Goal: Information Seeking & Learning: Find specific fact

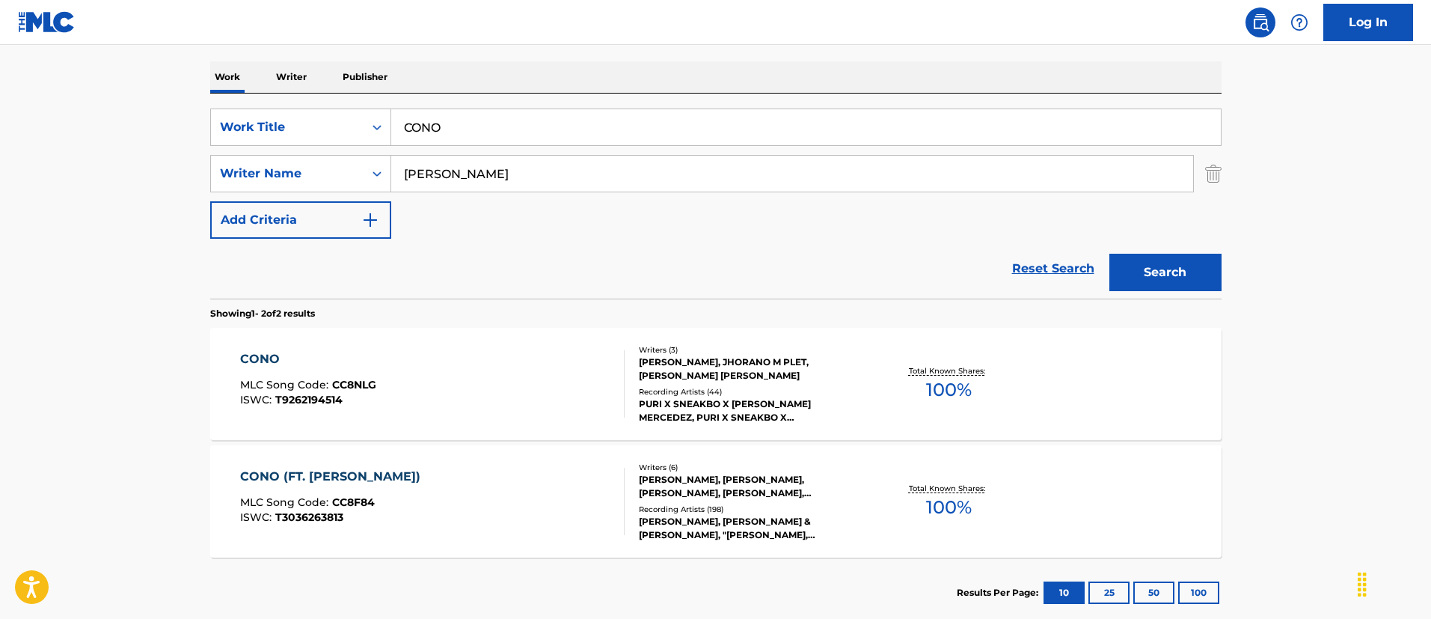
click at [603, 388] on div "CONO MLC Song Code : CC8NLG ISWC : T9262194514" at bounding box center [432, 383] width 384 height 67
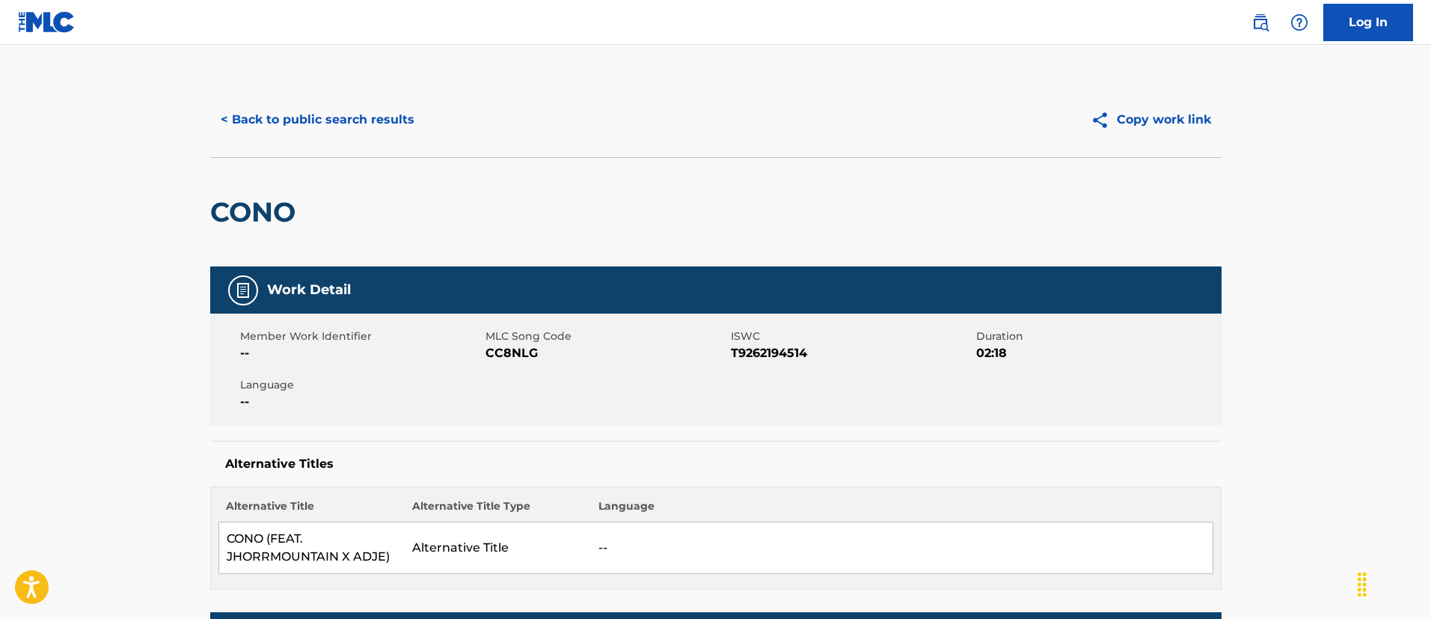
click at [340, 137] on button "< Back to public search results" at bounding box center [317, 119] width 215 height 37
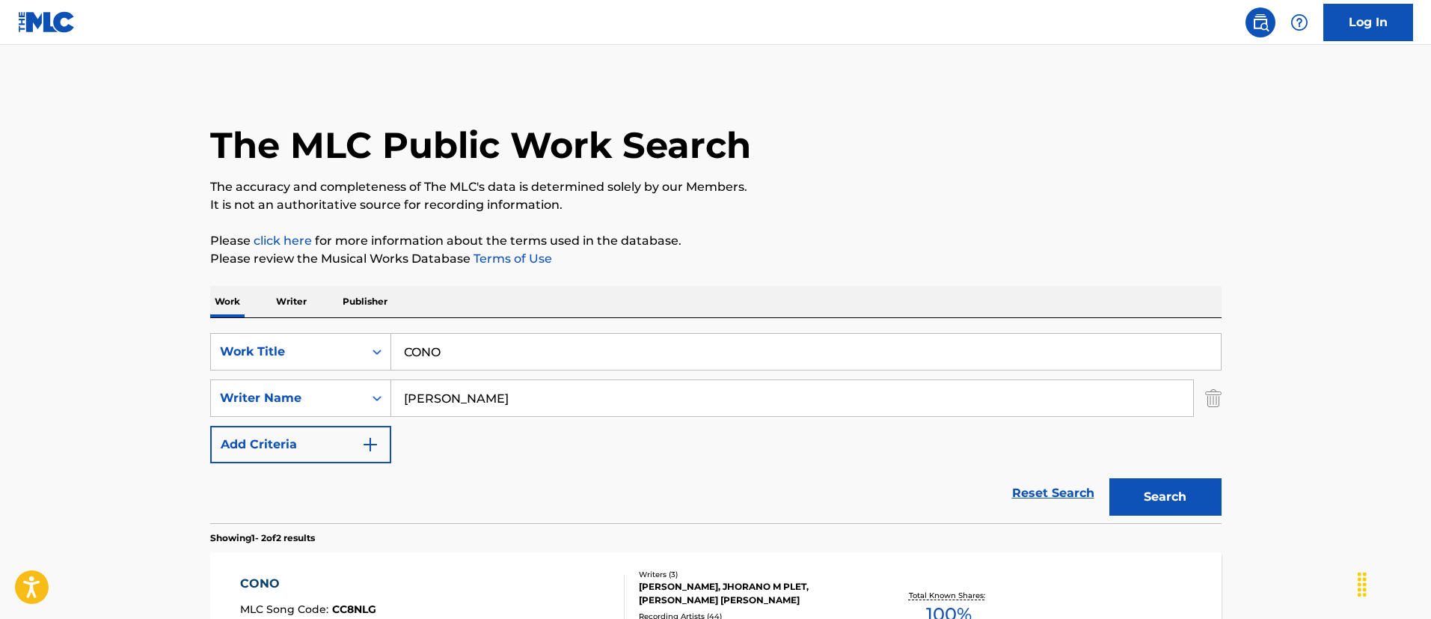
scroll to position [224, 0]
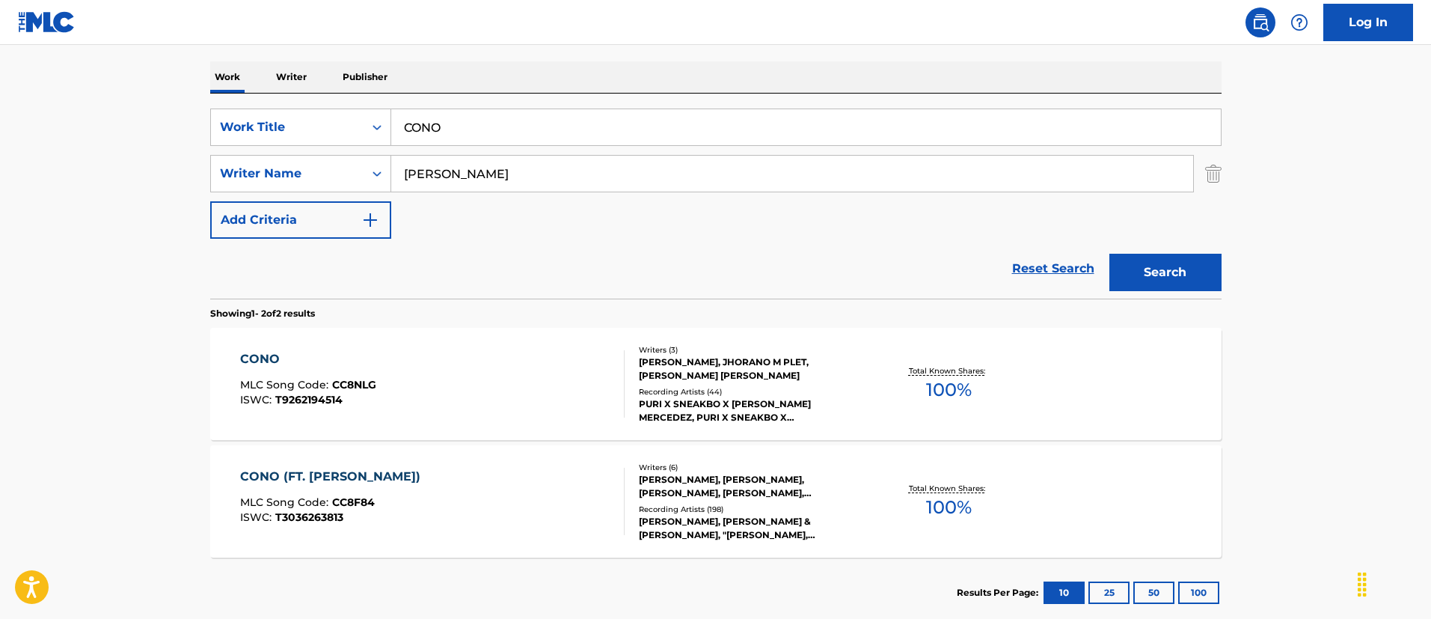
click at [535, 126] on input "CONO" at bounding box center [806, 127] width 830 height 36
paste input "TORPE"
type input "TORPE"
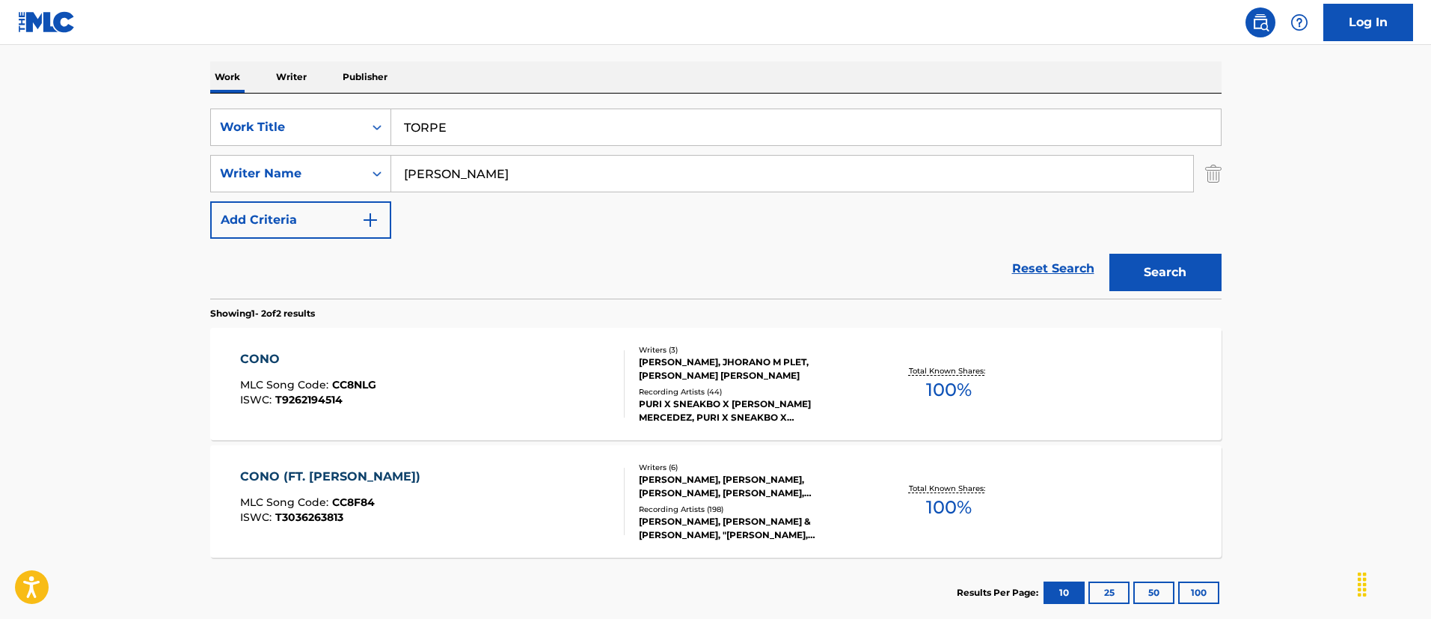
click at [25, 167] on main "The MLC Public Work Search The accuracy and completeness of The MLC's data is d…" at bounding box center [715, 227] width 1431 height 815
click at [506, 164] on input "[PERSON_NAME]" at bounding box center [792, 174] width 802 height 36
paste input "SEFCHOVICH [PERSON_NAME]"
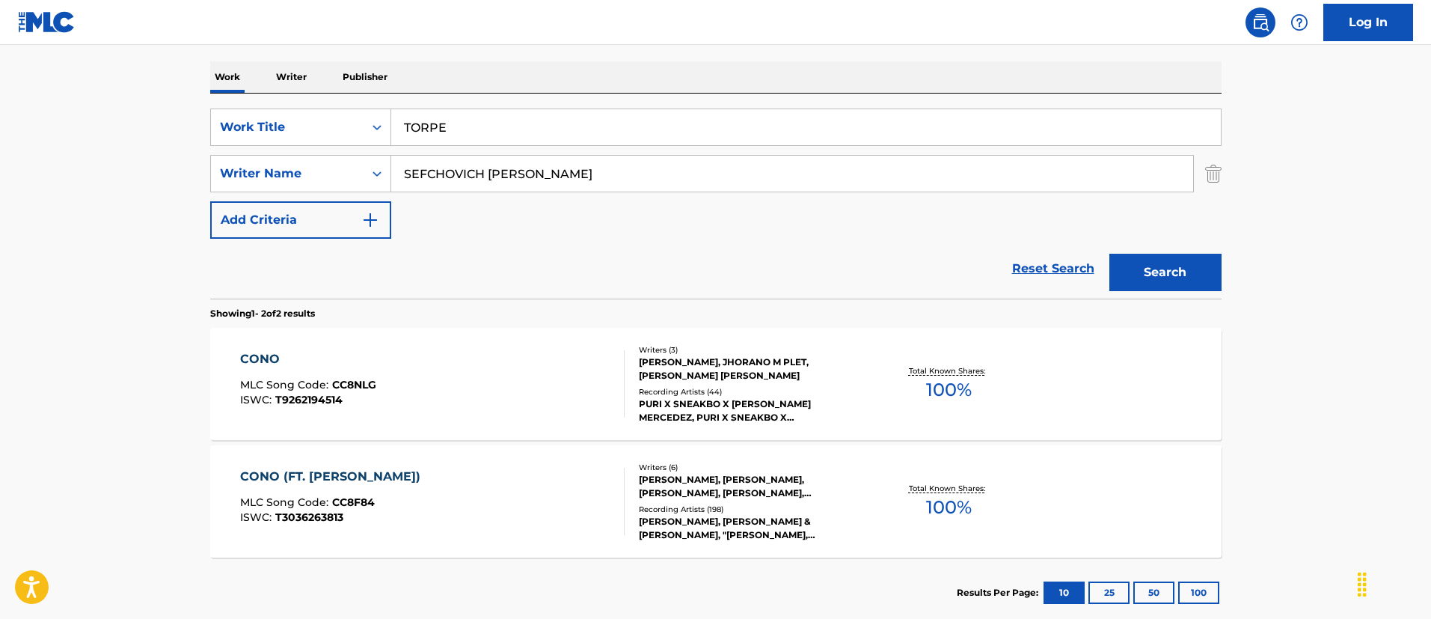
type input "SEFCHOVICH [PERSON_NAME]"
click at [1109, 254] on button "Search" at bounding box center [1165, 272] width 112 height 37
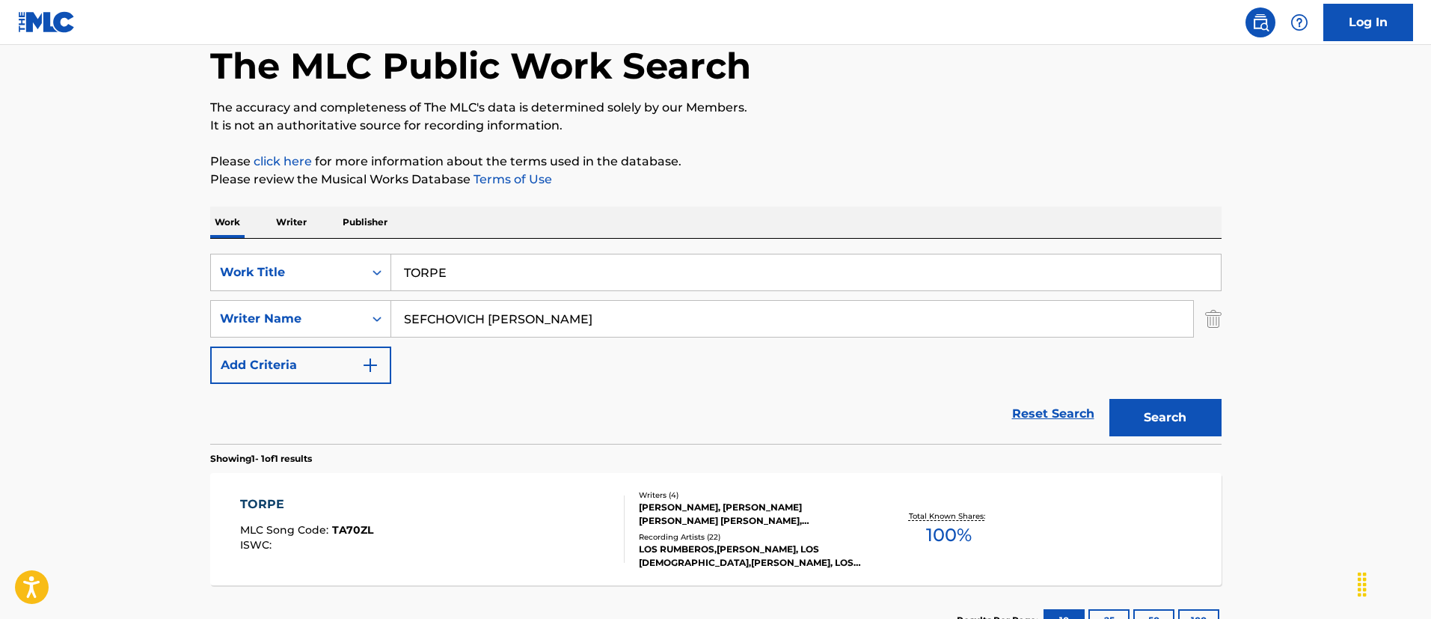
scroll to position [195, 0]
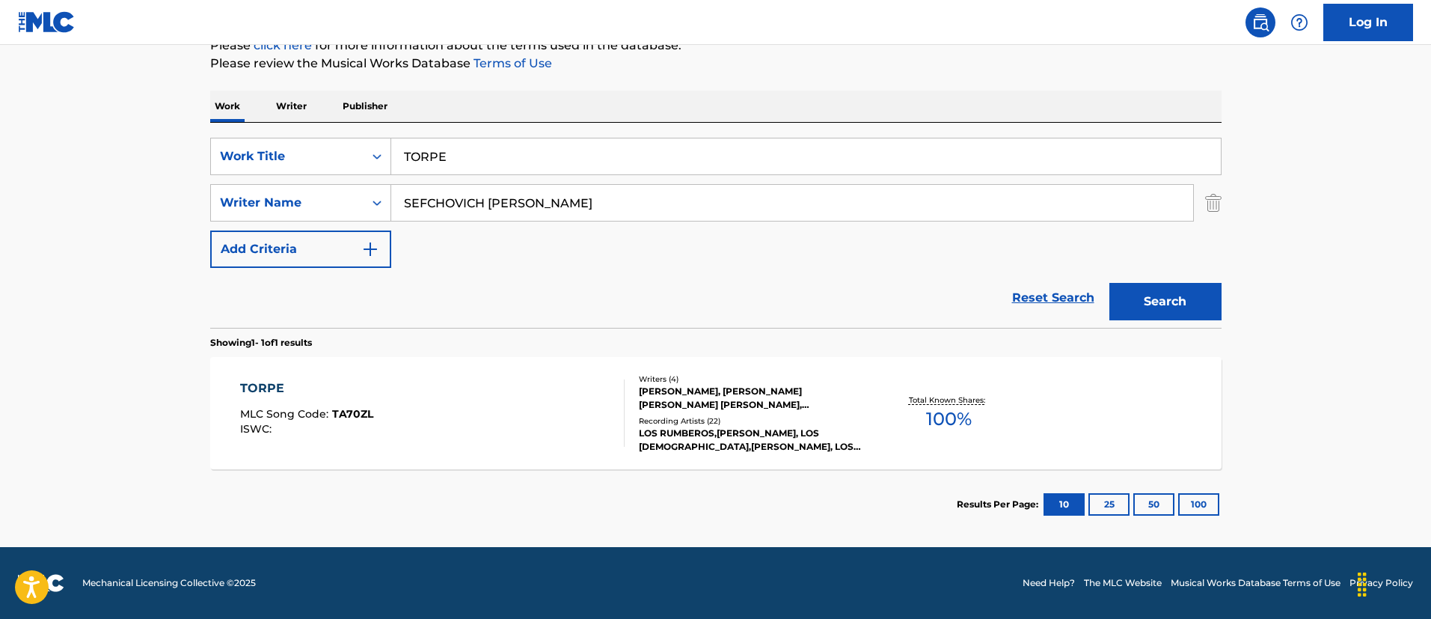
click at [579, 410] on div "TORPE MLC Song Code : TA70ZL ISWC :" at bounding box center [432, 412] width 384 height 67
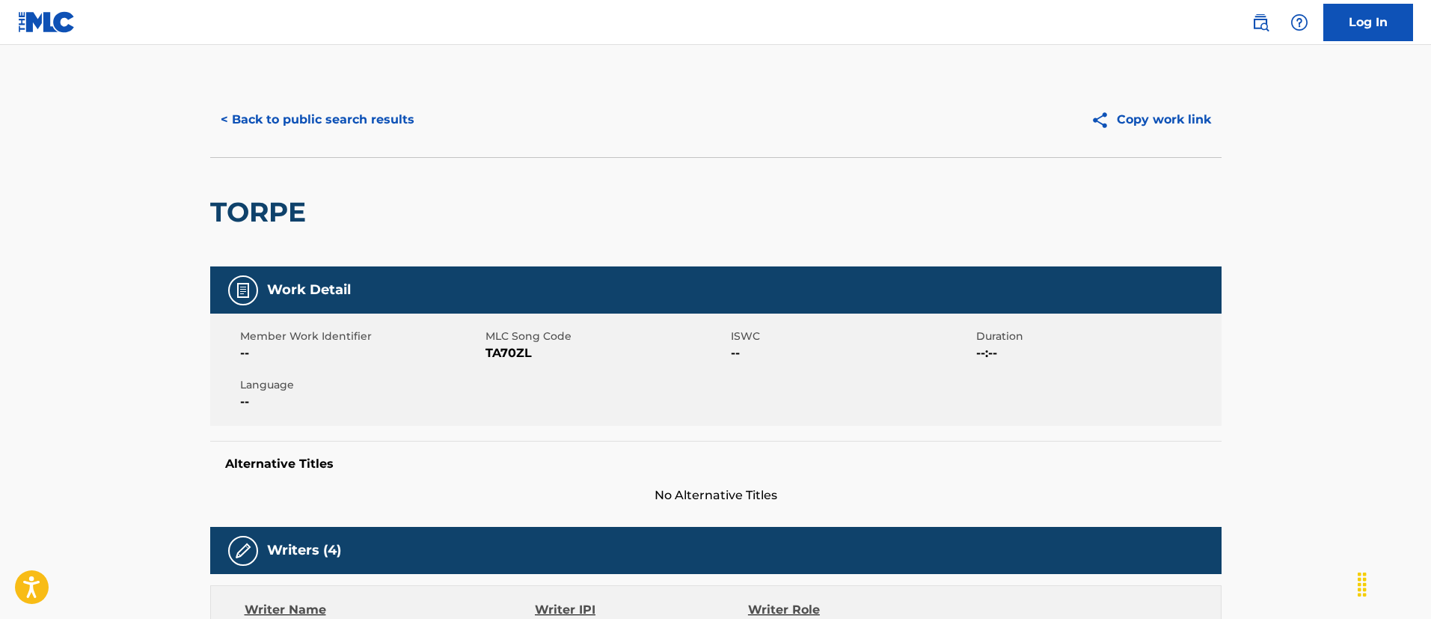
click at [364, 111] on button "< Back to public search results" at bounding box center [317, 119] width 215 height 37
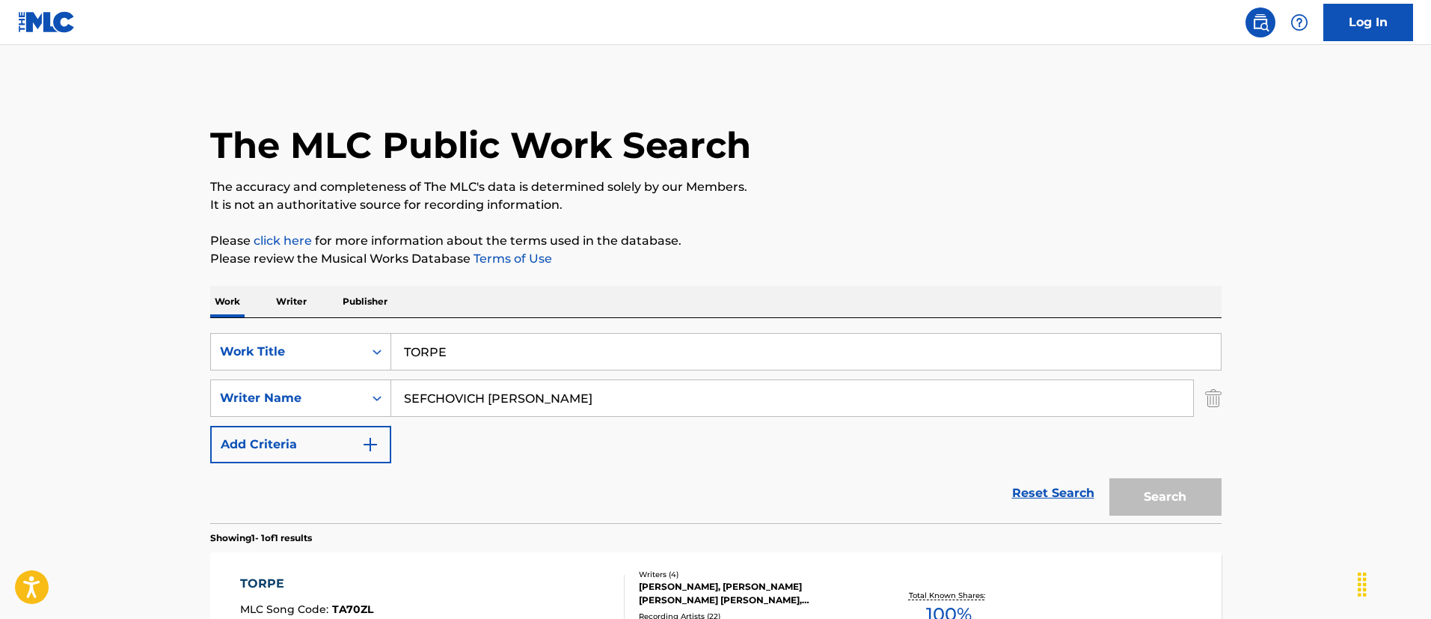
scroll to position [110, 0]
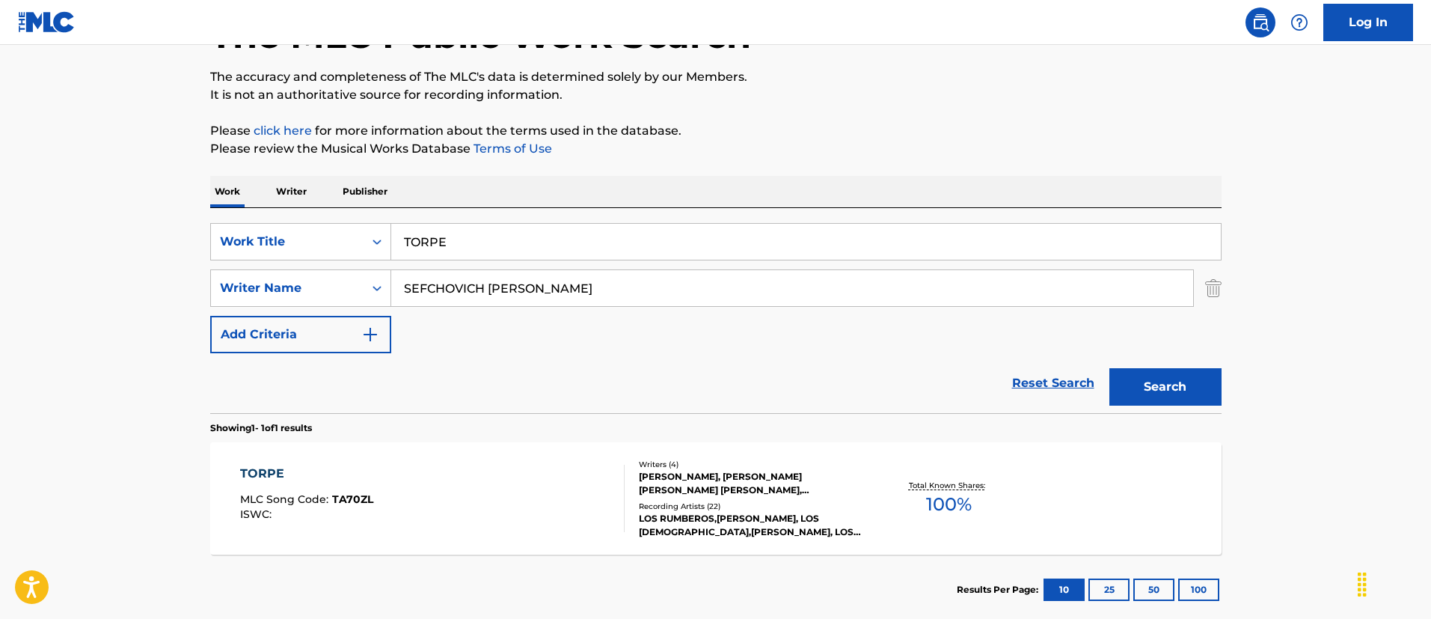
click at [448, 229] on input "TORPE" at bounding box center [806, 242] width 830 height 36
paste input "Can't Stop Playing"
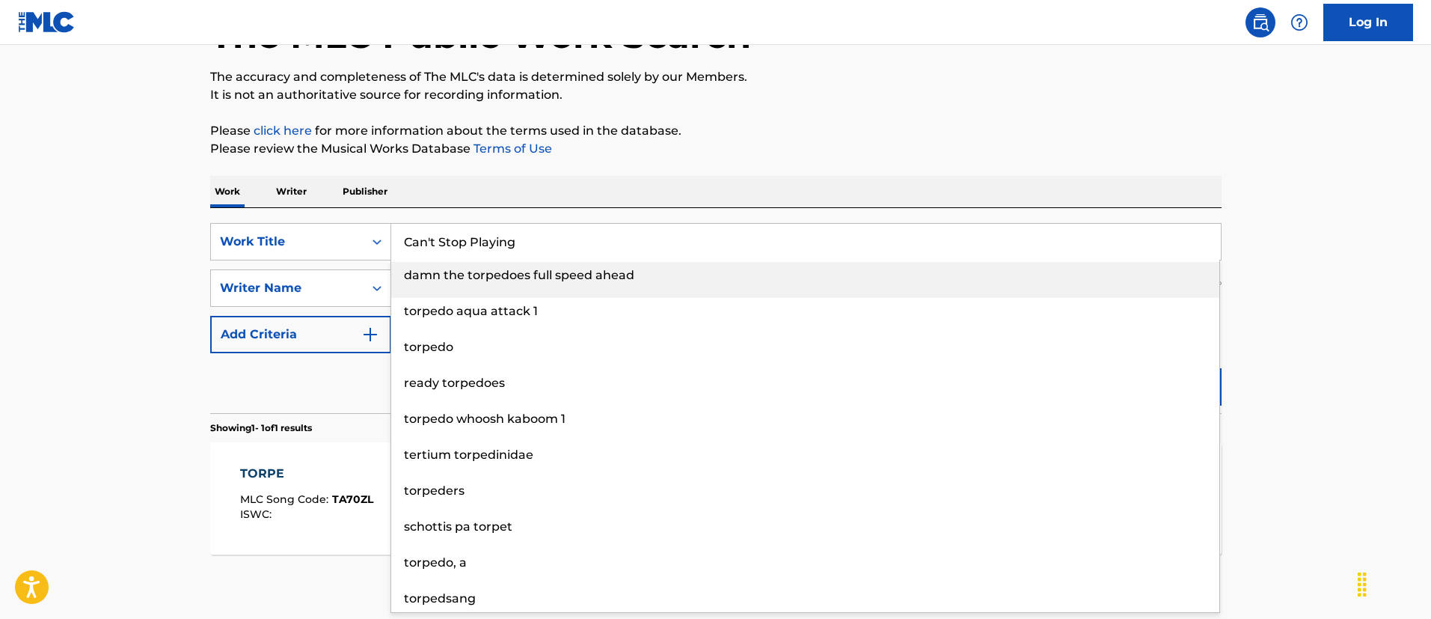
type input "Can't Stop Playing"
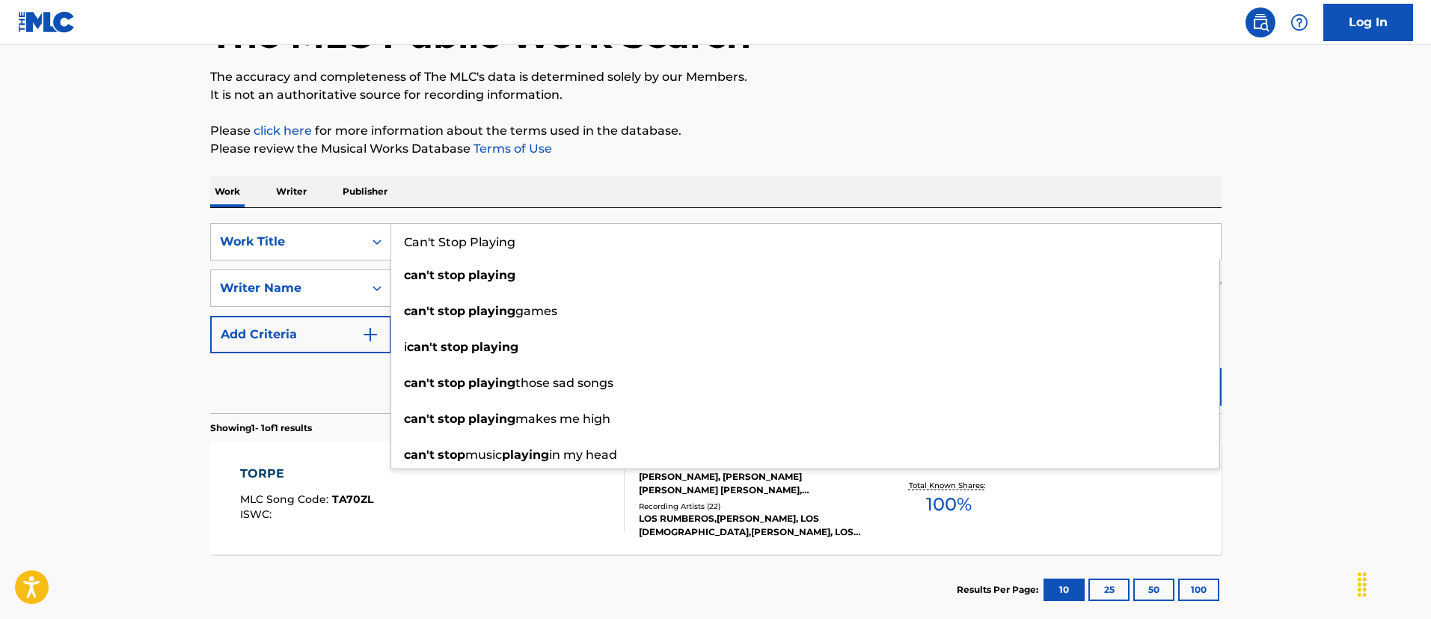
click at [171, 259] on main "The MLC Public Work Search The accuracy and completeness of The MLC's data is d…" at bounding box center [715, 283] width 1431 height 697
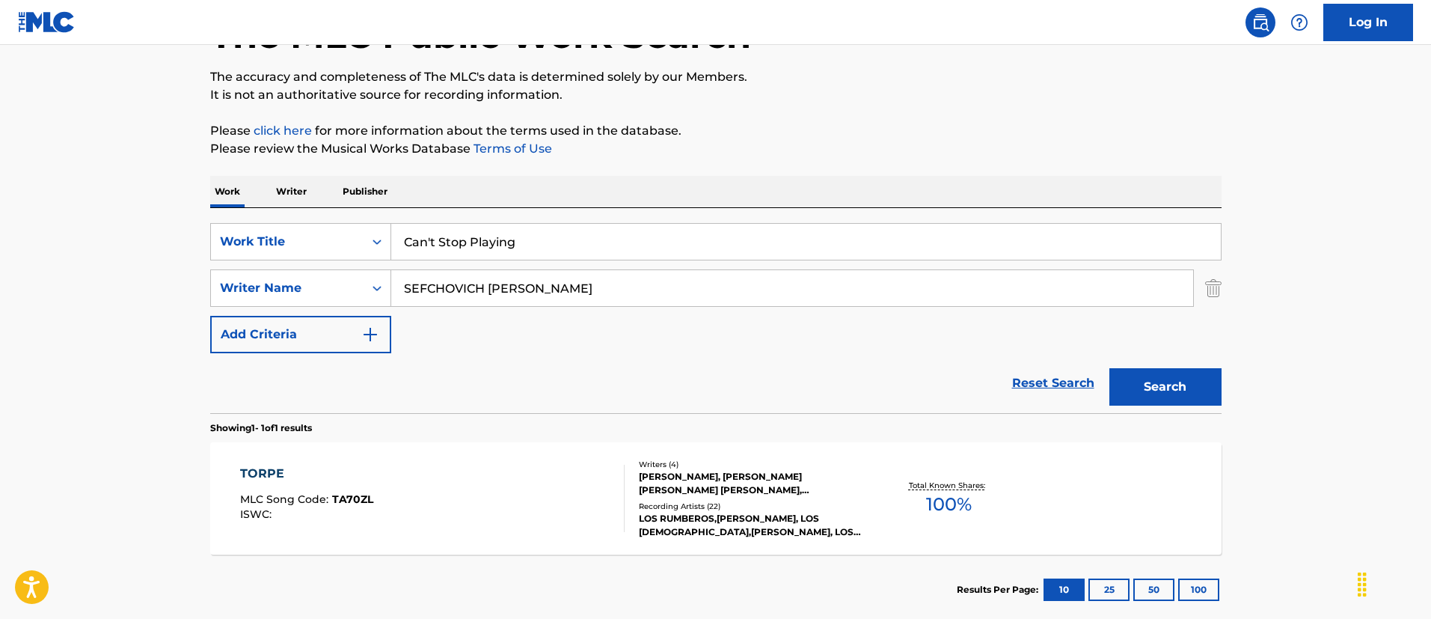
click at [566, 290] on input "SEFCHOVICH [PERSON_NAME]" at bounding box center [792, 288] width 802 height 36
paste input "[PERSON_NAME]"
type input "[PERSON_NAME]"
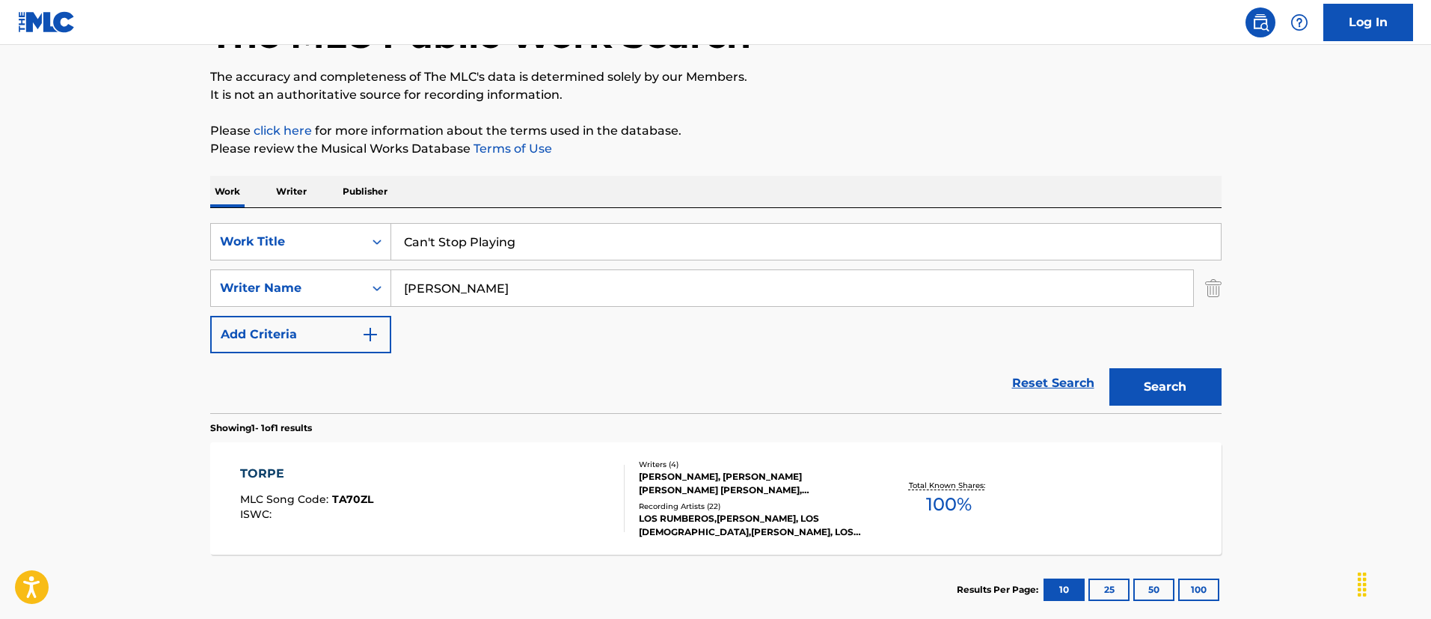
click at [1109, 368] on button "Search" at bounding box center [1165, 386] width 112 height 37
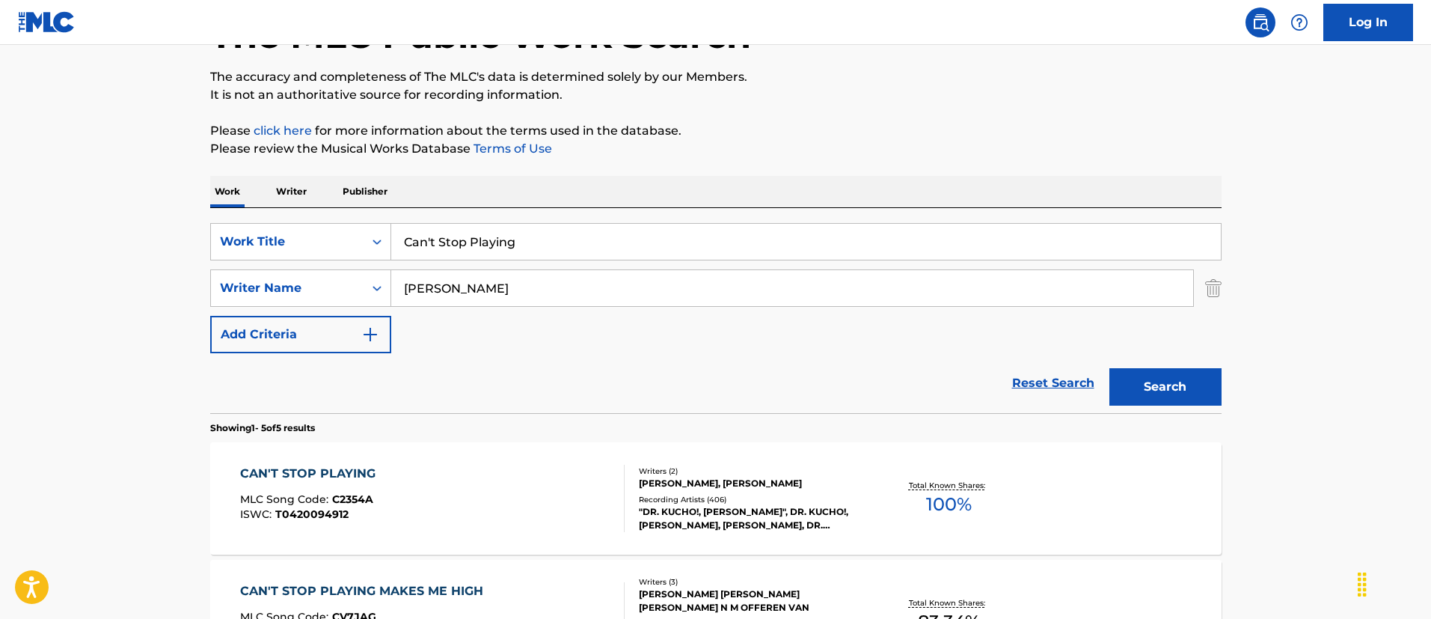
click at [590, 485] on div "CAN'T STOP PLAYING MLC Song Code : C2354A ISWC : T0420094912" at bounding box center [432, 498] width 384 height 67
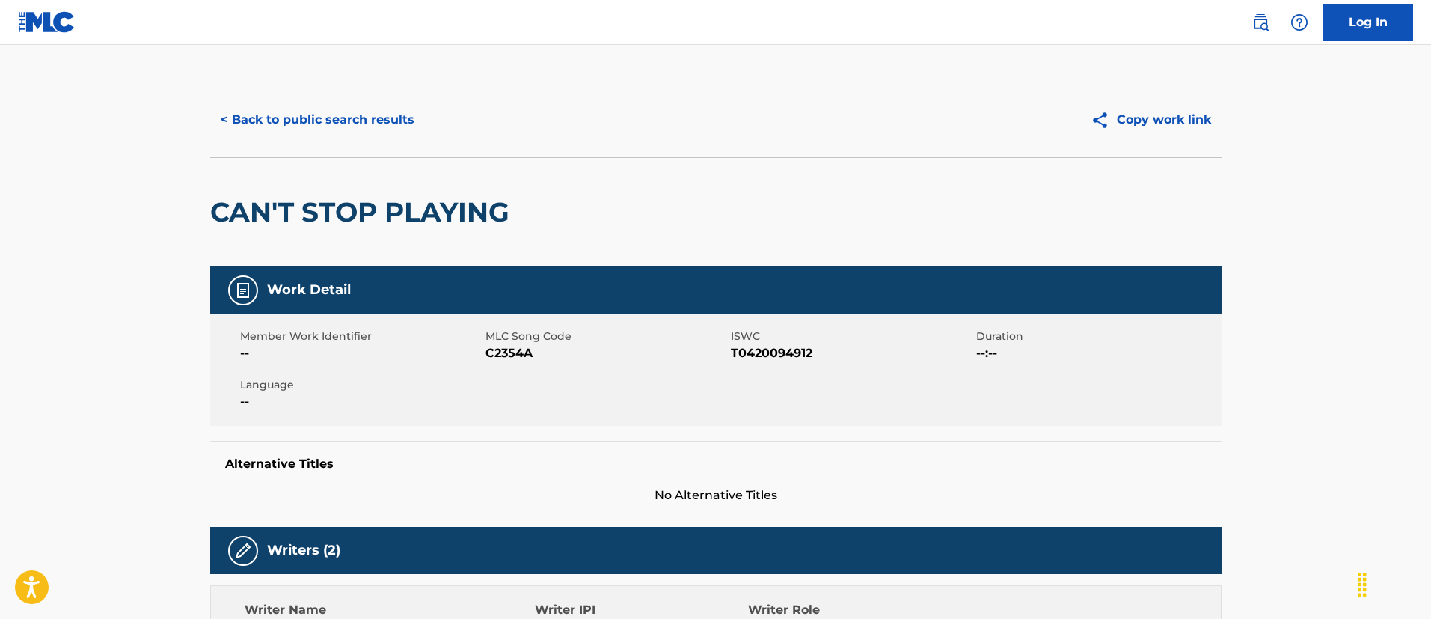
click at [342, 123] on button "< Back to public search results" at bounding box center [317, 119] width 215 height 37
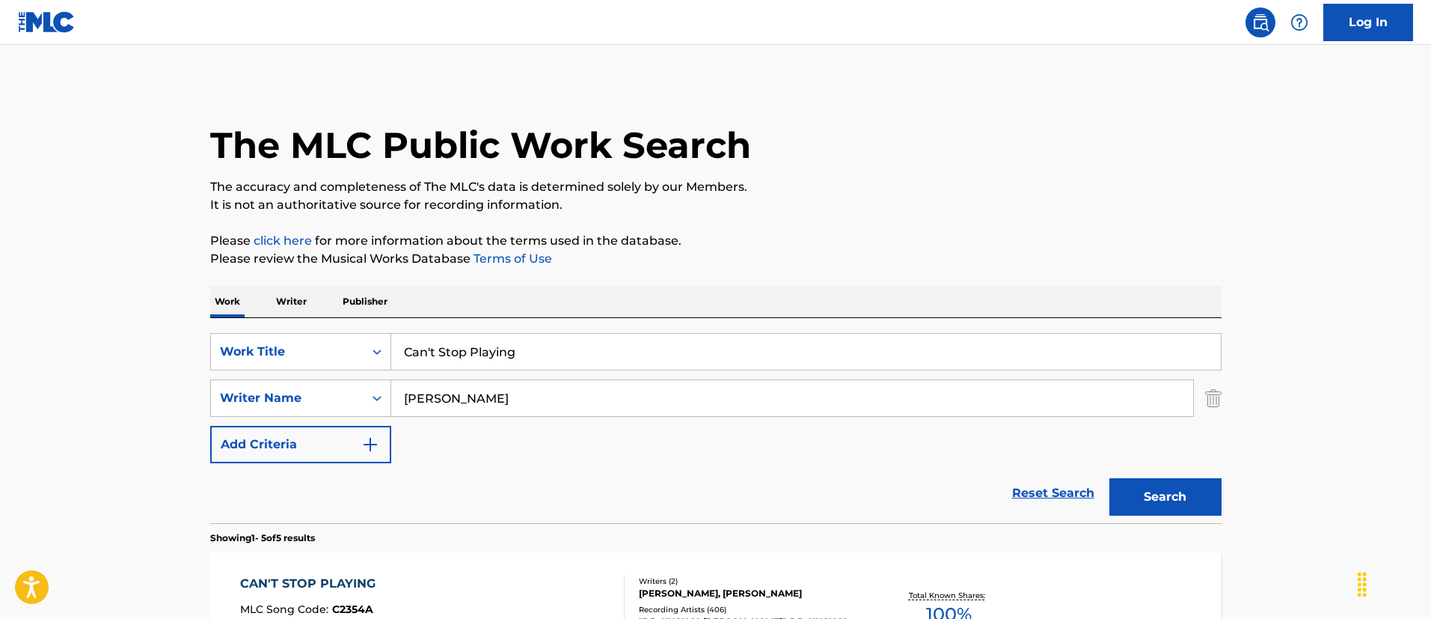
scroll to position [110, 0]
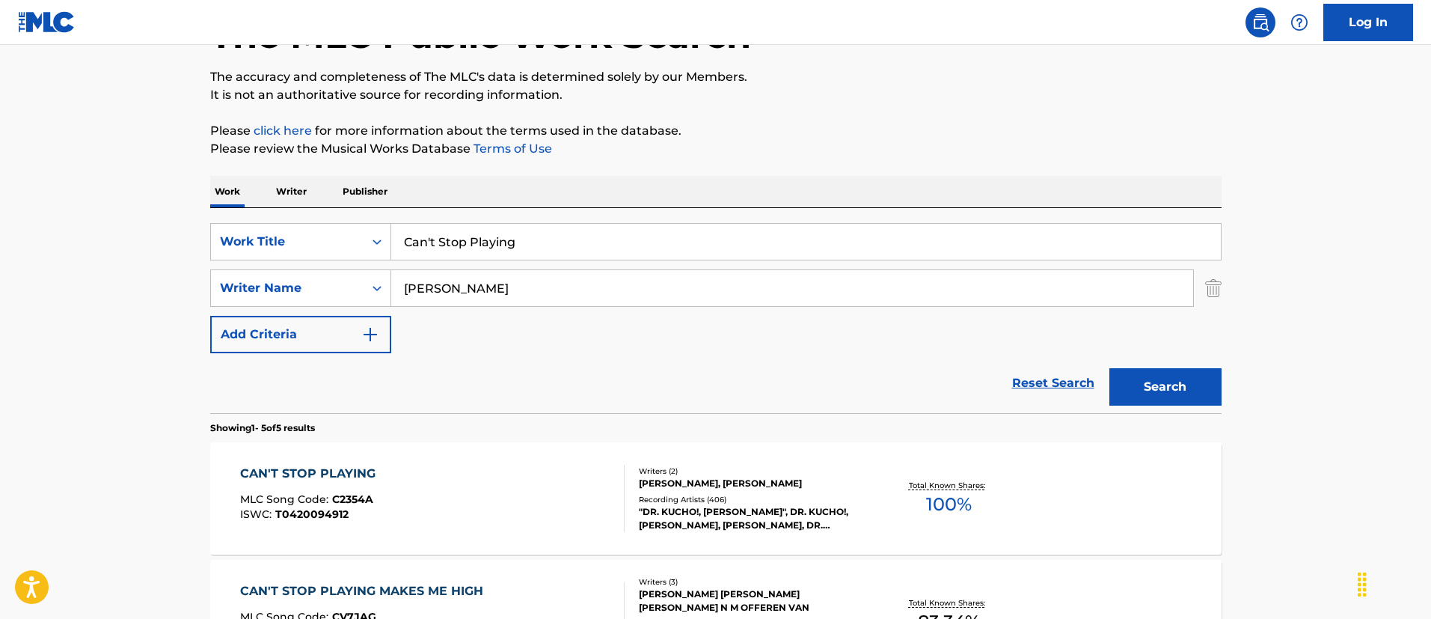
click at [551, 255] on input "Can't Stop Playing" at bounding box center [806, 242] width 830 height 36
paste input "PUNTO FINAL"
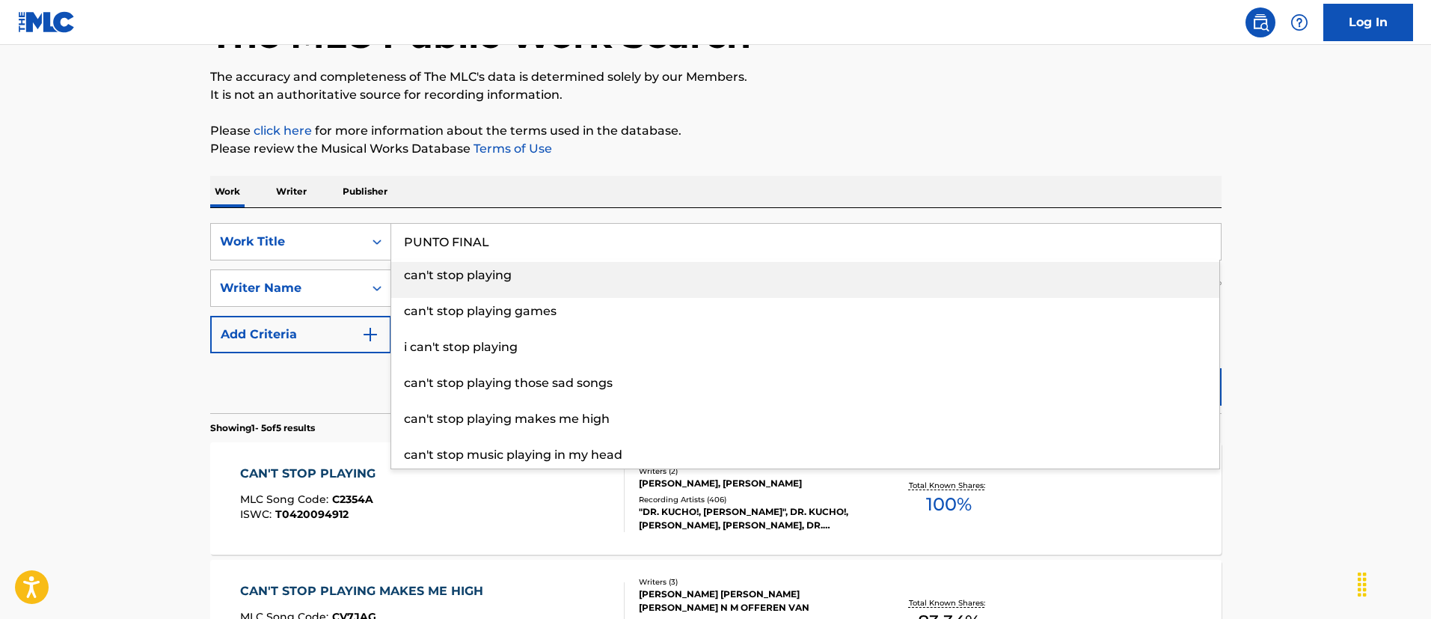
type input "PUNTO FINAL"
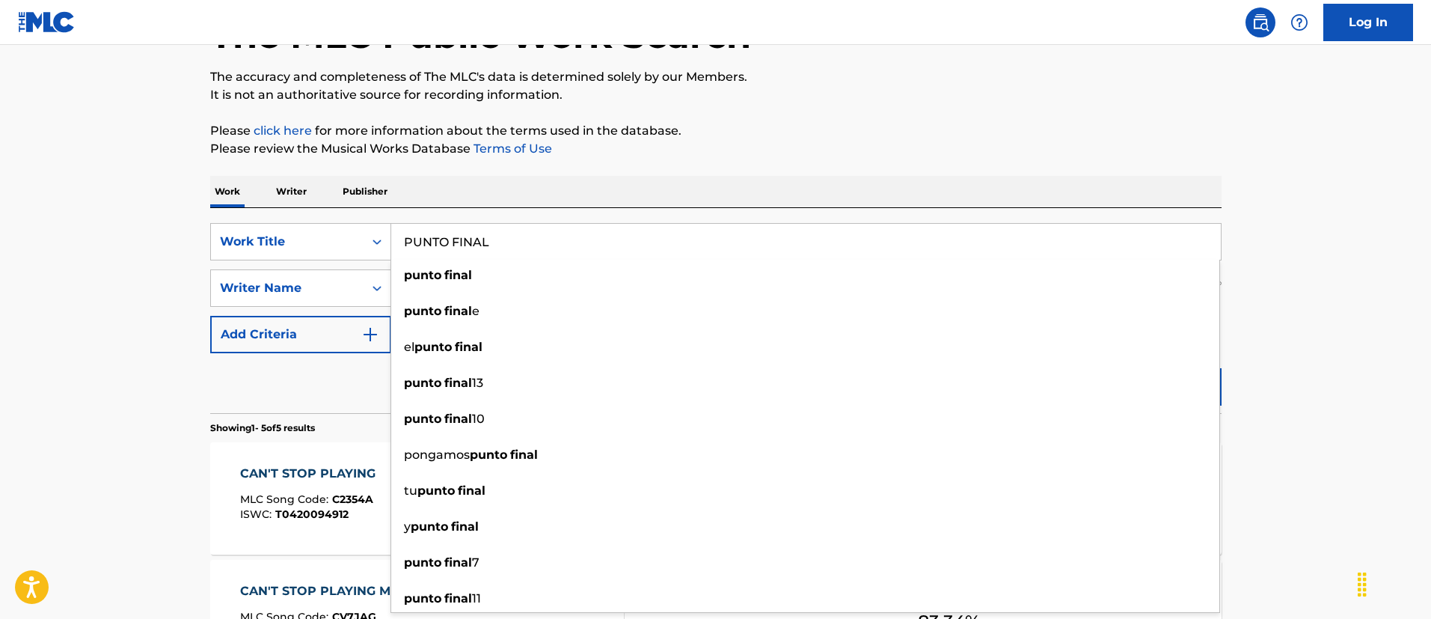
click at [0, 264] on main "The MLC Public Work Search The accuracy and completeness of The MLC's data is d…" at bounding box center [715, 518] width 1431 height 1167
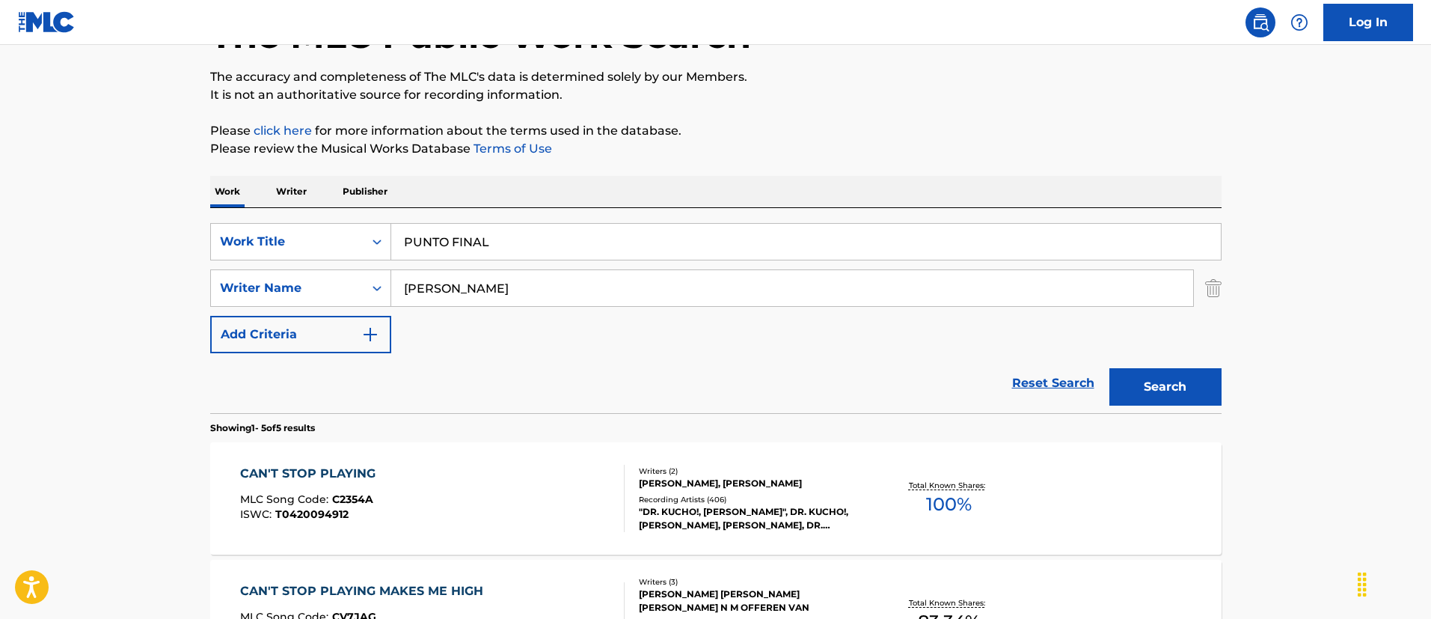
click at [441, 304] on input "[PERSON_NAME]" at bounding box center [792, 288] width 802 height 36
paste input "[PERSON_NAME] [PERSON_NAME]"
type input "[PERSON_NAME] [PERSON_NAME]"
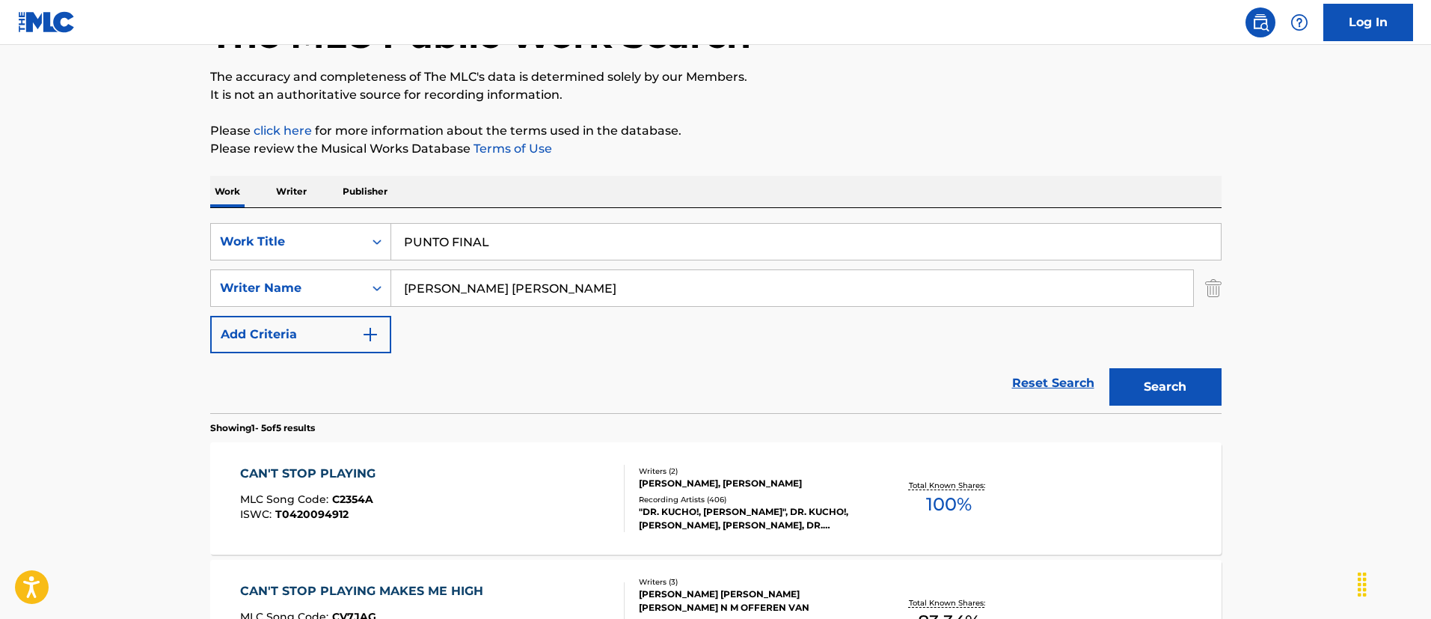
click at [1109, 368] on button "Search" at bounding box center [1165, 386] width 112 height 37
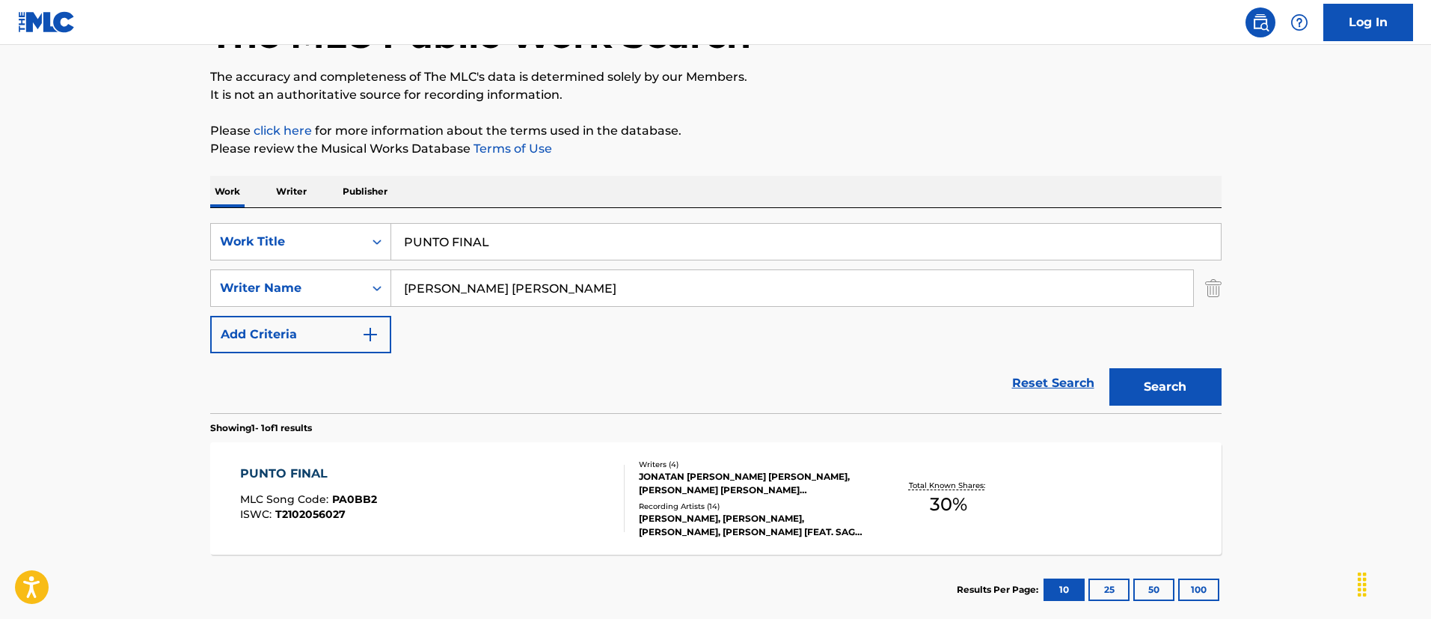
click at [519, 489] on div "PUNTO FINAL MLC Song Code : PA0BB2 ISWC : T2102056027" at bounding box center [432, 498] width 384 height 67
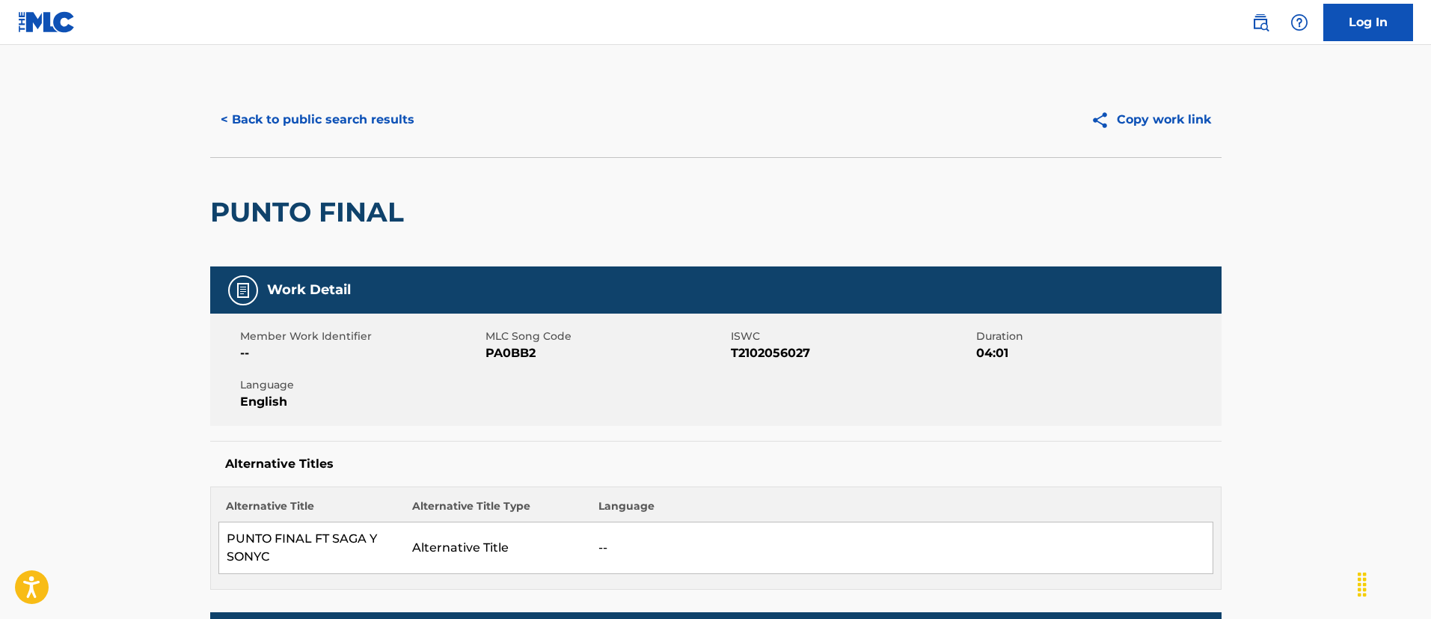
click at [362, 105] on button "< Back to public search results" at bounding box center [317, 119] width 215 height 37
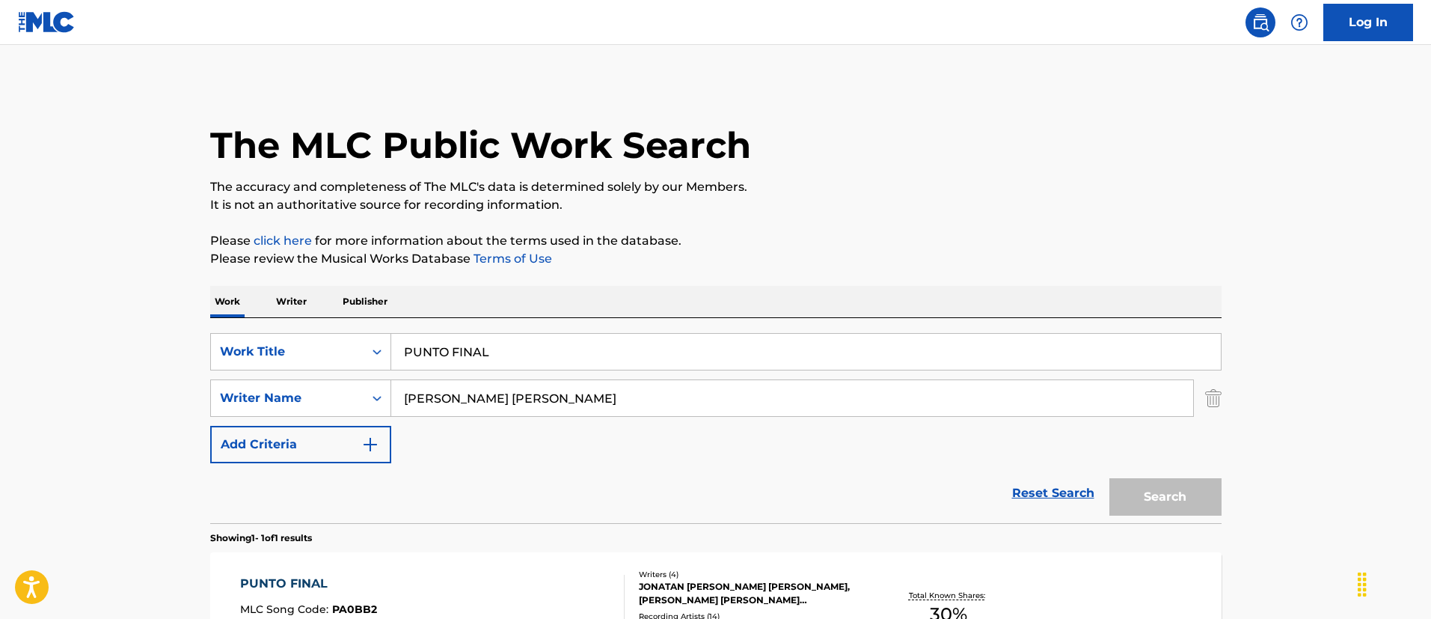
scroll to position [110, 0]
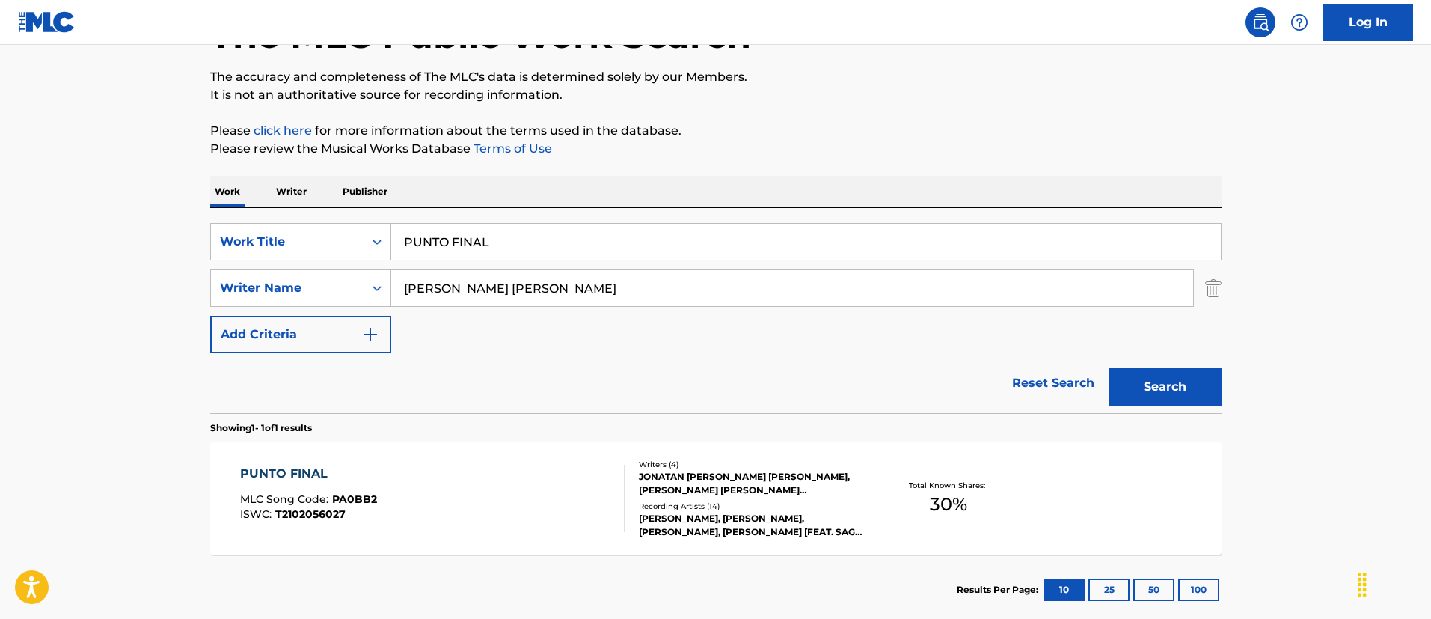
click at [487, 248] on input "PUNTO FINAL" at bounding box center [806, 242] width 830 height 36
paste input "ERFECTA"
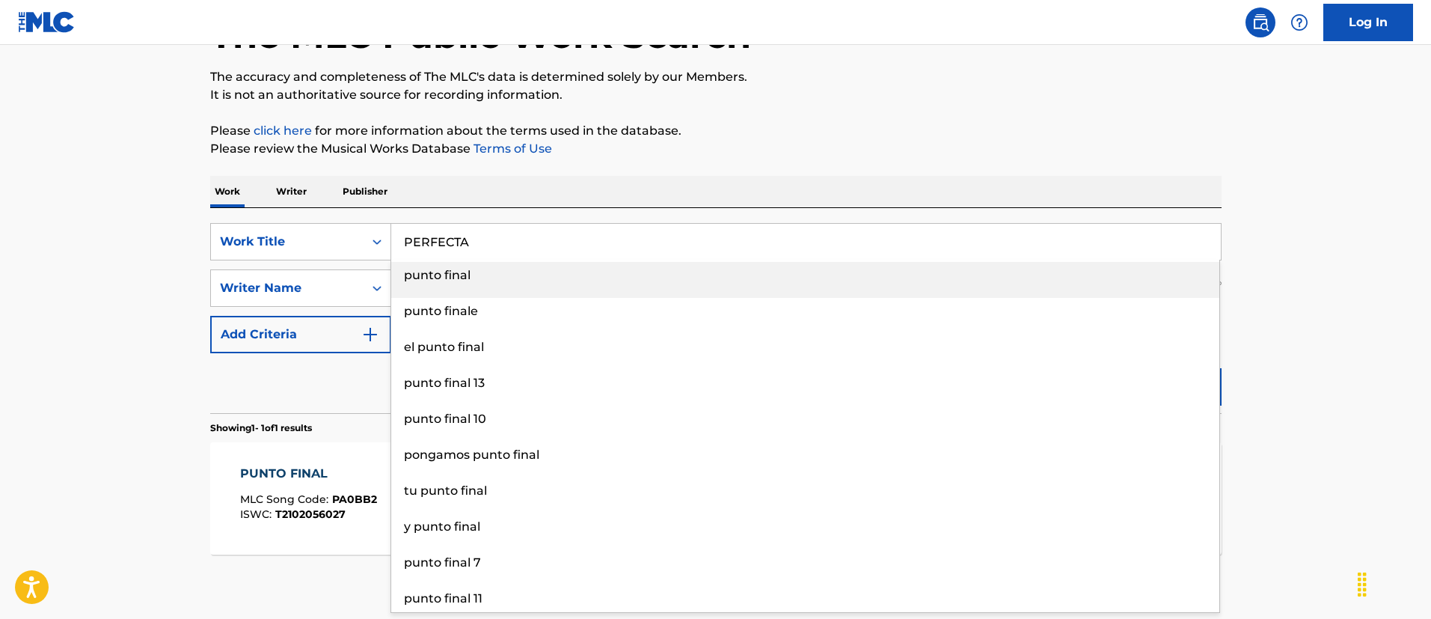
type input "PERFECTA"
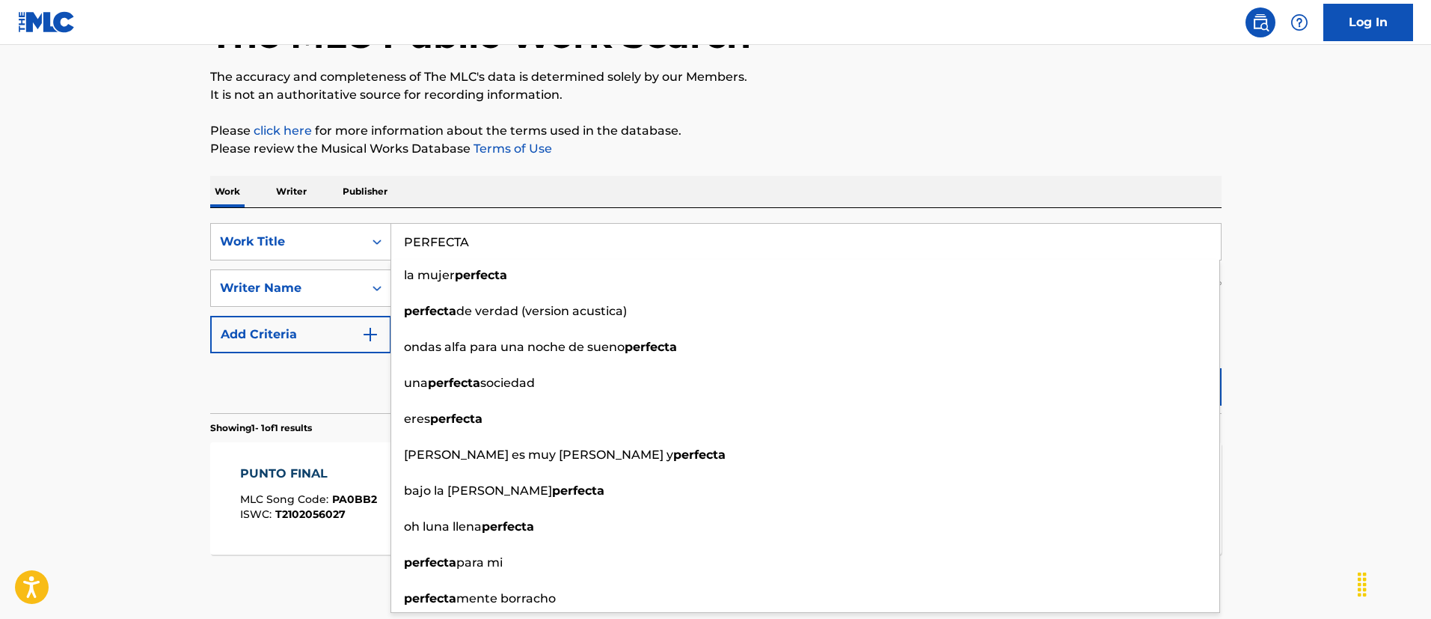
click at [1, 265] on main "The MLC Public Work Search The accuracy and completeness of The MLC's data is d…" at bounding box center [715, 283] width 1431 height 697
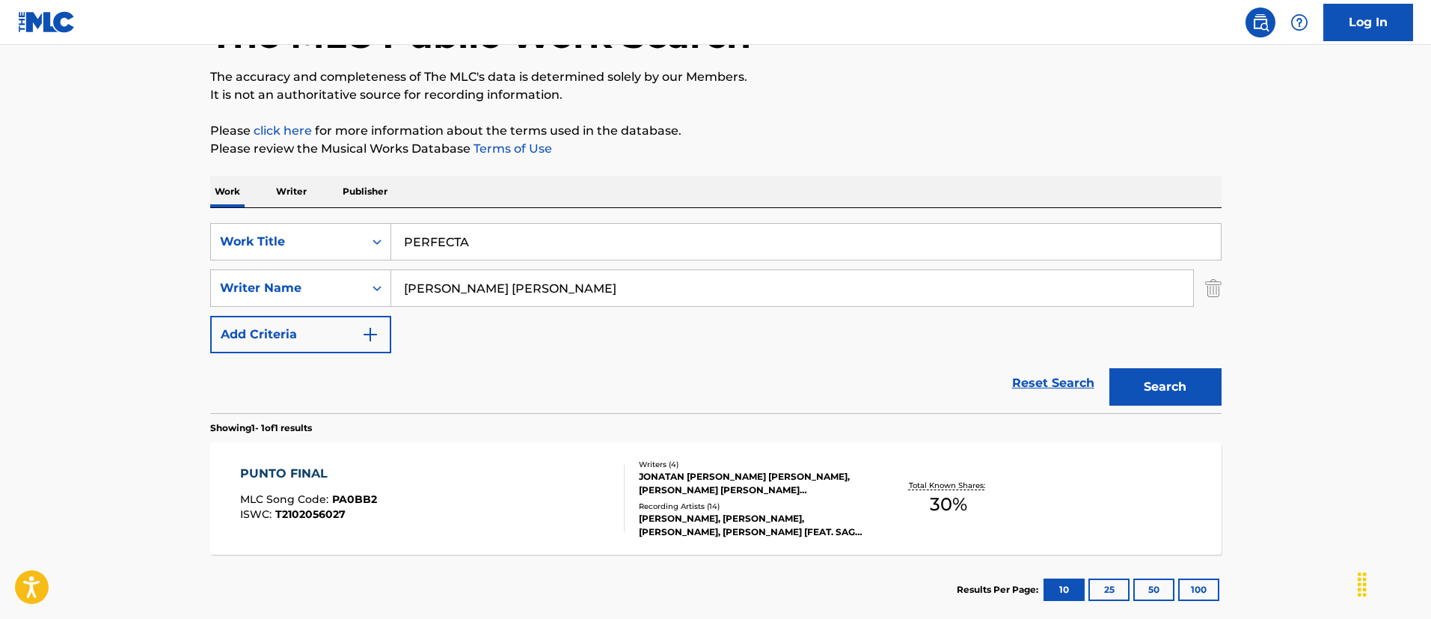
click at [470, 285] on input "[PERSON_NAME] [PERSON_NAME]" at bounding box center [792, 288] width 802 height 36
paste input "[PERSON_NAME] JOVANI [PERSON_NAME]"
type input "[PERSON_NAME] JOVANI [PERSON_NAME]"
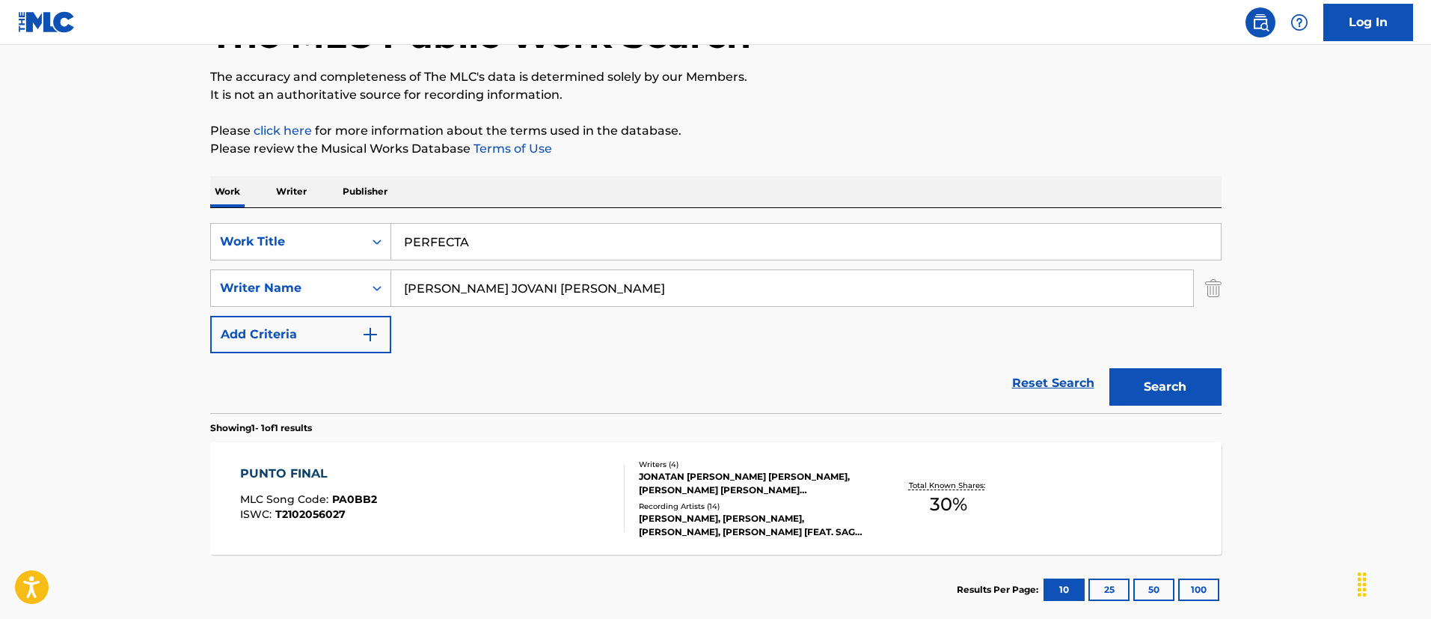
click at [1178, 387] on button "Search" at bounding box center [1165, 386] width 112 height 37
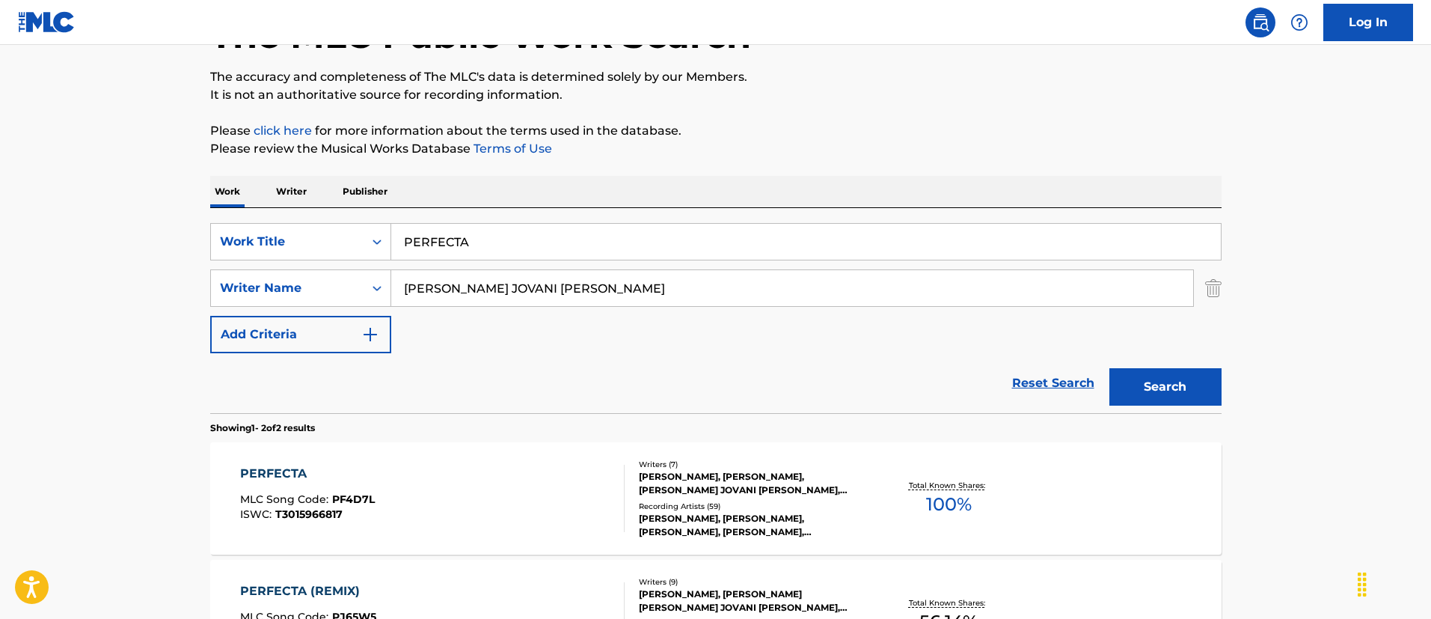
click at [574, 285] on input "[PERSON_NAME] JOVANI [PERSON_NAME]" at bounding box center [792, 288] width 802 height 36
click at [612, 490] on div at bounding box center [618, 498] width 12 height 67
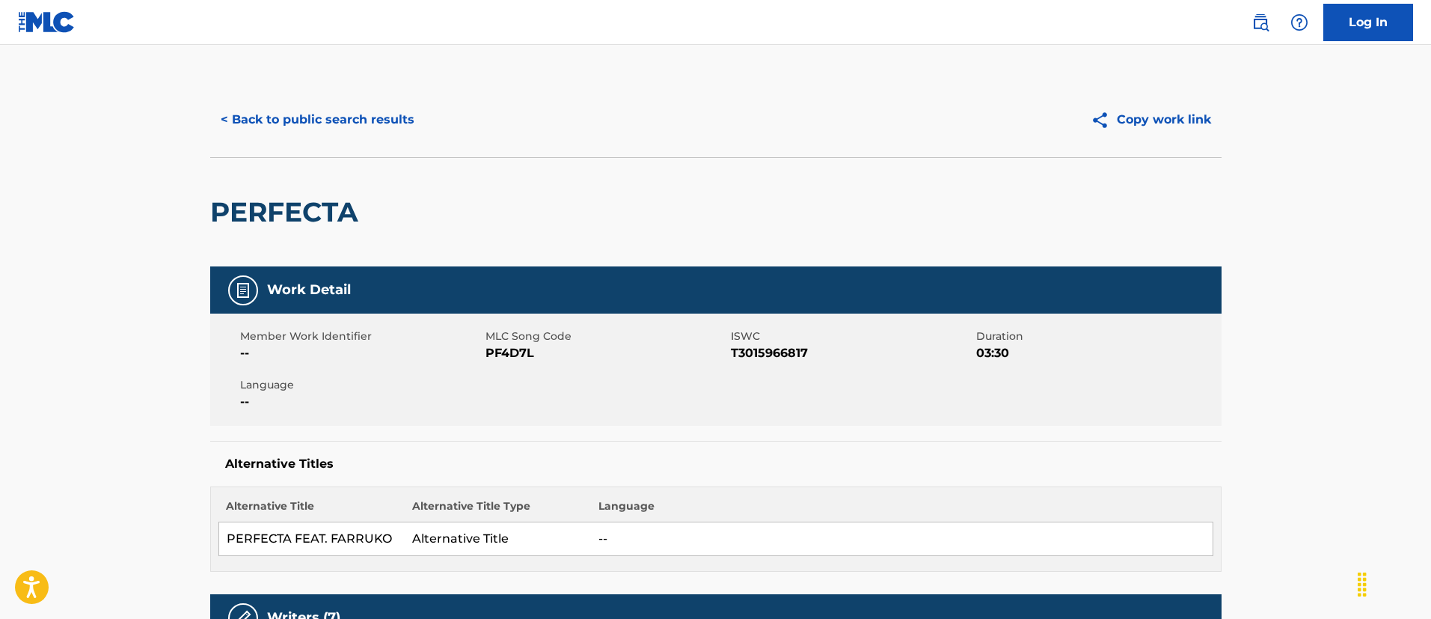
click at [354, 124] on button "< Back to public search results" at bounding box center [317, 119] width 215 height 37
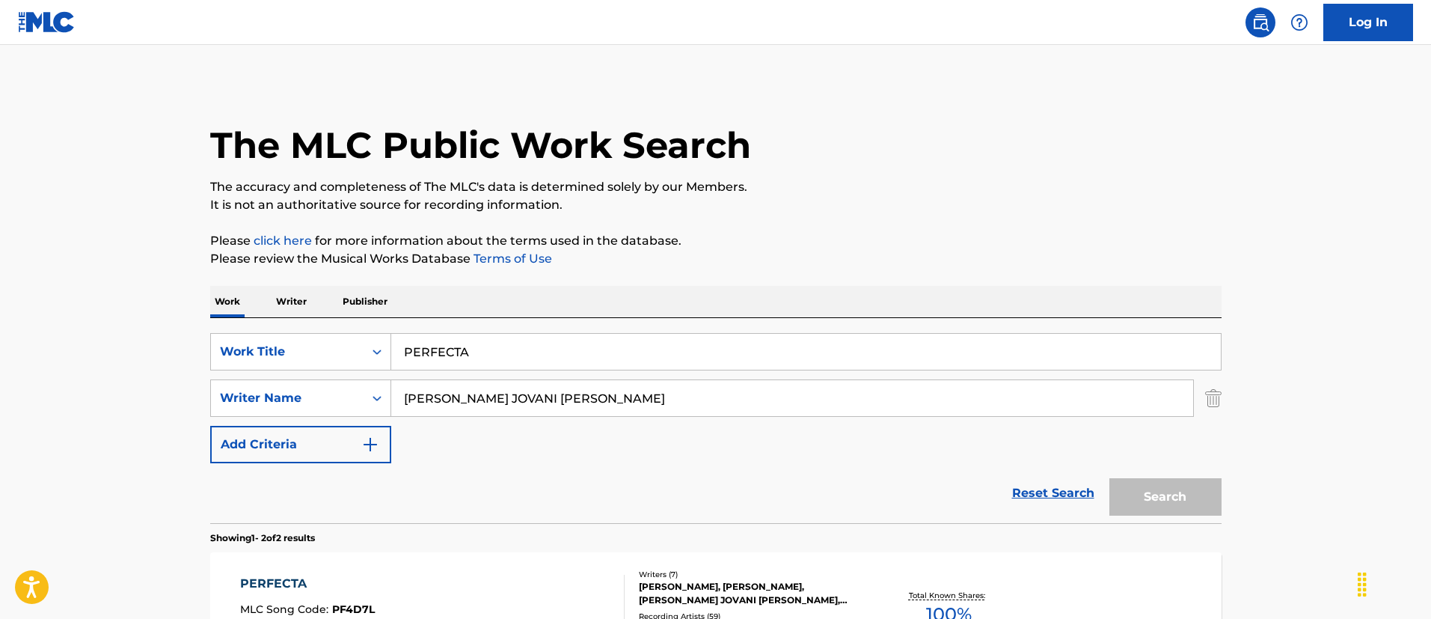
scroll to position [110, 0]
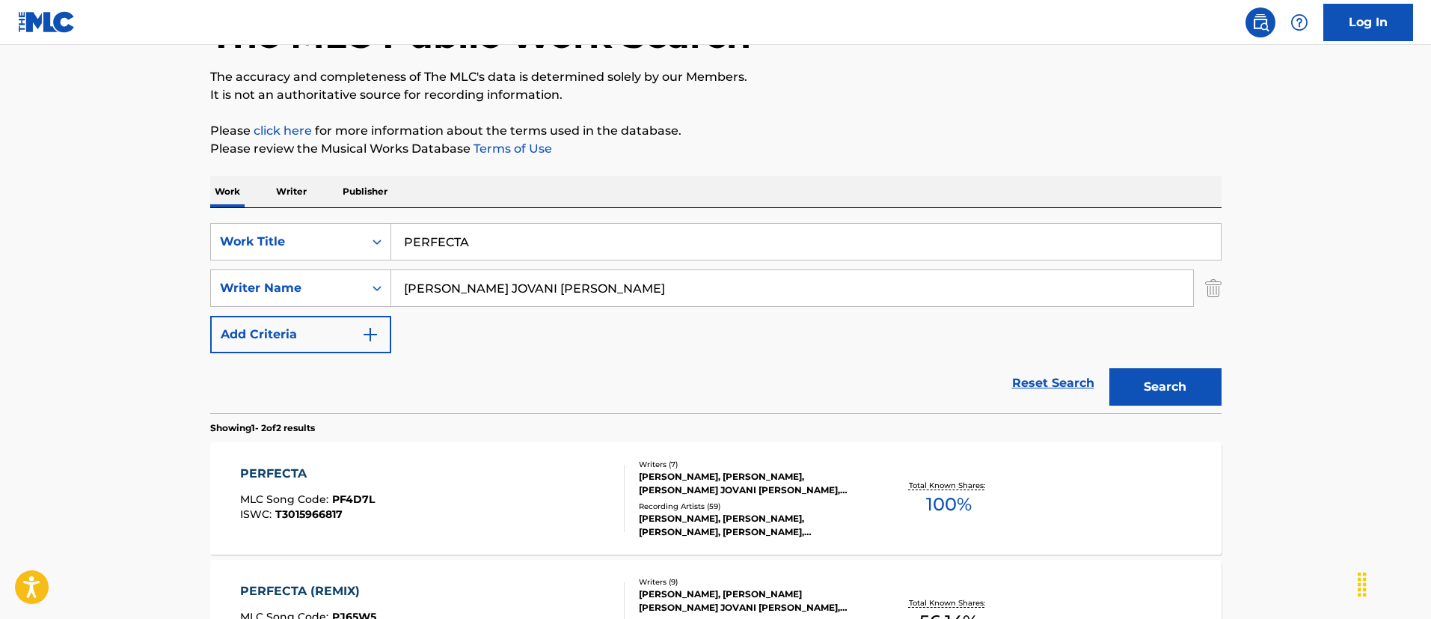
click at [517, 234] on input "PERFECTA" at bounding box center [806, 242] width 830 height 36
paste input "SO LIAB HOB I DI"
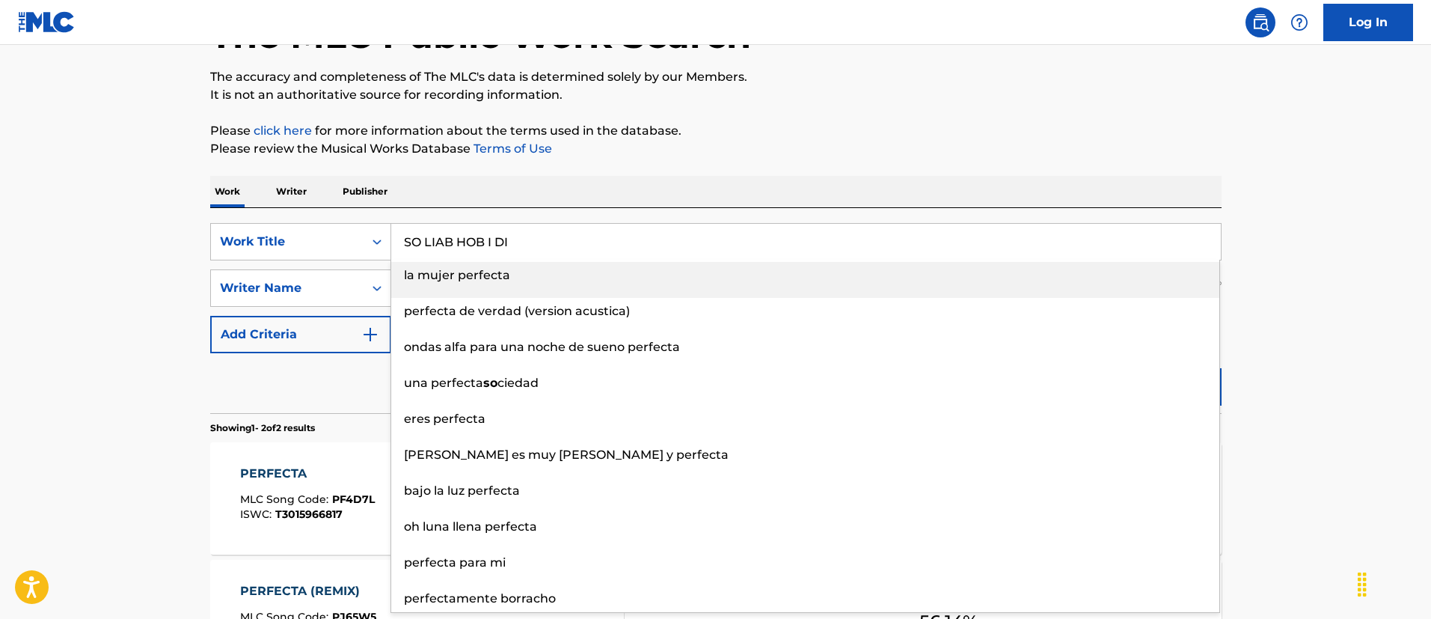
type input "SO LIAB HOB I DI"
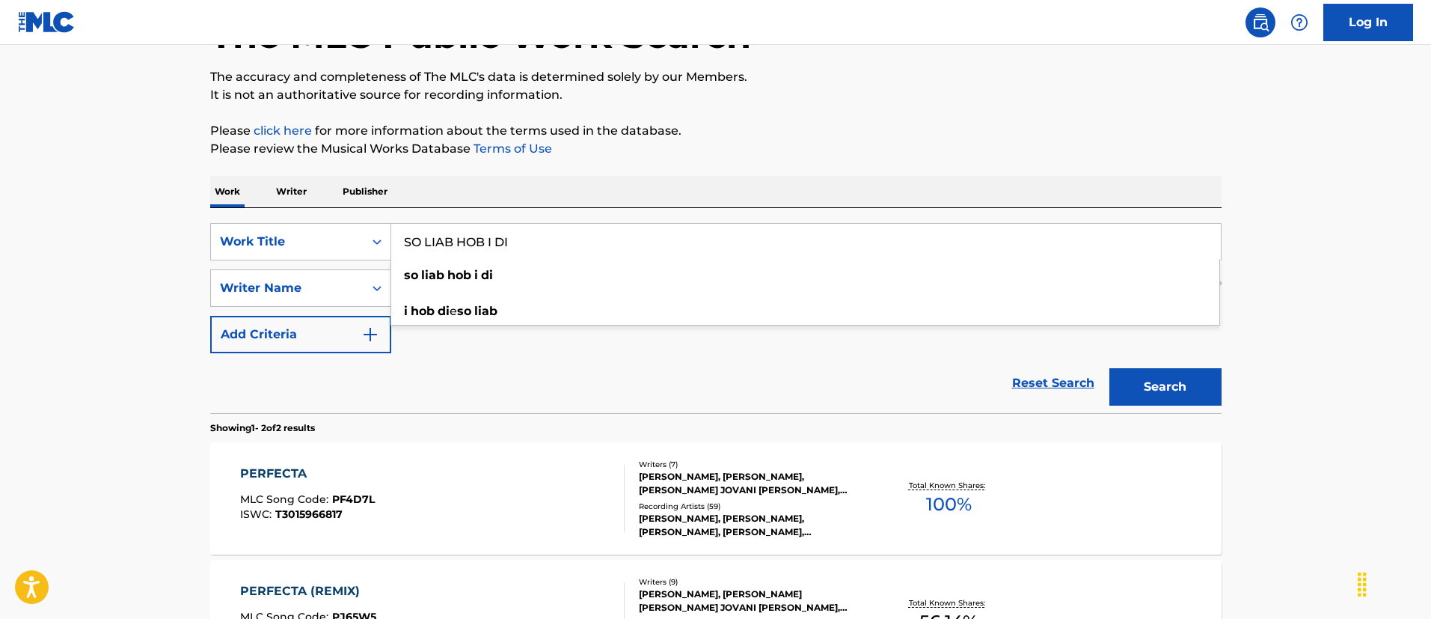
click at [0, 257] on main "The MLC Public Work Search The accuracy and completeness of The MLC's data is d…" at bounding box center [715, 342] width 1431 height 815
click at [413, 290] on input "[PERSON_NAME] JOVANI [PERSON_NAME]" at bounding box center [792, 288] width 802 height 36
paste input "[PERSON_NAME]"
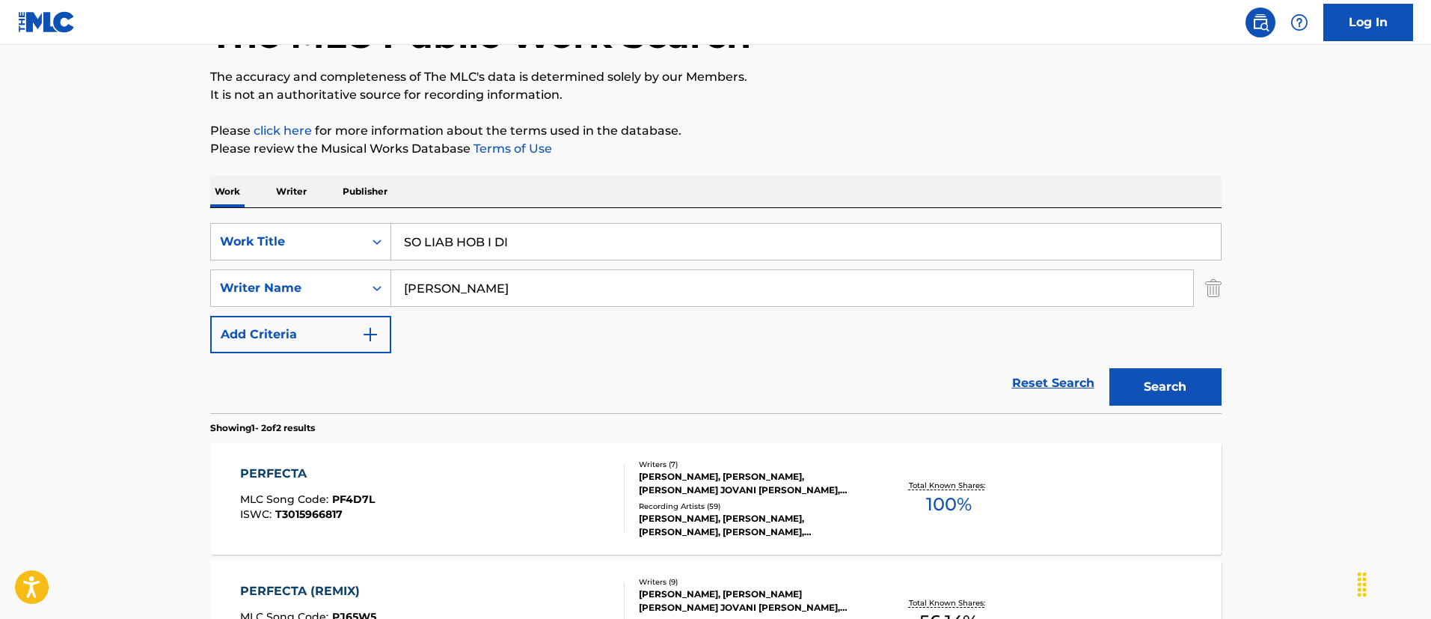
type input "[PERSON_NAME]"
click at [1109, 368] on button "Search" at bounding box center [1165, 386] width 112 height 37
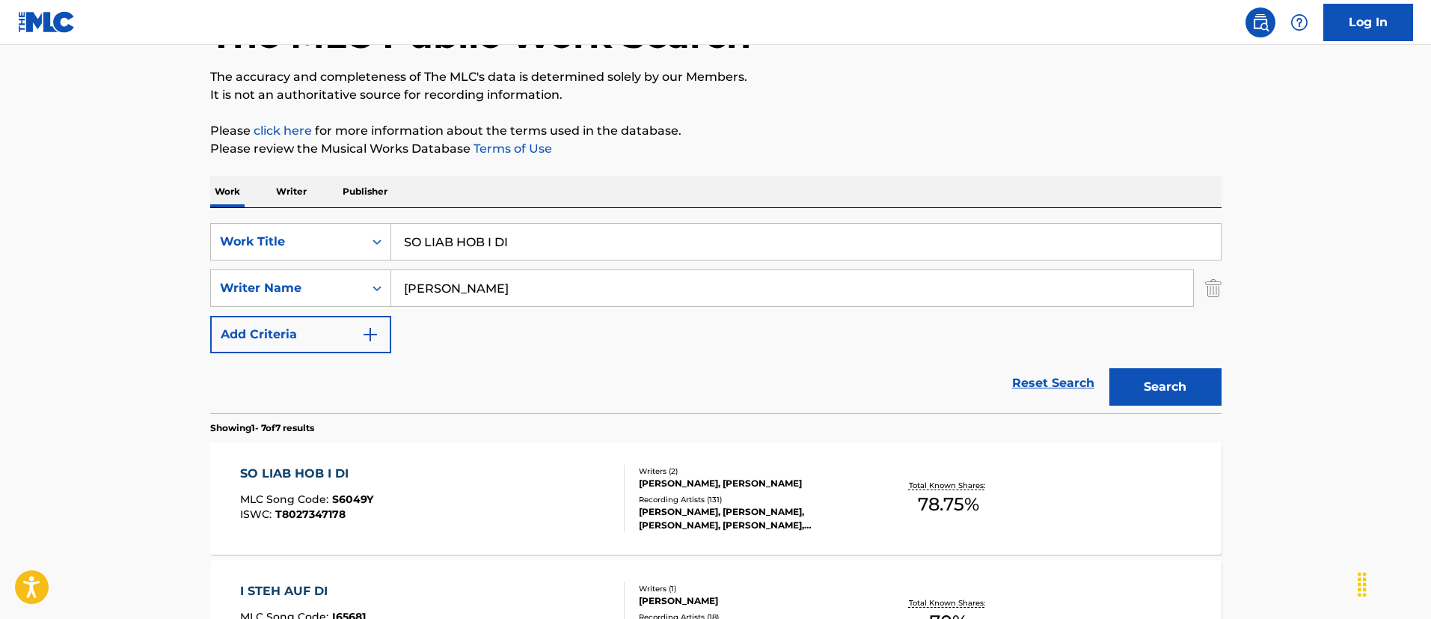
scroll to position [222, 0]
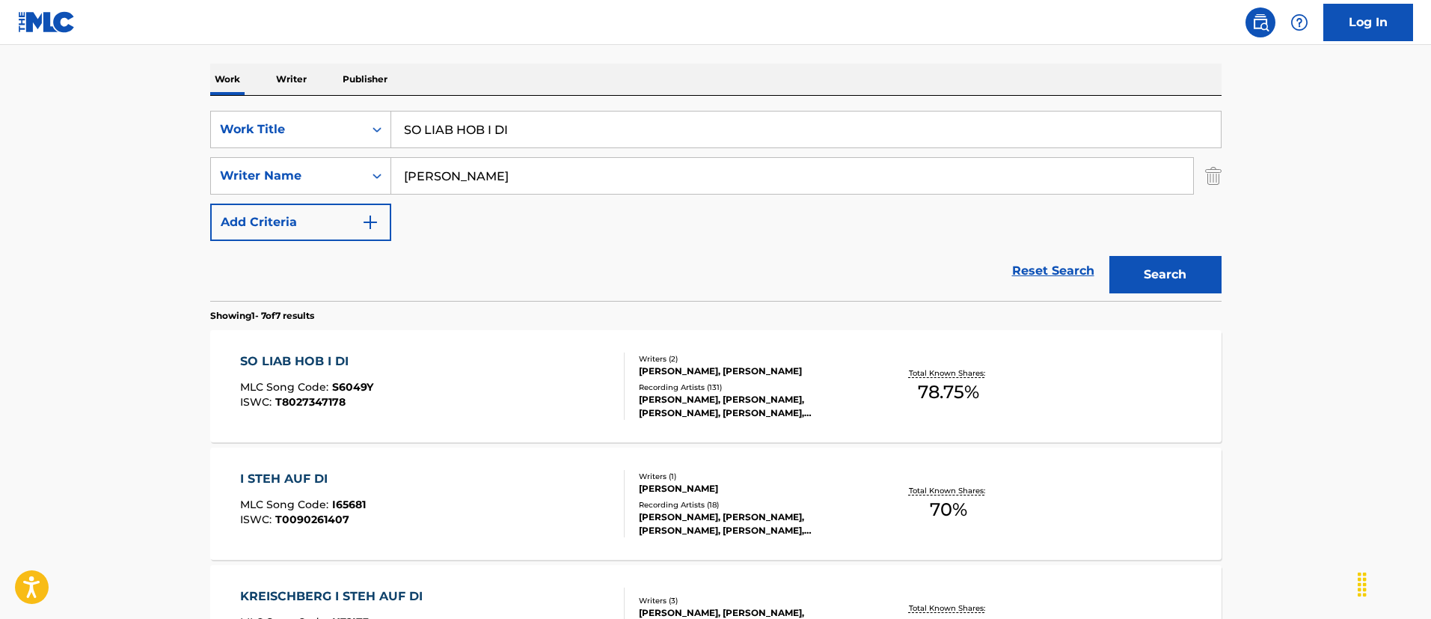
click at [554, 384] on div "SO LIAB HOB I DI MLC Song Code : S6049Y ISWC : T8027347178" at bounding box center [432, 385] width 384 height 67
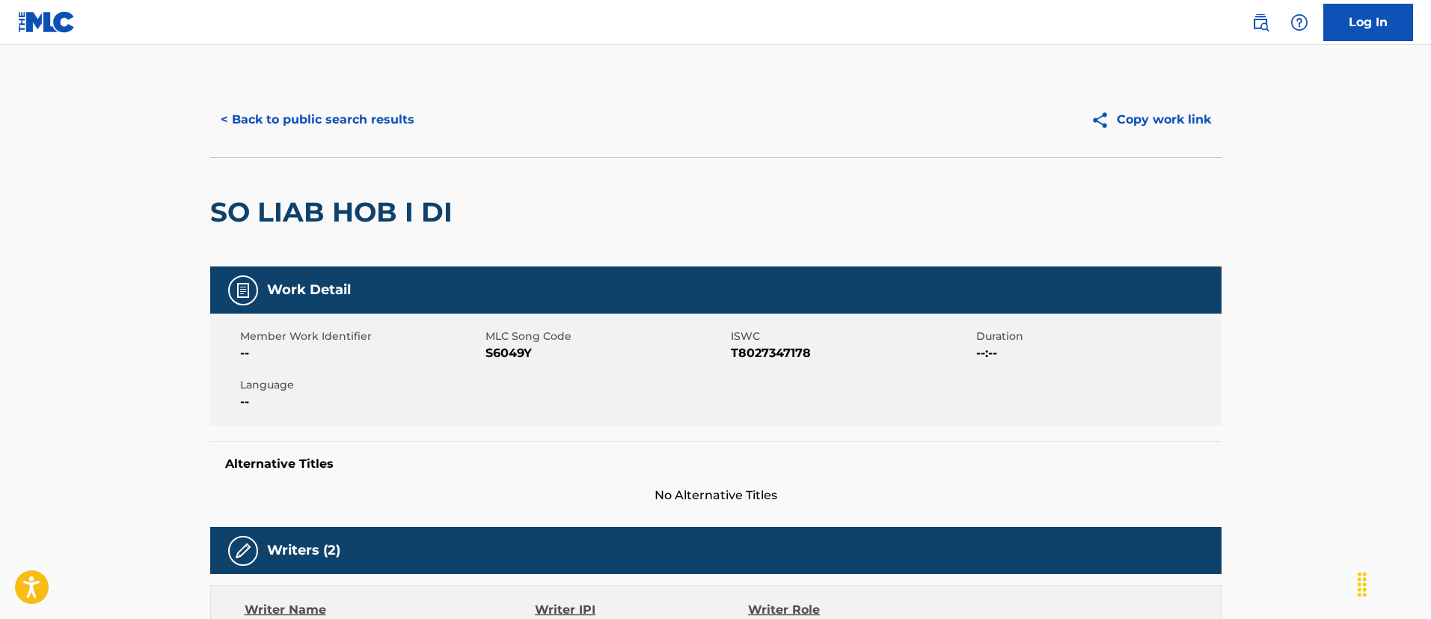
drag, startPoint x: 438, startPoint y: 139, endPoint x: 415, endPoint y: 123, distance: 28.4
click at [438, 139] on div "< Back to public search results Copy work link" at bounding box center [715, 119] width 1011 height 75
click at [405, 108] on button "< Back to public search results" at bounding box center [317, 119] width 215 height 37
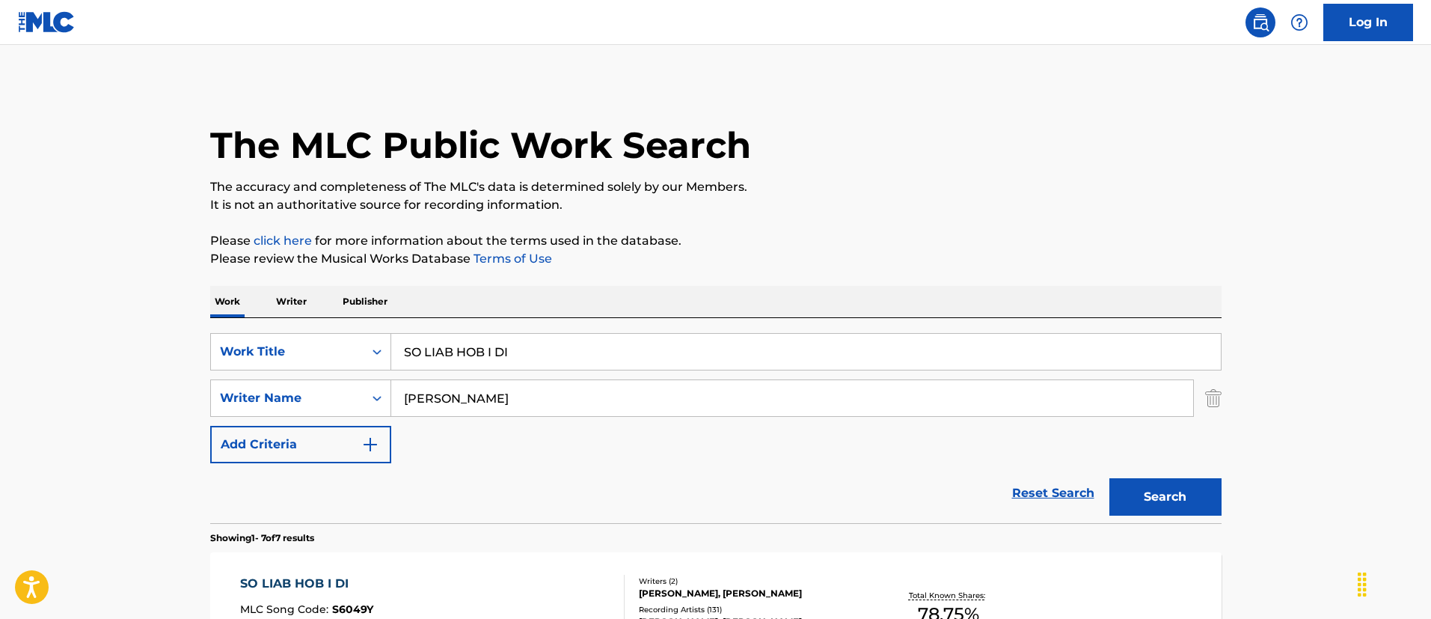
scroll to position [222, 0]
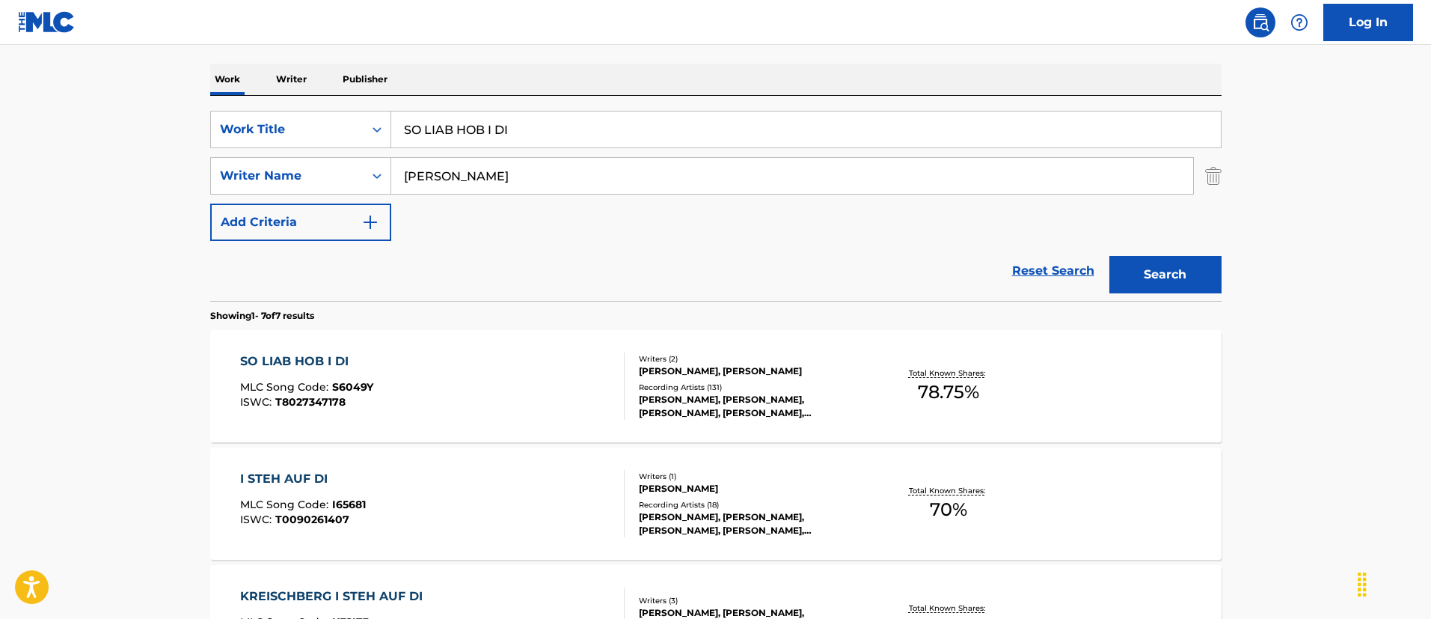
click at [537, 141] on input "SO LIAB HOB I DI" at bounding box center [806, 129] width 830 height 36
paste input "MAMA"
type input "MAMA"
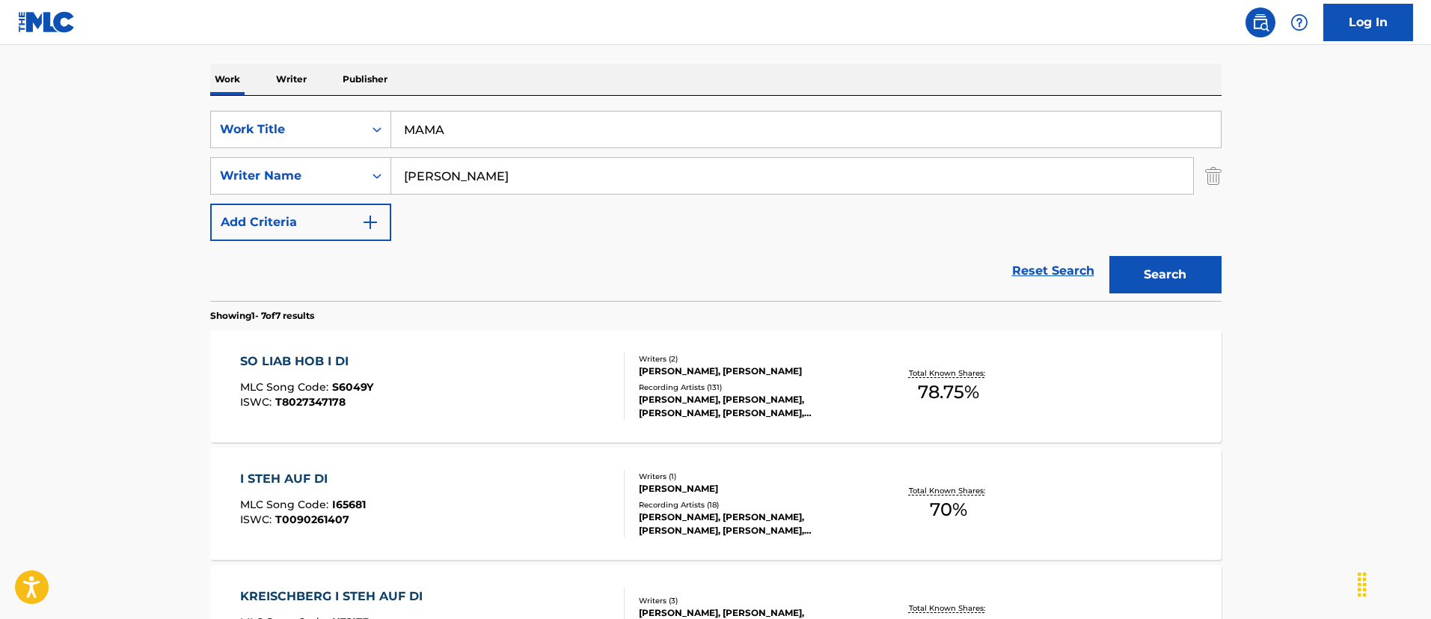
drag, startPoint x: 164, startPoint y: 172, endPoint x: 441, endPoint y: 169, distance: 276.8
click at [166, 171] on main "The MLC Public Work Search The accuracy and completeness of The MLC's data is d…" at bounding box center [715, 524] width 1431 height 1402
click at [450, 171] on input "[PERSON_NAME]" at bounding box center [792, 176] width 802 height 36
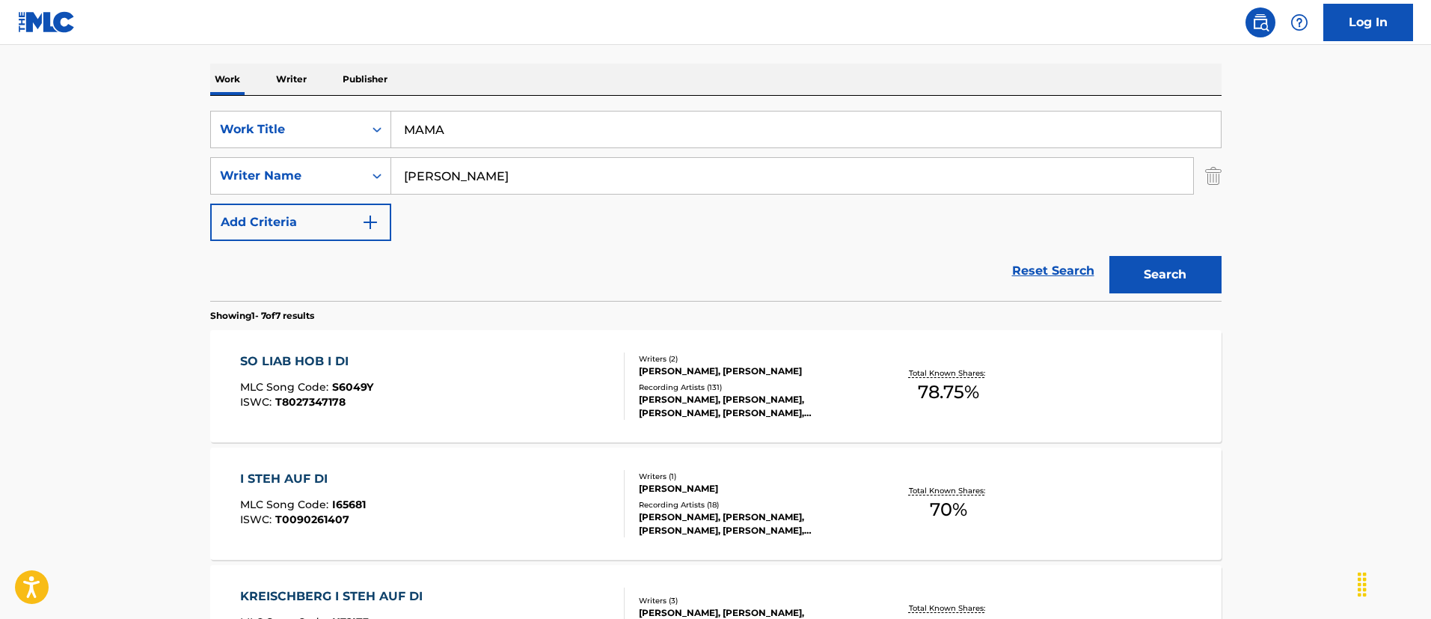
paste input "[PERSON_NAME]"
type input "[PERSON_NAME]"
click at [1109, 256] on button "Search" at bounding box center [1165, 274] width 112 height 37
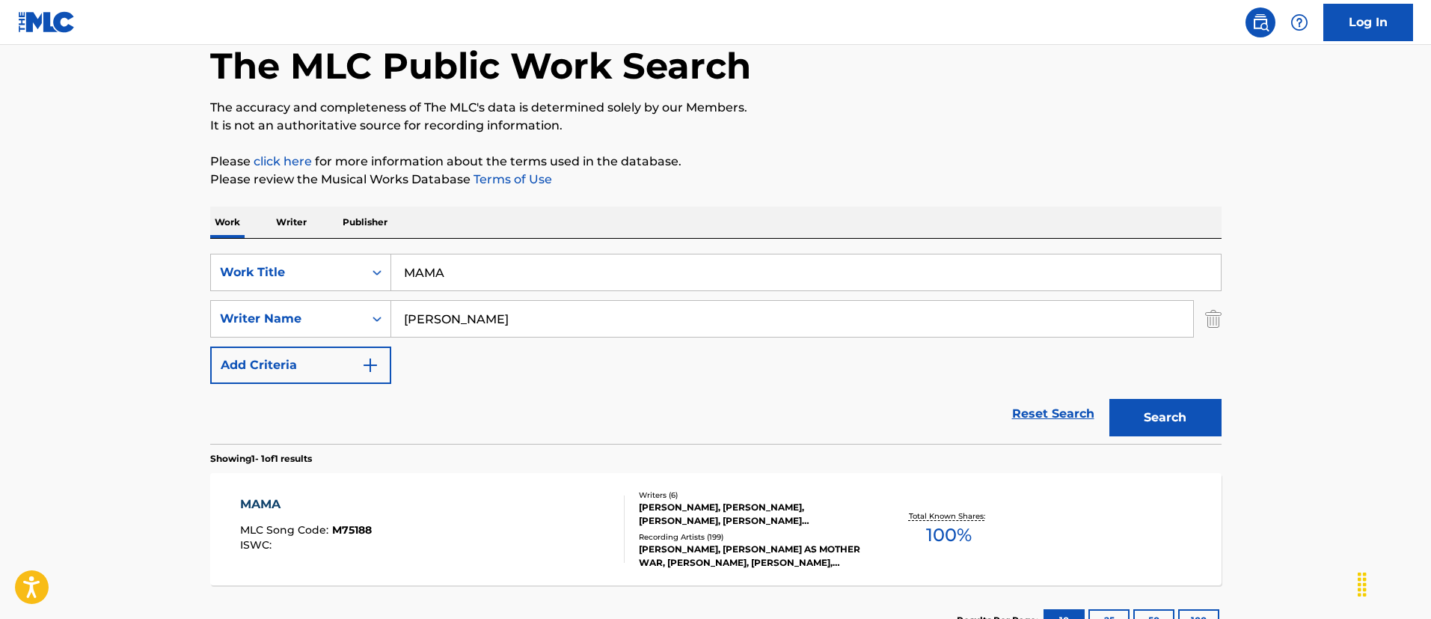
scroll to position [195, 0]
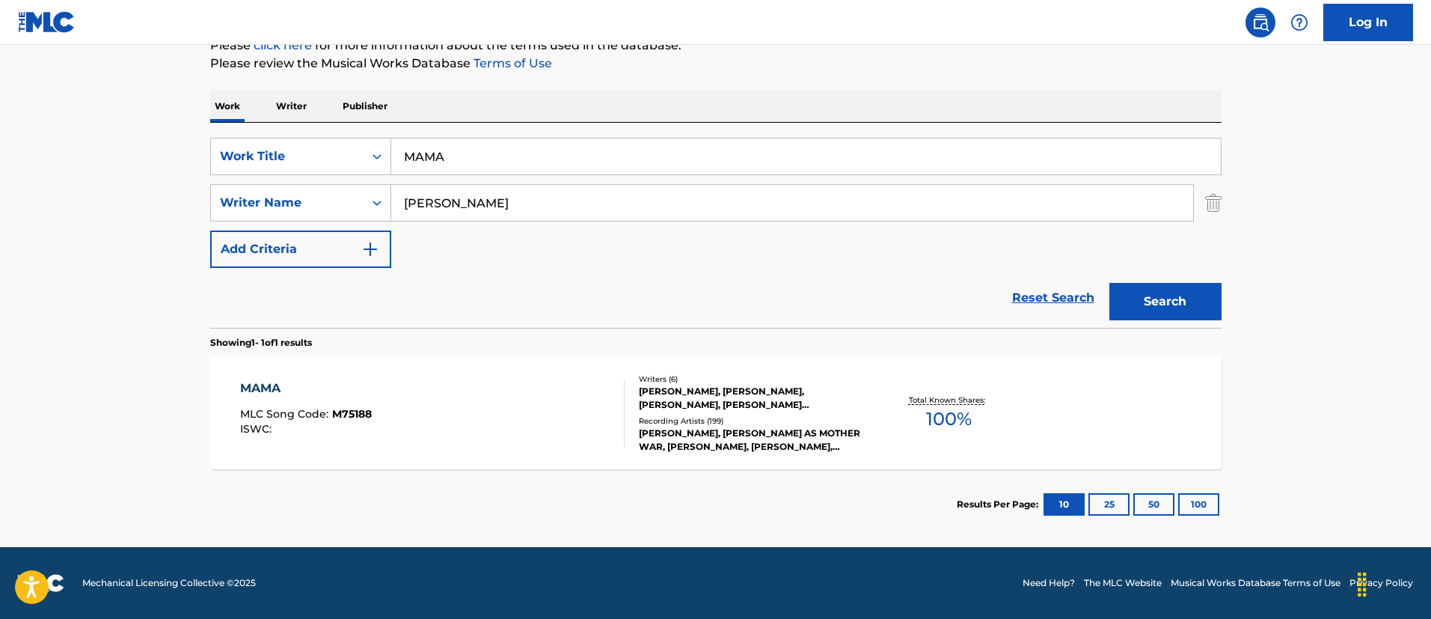
click at [795, 331] on div "SearchWithCriteriac21c3f95-663d-466d-9866-bb8495586ad2 Work Title MAMA SearchWi…" at bounding box center [715, 331] width 1011 height 417
click at [785, 405] on div "[PERSON_NAME], [PERSON_NAME], [PERSON_NAME], [PERSON_NAME] [PERSON_NAME], [PERS…" at bounding box center [752, 397] width 226 height 27
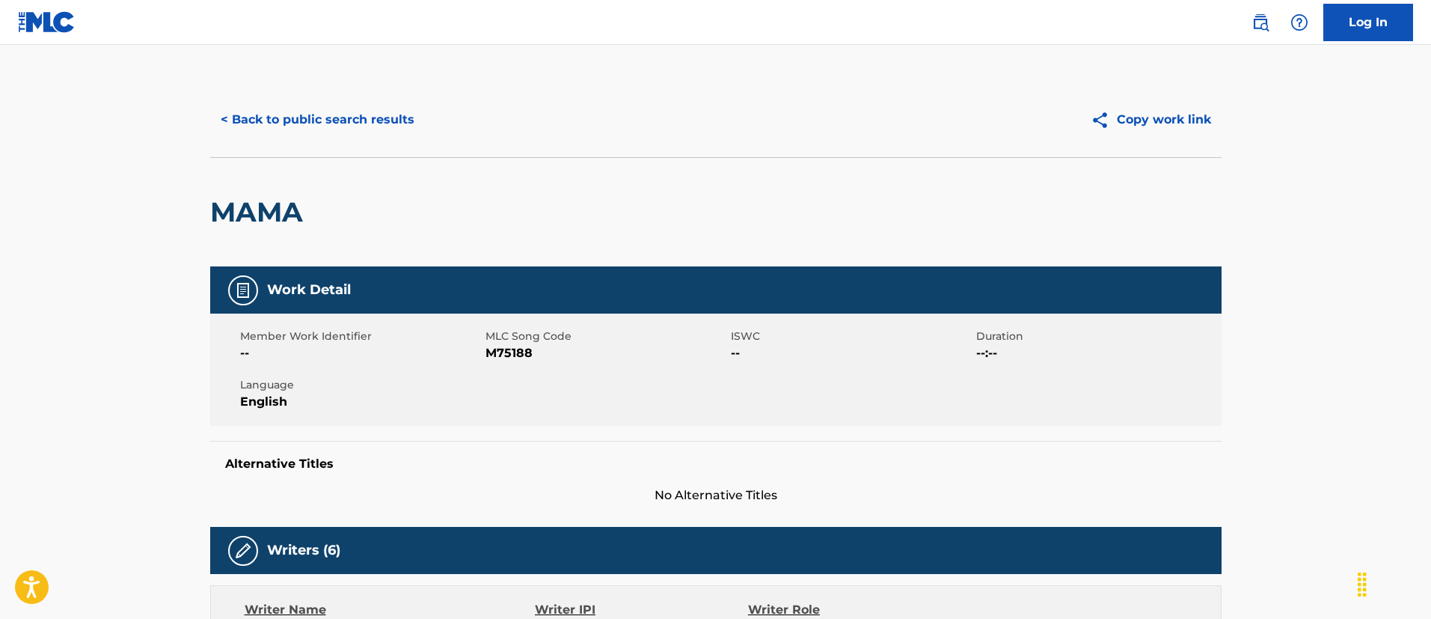
click at [327, 121] on button "< Back to public search results" at bounding box center [317, 119] width 215 height 37
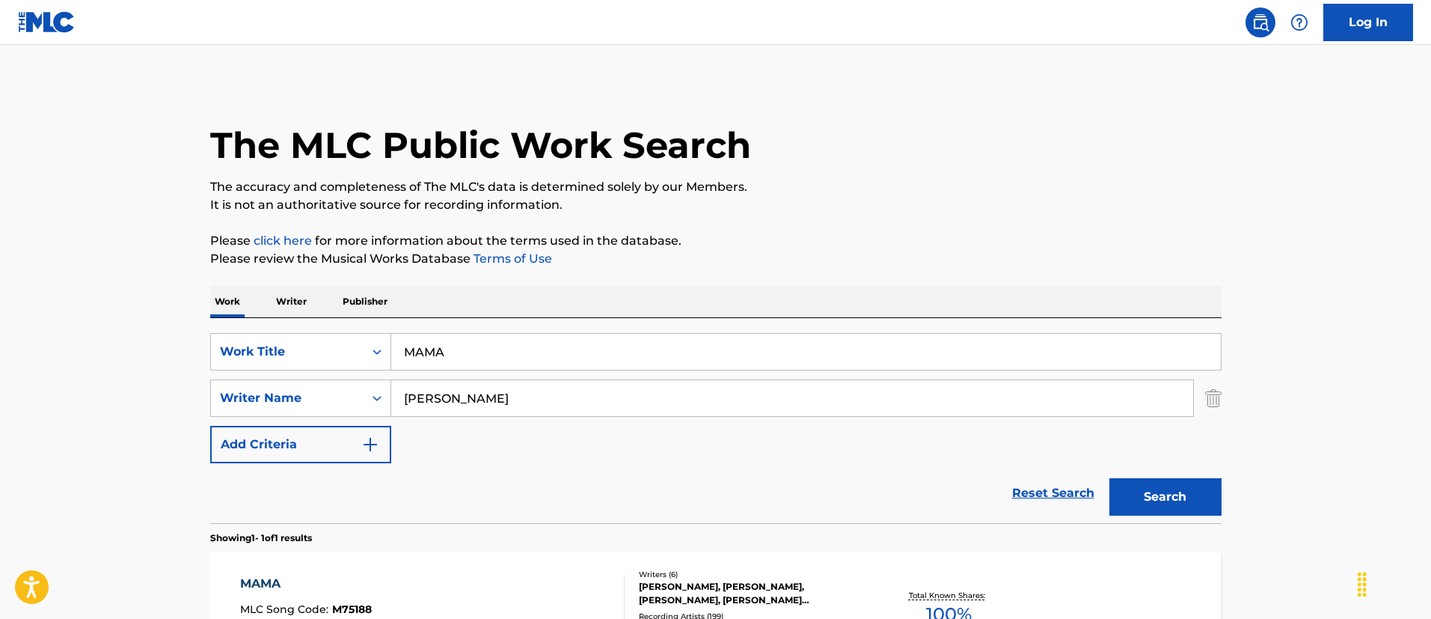
scroll to position [110, 0]
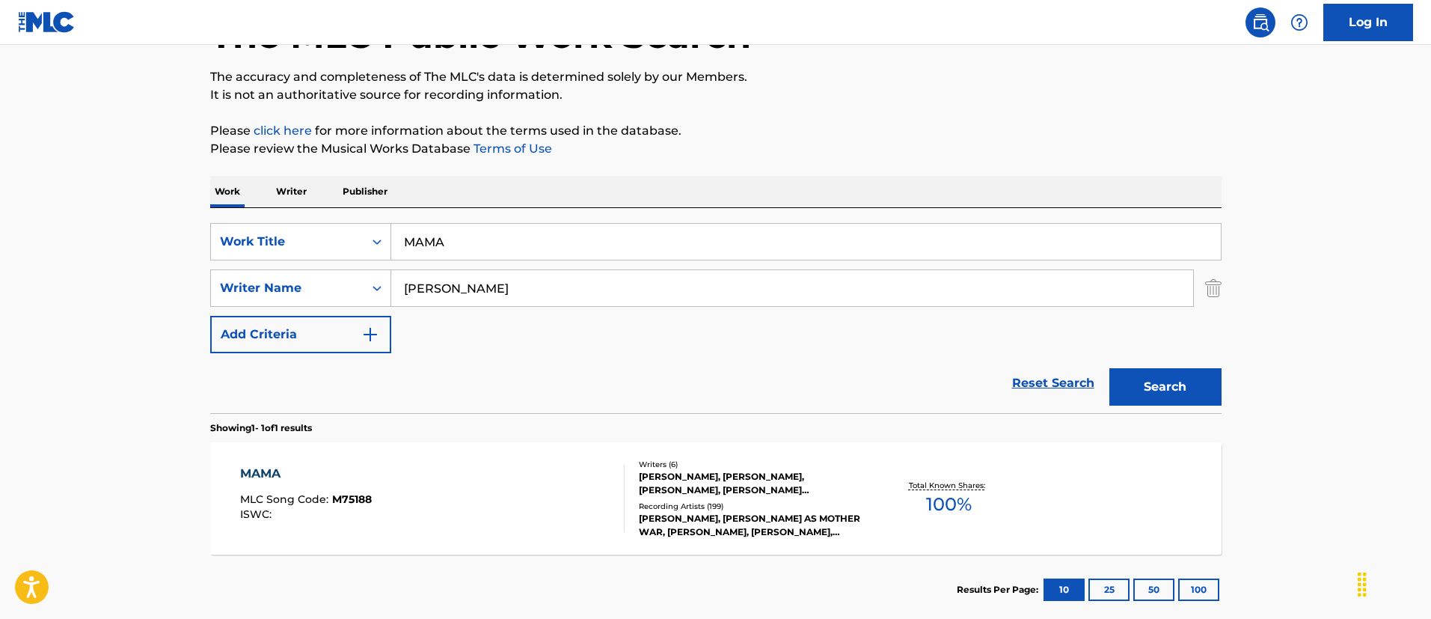
click at [543, 248] on input "MAMA" at bounding box center [806, 242] width 830 height 36
paste input "SO TEM EU"
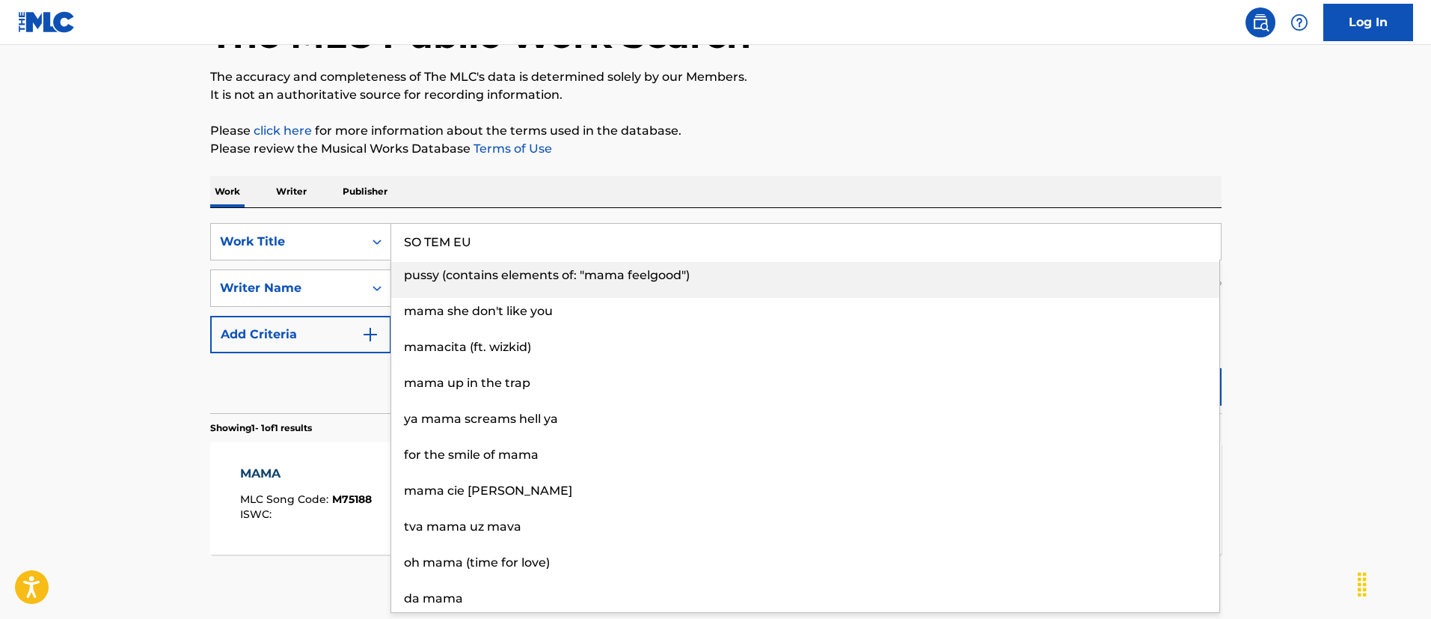
type input "SO TEM EU"
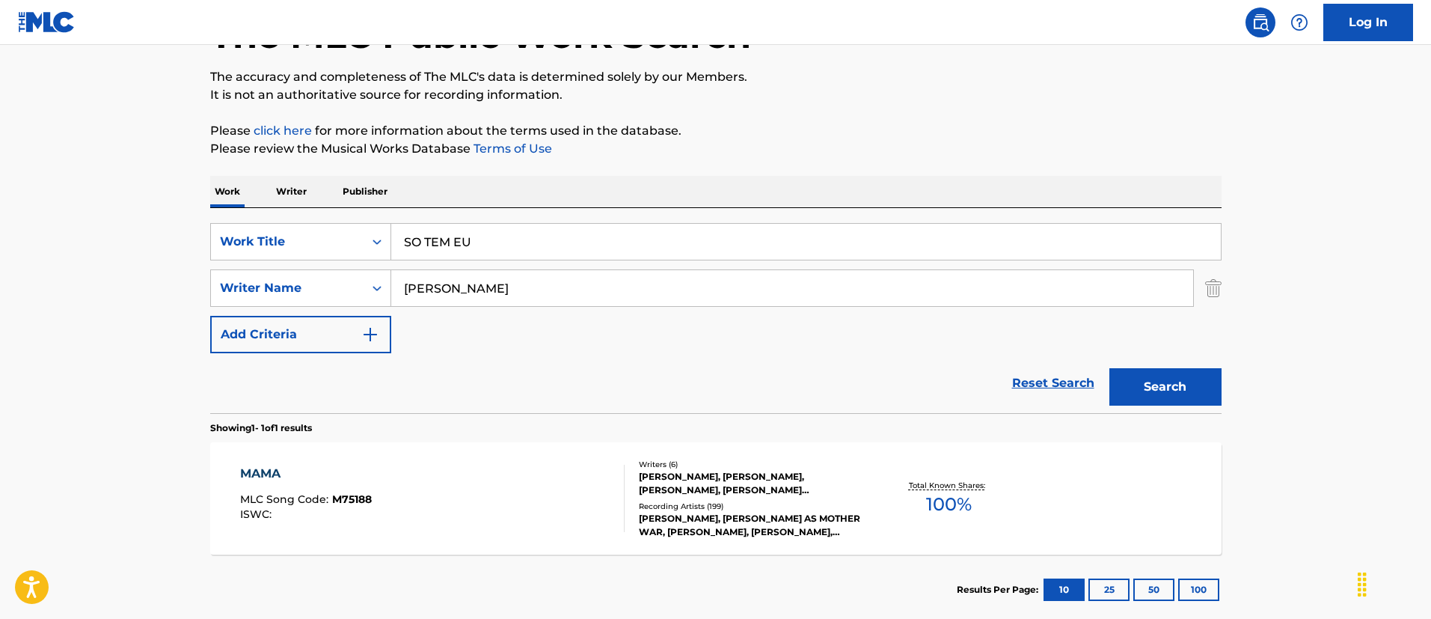
click at [91, 286] on main "The MLC Public Work Search The accuracy and completeness of The MLC's data is d…" at bounding box center [715, 283] width 1431 height 697
click at [529, 282] on input "[PERSON_NAME]" at bounding box center [792, 288] width 802 height 36
paste input "[PERSON_NAME] [PERSON_NAME] [PERSON_NAME] FILHO"
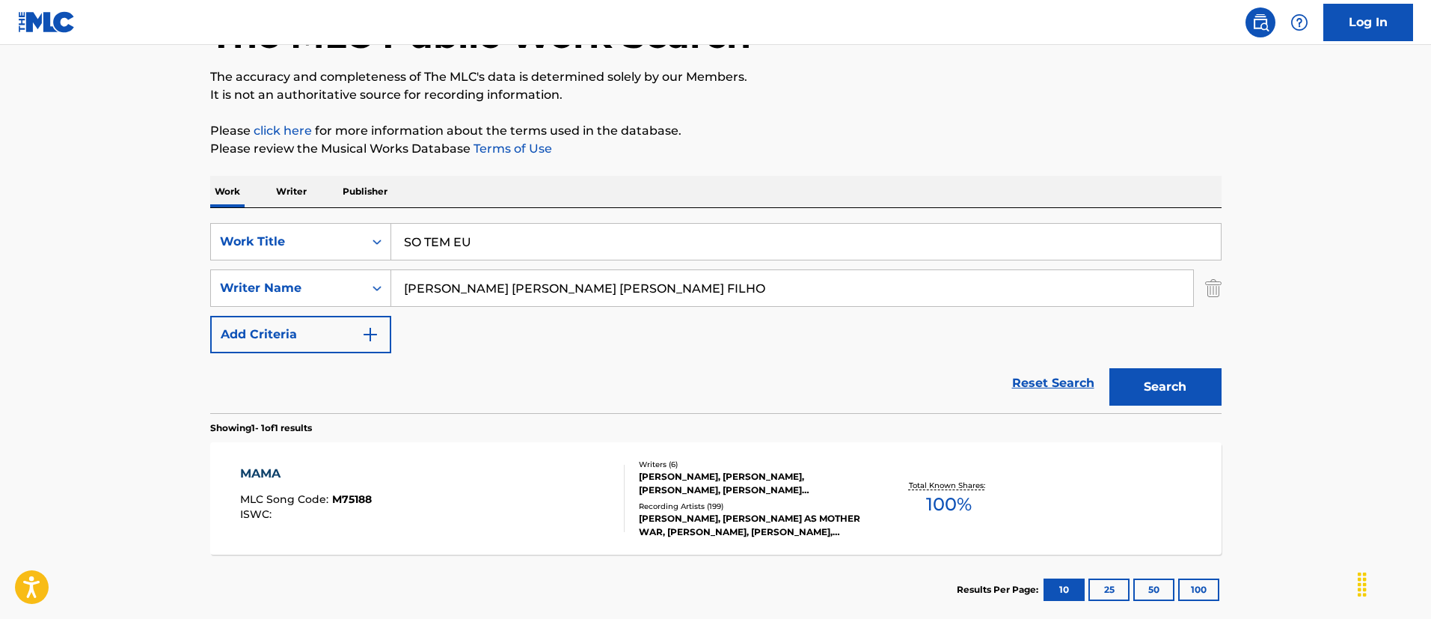
type input "[PERSON_NAME] [PERSON_NAME] [PERSON_NAME] FILHO"
click at [1109, 368] on button "Search" at bounding box center [1165, 386] width 112 height 37
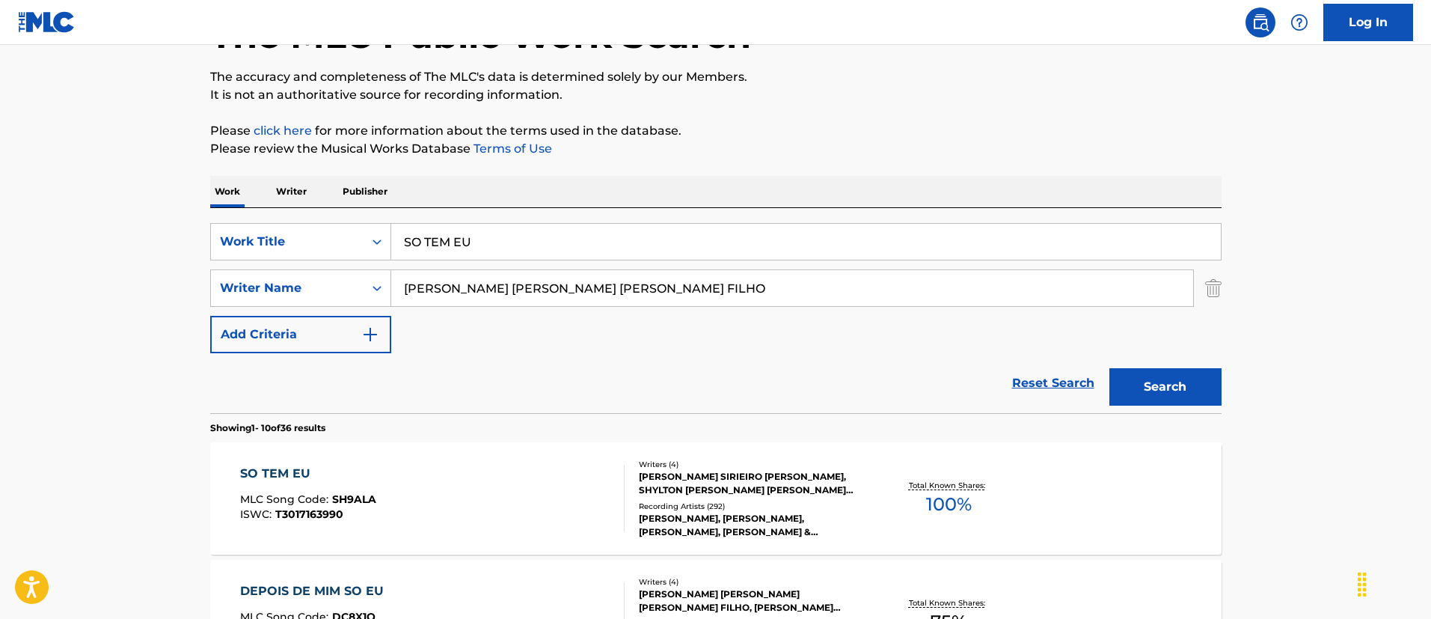
click at [550, 319] on div "SearchWithCriteriac21c3f95-663d-466d-9866-bb8495586ad2 Work Title SO TEM EU Sea…" at bounding box center [715, 288] width 1011 height 130
click at [538, 273] on input "[PERSON_NAME] [PERSON_NAME] [PERSON_NAME] FILHO" at bounding box center [792, 288] width 802 height 36
click at [561, 481] on div "SO TEM EU MLC Song Code : SH9ALA ISWC : T3017163990" at bounding box center [432, 498] width 384 height 67
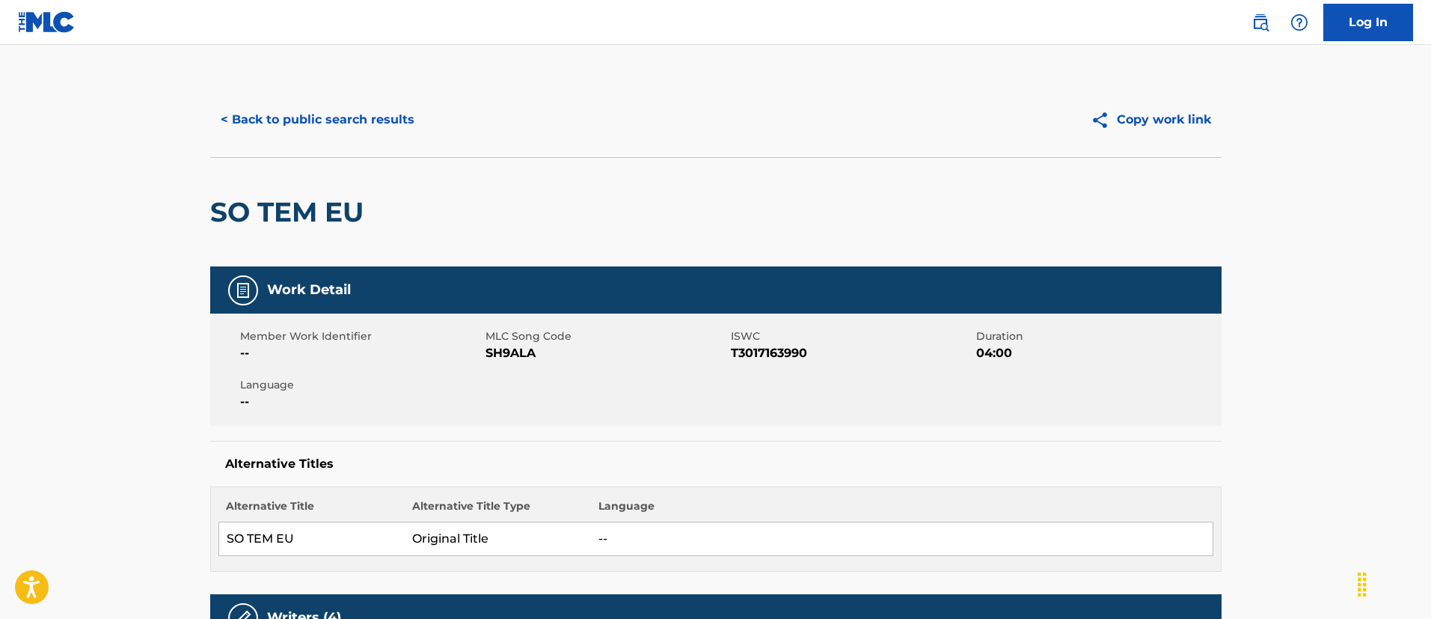
click at [380, 102] on button "< Back to public search results" at bounding box center [317, 119] width 215 height 37
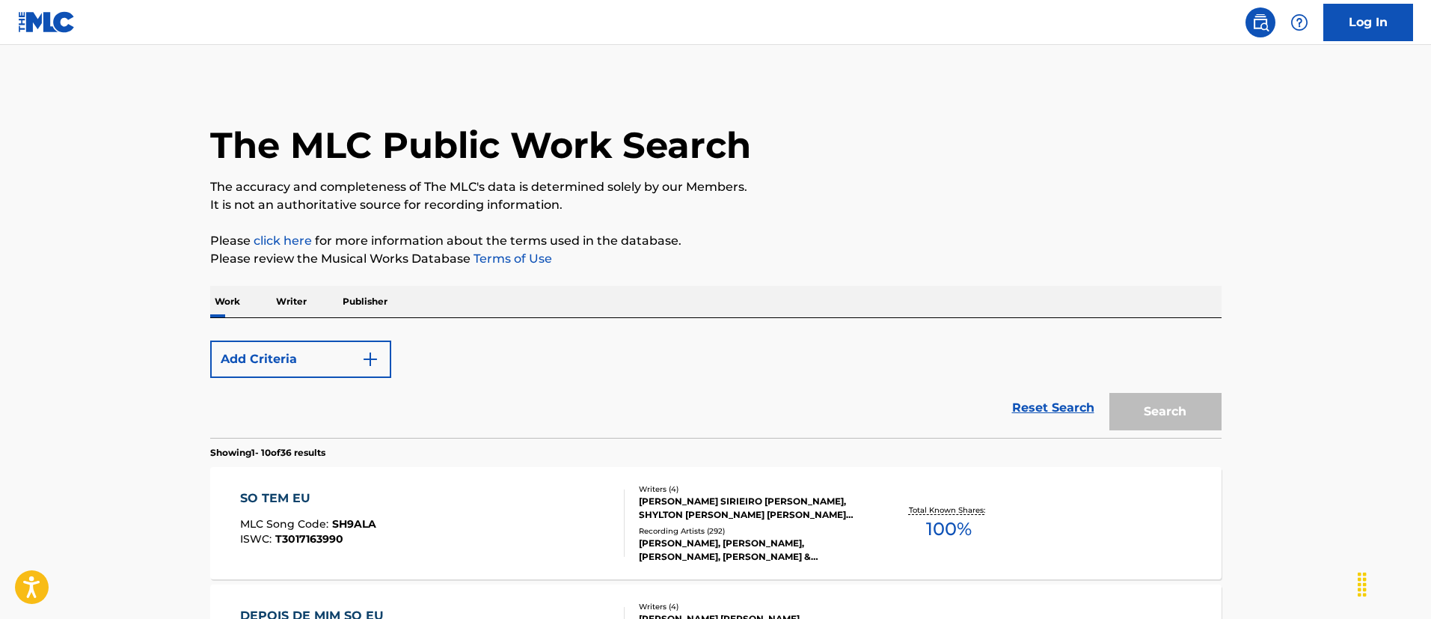
scroll to position [110, 0]
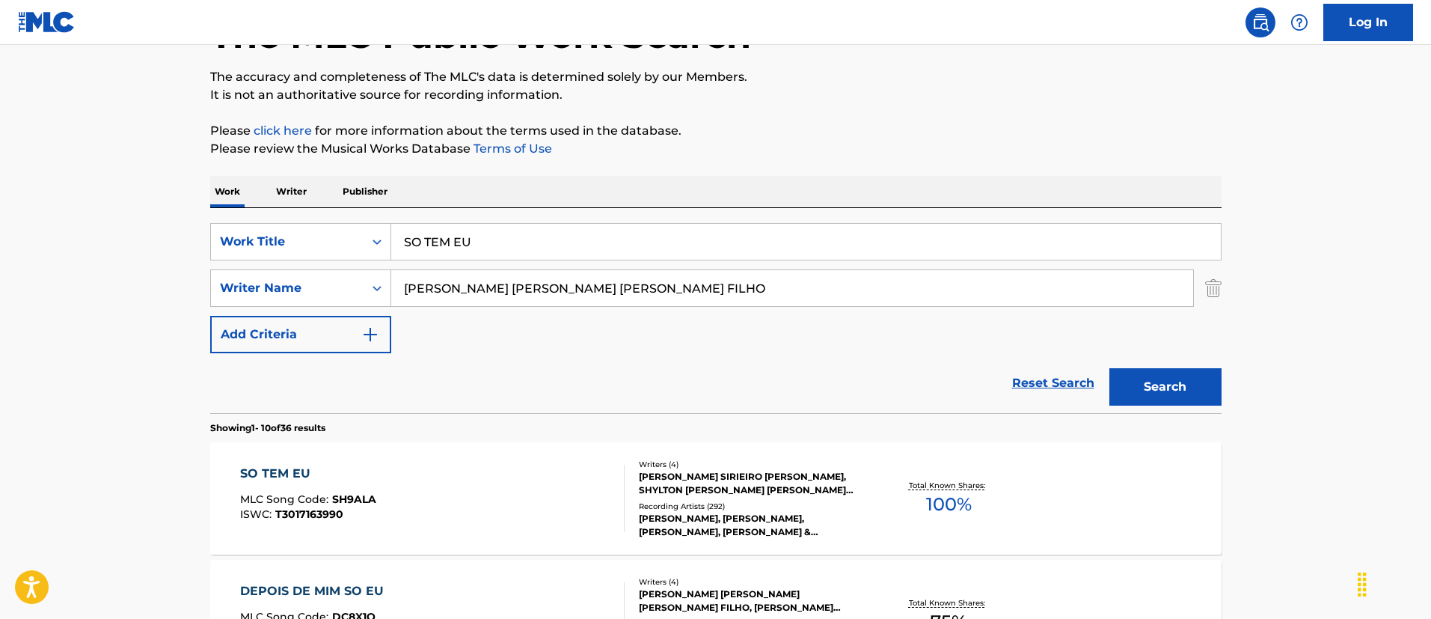
click at [591, 212] on div "SearchWithCriteriac21c3f95-663d-466d-9866-bb8495586ad2 Work Title SO TEM EU Sea…" at bounding box center [715, 310] width 1011 height 205
click at [596, 242] on input "SO TEM EU" at bounding box center [806, 242] width 830 height 36
click at [596, 237] on input "SO TEM EU" at bounding box center [806, 242] width 830 height 36
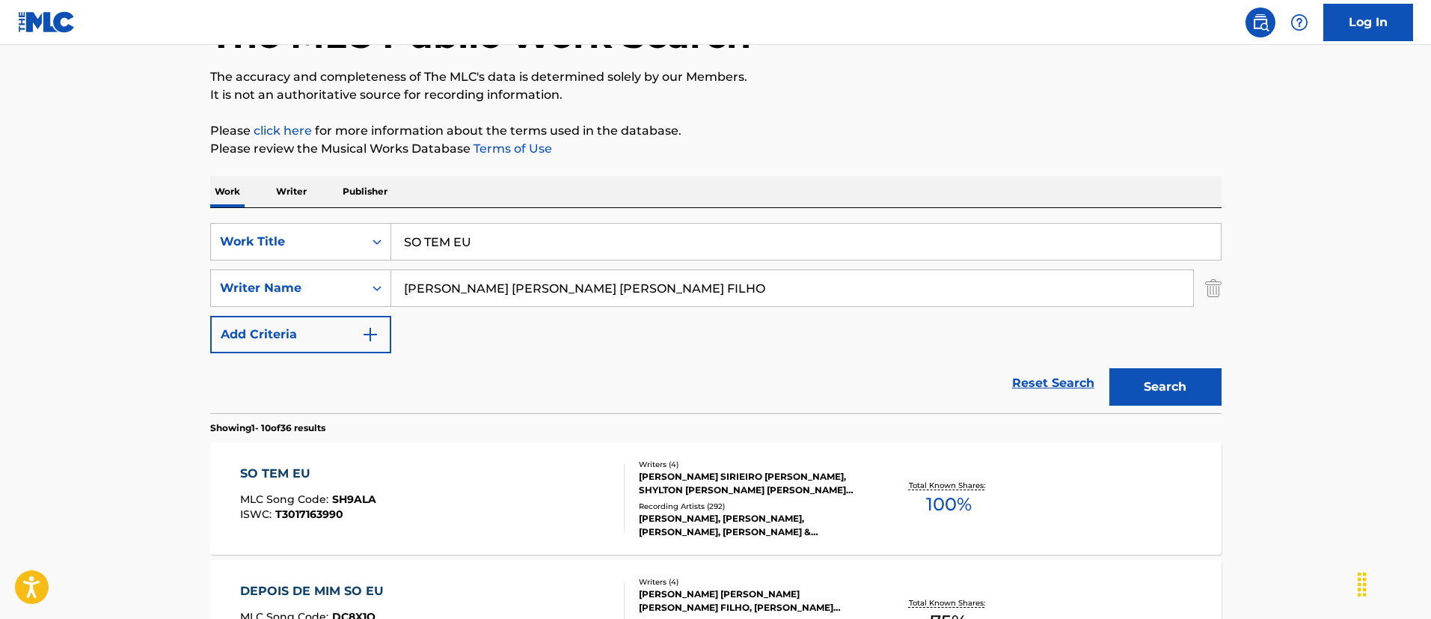
paste input "GIVING CHANEL"
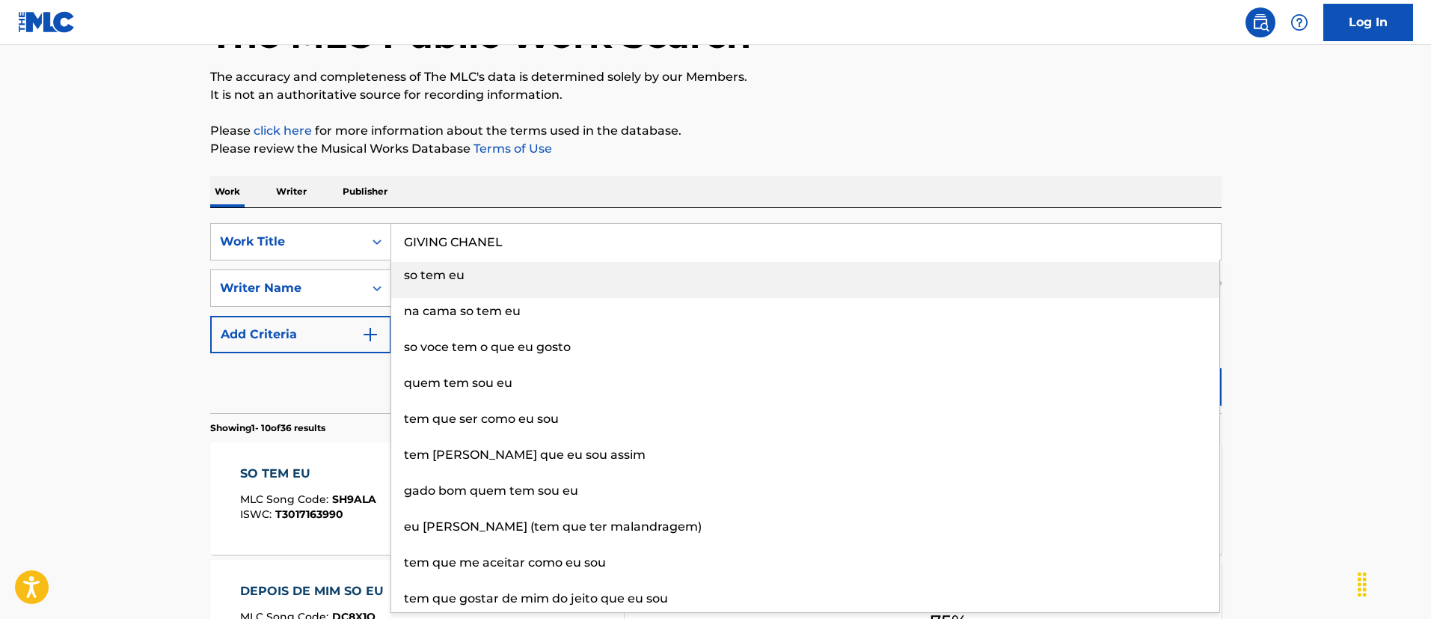
type input "GIVING CHANEL"
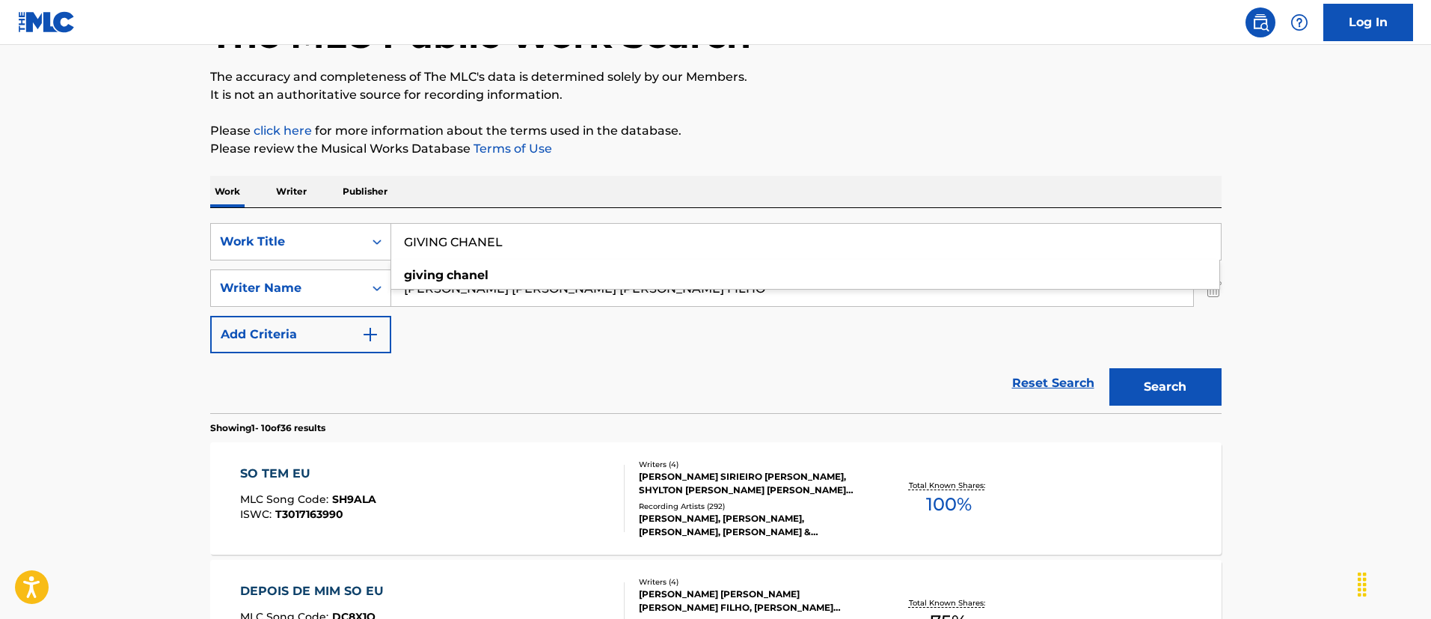
click at [441, 283] on input "[PERSON_NAME] [PERSON_NAME] [PERSON_NAME] FILHO" at bounding box center [792, 288] width 802 height 36
paste input "[PERSON_NAME]"
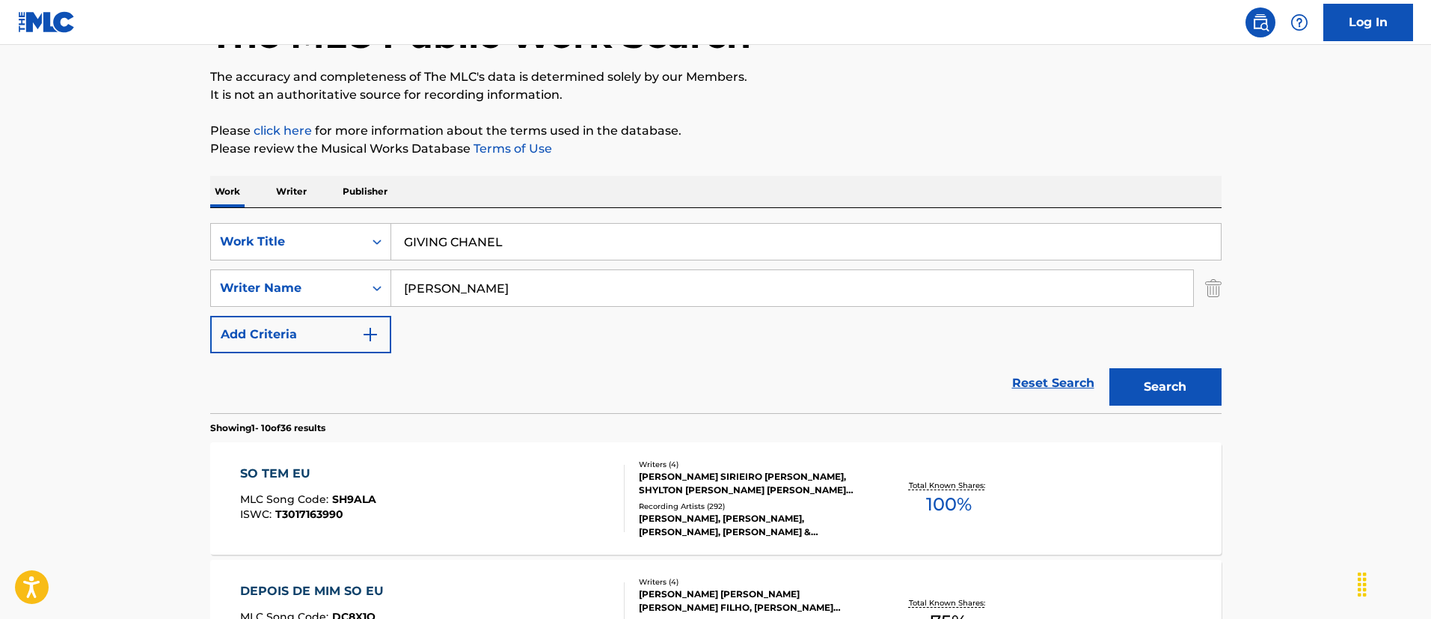
click at [1109, 368] on button "Search" at bounding box center [1165, 386] width 112 height 37
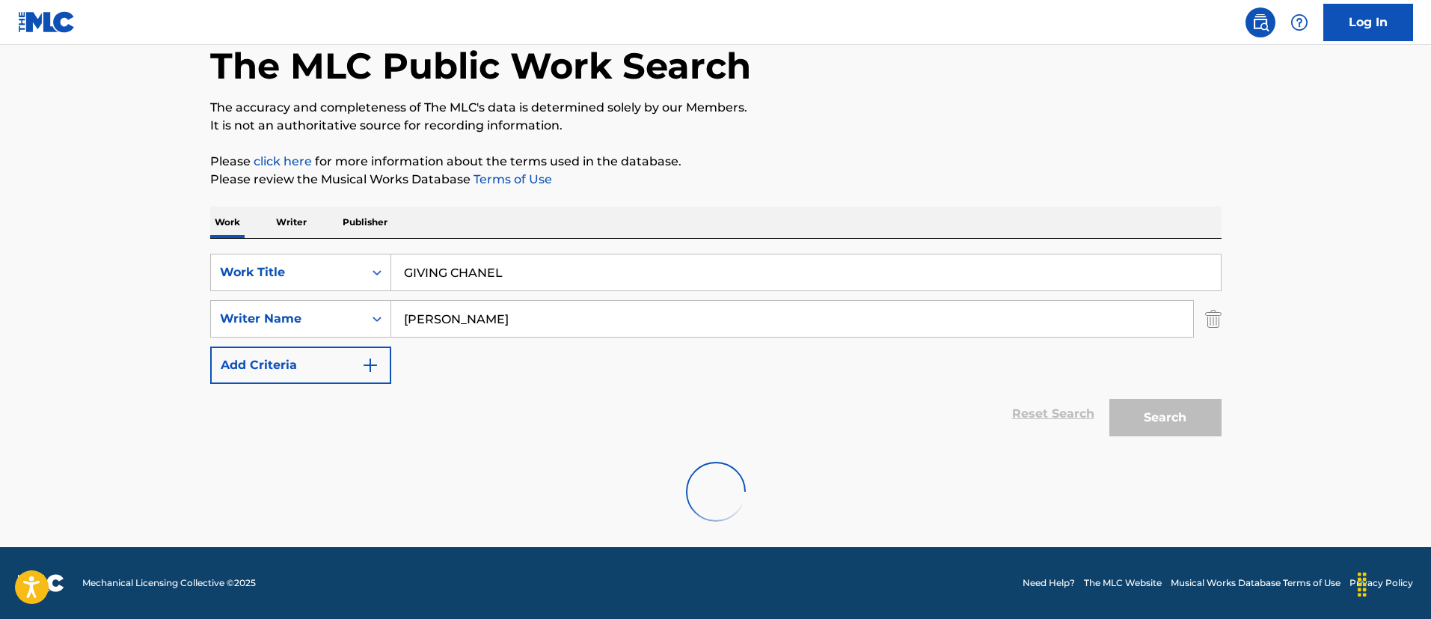
scroll to position [31, 0]
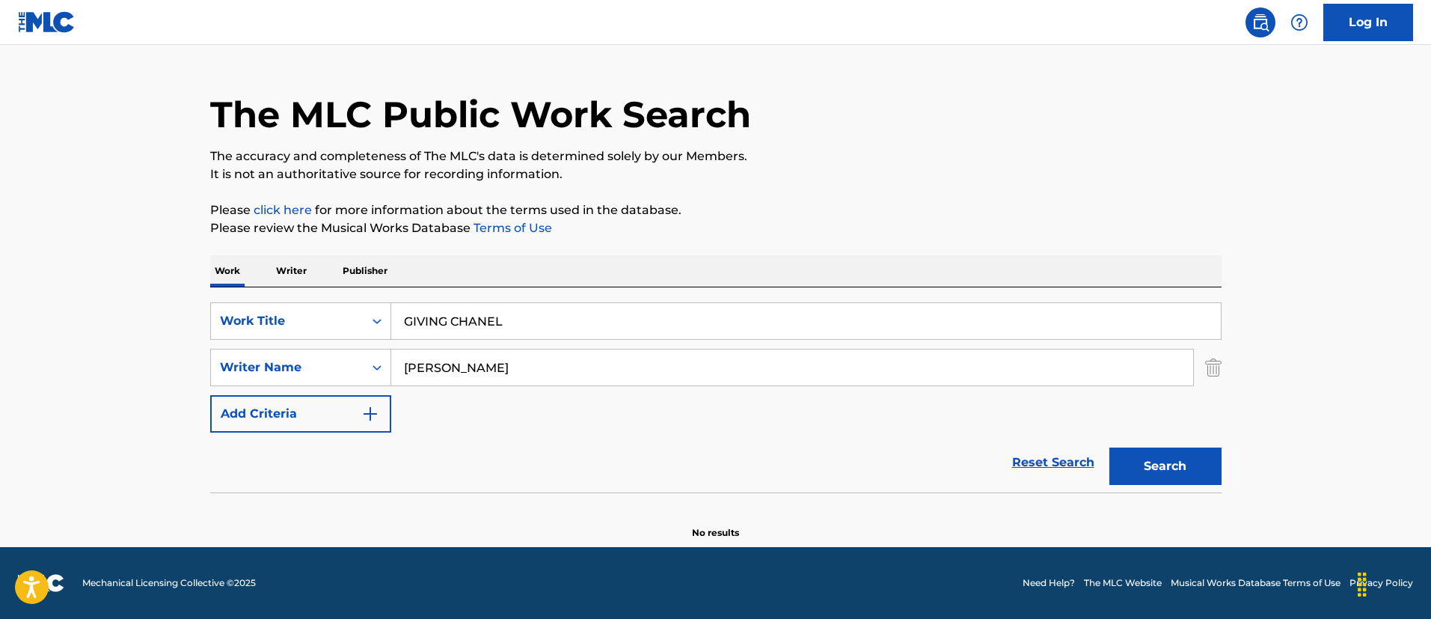
click at [676, 369] on input "[PERSON_NAME]" at bounding box center [792, 367] width 802 height 36
paste input "[PERSON_NAME]"
type input "[PERSON_NAME]"
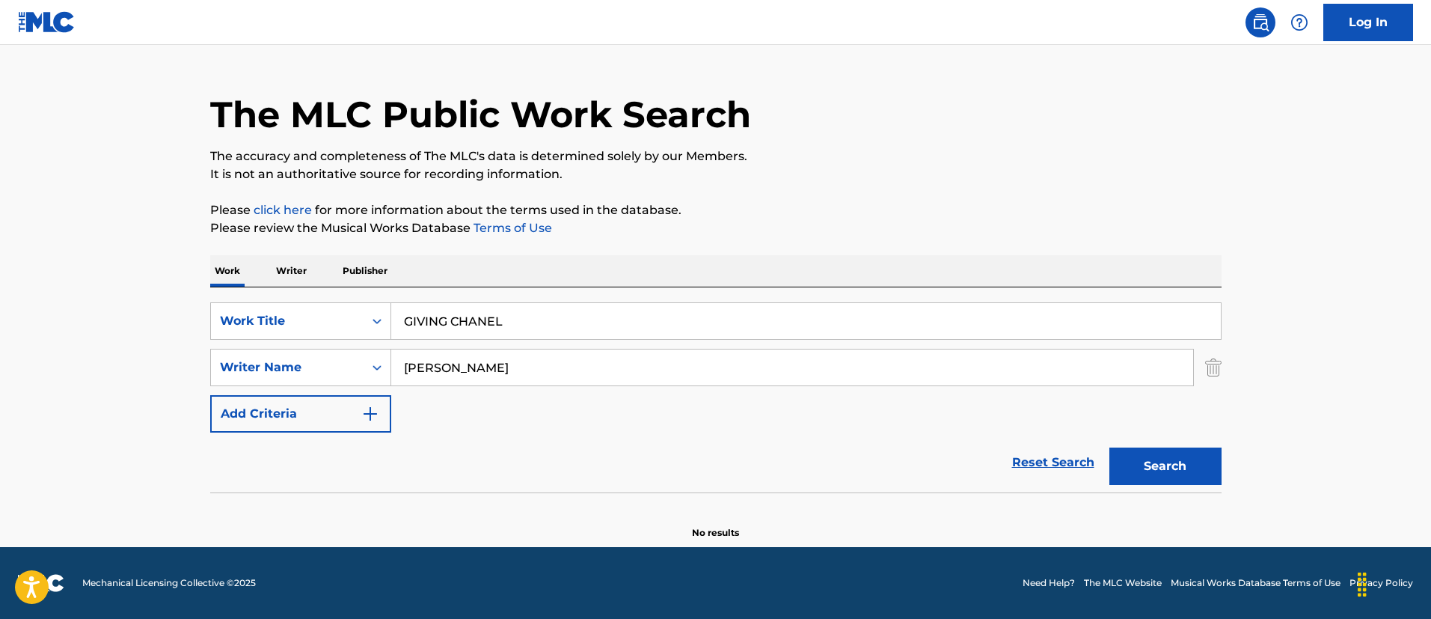
click at [1109, 447] on button "Search" at bounding box center [1165, 465] width 112 height 37
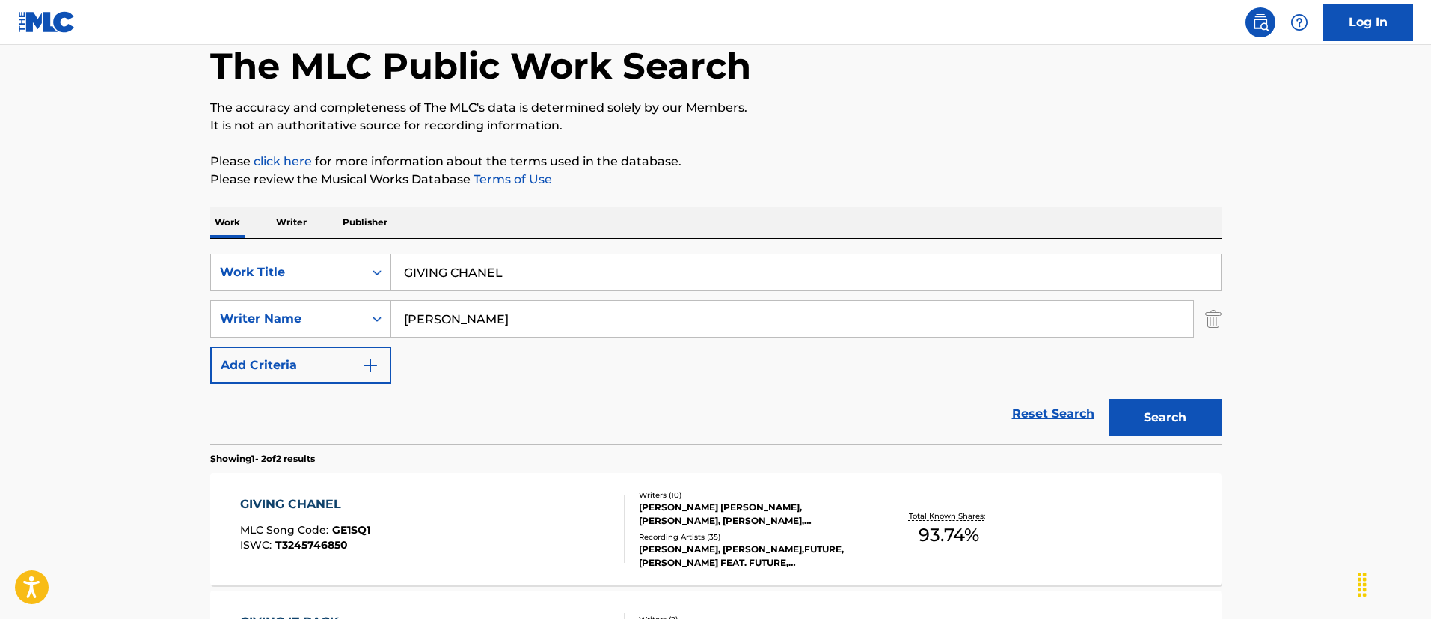
scroll to position [110, 0]
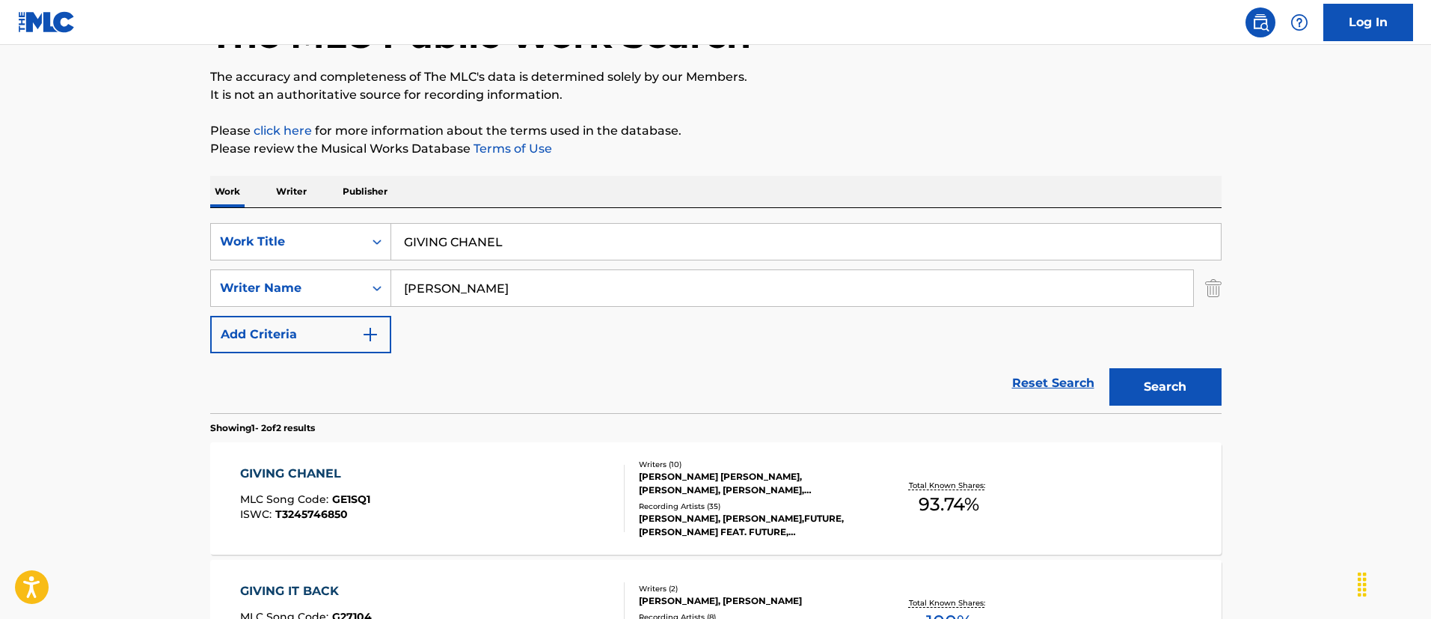
click at [584, 485] on div "GIVING CHANEL MLC Song Code : GE1SQ1 ISWC : T3245746850" at bounding box center [432, 498] width 384 height 67
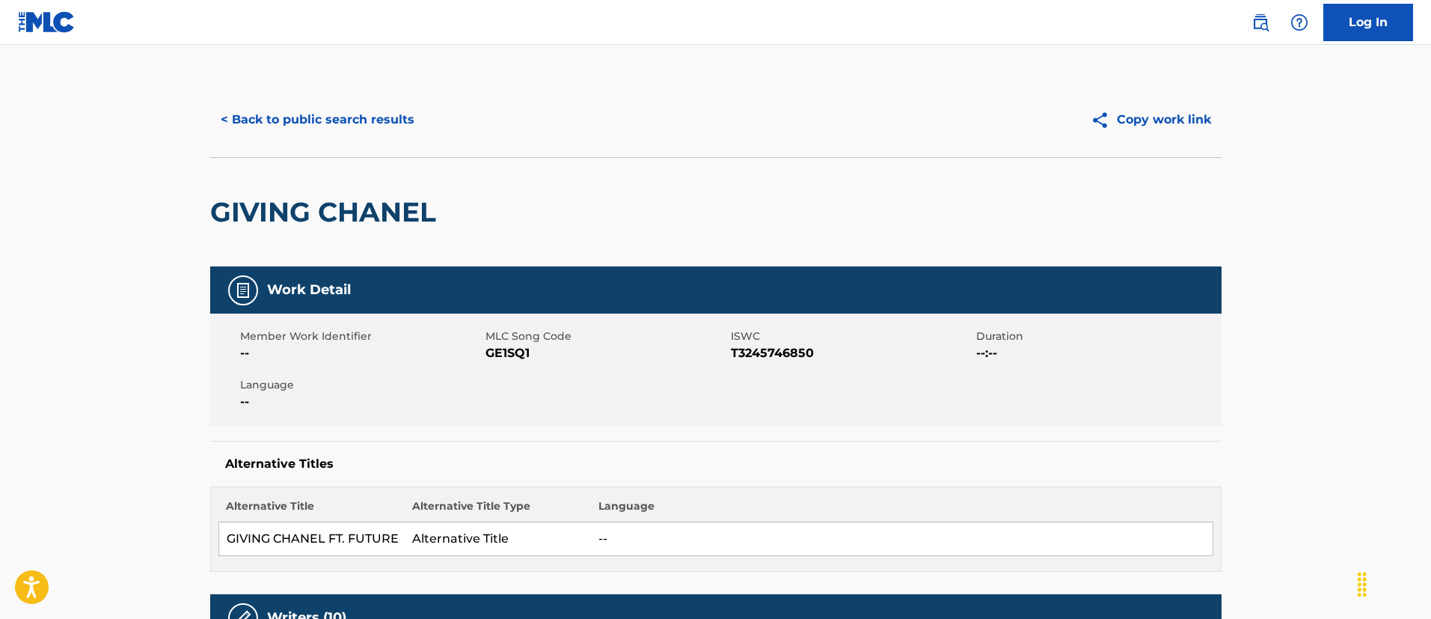
click at [378, 105] on button "< Back to public search results" at bounding box center [317, 119] width 215 height 37
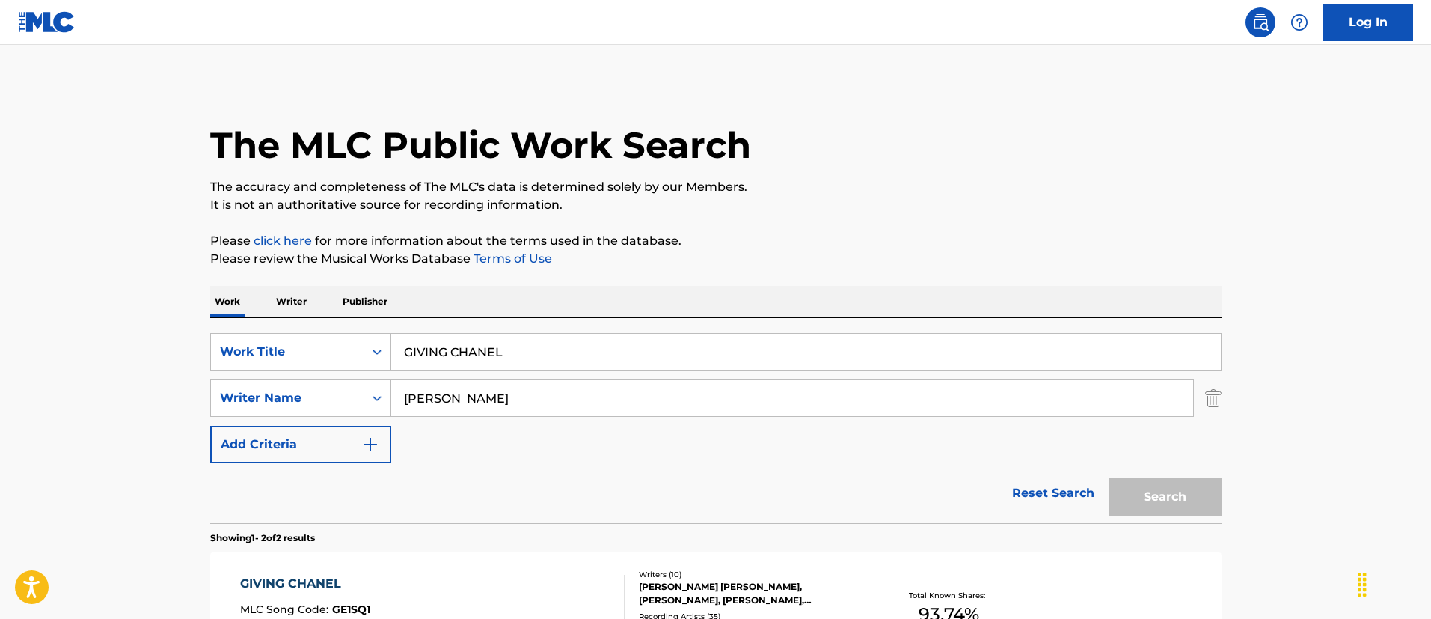
scroll to position [110, 0]
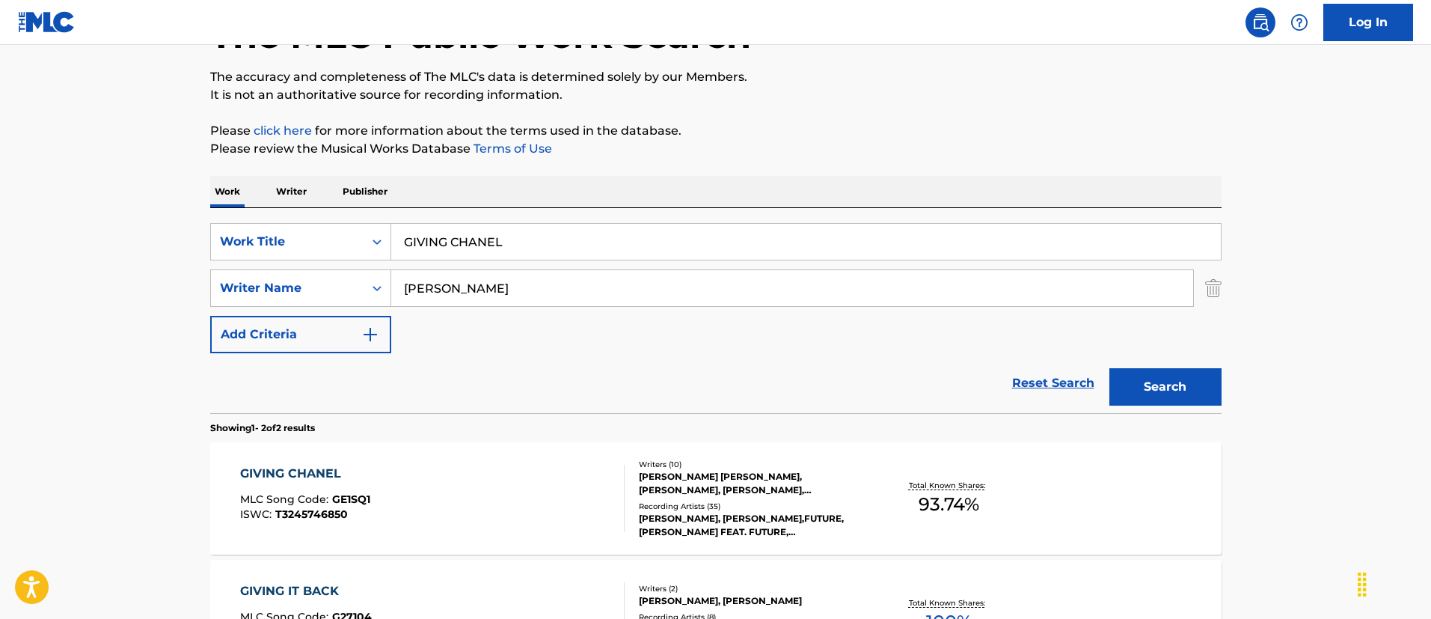
click at [546, 243] on input "GIVING CHANEL" at bounding box center [806, 242] width 830 height 36
paste input "BLOW YOUR MIND"
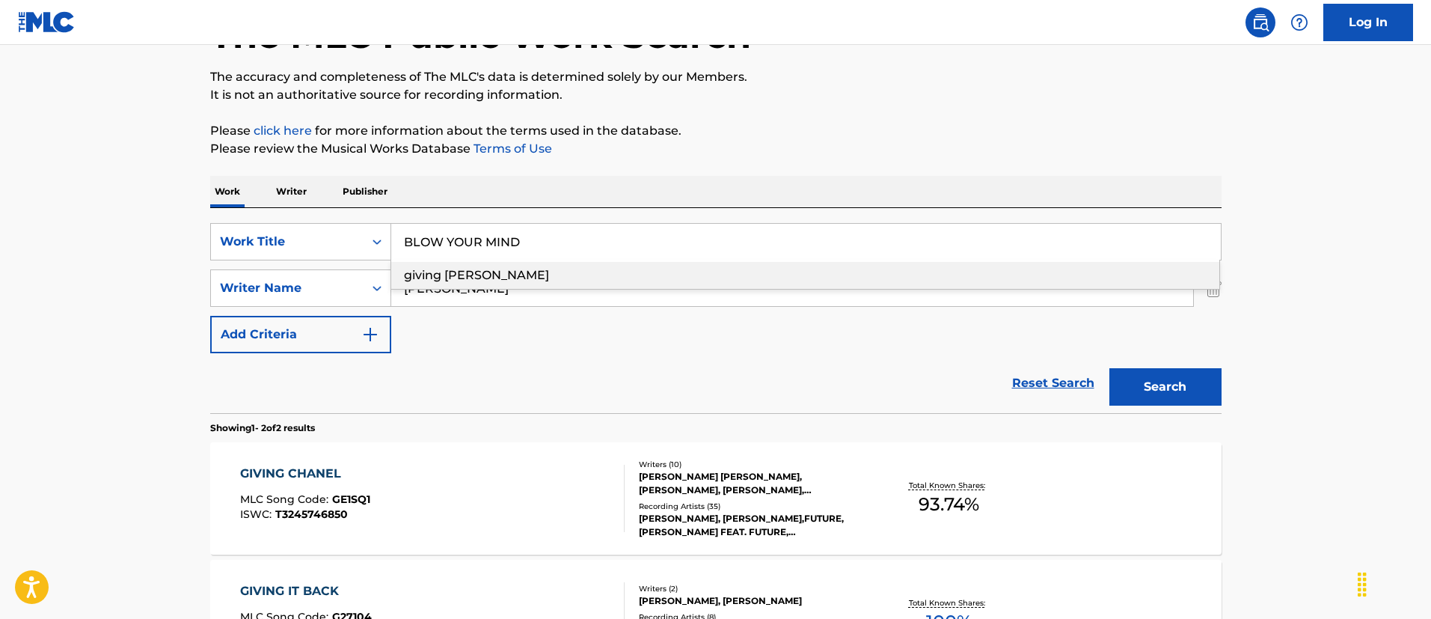
type input "BLOW YOUR MIND"
click at [94, 239] on main "The MLC Public Work Search The accuracy and completeness of The MLC's data is d…" at bounding box center [715, 342] width 1431 height 815
click at [542, 276] on input "[PERSON_NAME]" at bounding box center [792, 288] width 802 height 36
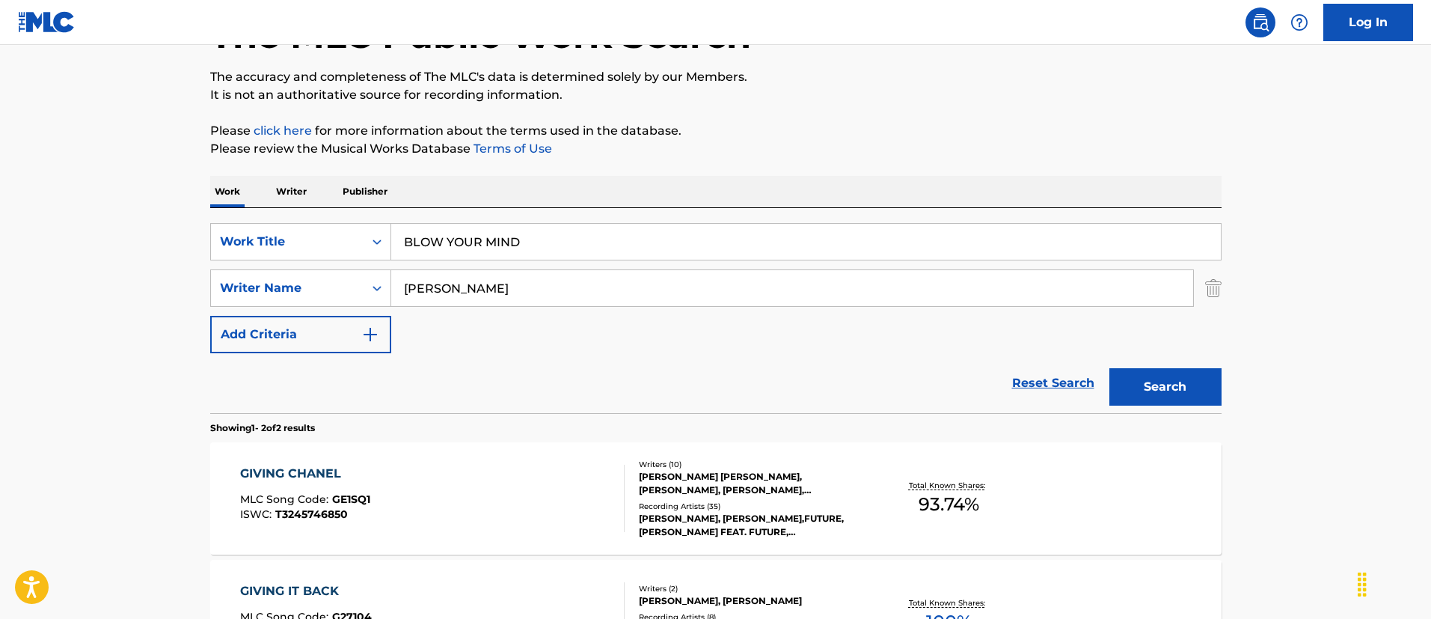
paste input "[PERSON_NAME]"
type input "[PERSON_NAME]"
click at [1109, 368] on button "Search" at bounding box center [1165, 386] width 112 height 37
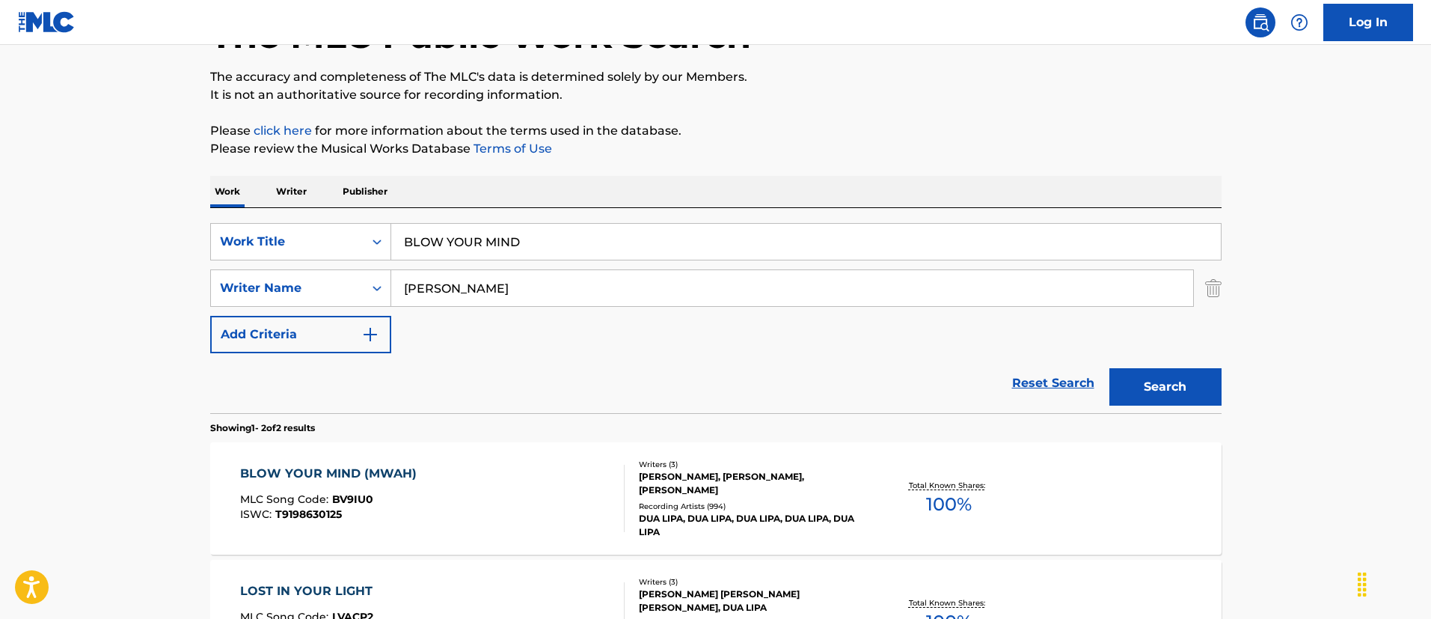
click at [560, 505] on div "BLOW YOUR MIND (MWAH) MLC Song Code : BV9IU0 ISWC : T9198630125" at bounding box center [432, 498] width 384 height 67
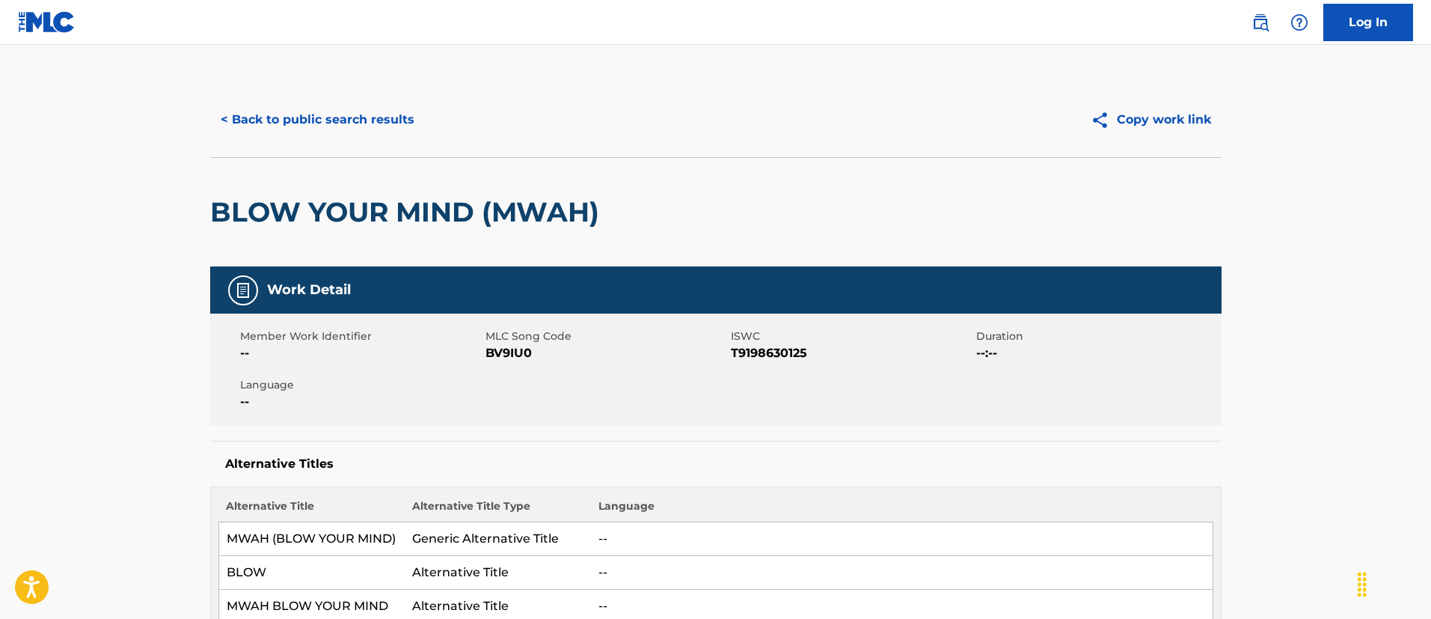
click at [350, 93] on div "< Back to public search results Copy work link" at bounding box center [715, 119] width 1011 height 75
click at [365, 127] on button "< Back to public search results" at bounding box center [317, 119] width 215 height 37
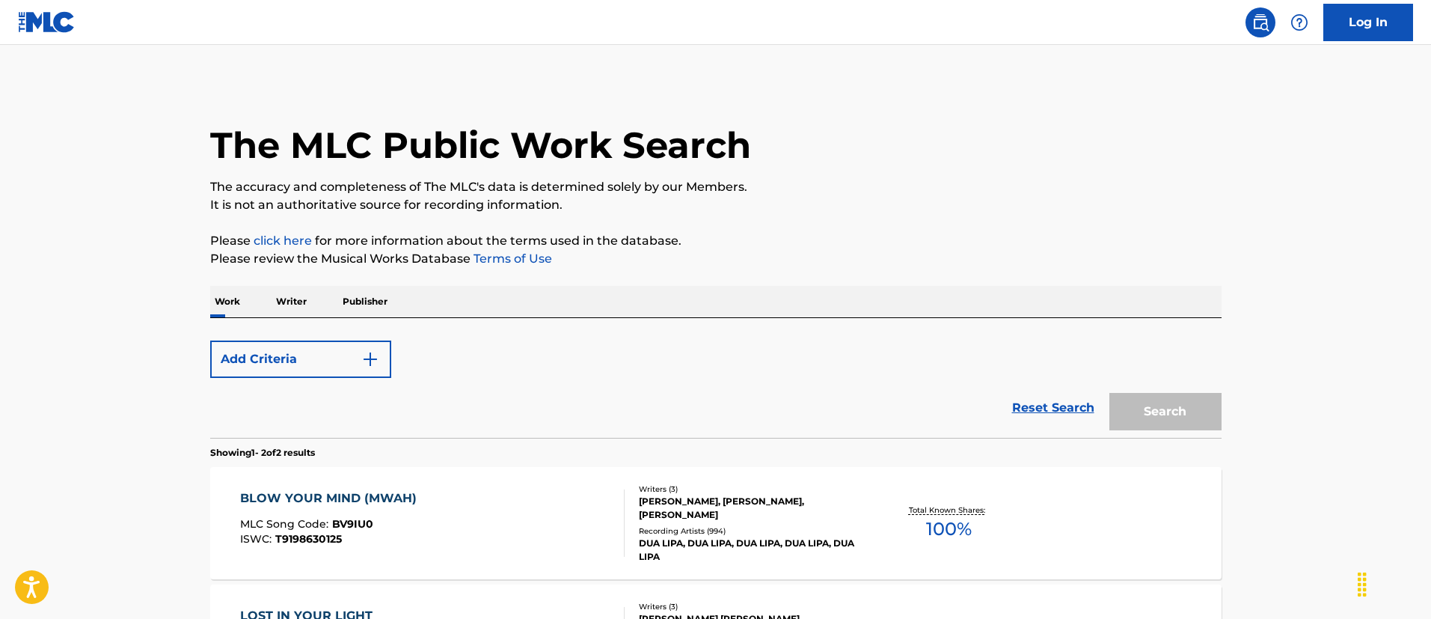
scroll to position [110, 0]
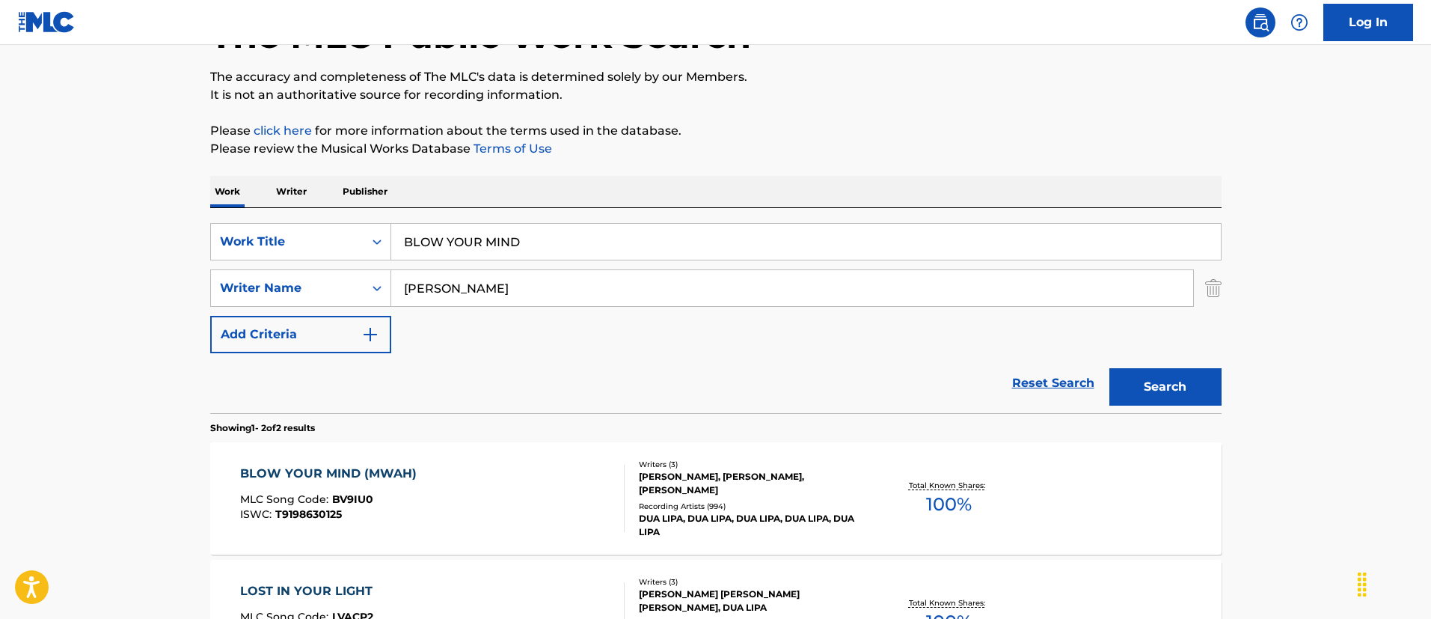
click at [506, 233] on input "BLOW YOUR MIND" at bounding box center [806, 242] width 830 height 36
paste input "O QUE SERA"
type input "O QUE SERA"
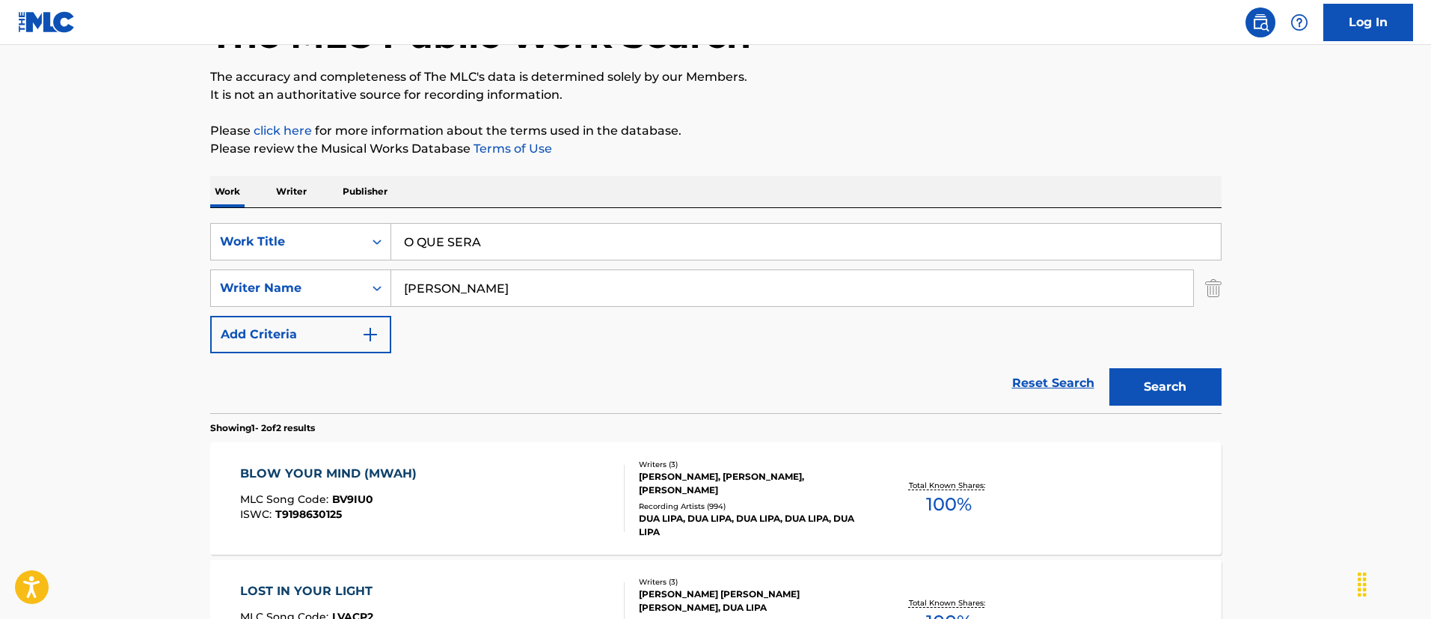
click at [140, 246] on main "The MLC Public Work Search The accuracy and completeness of The MLC's data is d…" at bounding box center [715, 342] width 1431 height 815
click at [488, 284] on input "[PERSON_NAME]" at bounding box center [792, 288] width 802 height 36
paste input "BUARQUE DE HOLLANDA FRANCISCO"
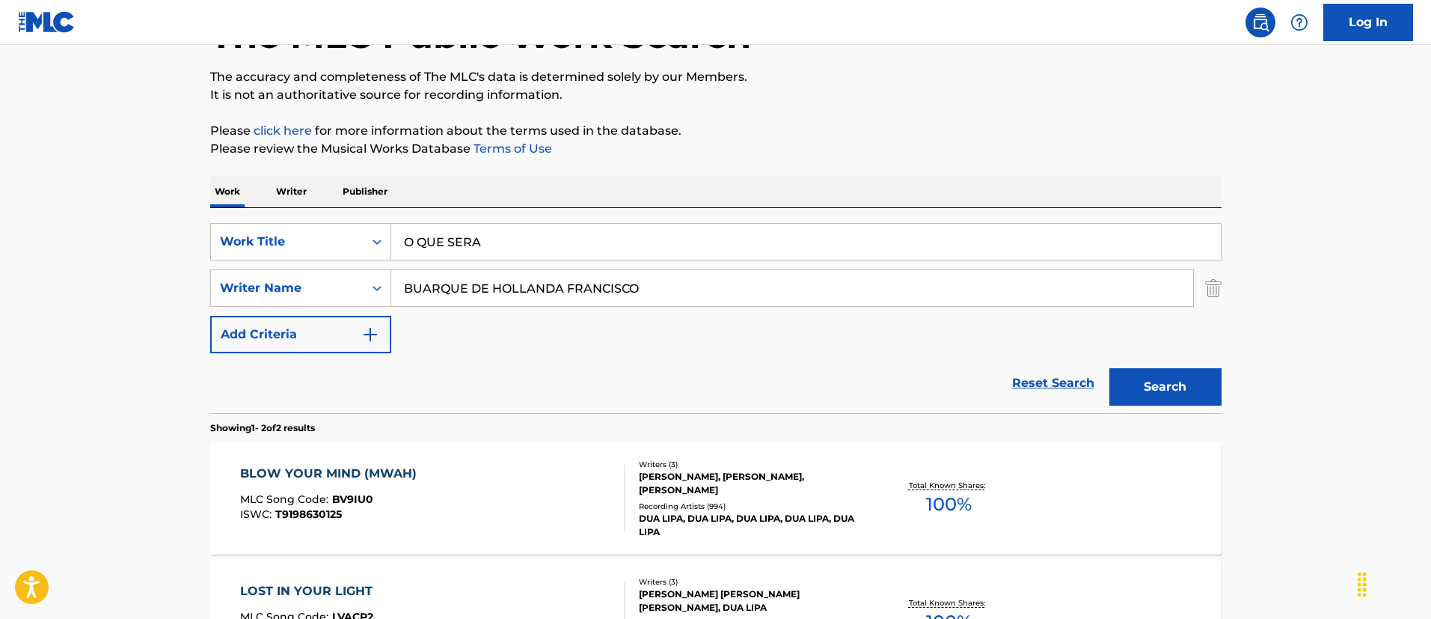
type input "BUARQUE DE HOLLANDA FRANCISCO"
click at [1109, 368] on button "Search" at bounding box center [1165, 386] width 112 height 37
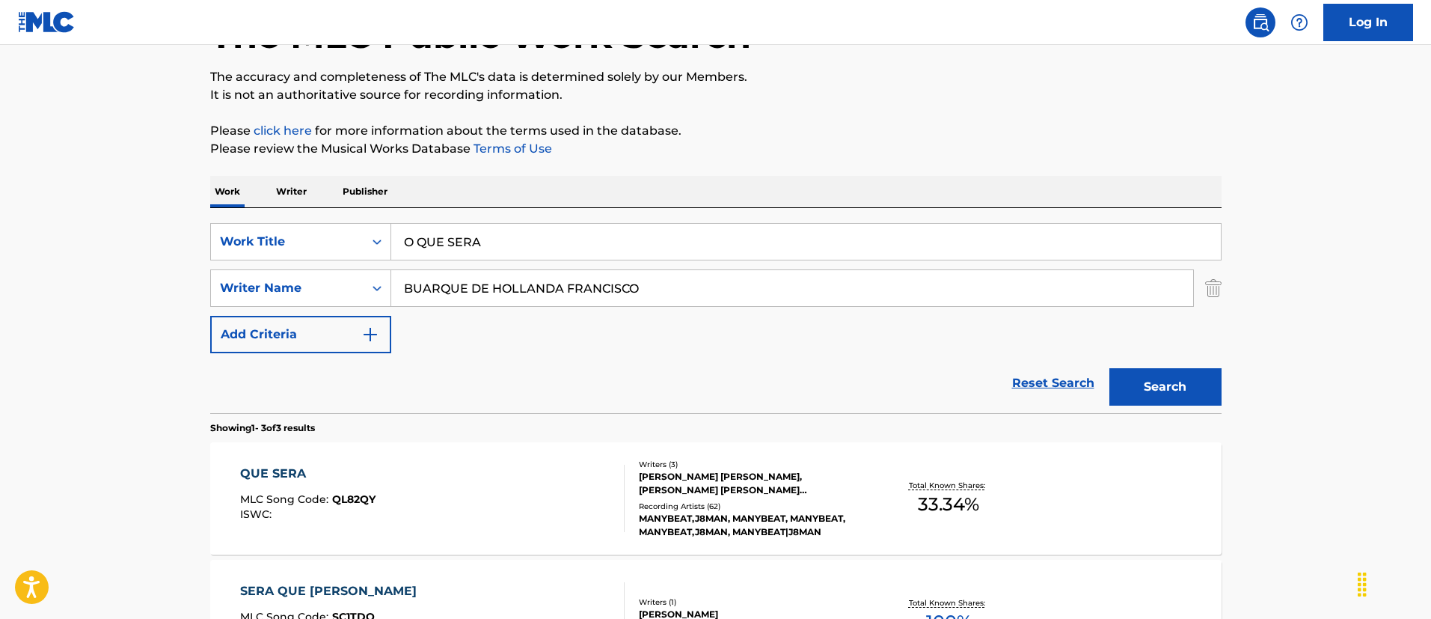
click at [549, 477] on div "QUE SERA MLC Song Code : QL82QY ISWC :" at bounding box center [432, 498] width 384 height 67
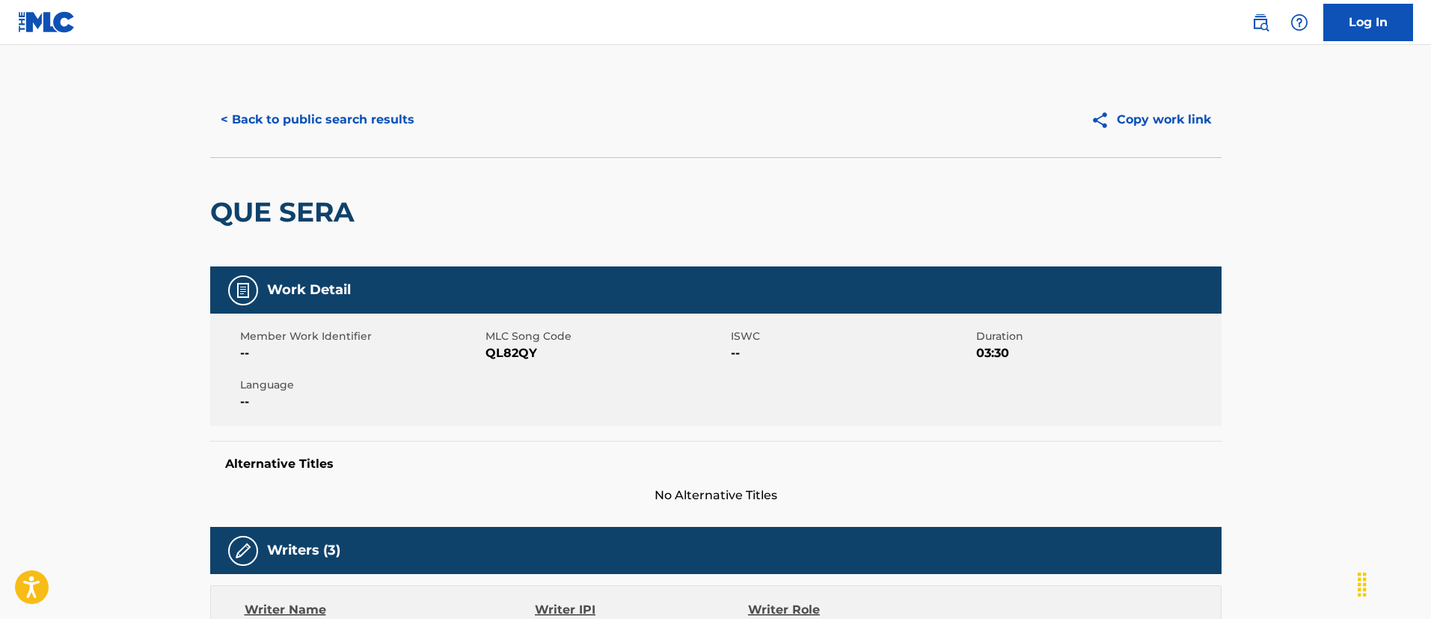
click at [372, 130] on button "< Back to public search results" at bounding box center [317, 119] width 215 height 37
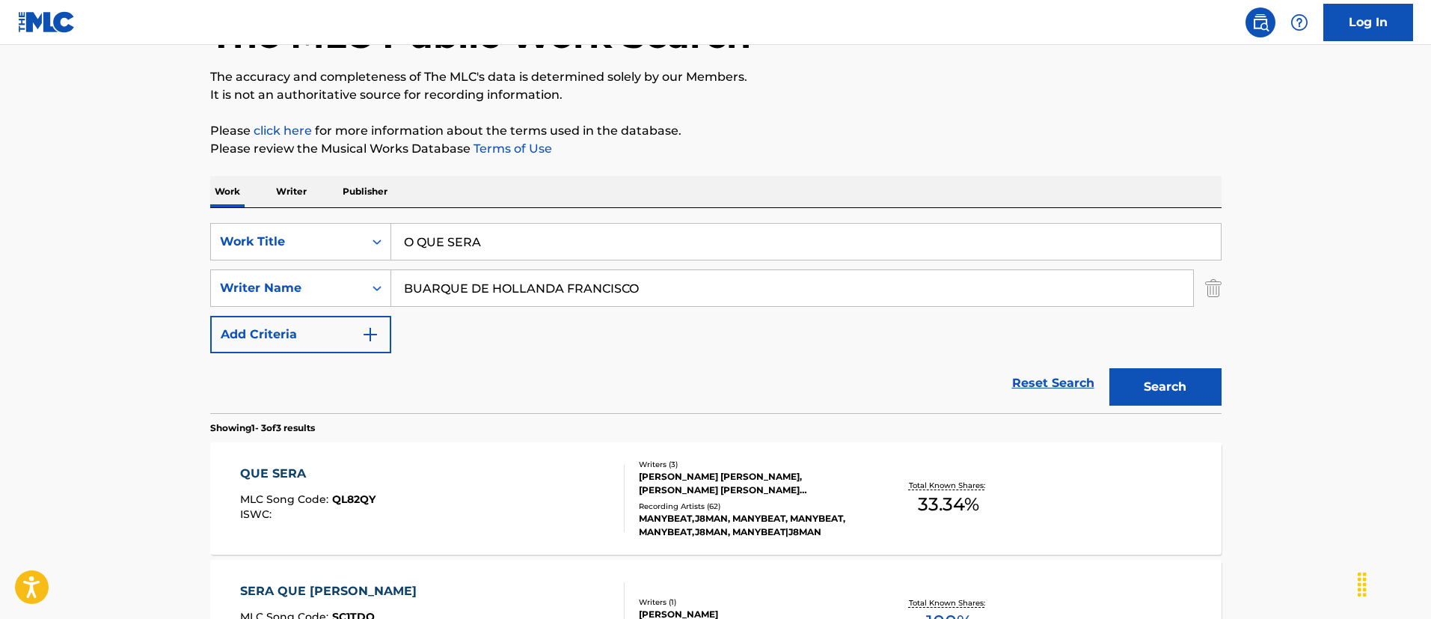
click at [521, 233] on input "O QUE SERA" at bounding box center [806, 242] width 830 height 36
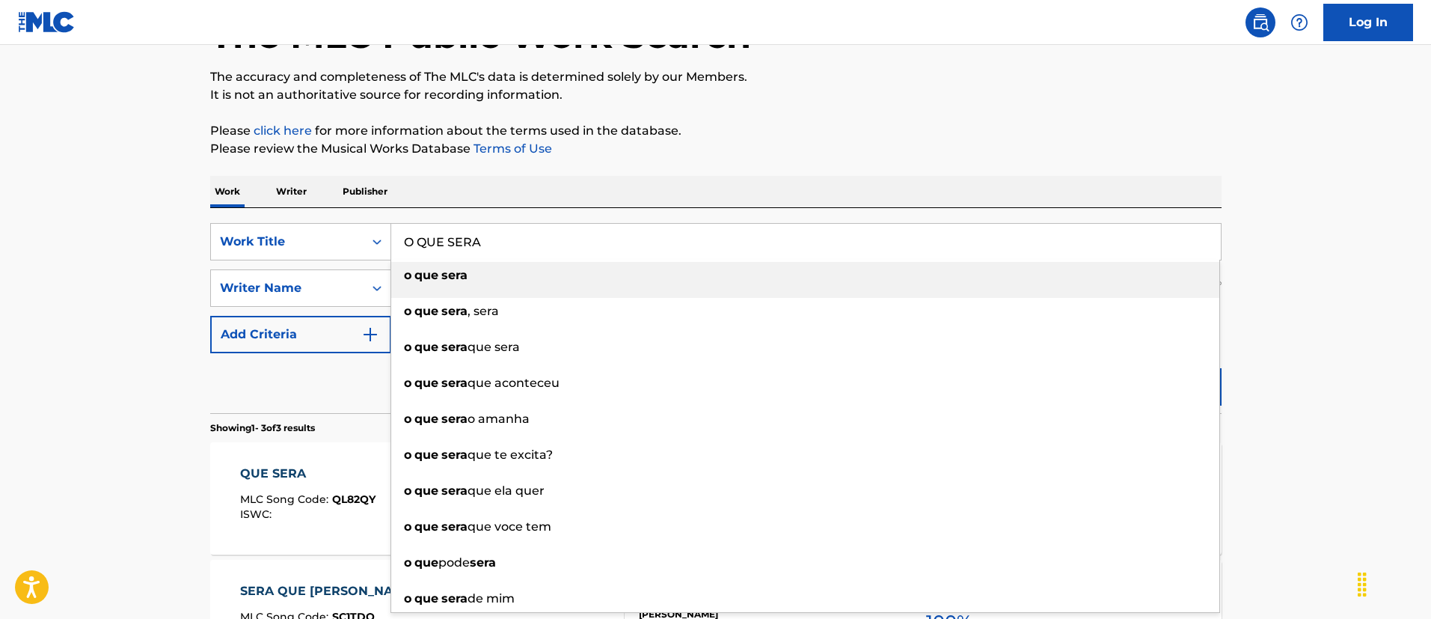
click at [521, 233] on input "O QUE SERA" at bounding box center [806, 242] width 830 height 36
paste input "Enemy"
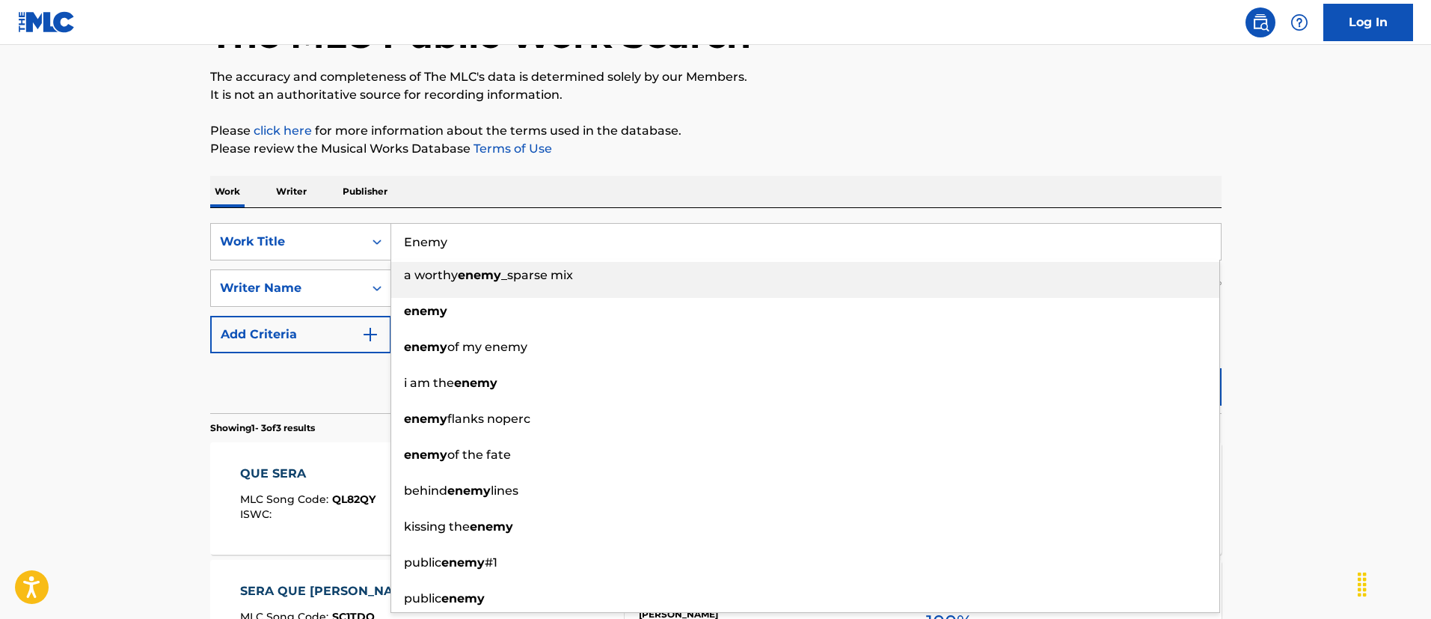
type input "Enemy"
click at [135, 261] on main "The MLC Public Work Search The accuracy and completeness of The MLC's data is d…" at bounding box center [715, 401] width 1431 height 932
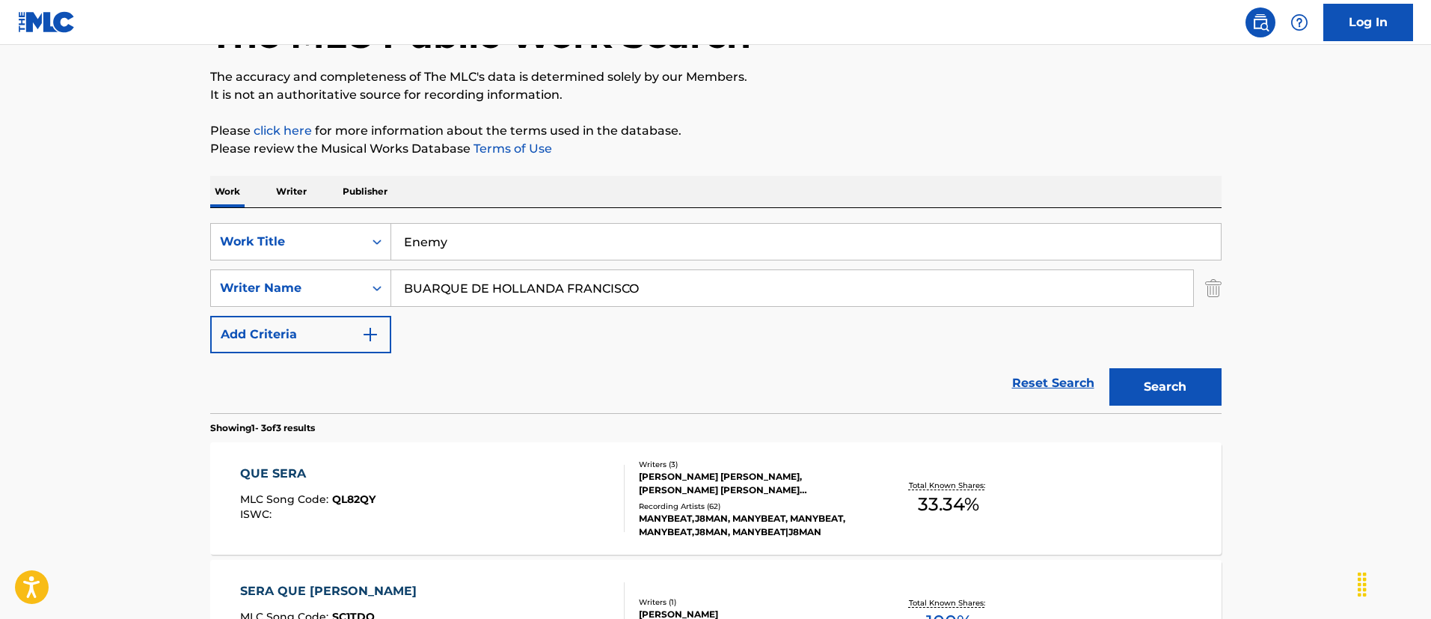
click at [357, 510] on div "ISWC :" at bounding box center [307, 514] width 135 height 11
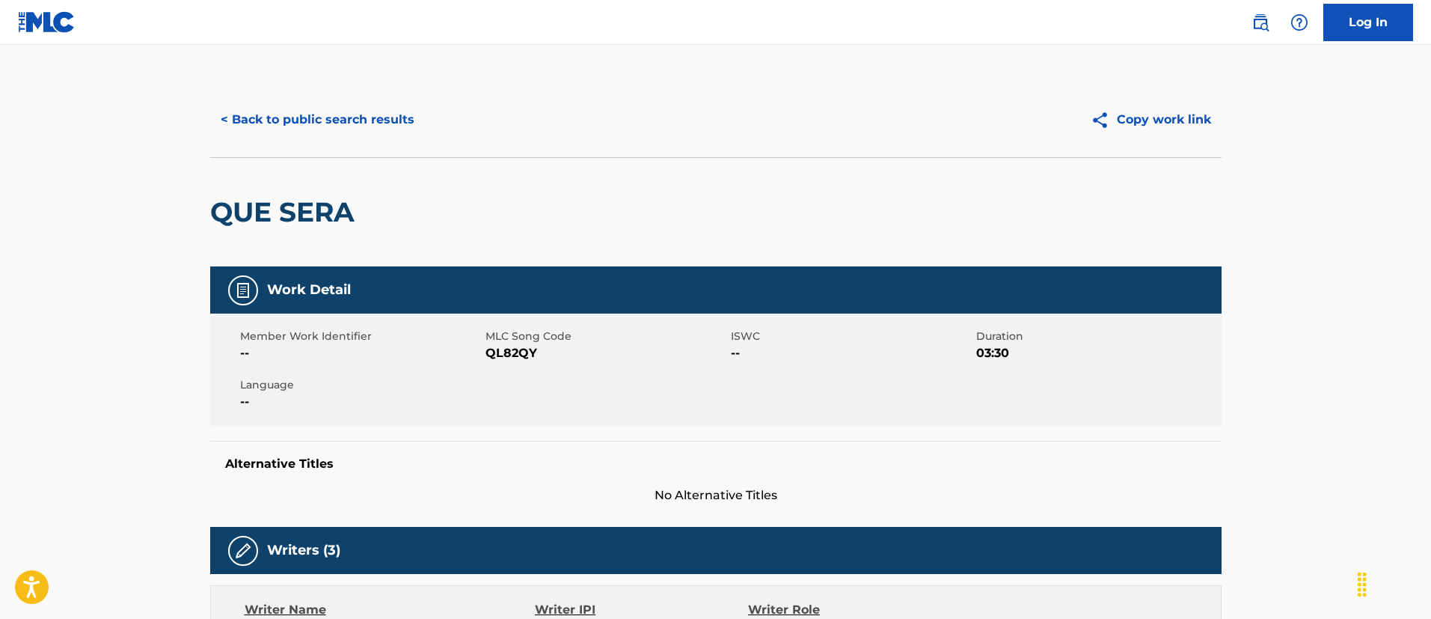
click at [322, 152] on div "< Back to public search results Copy work link" at bounding box center [715, 119] width 1011 height 75
click at [332, 117] on button "< Back to public search results" at bounding box center [317, 119] width 215 height 37
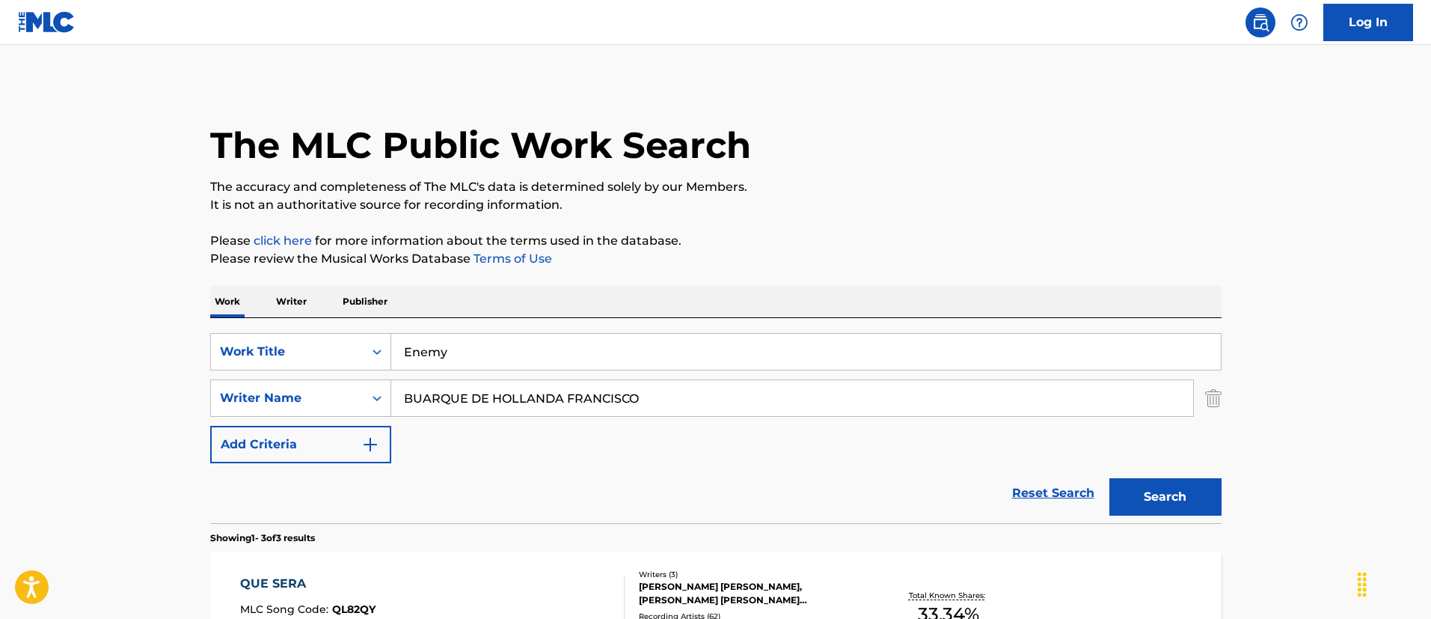
scroll to position [110, 0]
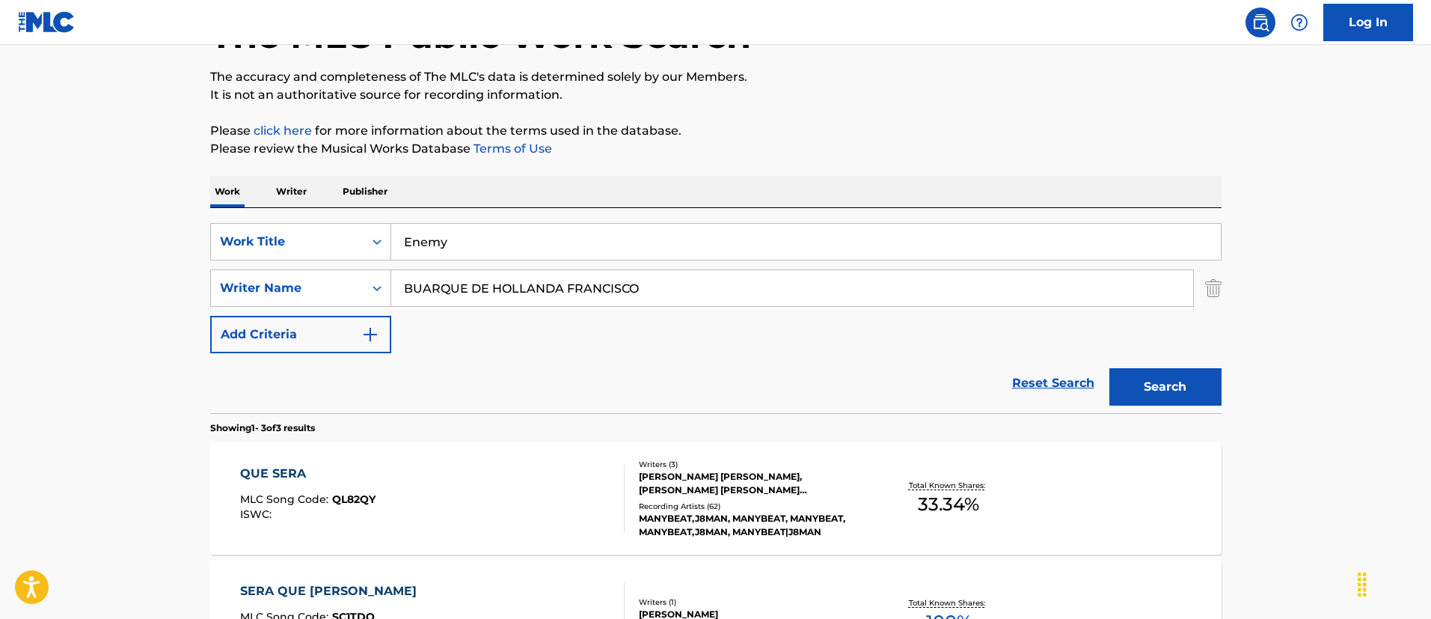
click at [533, 243] on input "Enemy" at bounding box center [806, 242] width 830 height 36
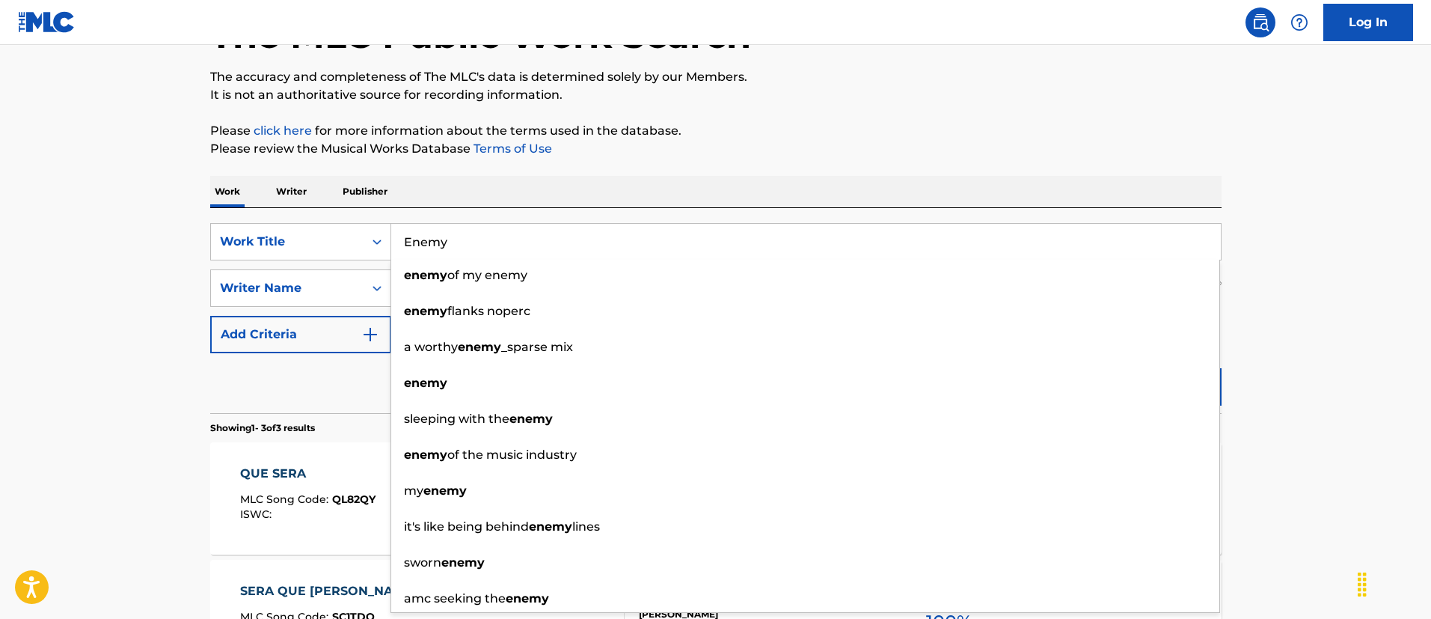
click at [170, 265] on main "The MLC Public Work Search The accuracy and completeness of The MLC's data is d…" at bounding box center [715, 401] width 1431 height 932
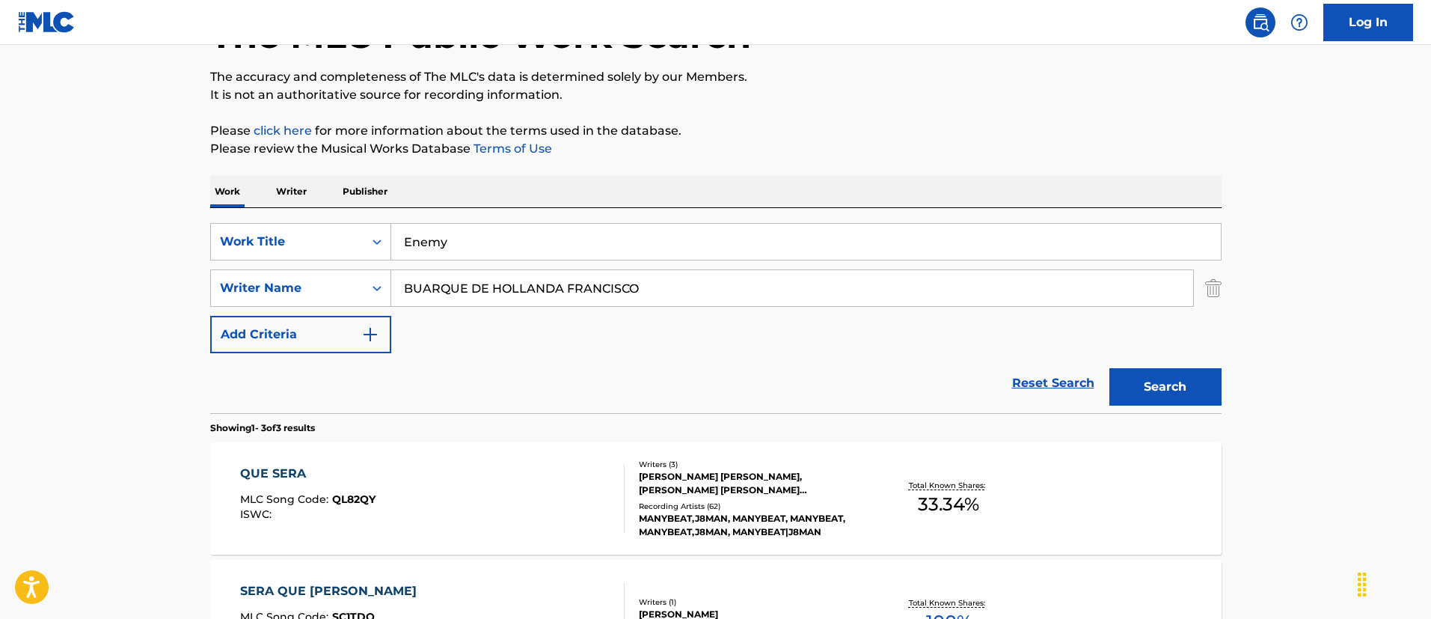
click at [590, 281] on input "BUARQUE DE HOLLANDA FRANCISCO" at bounding box center [792, 288] width 802 height 36
paste input "[PERSON_NAME]"
type input "[PERSON_NAME]"
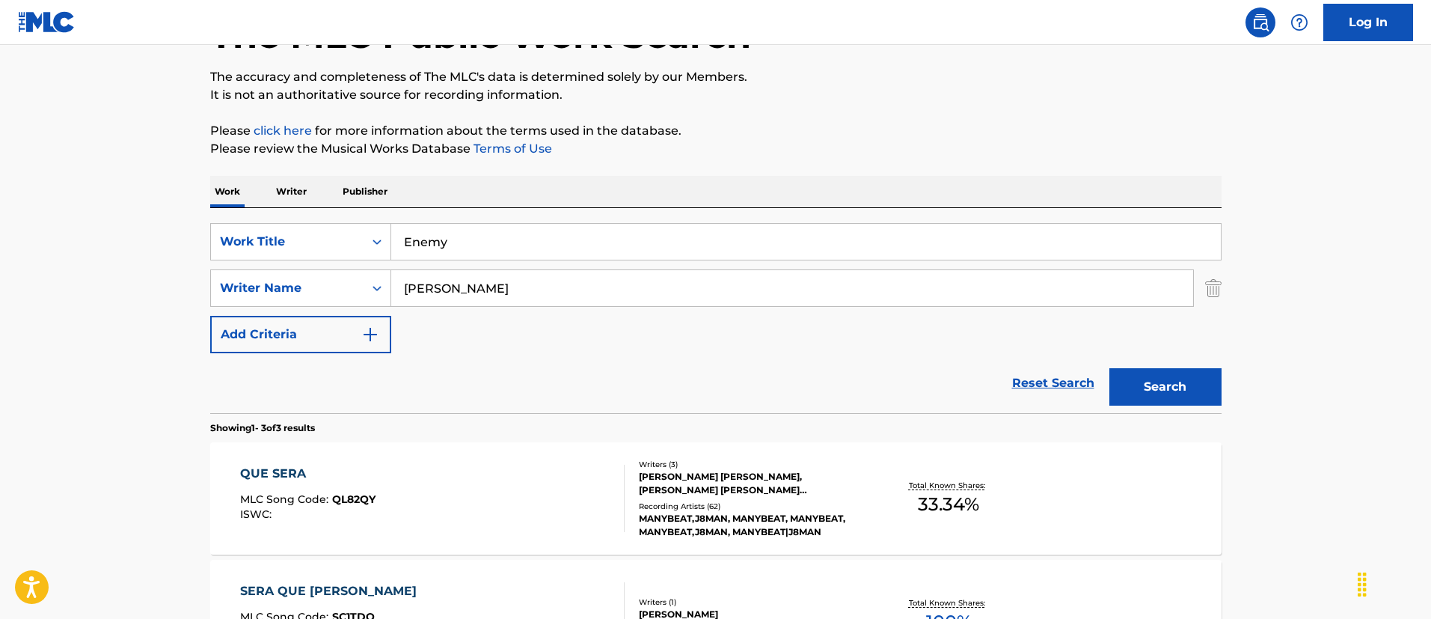
click at [1109, 368] on button "Search" at bounding box center [1165, 386] width 112 height 37
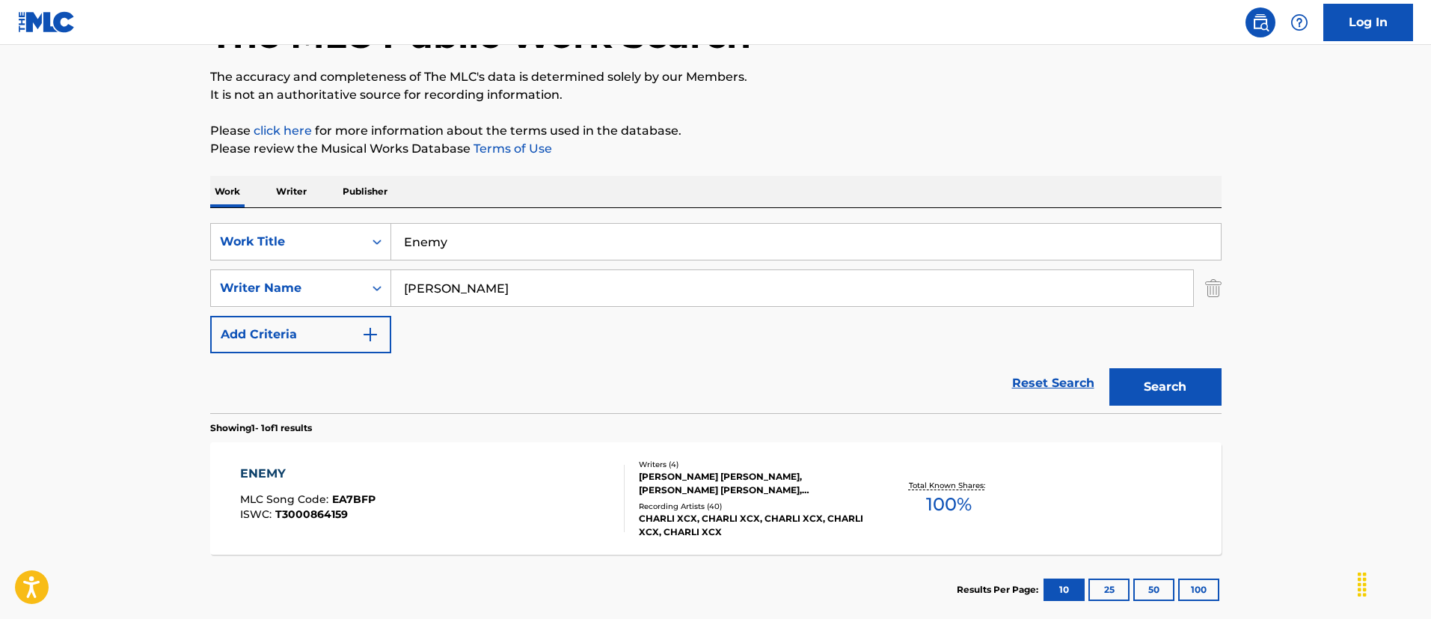
click at [500, 491] on div "ENEMY MLC Song Code : EA7BFP ISWC : T3000864159" at bounding box center [432, 498] width 384 height 67
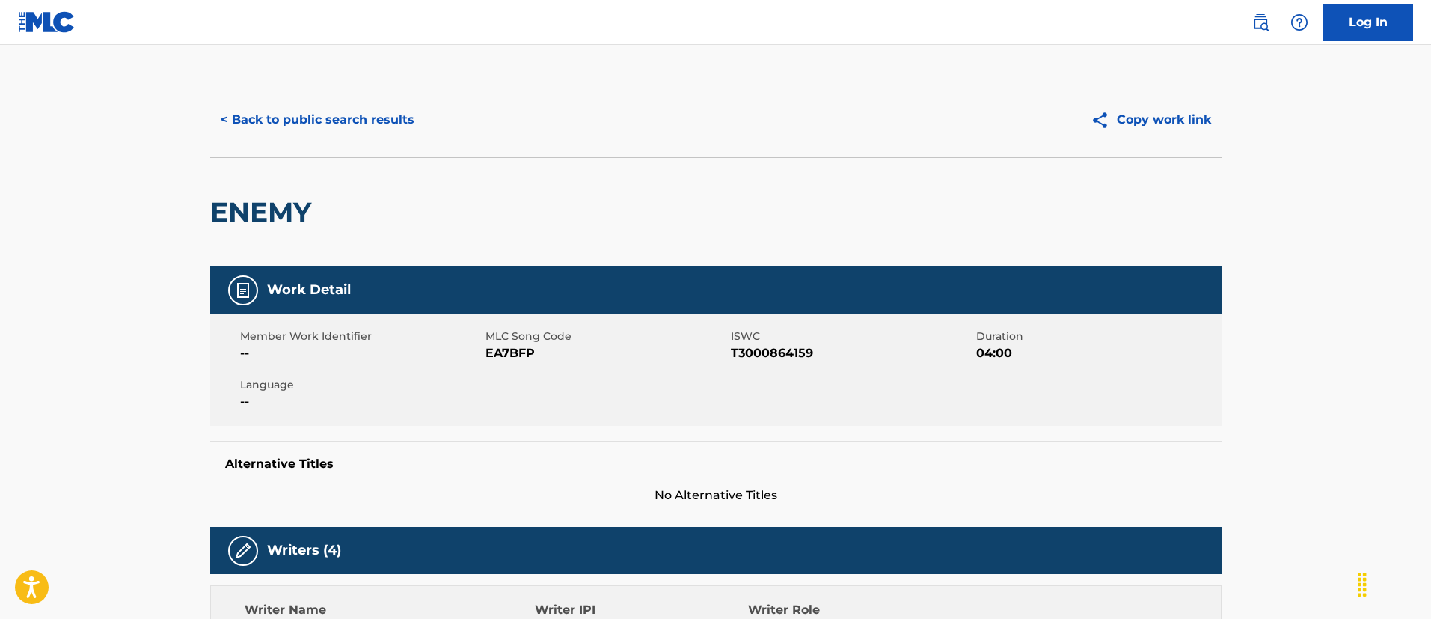
click at [324, 129] on button "< Back to public search results" at bounding box center [317, 119] width 215 height 37
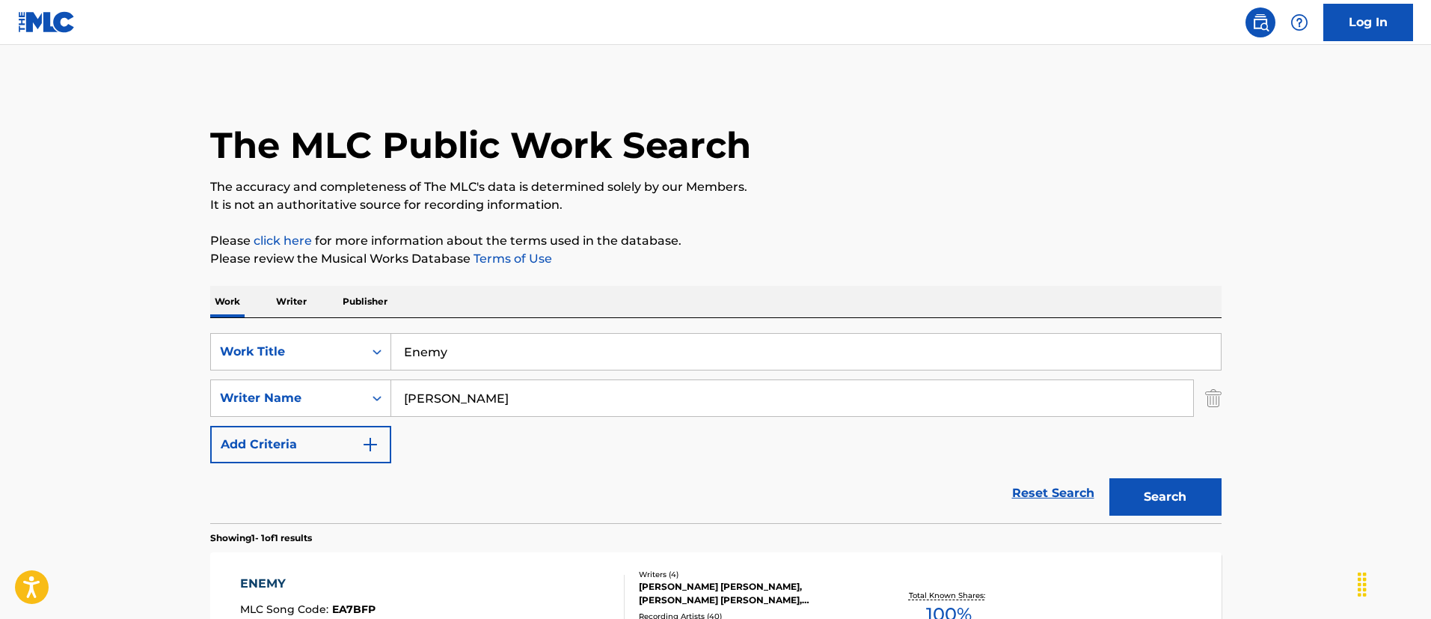
scroll to position [110, 0]
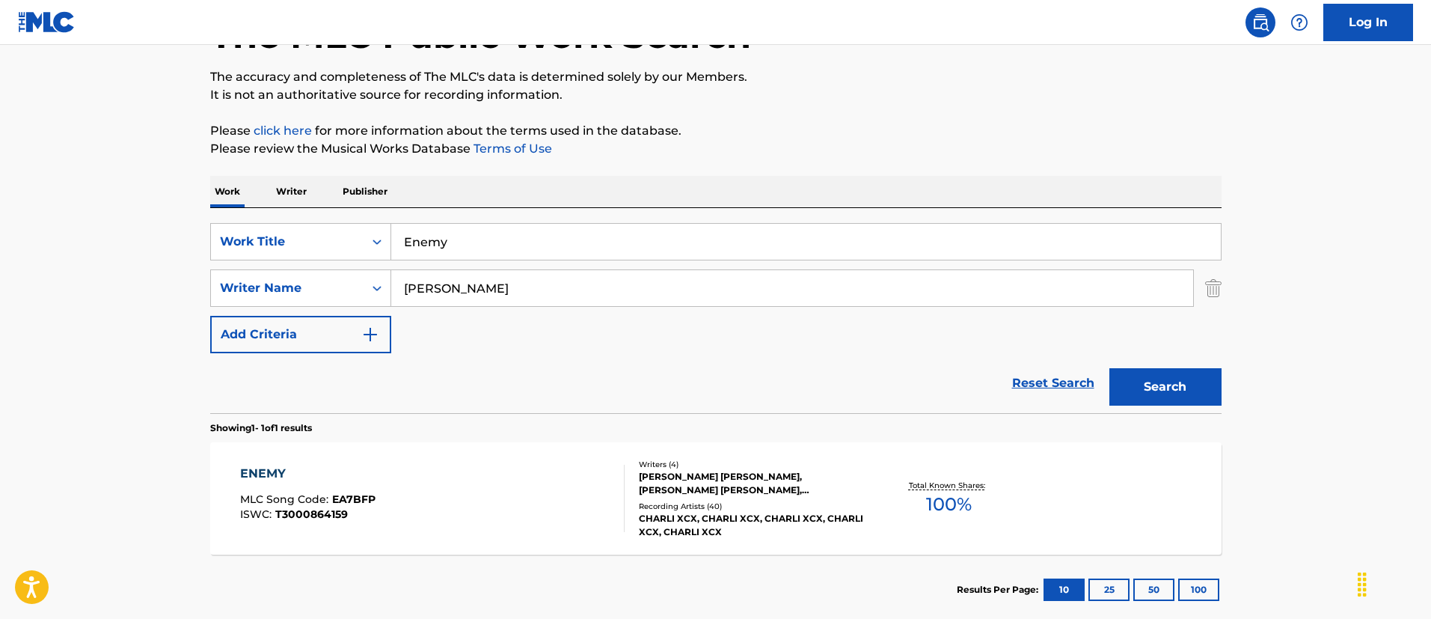
click at [548, 245] on input "Enemy" at bounding box center [806, 242] width 830 height 36
paste input "Favorite Opp"
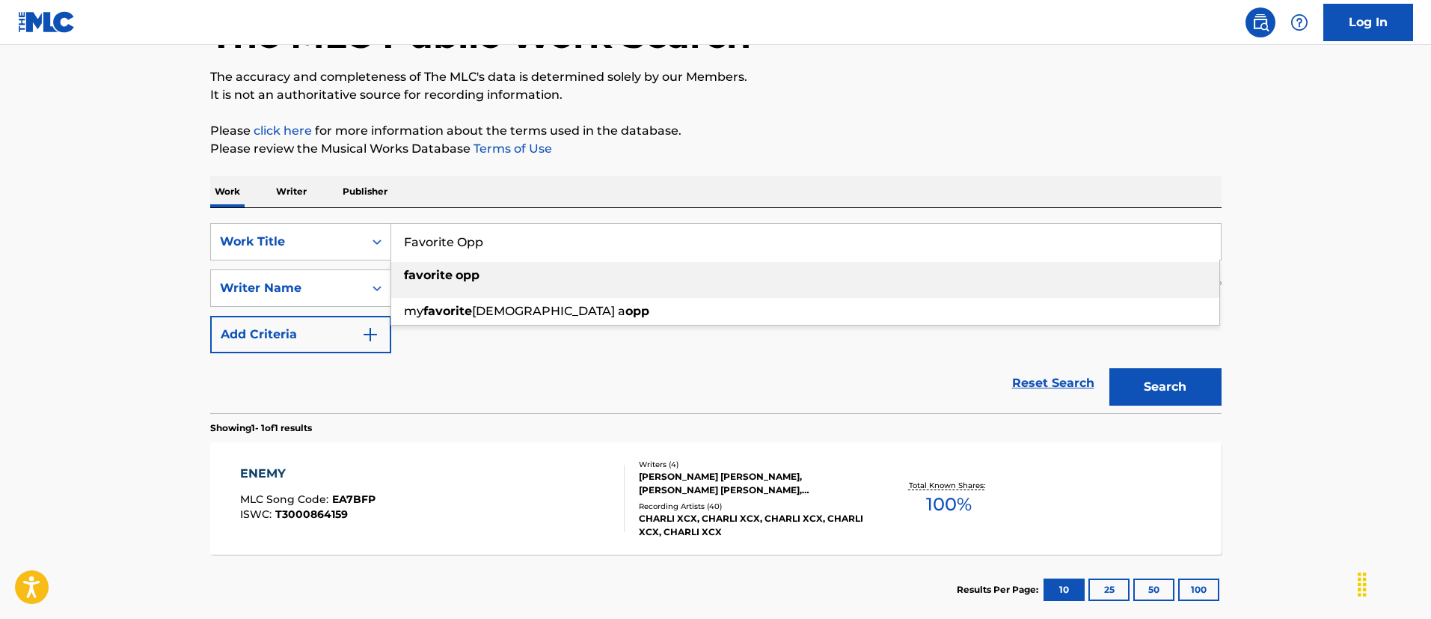
type input "Favorite Opp"
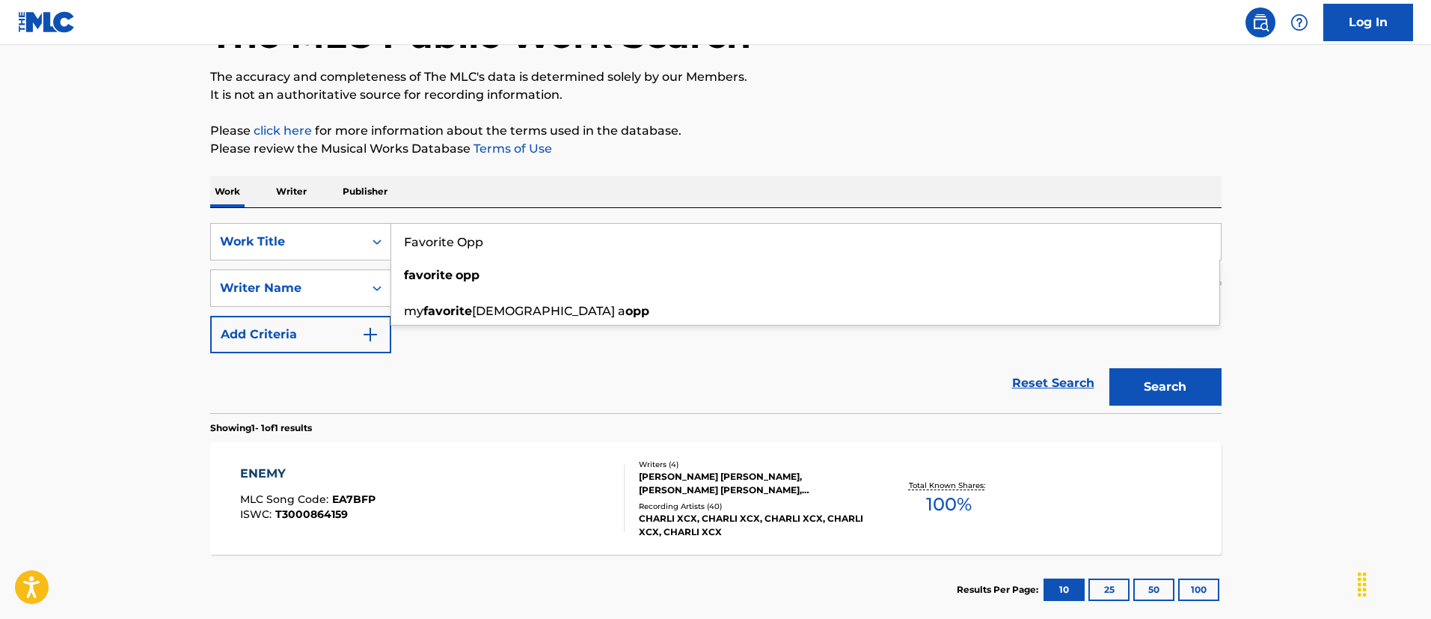
click at [0, 254] on main "The MLC Public Work Search The accuracy and completeness of The MLC's data is d…" at bounding box center [715, 283] width 1431 height 697
click at [488, 280] on input "[PERSON_NAME]" at bounding box center [792, 288] width 802 height 36
paste input "[PERSON_NAME] JAVARRI"
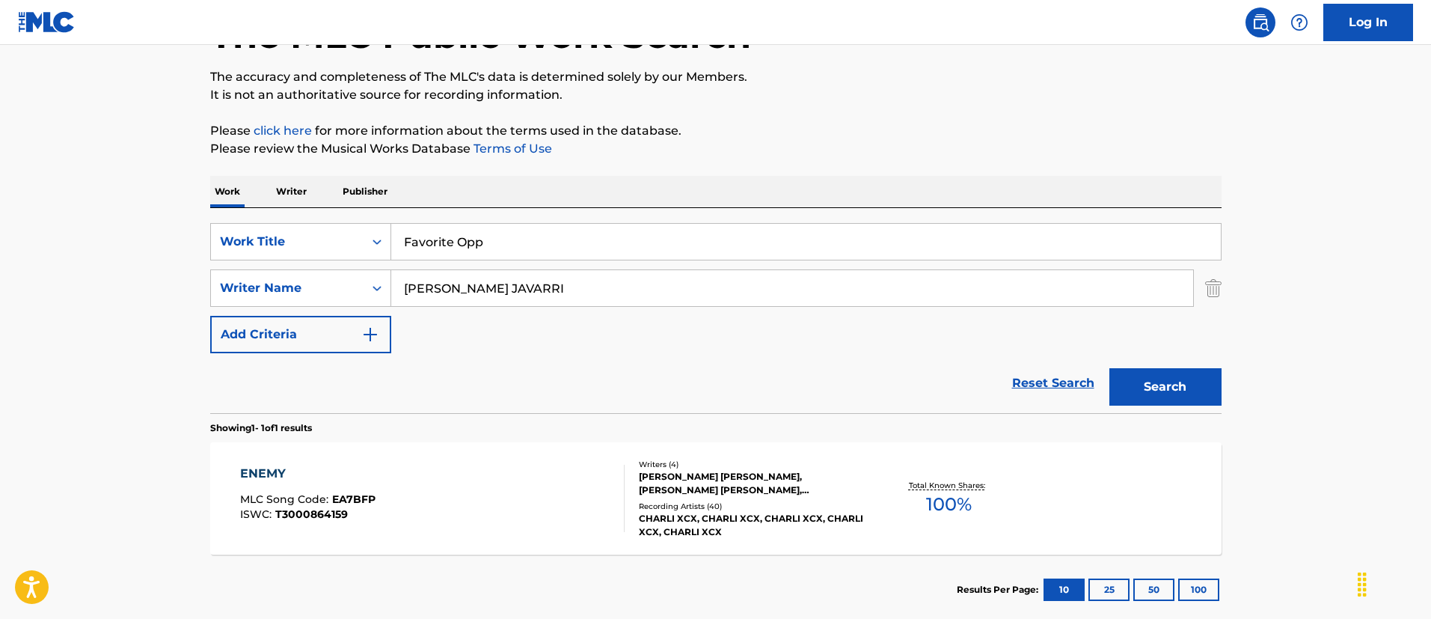
type input "[PERSON_NAME] JAVARRI"
click at [1109, 368] on button "Search" at bounding box center [1165, 386] width 112 height 37
click at [586, 515] on div "FAVORITE OPP MLC Song Code : FI61GL ISWC :" at bounding box center [432, 498] width 384 height 67
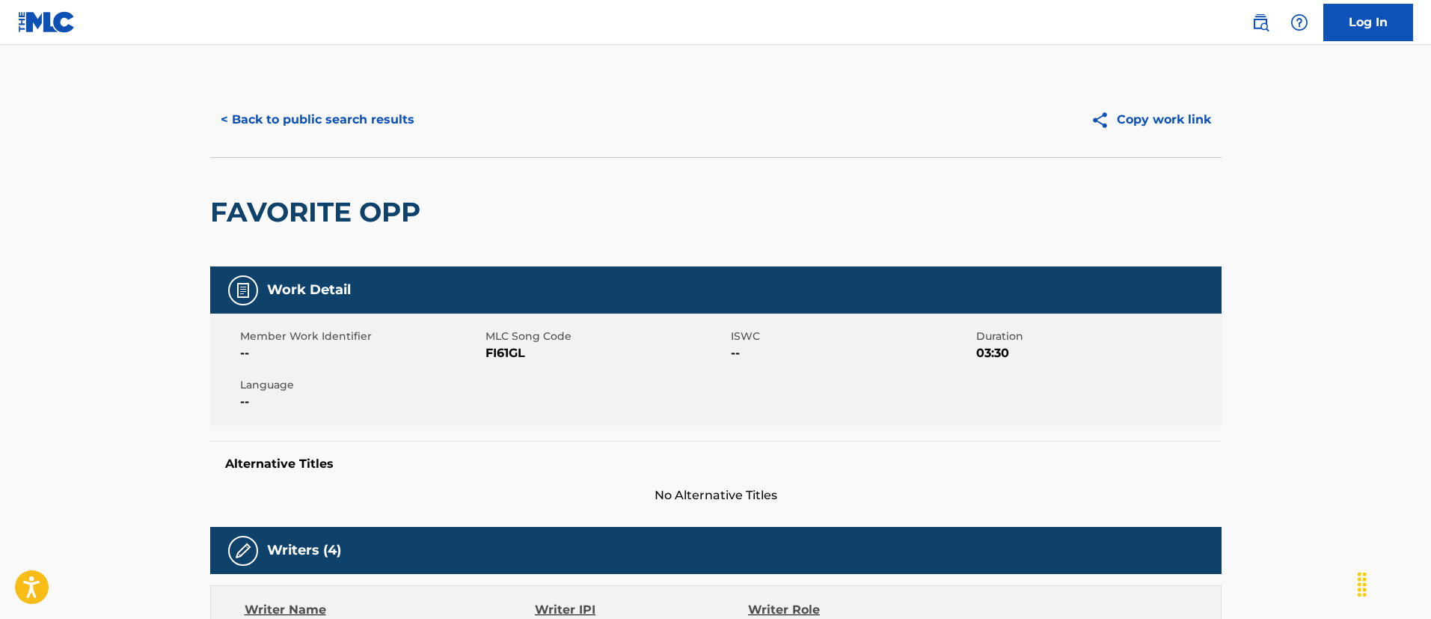
click at [330, 116] on button "< Back to public search results" at bounding box center [317, 119] width 215 height 37
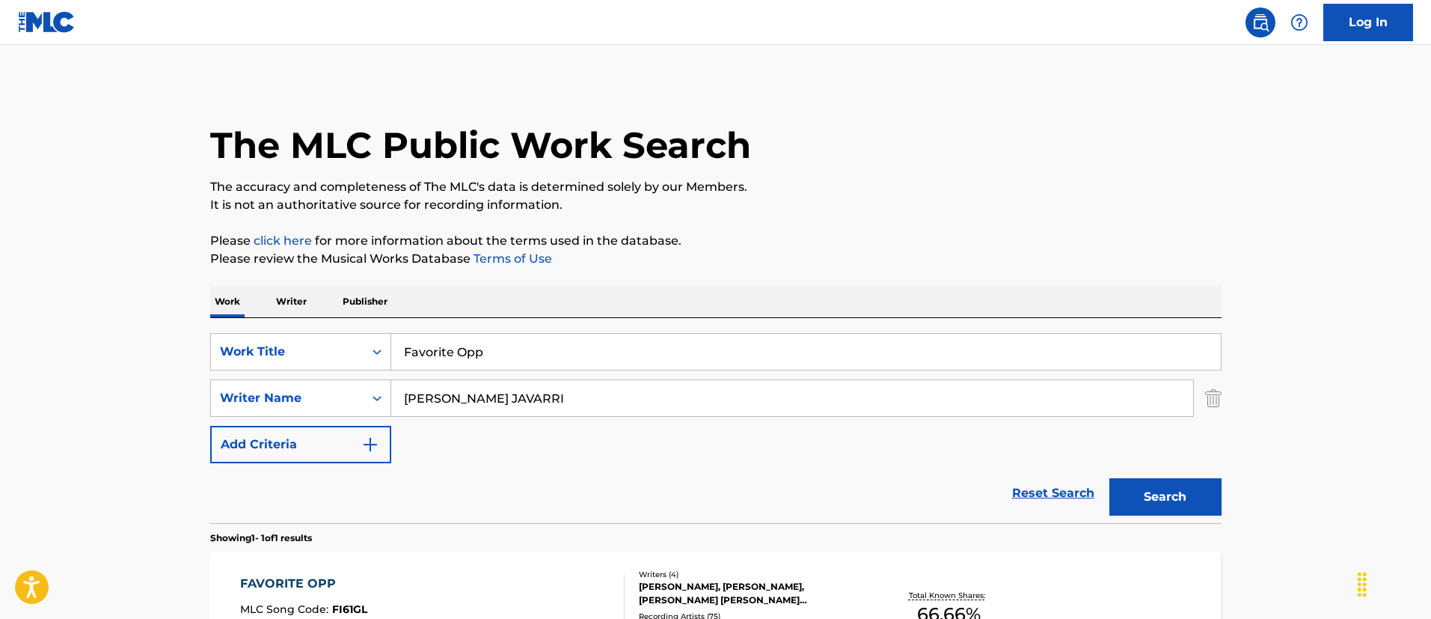
scroll to position [110, 0]
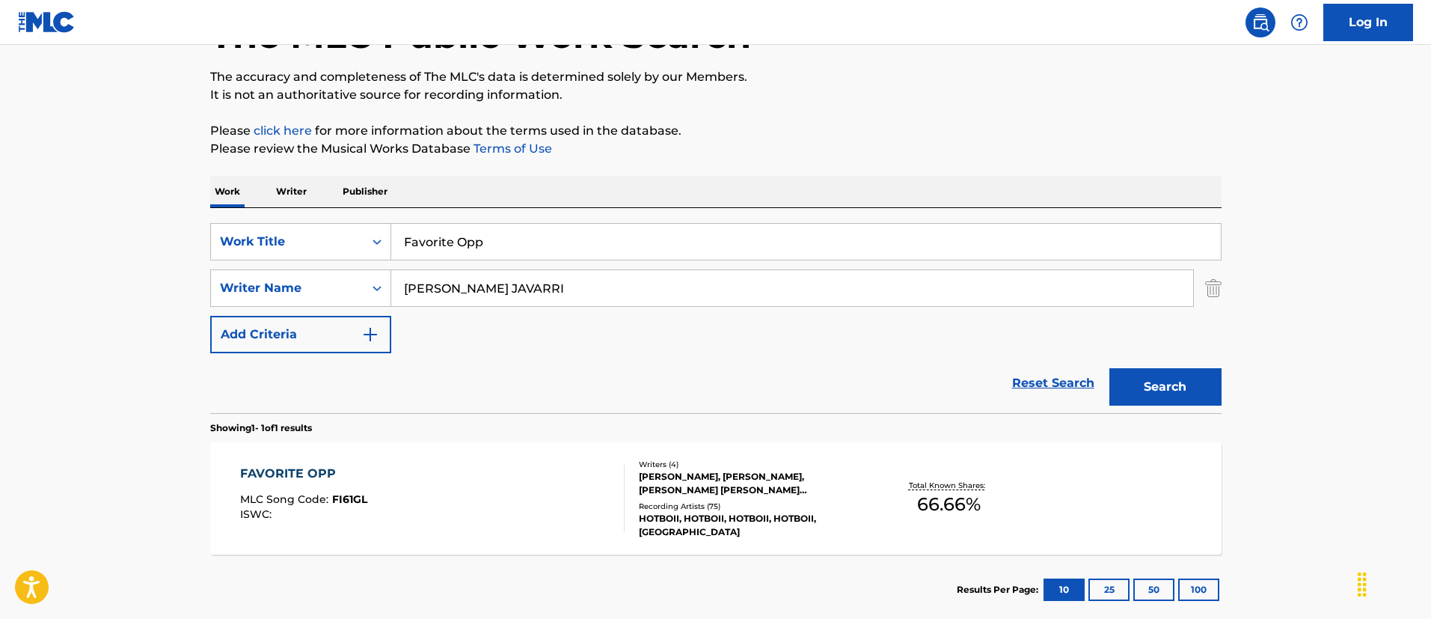
click at [506, 197] on div "Work Writer Publisher" at bounding box center [715, 191] width 1011 height 31
click at [509, 229] on input "Favorite Opp" at bounding box center [806, 242] width 830 height 36
paste input "You Broke Me First"
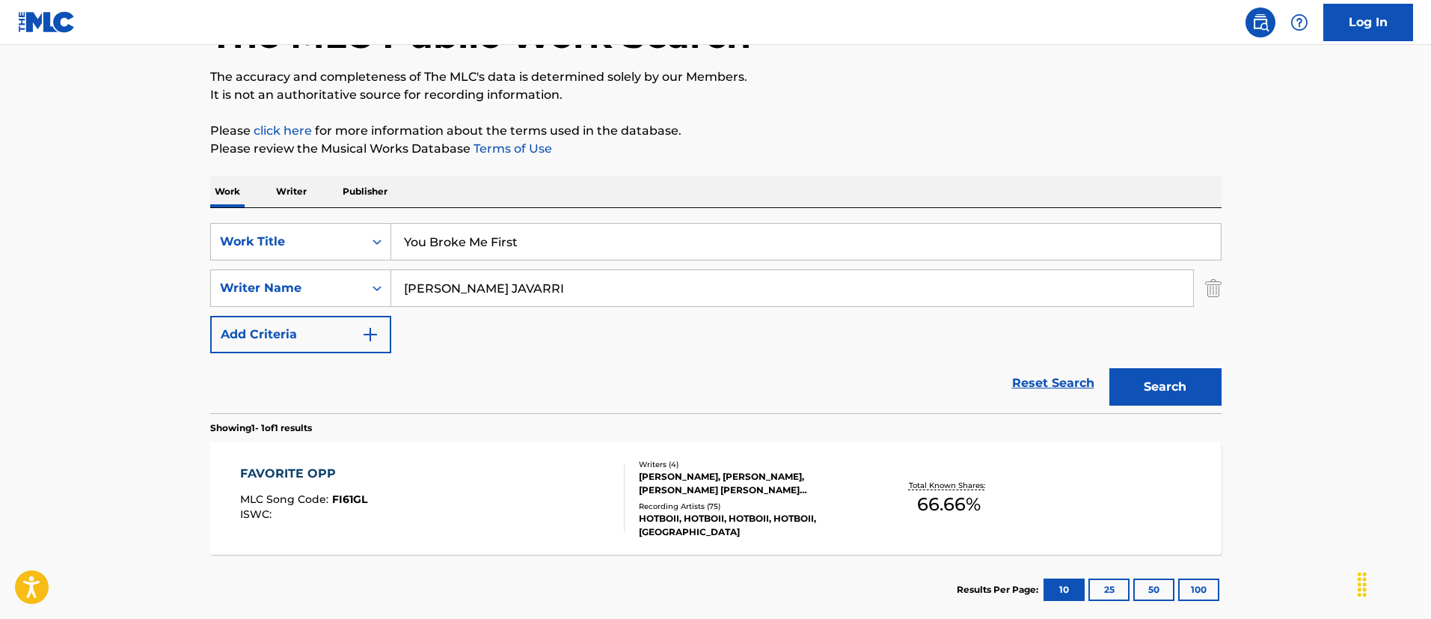
type input "You Broke Me First"
drag, startPoint x: 50, startPoint y: 254, endPoint x: 58, endPoint y: 254, distance: 8.2
click at [52, 254] on main "The MLC Public Work Search The accuracy and completeness of The MLC's data is d…" at bounding box center [715, 283] width 1431 height 697
click at [612, 272] on input "[PERSON_NAME] JAVARRI" at bounding box center [792, 288] width 802 height 36
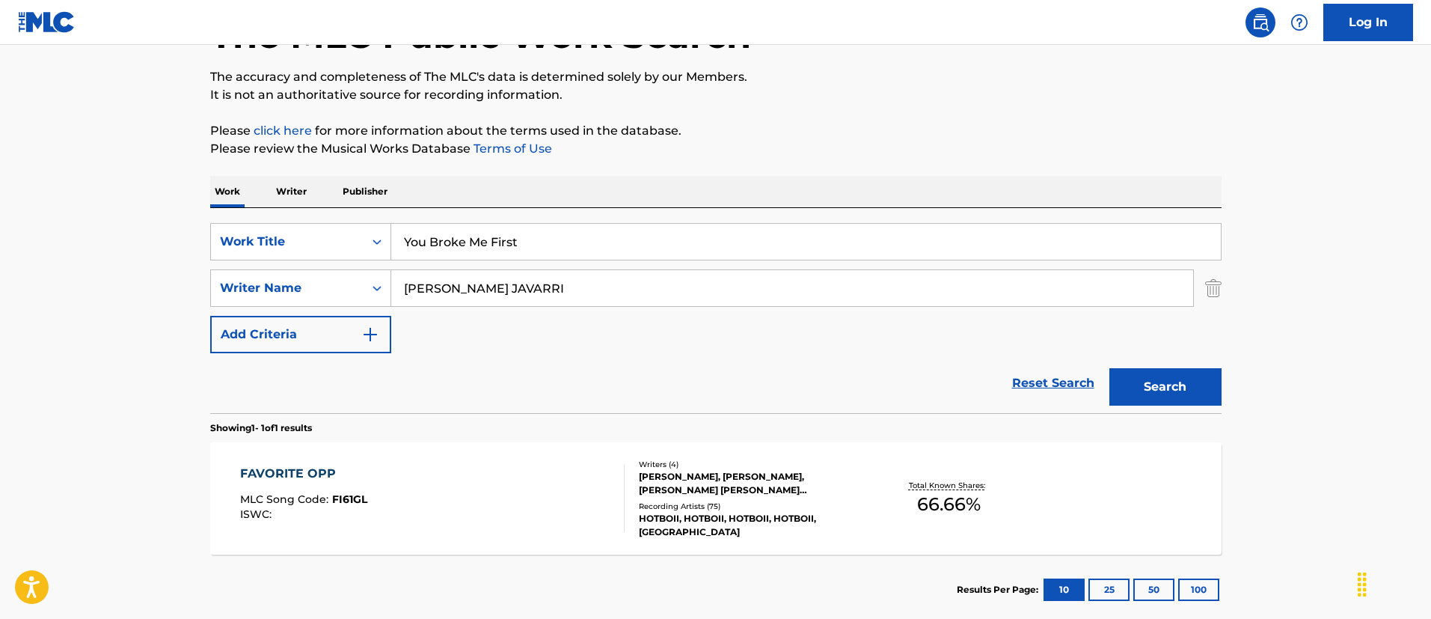
click at [612, 272] on input "[PERSON_NAME] JAVARRI" at bounding box center [792, 288] width 802 height 36
paste input "[PERSON_NAME]"
type input "[PERSON_NAME]"
click at [1109, 368] on button "Search" at bounding box center [1165, 386] width 112 height 37
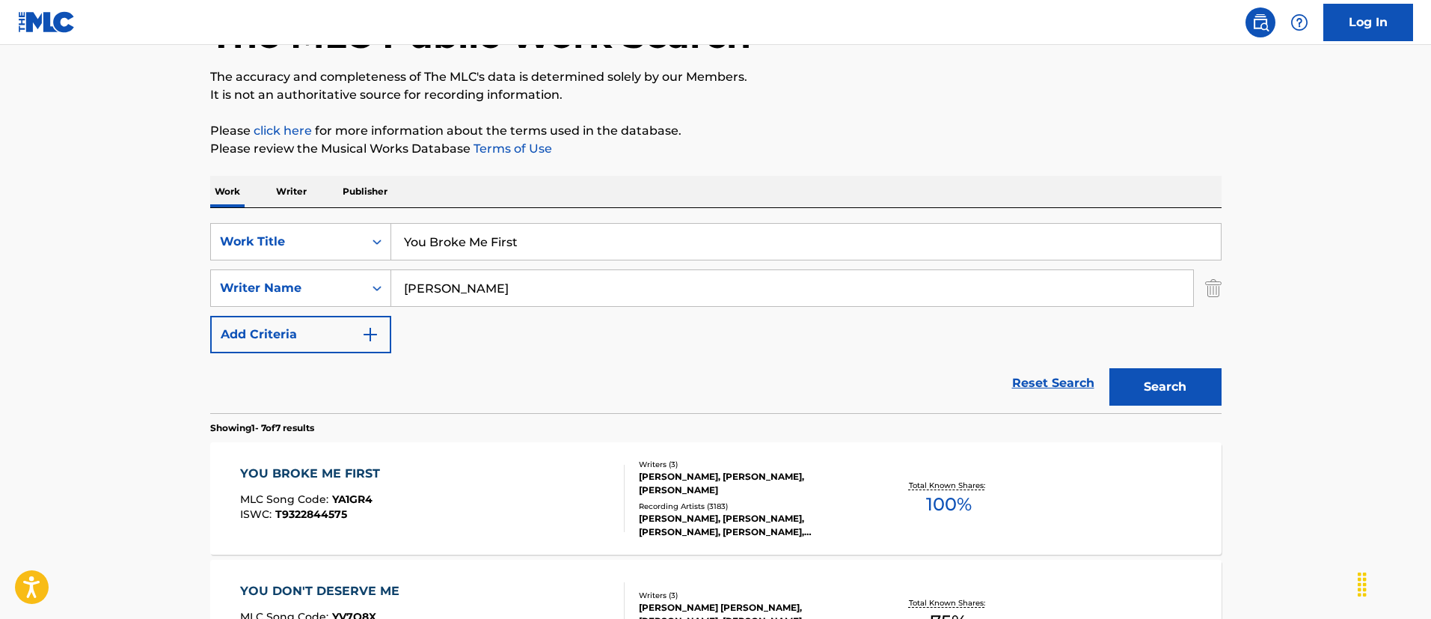
click at [447, 239] on input "You Broke Me First" at bounding box center [806, 242] width 830 height 36
paste input "Killed By The City"
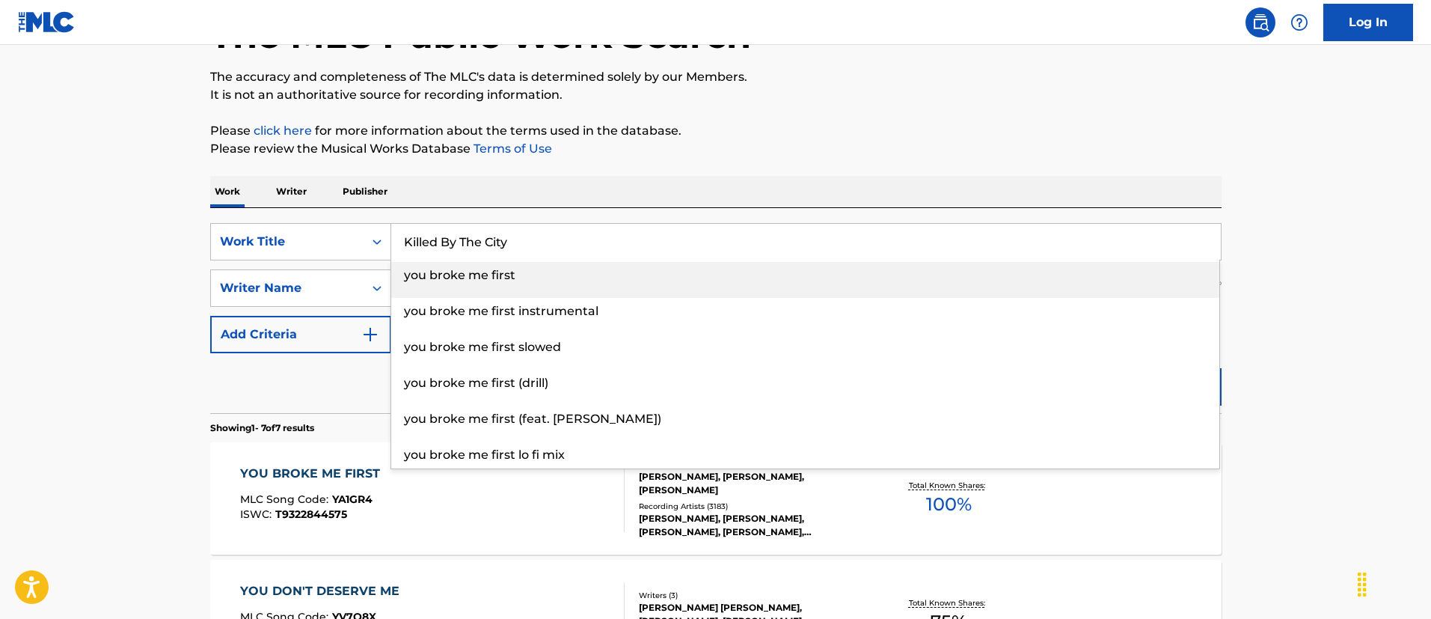
type input "Killed By The City"
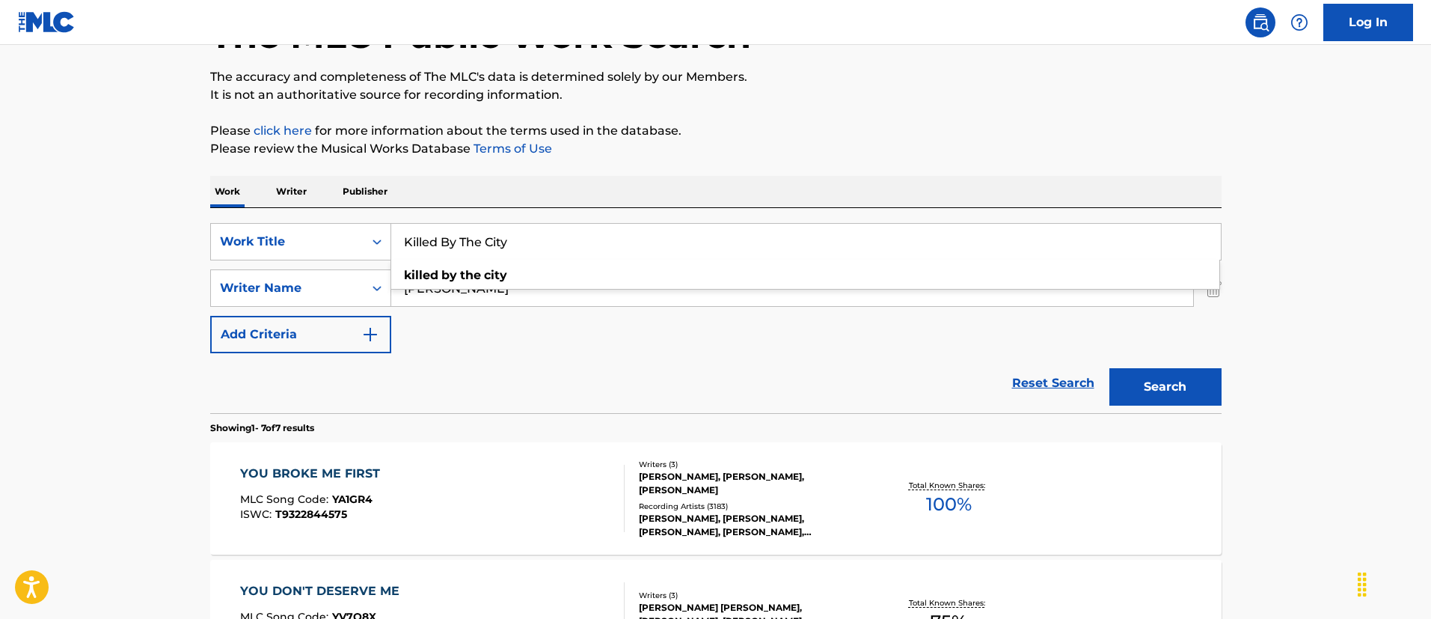
click at [505, 289] on input "[PERSON_NAME]" at bounding box center [792, 288] width 802 height 36
paste input "[PERSON_NAME] [PERSON_NAME]"
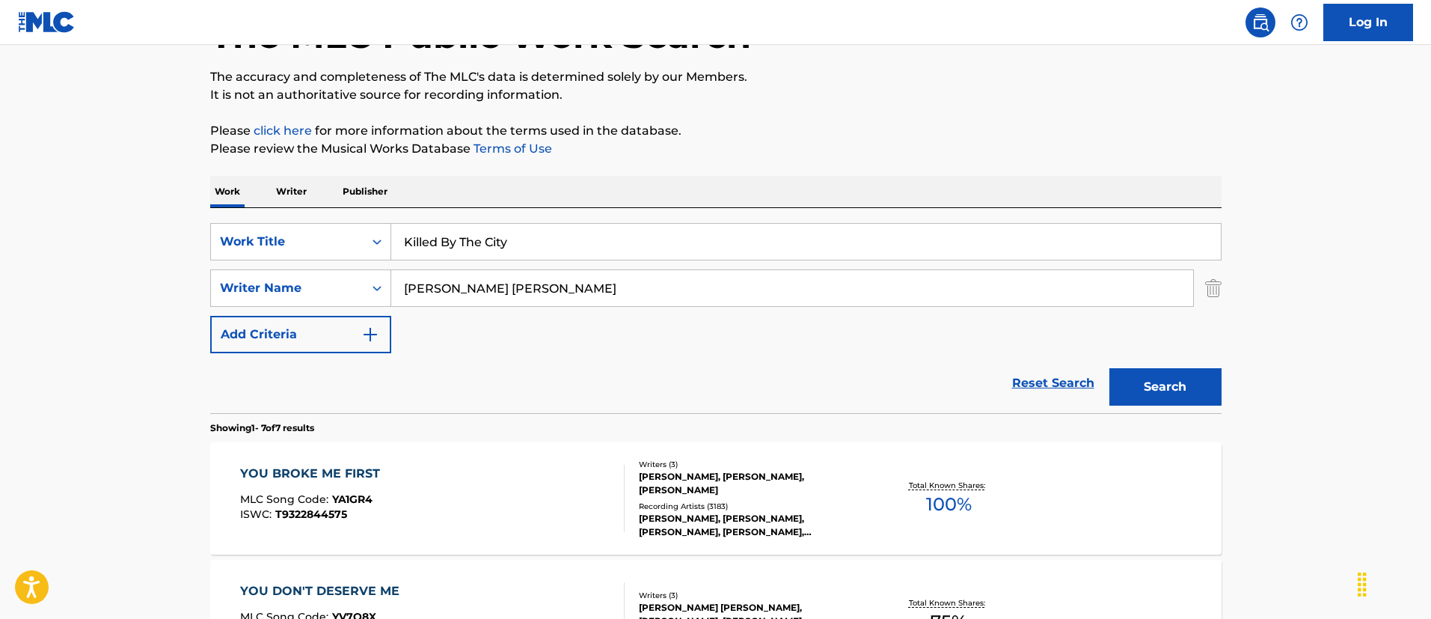
click at [1109, 368] on button "Search" at bounding box center [1165, 386] width 112 height 37
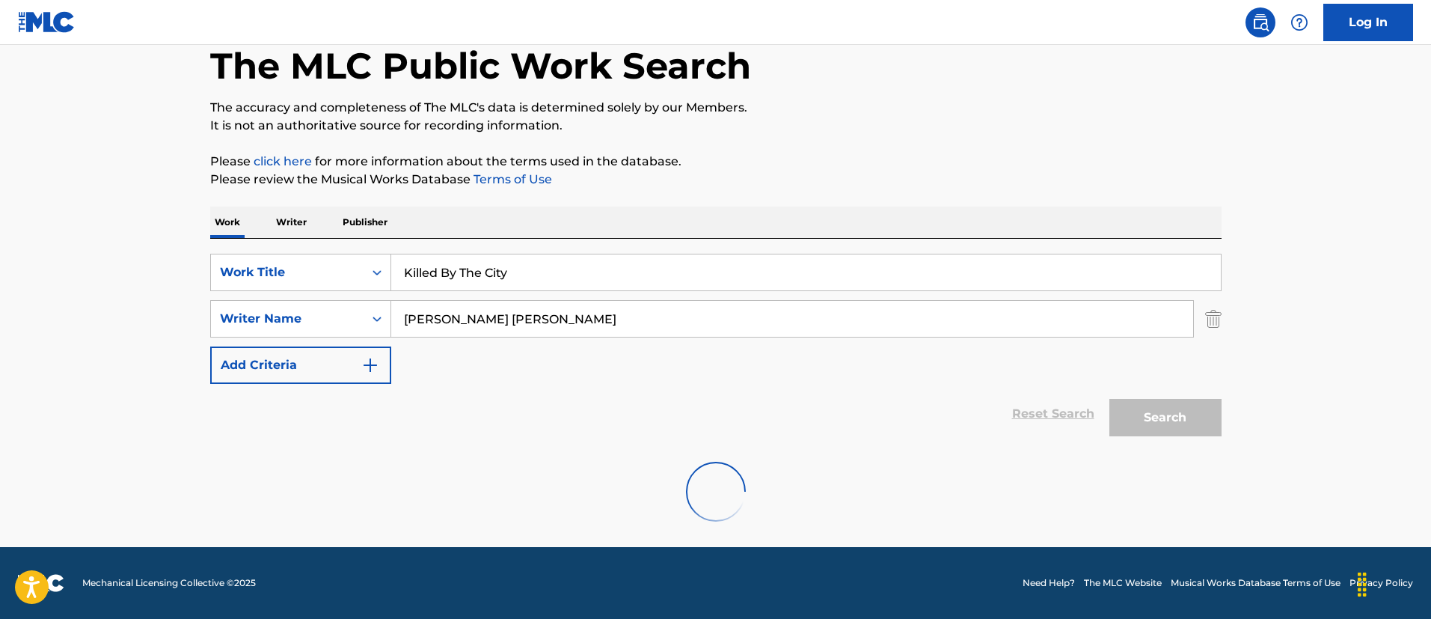
scroll to position [31, 0]
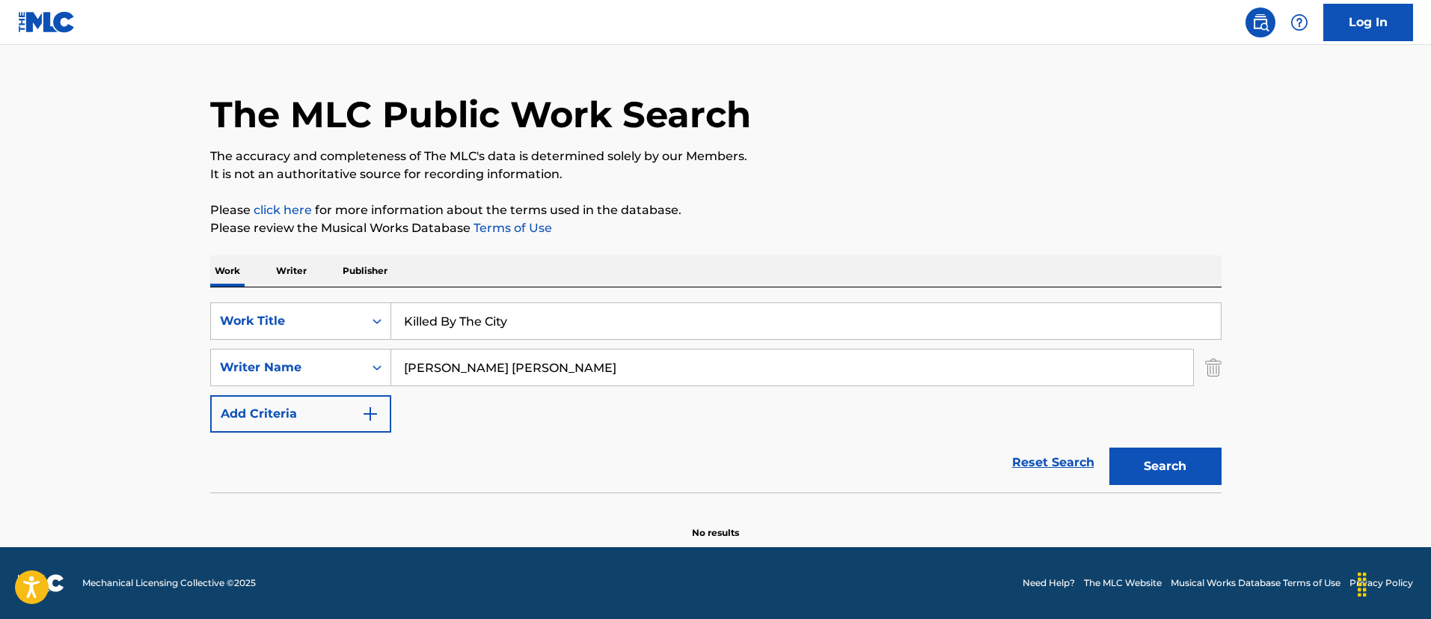
click at [615, 342] on div "SearchWithCriteriac21c3f95-663d-466d-9866-bb8495586ad2 Work Title Killed By The…" at bounding box center [715, 367] width 1011 height 130
click at [616, 358] on input "[PERSON_NAME] [PERSON_NAME]" at bounding box center [792, 367] width 802 height 36
paste input "[PERSON_NAME]"
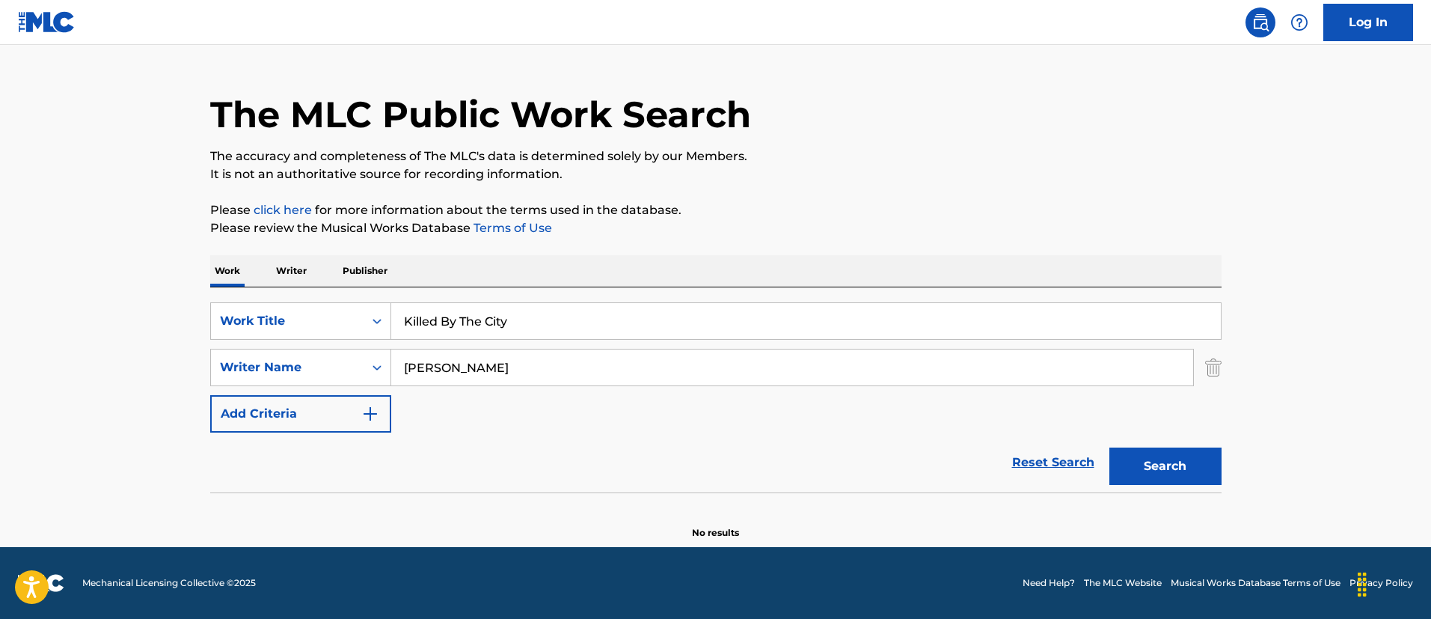
click at [1109, 447] on button "Search" at bounding box center [1165, 465] width 112 height 37
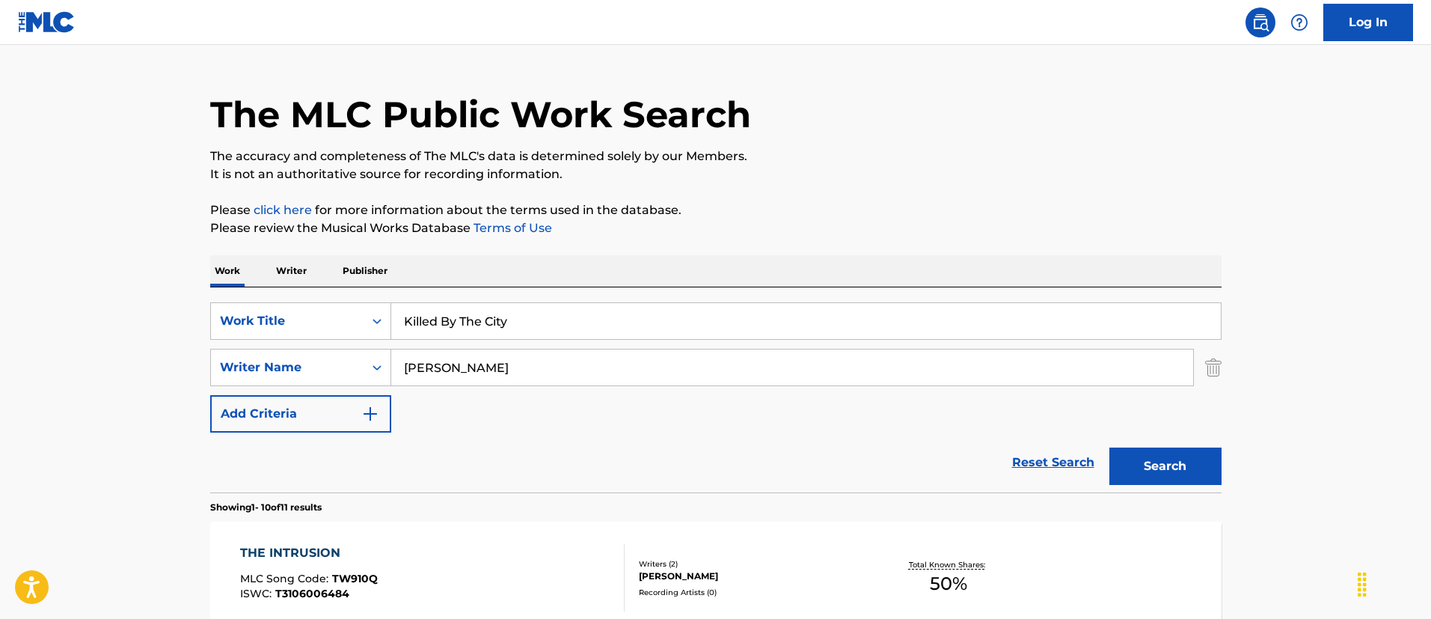
scroll to position [255, 0]
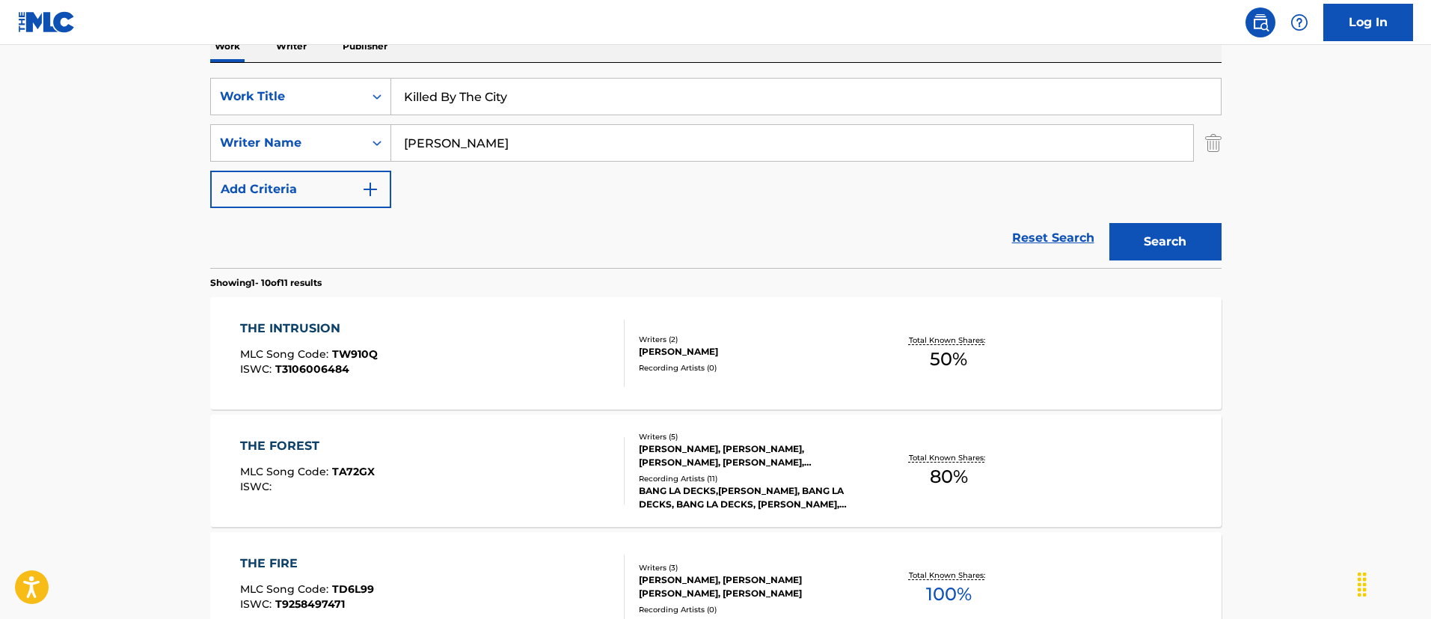
click at [540, 142] on input "[PERSON_NAME]" at bounding box center [792, 143] width 802 height 36
click at [1109, 223] on button "Search" at bounding box center [1165, 241] width 112 height 37
click at [640, 145] on input "[PERSON_NAME]" at bounding box center [792, 143] width 802 height 36
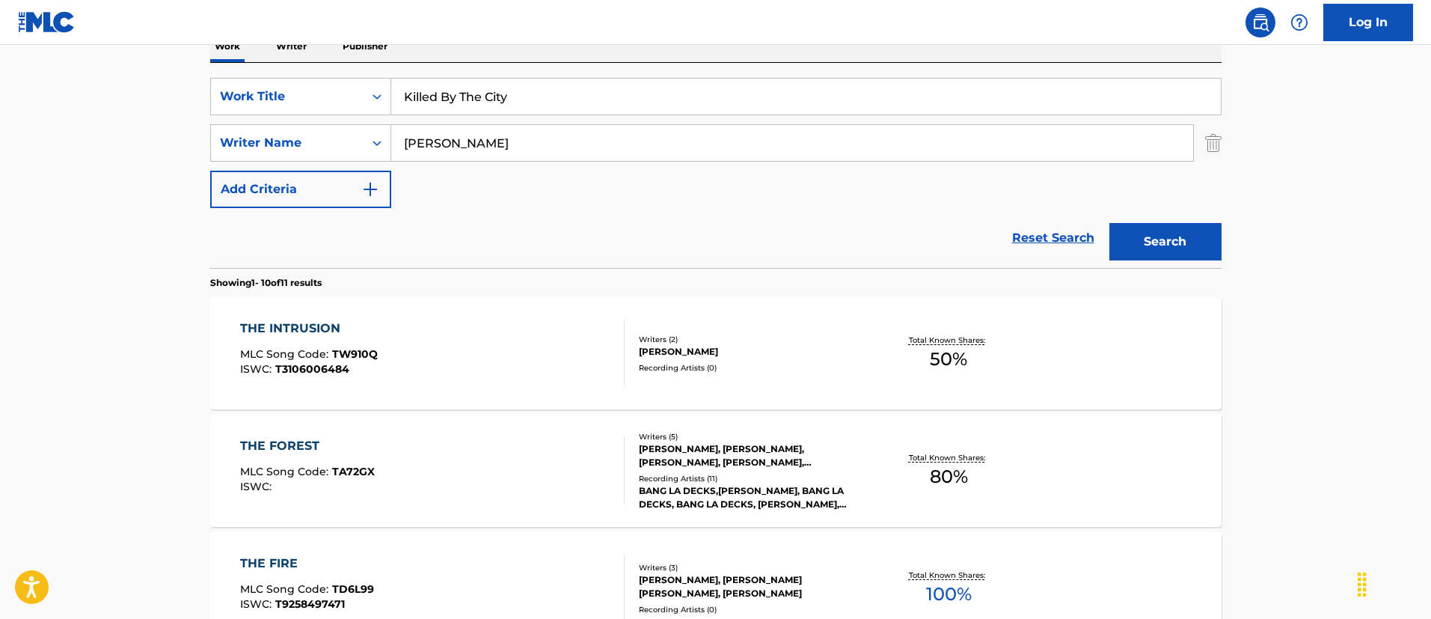
click at [640, 145] on input "[PERSON_NAME]" at bounding box center [792, 143] width 802 height 36
paste input "[PERSON_NAME]"
type input "[PERSON_NAME]"
click at [1109, 223] on button "Search" at bounding box center [1165, 241] width 112 height 37
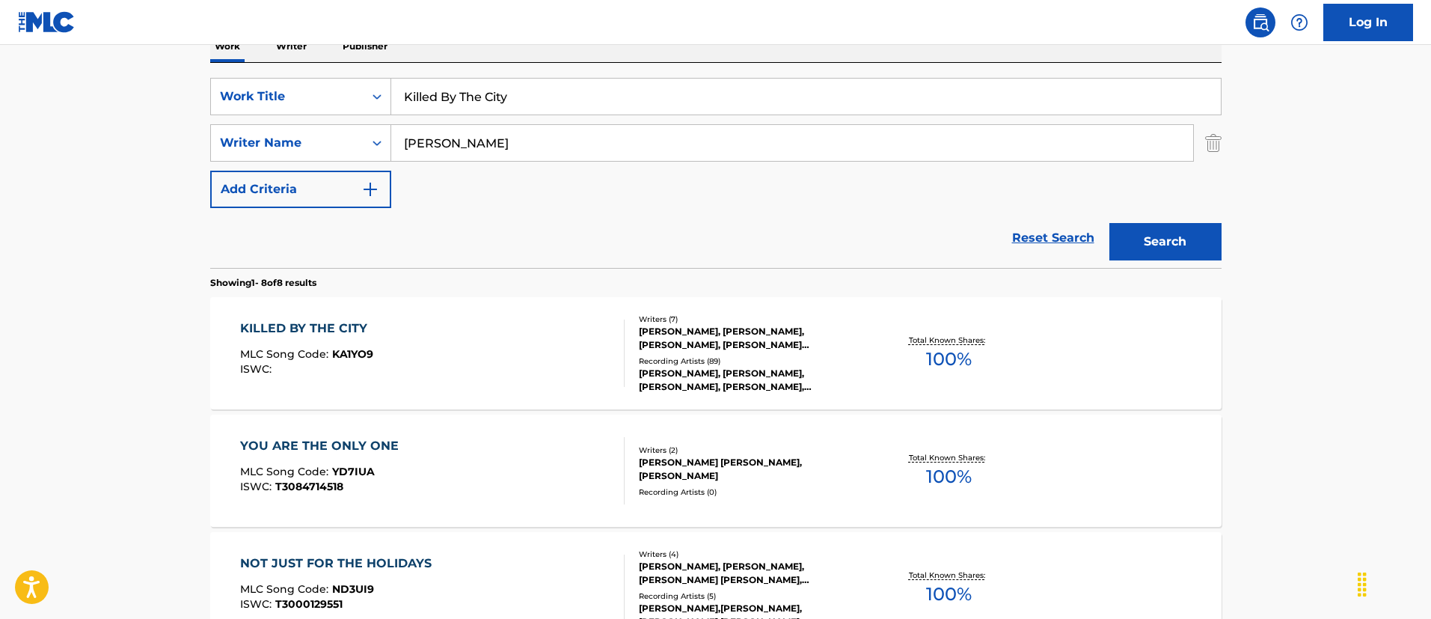
click at [600, 323] on div "KILLED BY THE CITY MLC Song Code : KA1YO9 ISWC :" at bounding box center [432, 352] width 384 height 67
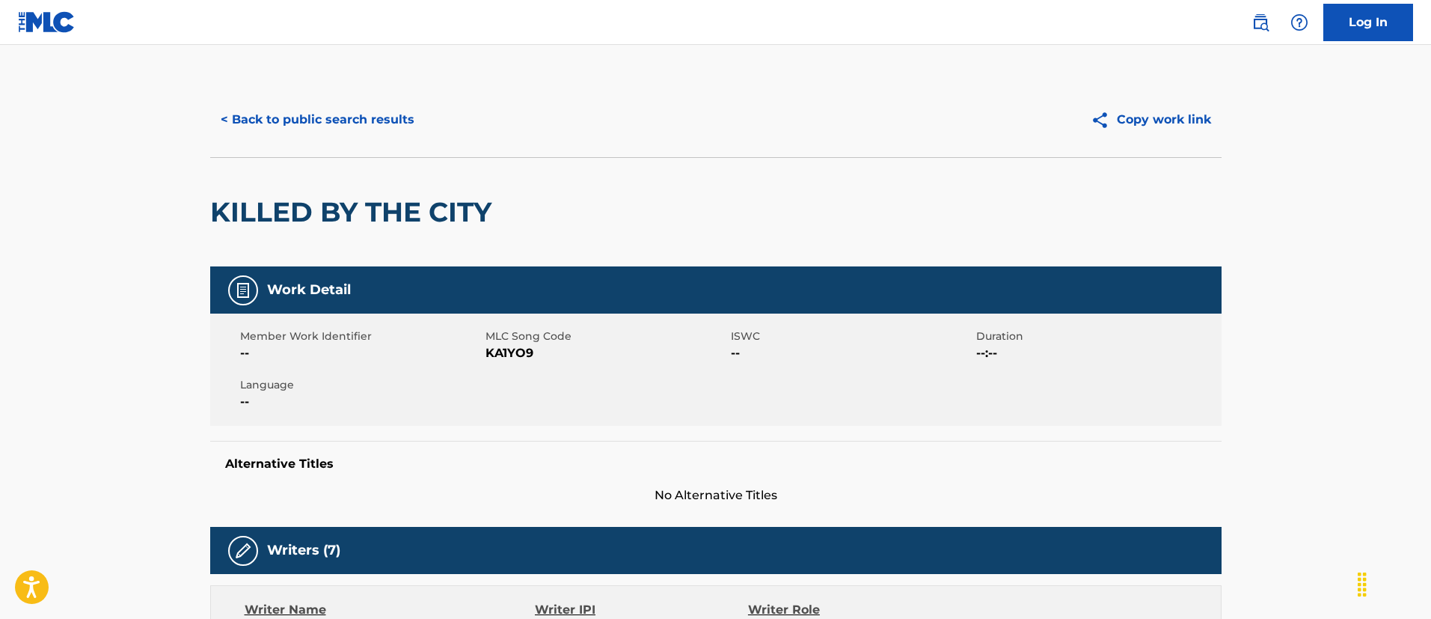
click at [348, 111] on button "< Back to public search results" at bounding box center [317, 119] width 215 height 37
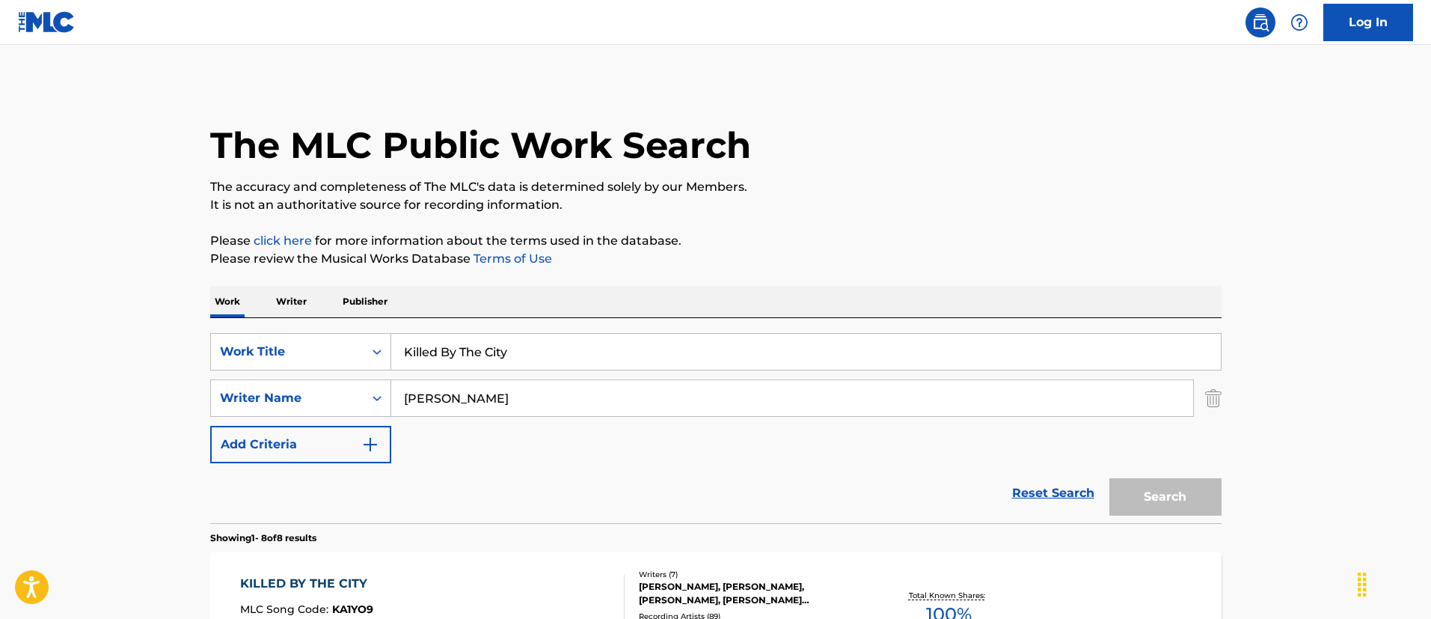
scroll to position [255, 0]
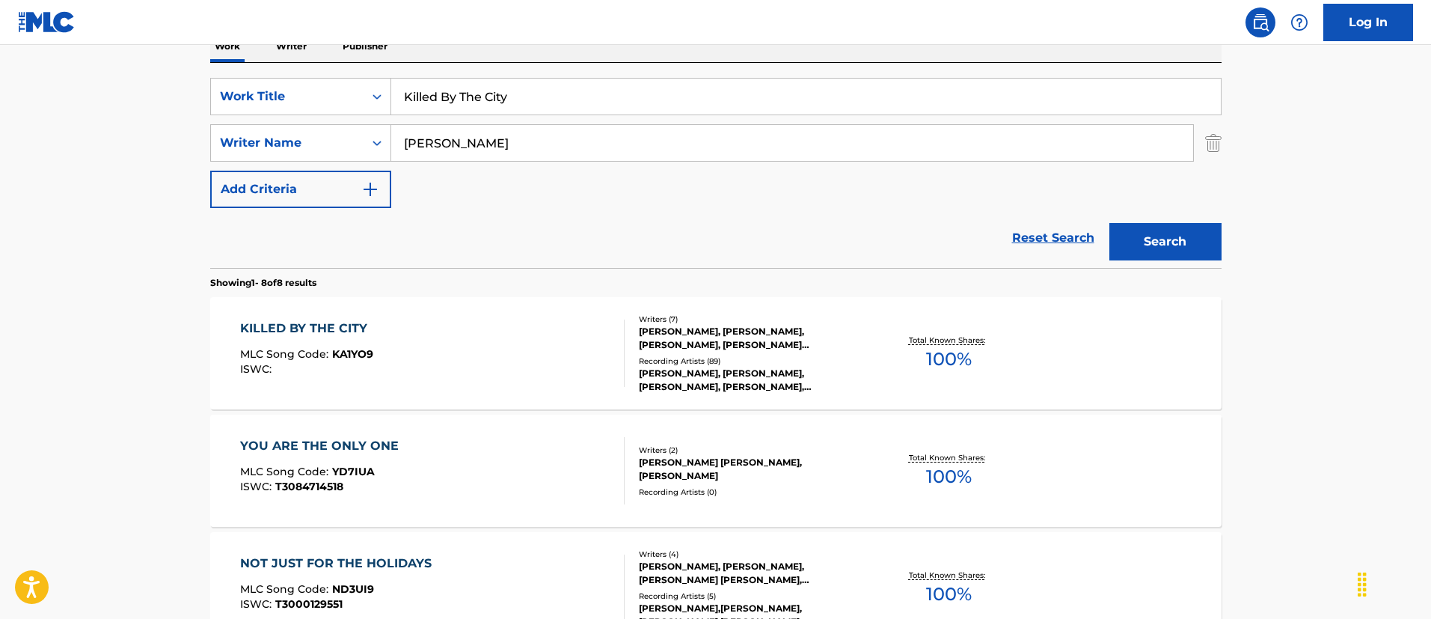
click at [595, 93] on input "Killed By The City" at bounding box center [806, 97] width 830 height 36
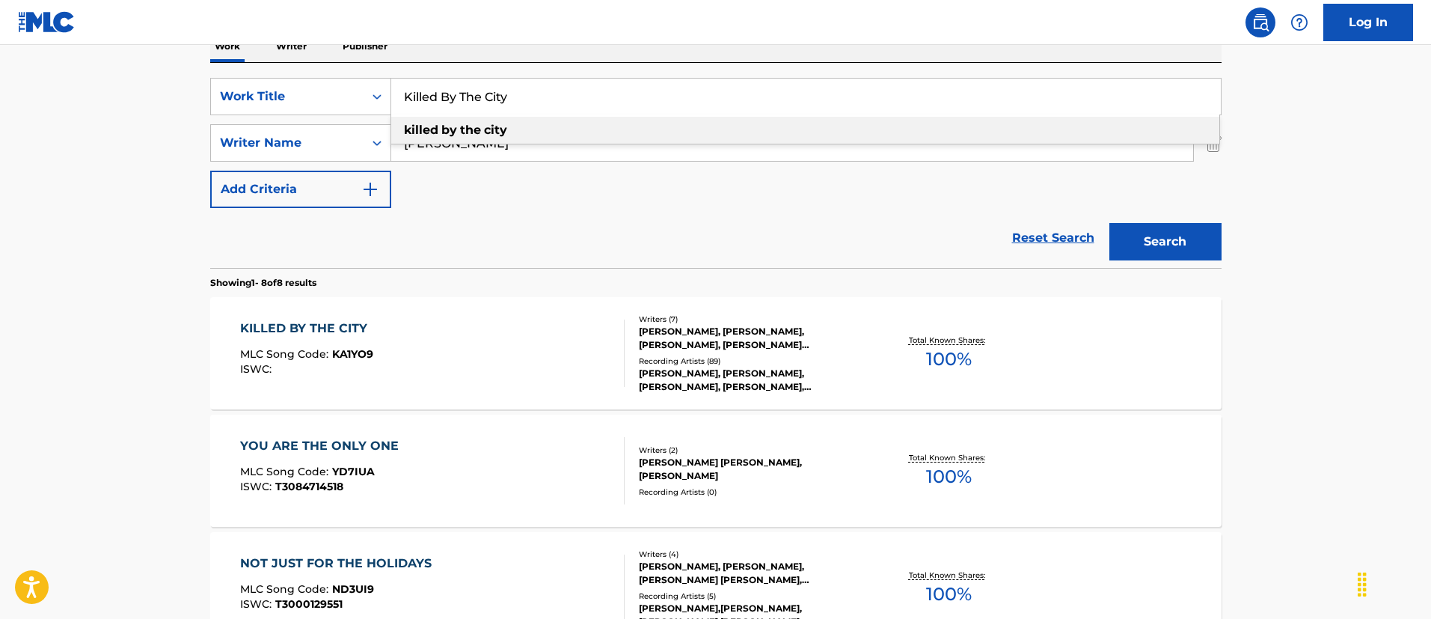
click at [595, 93] on input "Killed By The City" at bounding box center [806, 97] width 830 height 36
paste input "YOU MAY BE GONE"
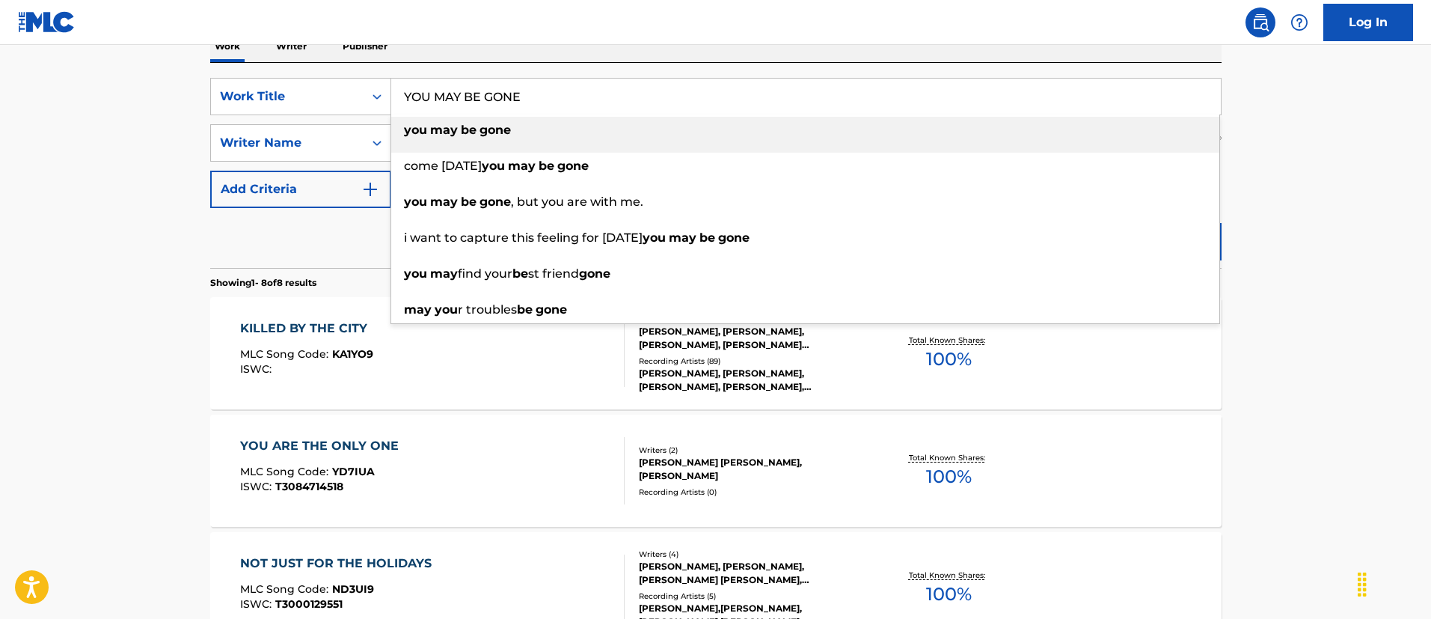
type input "YOU MAY BE GONE"
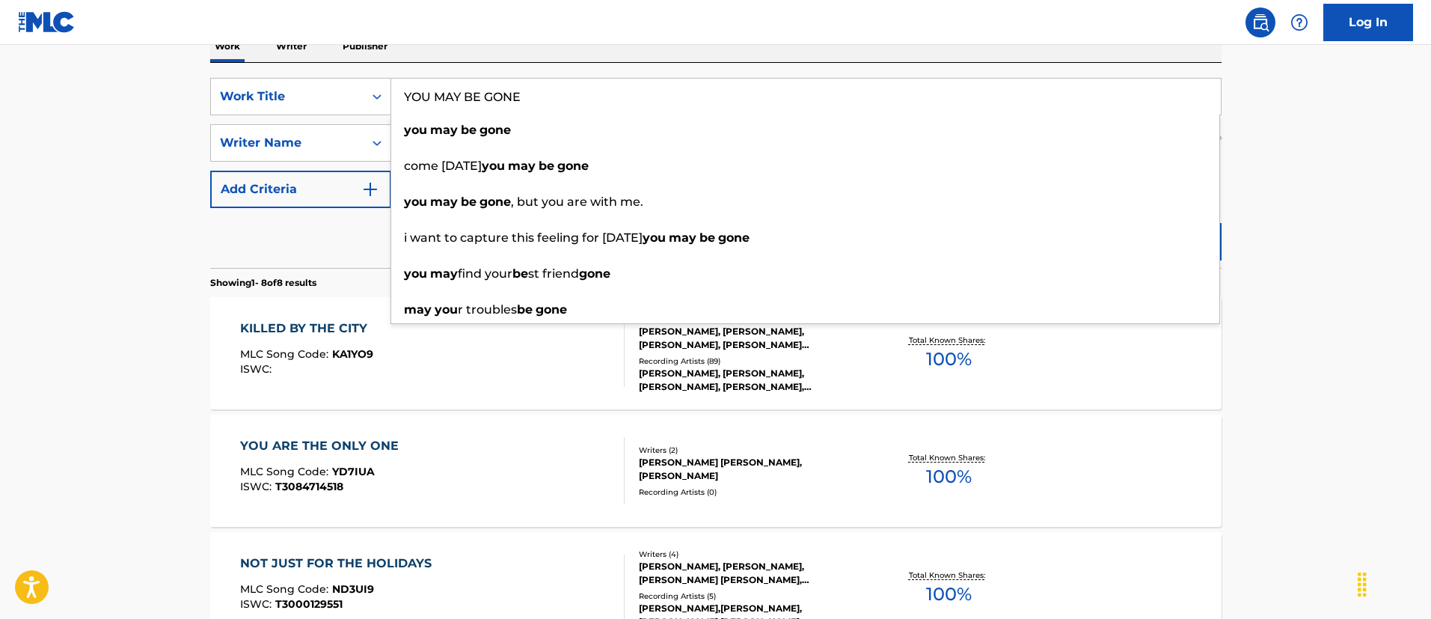
click at [156, 115] on main "The MLC Public Work Search The accuracy and completeness of The MLC's data is d…" at bounding box center [715, 549] width 1431 height 1519
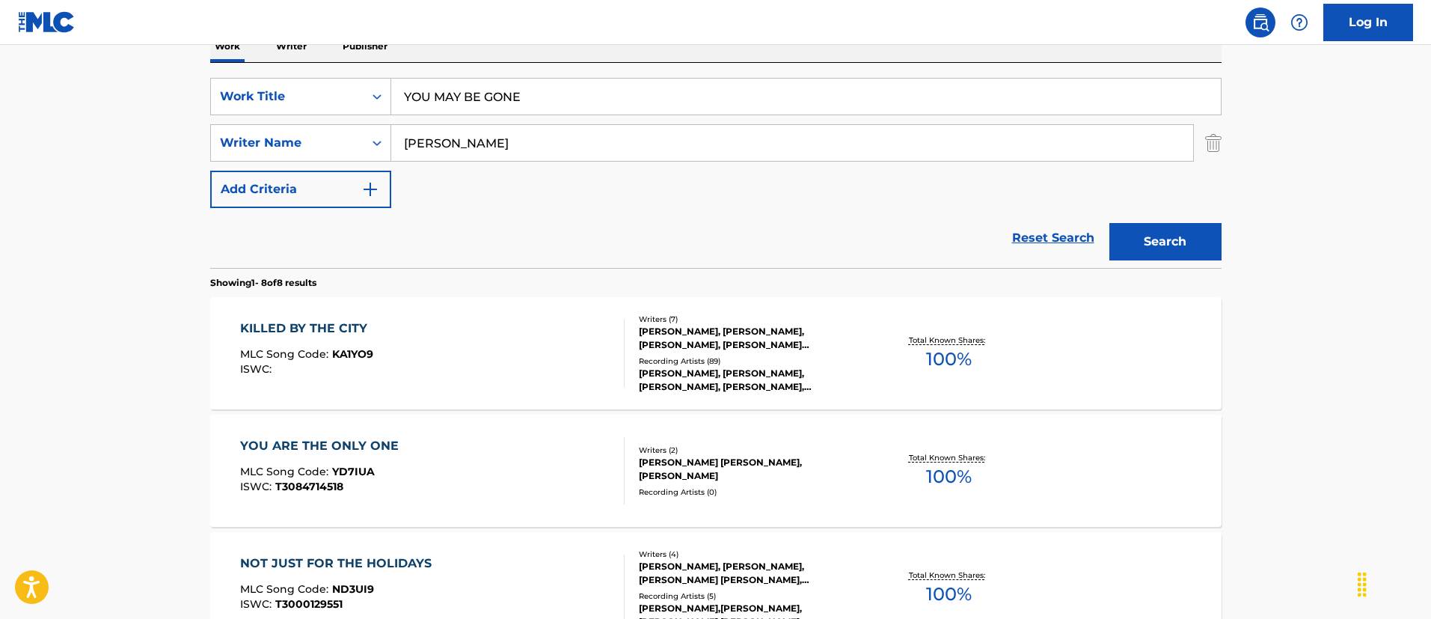
click at [478, 138] on input "[PERSON_NAME]" at bounding box center [792, 143] width 802 height 36
paste input "[PERSON_NAME] [PERSON_NAME]"
type input "[PERSON_NAME] [PERSON_NAME]"
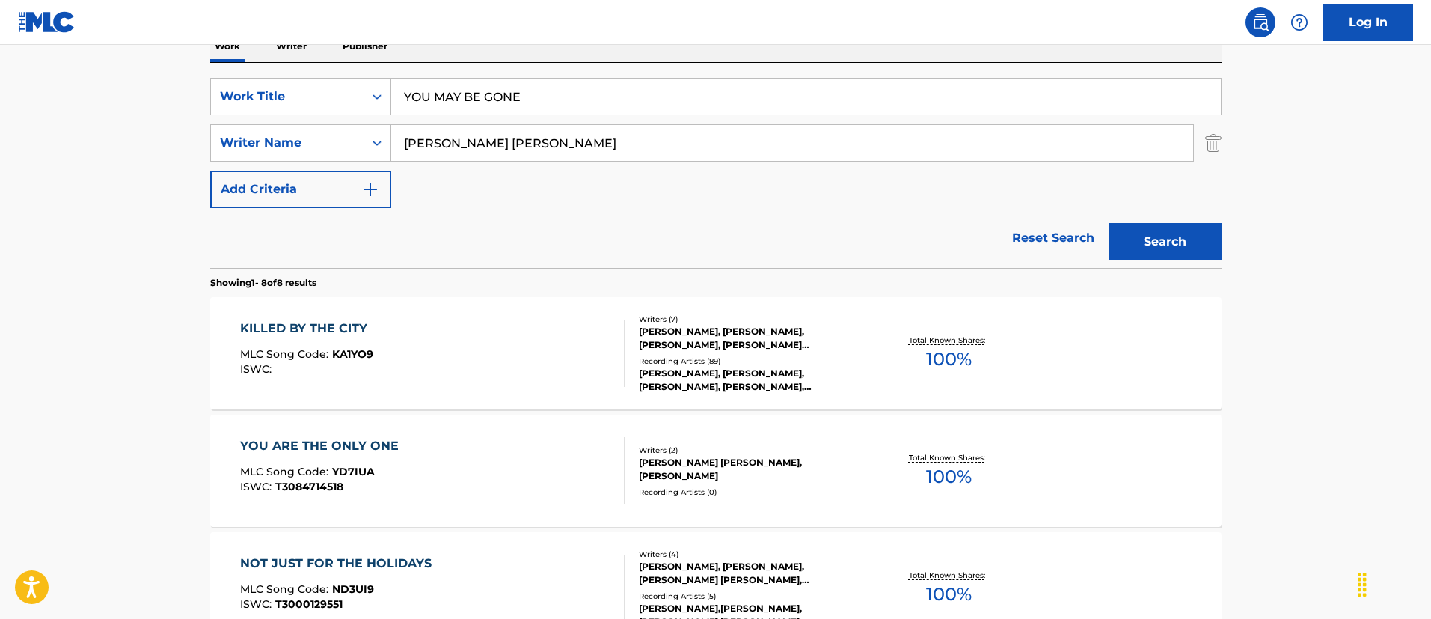
click at [1109, 223] on button "Search" at bounding box center [1165, 241] width 112 height 37
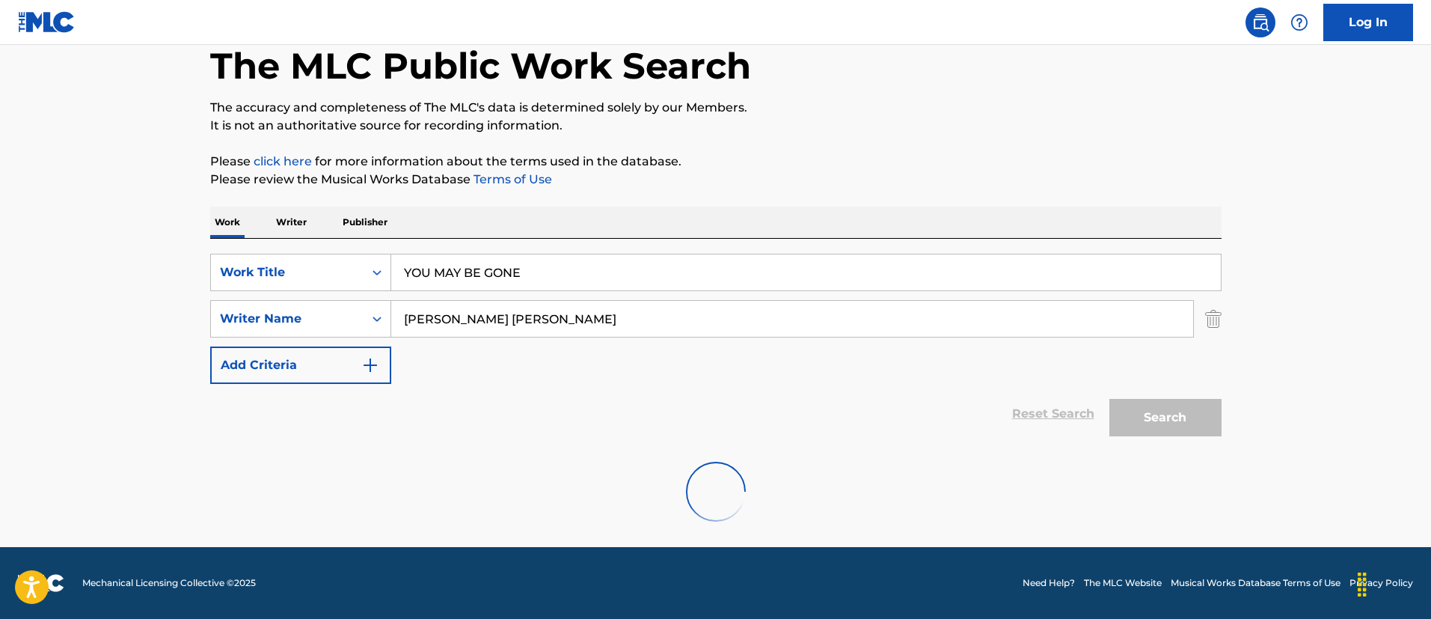
scroll to position [31, 0]
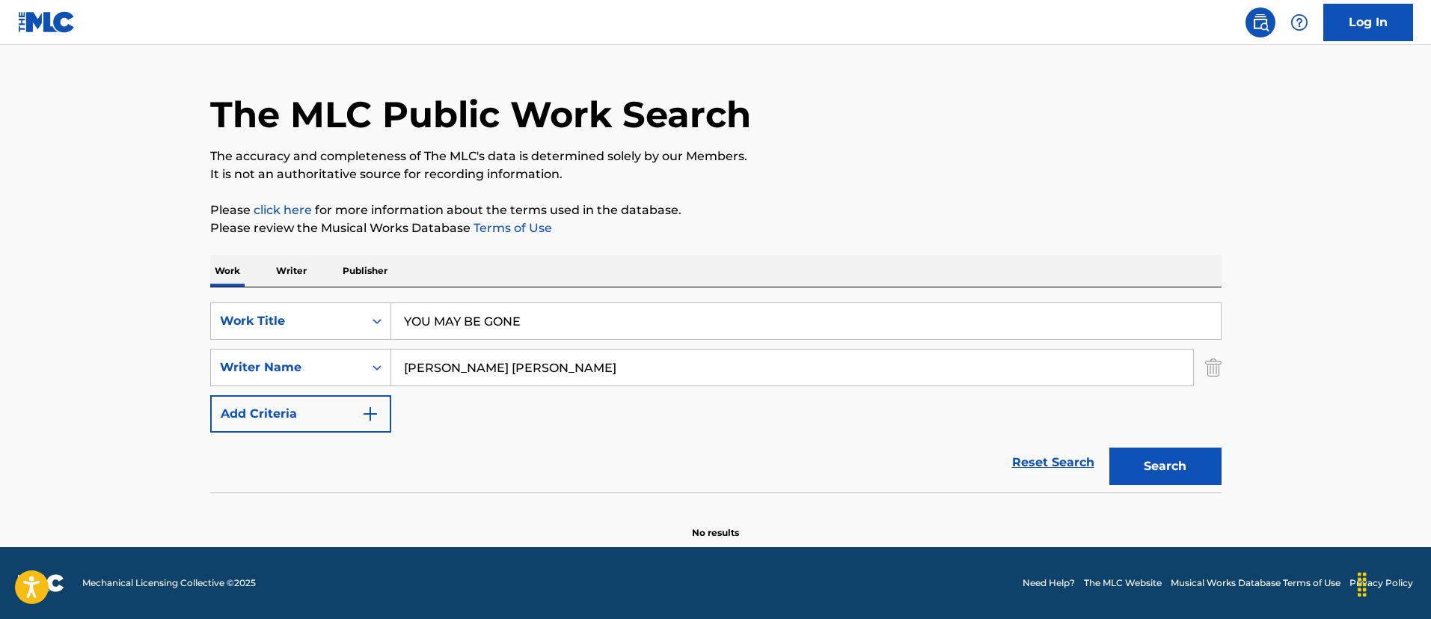
click at [633, 386] on div "SearchWithCriteriac21c3f95-663d-466d-9866-bb8495586ad2 Work Title YOU MAY BE GO…" at bounding box center [715, 367] width 1011 height 130
click at [624, 379] on input "[PERSON_NAME] [PERSON_NAME]" at bounding box center [792, 367] width 802 height 36
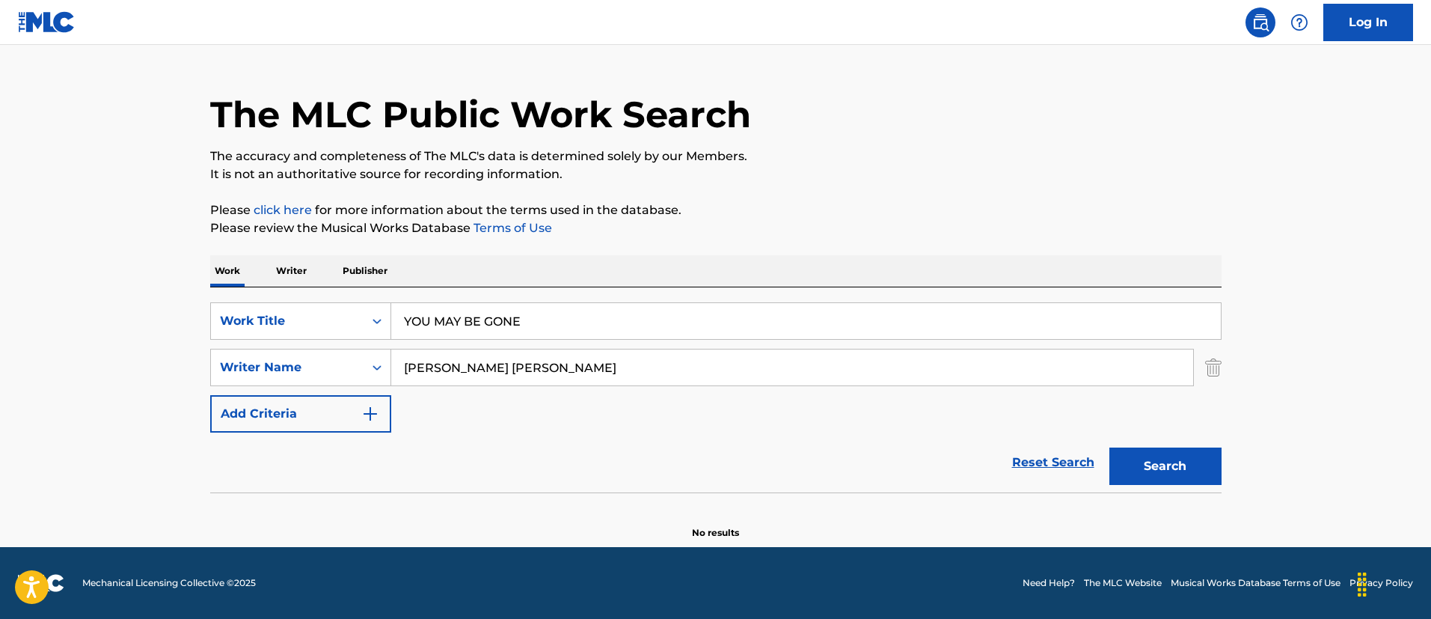
click at [1109, 447] on button "Search" at bounding box center [1165, 465] width 112 height 37
click at [580, 309] on input "YOU MAY BE GONE" at bounding box center [806, 321] width 830 height 36
paste input "NO COMPLAINTS"
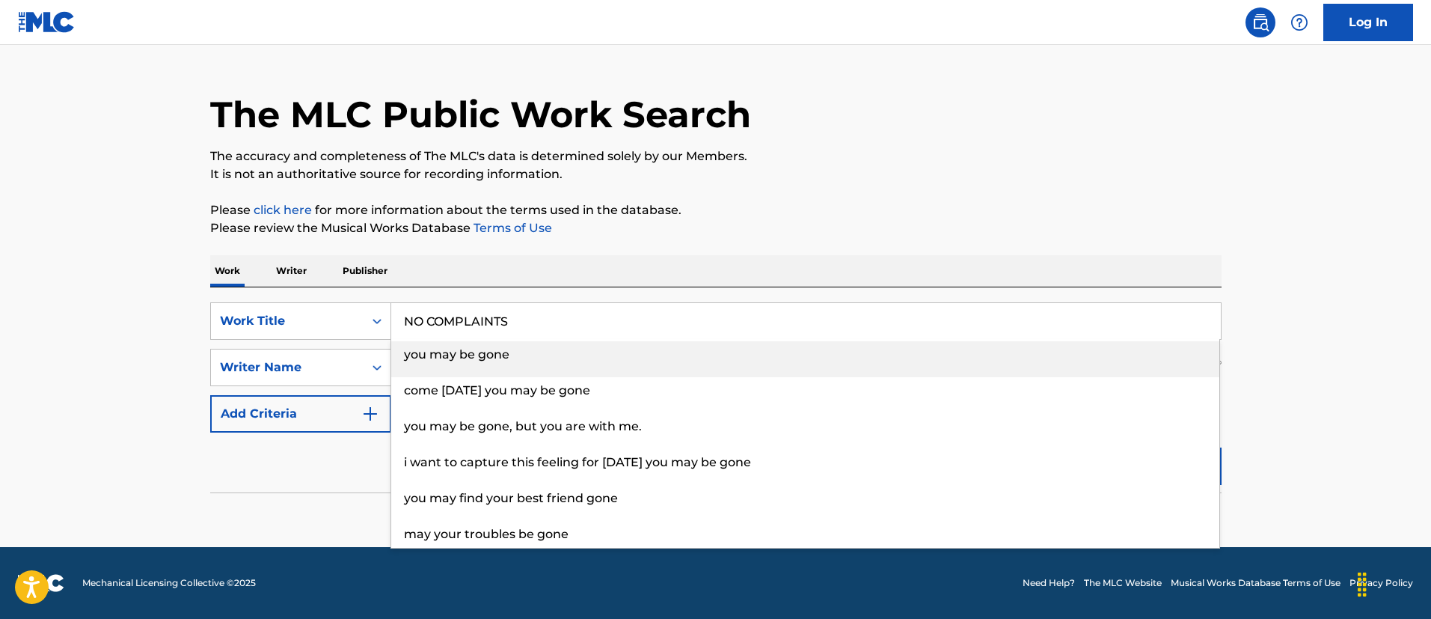
type input "NO COMPLAINTS"
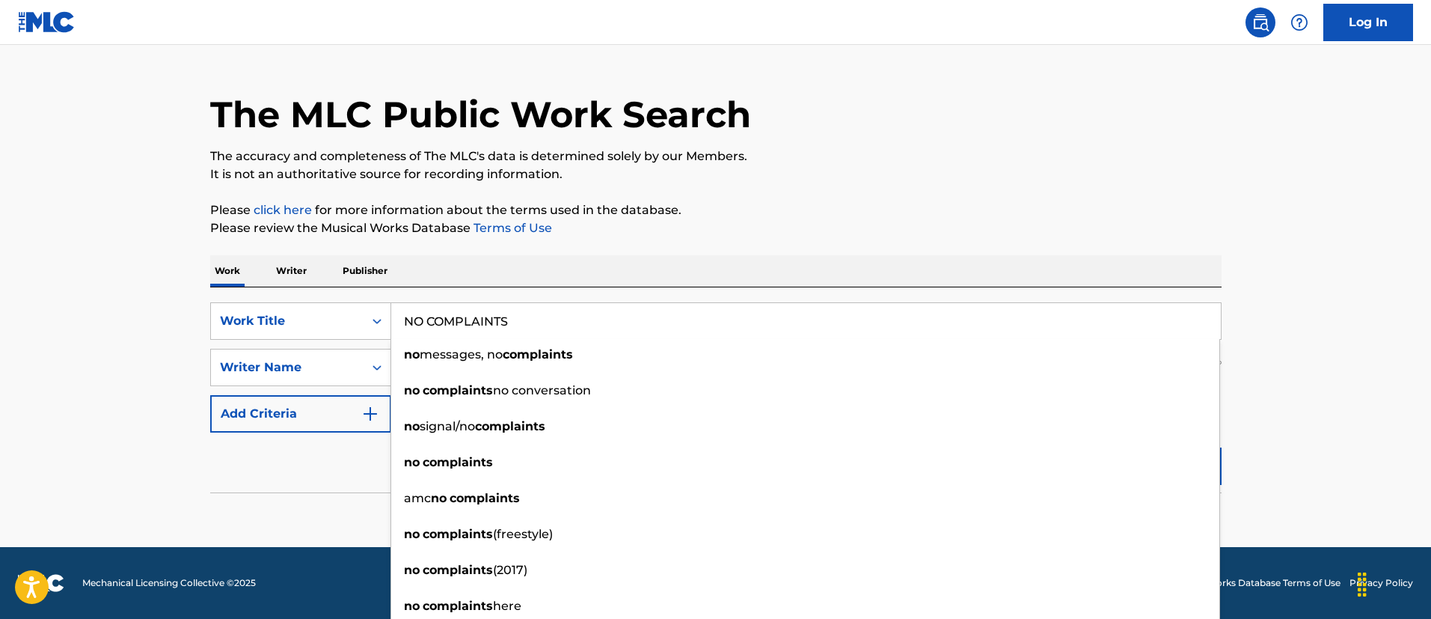
drag, startPoint x: 163, startPoint y: 268, endPoint x: 188, endPoint y: 285, distance: 30.1
click at [162, 268] on main "The MLC Public Work Search The accuracy and completeness of The MLC's data is d…" at bounding box center [715, 280] width 1431 height 533
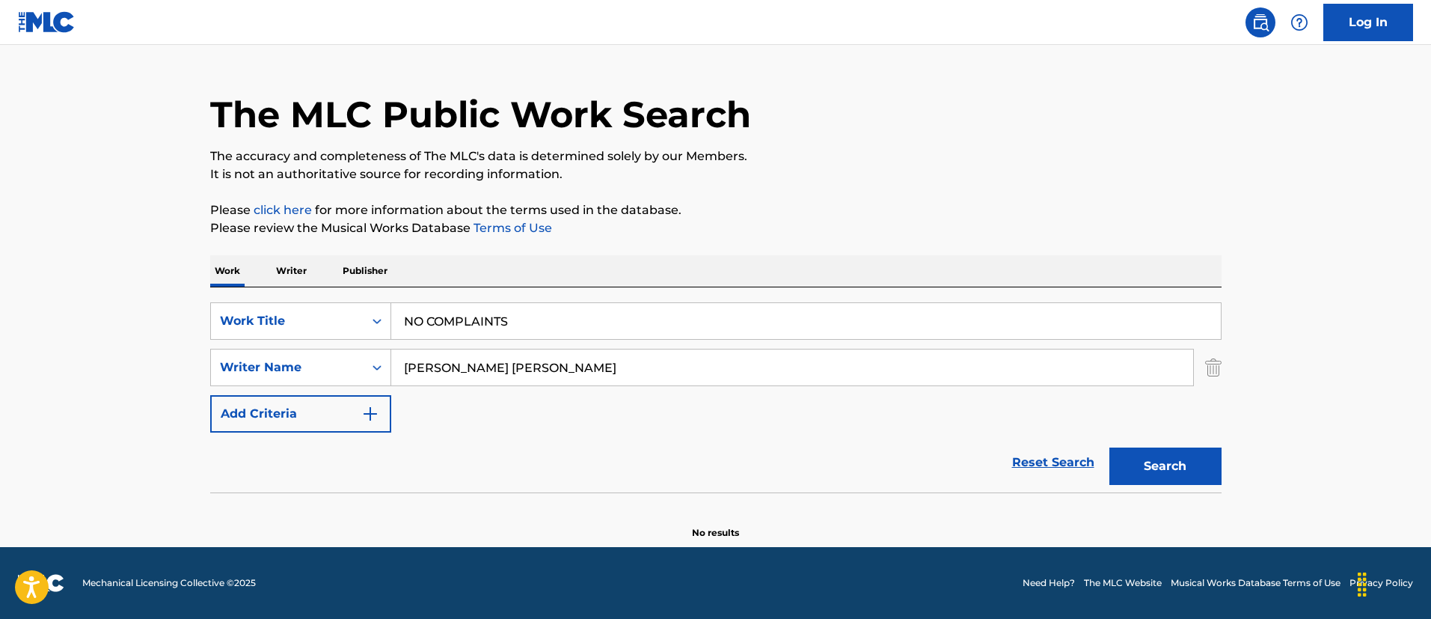
click at [454, 362] on input "[PERSON_NAME] [PERSON_NAME]" at bounding box center [792, 367] width 802 height 36
paste input "[PERSON_NAME]"
type input "[PERSON_NAME]"
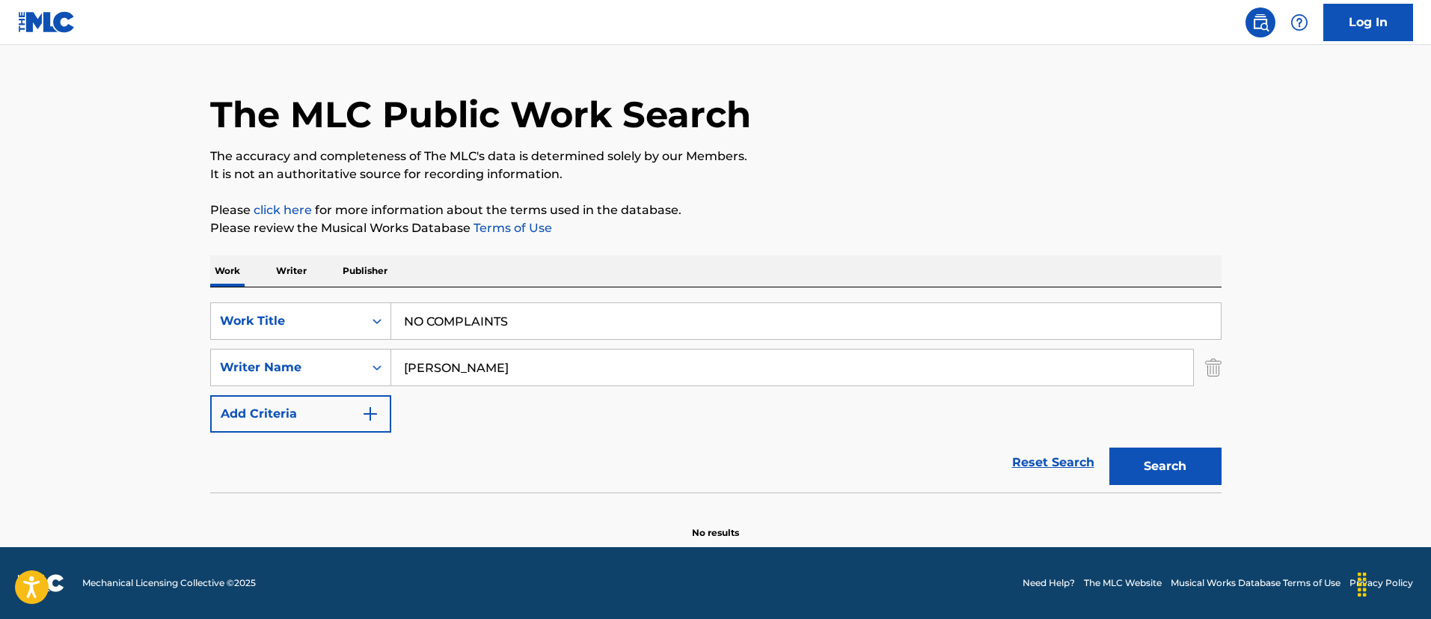
click at [1109, 447] on button "Search" at bounding box center [1165, 465] width 112 height 37
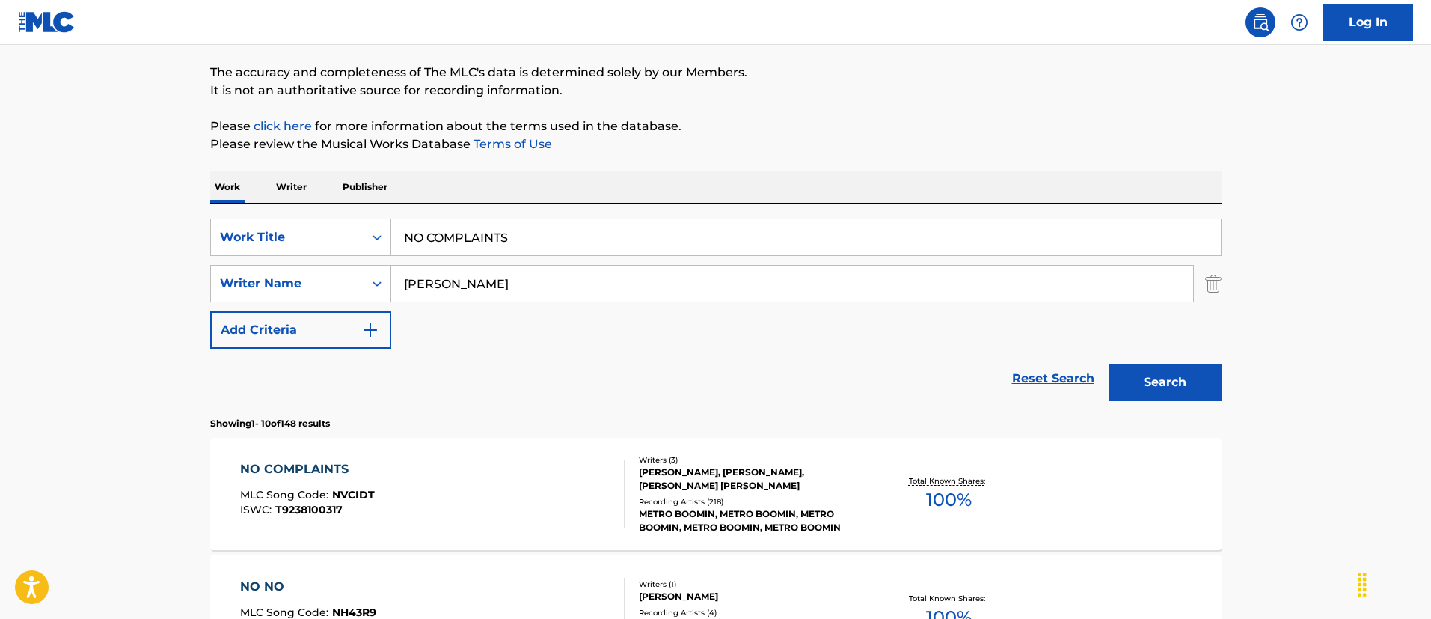
scroll to position [143, 0]
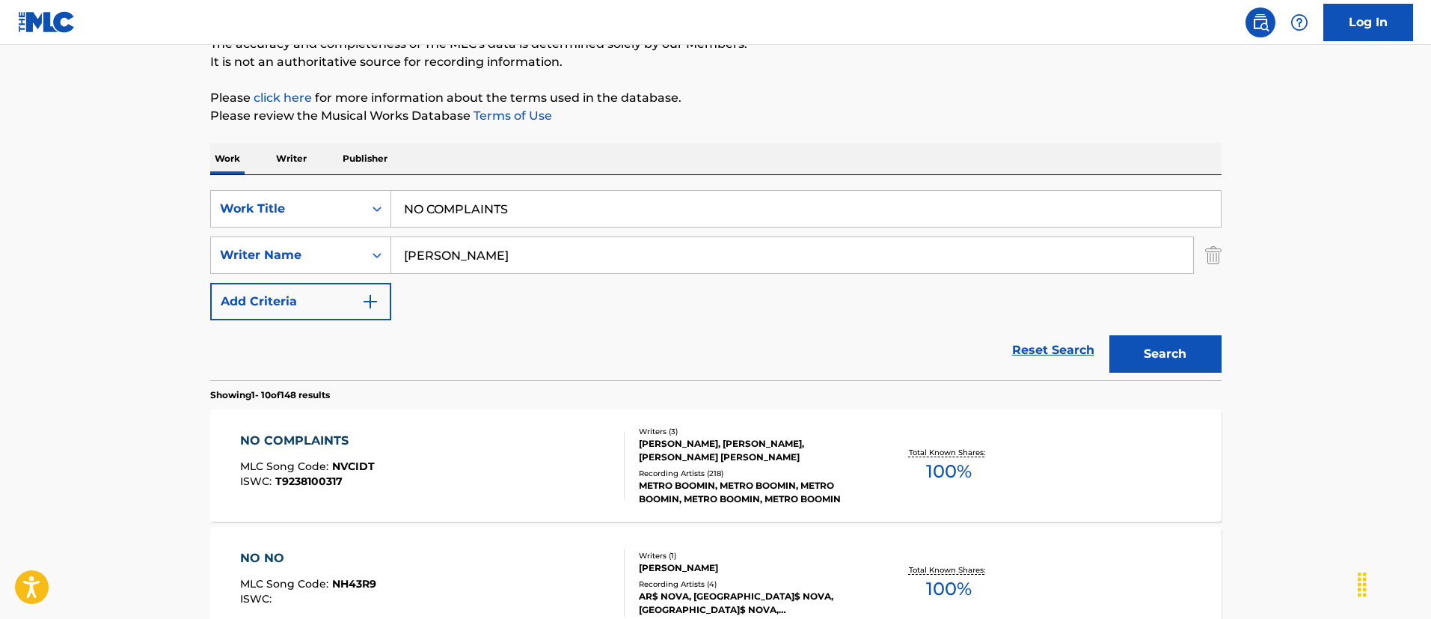
click at [530, 429] on div "NO COMPLAINTS MLC Song Code : NVCIDT ISWC : T9238100317 Writers ( 3 ) [PERSON_N…" at bounding box center [715, 465] width 1011 height 112
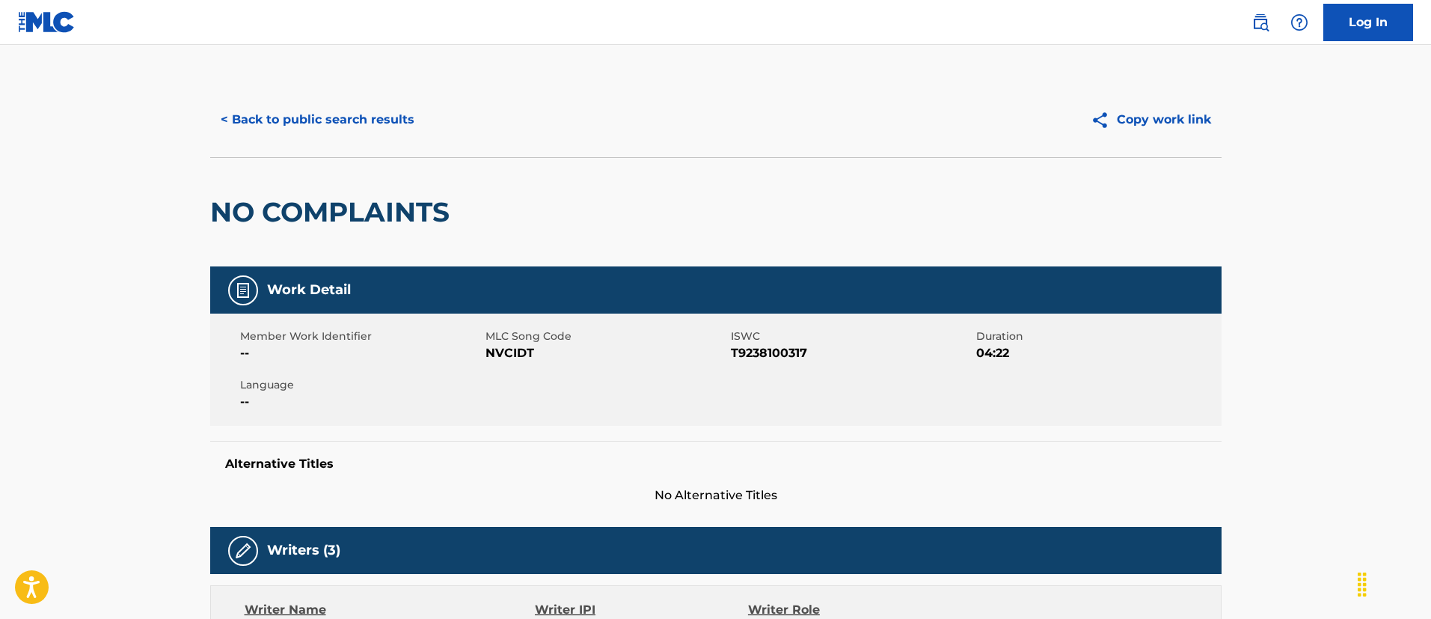
click at [362, 106] on button "< Back to public search results" at bounding box center [317, 119] width 215 height 37
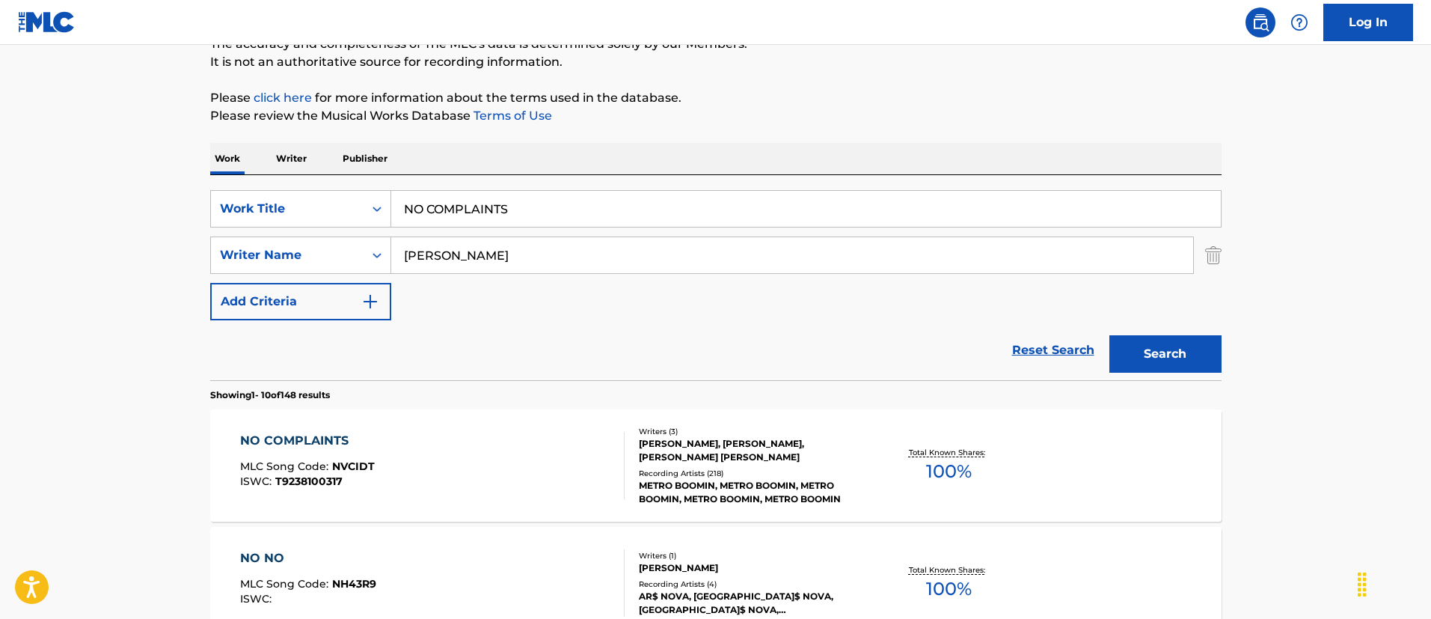
click at [583, 219] on input "NO COMPLAINTS" at bounding box center [806, 209] width 830 height 36
paste input "SAME OLD LOVE"
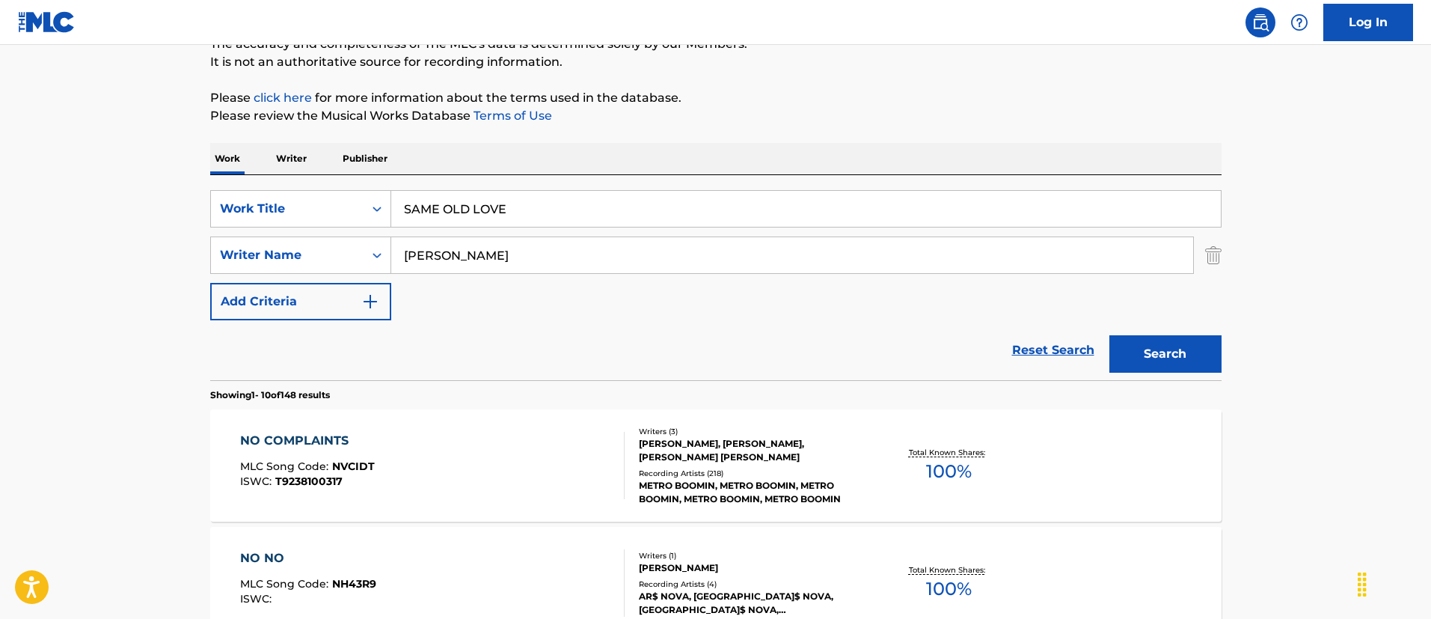
click at [468, 224] on input "SAME OLD LOVE" at bounding box center [806, 209] width 830 height 36
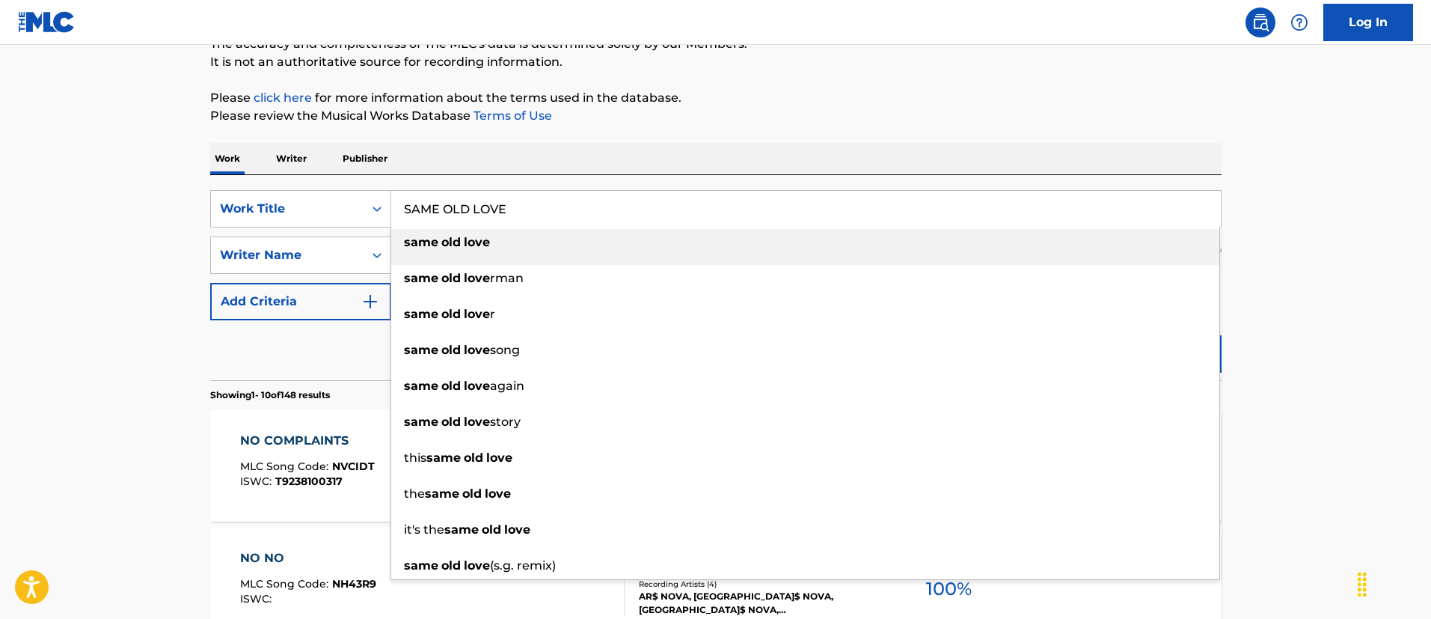
click at [469, 257] on li "same old love" at bounding box center [805, 247] width 828 height 36
type input "same old love"
click at [469, 257] on input "[PERSON_NAME]" at bounding box center [792, 255] width 802 height 36
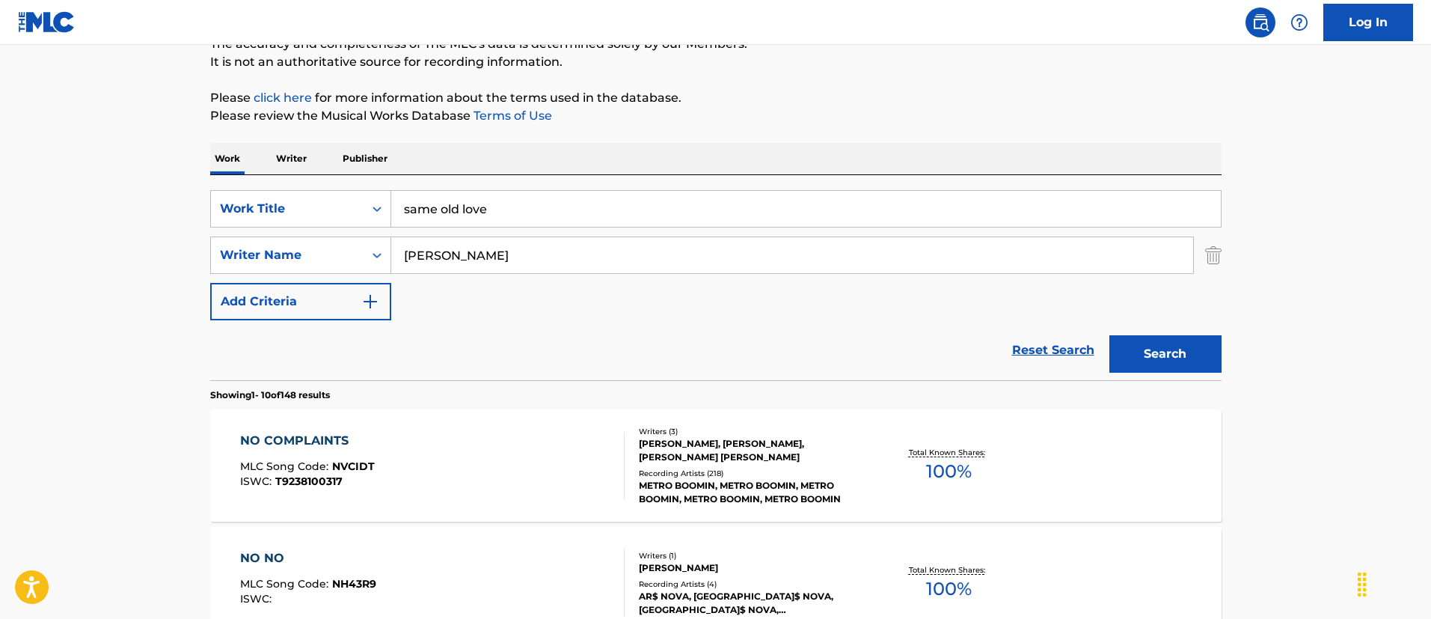
click at [458, 247] on input "[PERSON_NAME]" at bounding box center [792, 255] width 802 height 36
paste input "[PERSON_NAME]"
type input "[PERSON_NAME]"
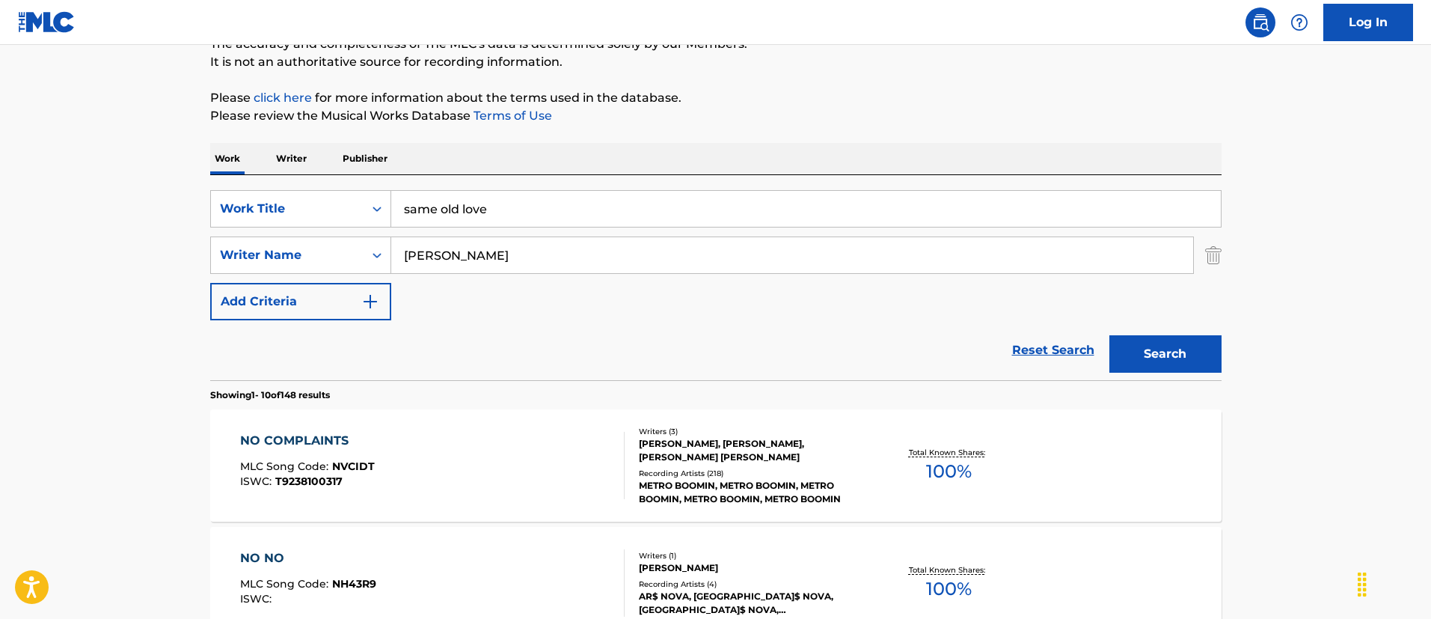
click at [598, 209] on input "same old love" at bounding box center [806, 209] width 830 height 36
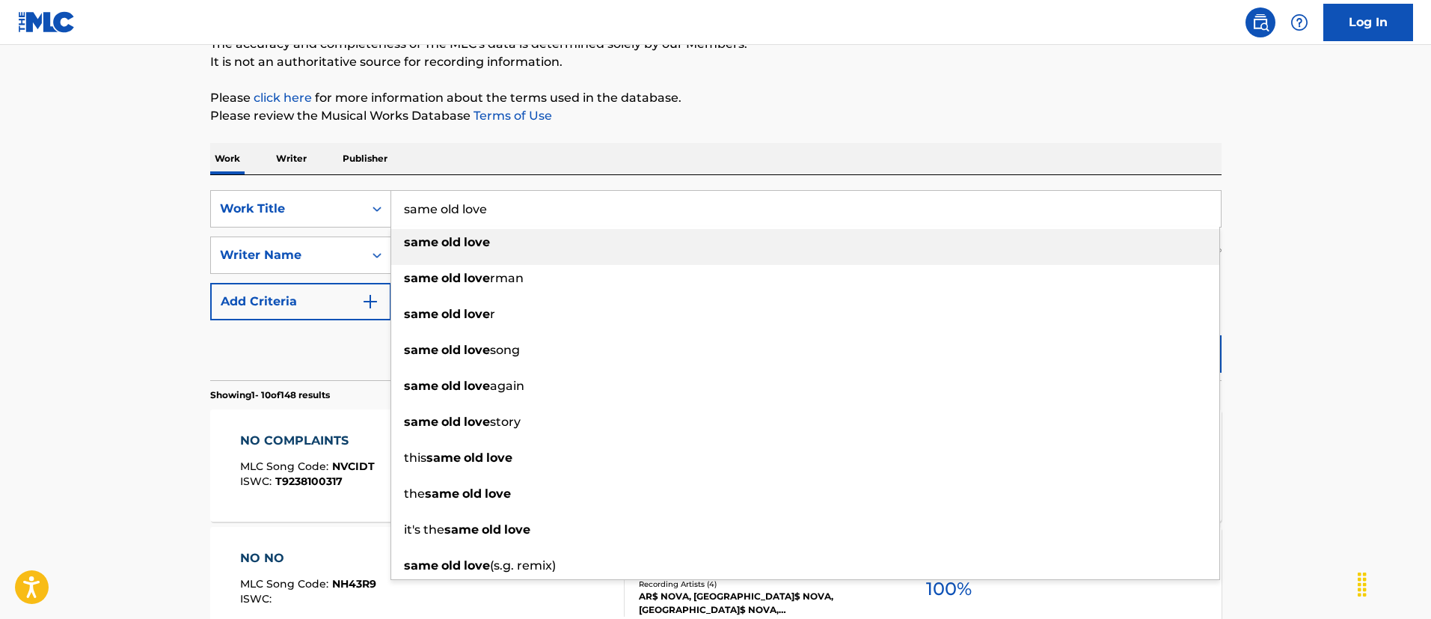
paste input "SAME OLD LOVE"
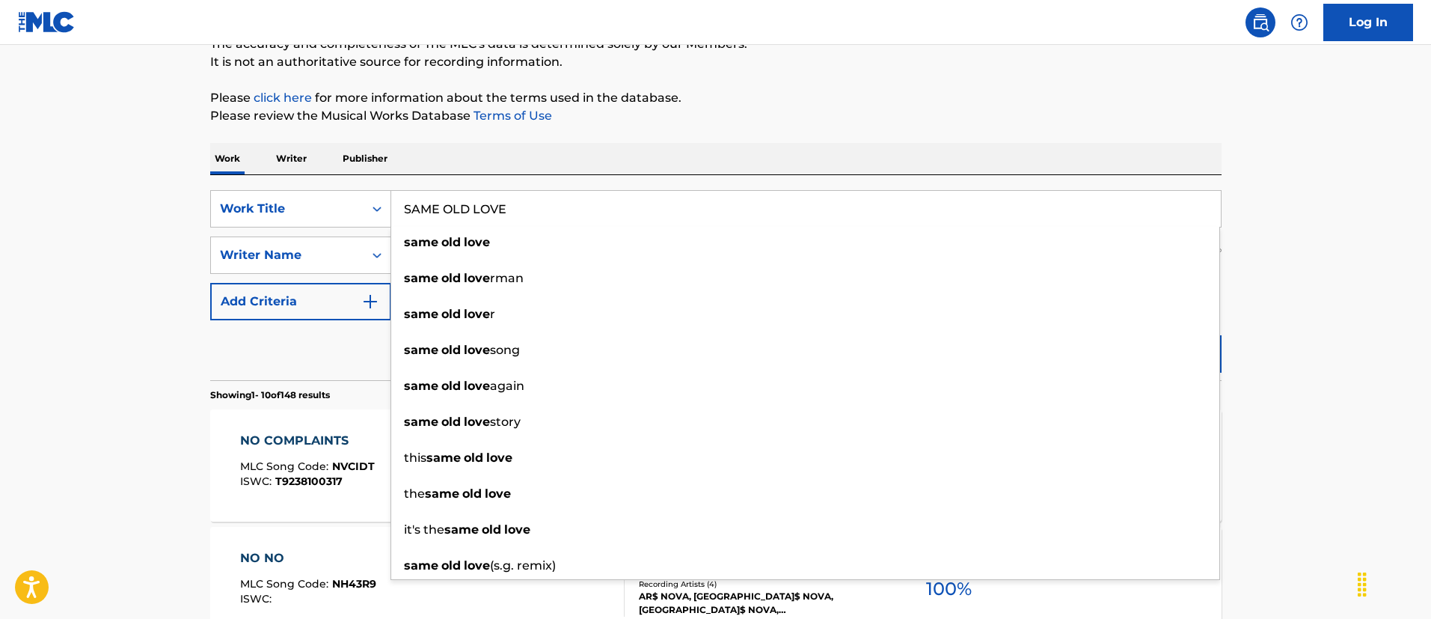
type input "SAME OLD LOVE"
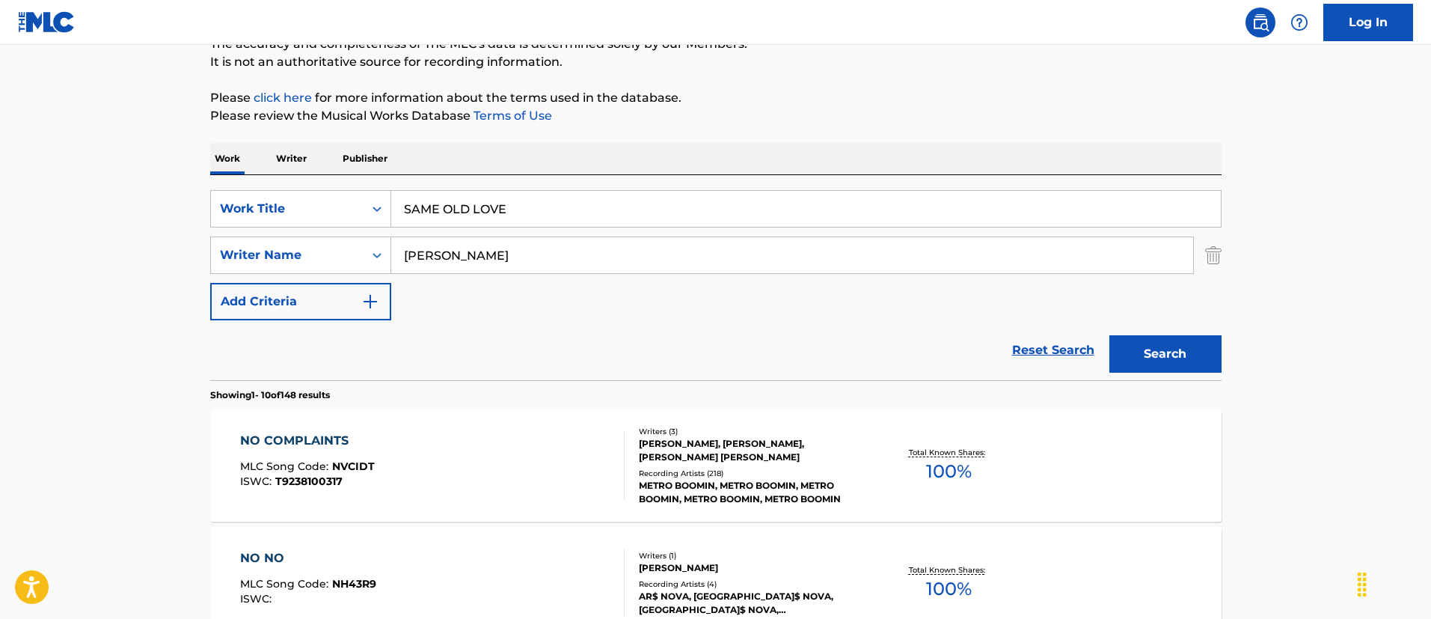
click at [1187, 358] on button "Search" at bounding box center [1165, 353] width 112 height 37
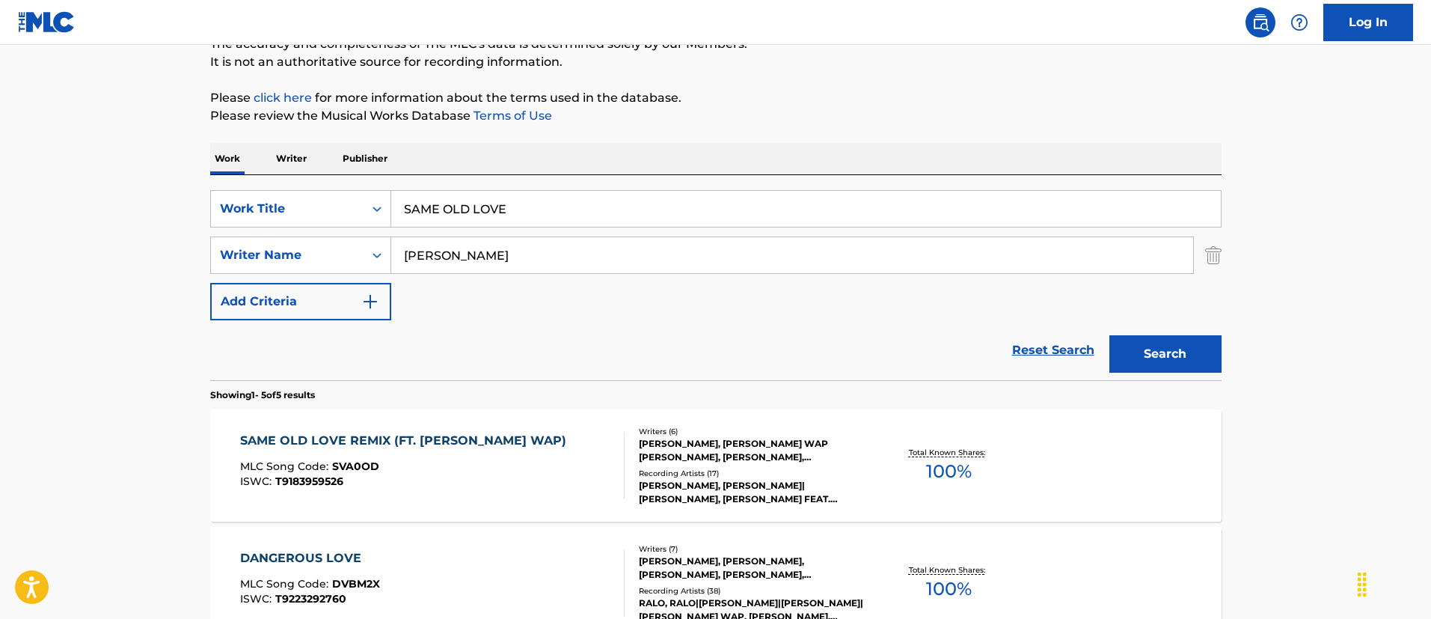
click at [471, 476] on div "ISWC : T9183959526" at bounding box center [407, 481] width 334 height 11
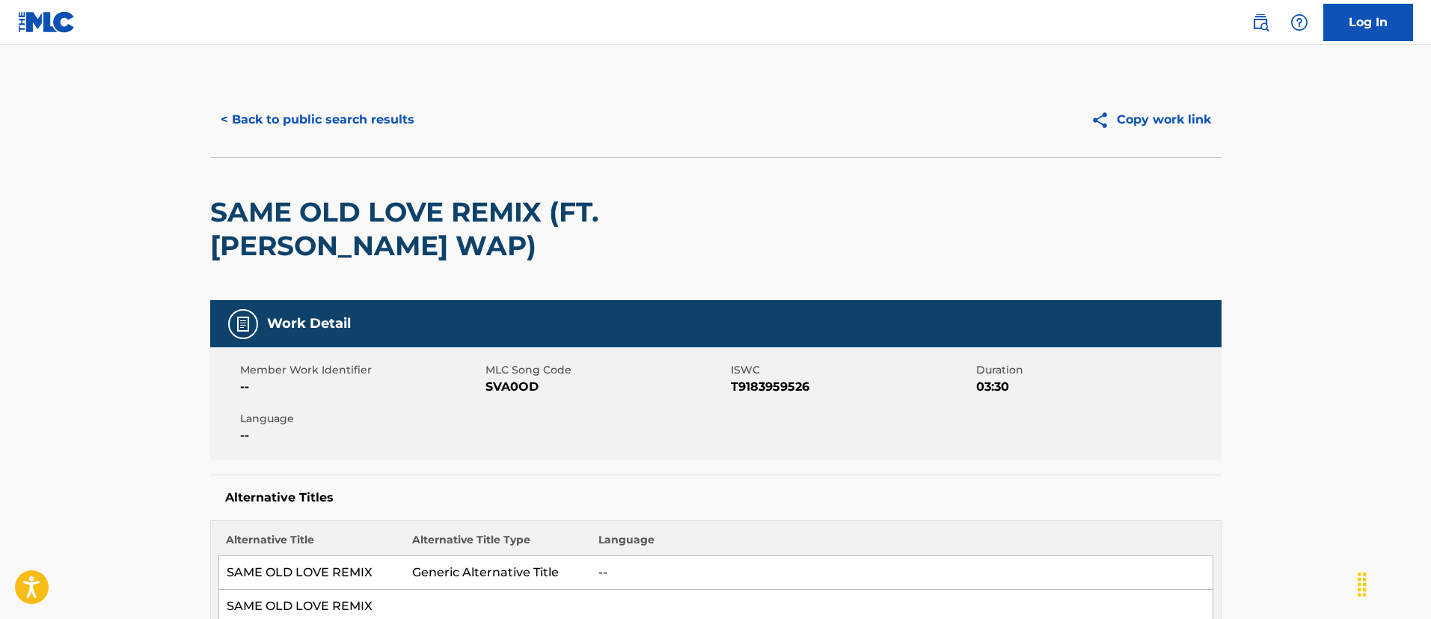
click at [314, 123] on button "< Back to public search results" at bounding box center [317, 119] width 215 height 37
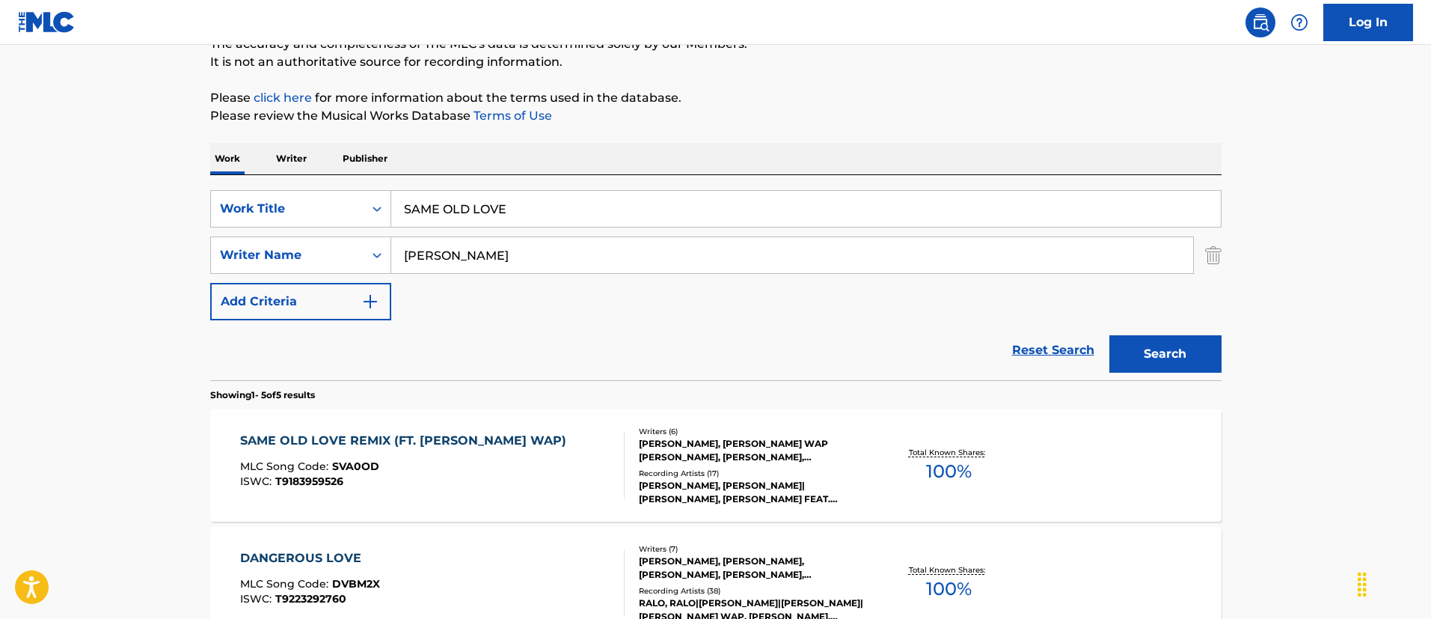
scroll to position [255, 0]
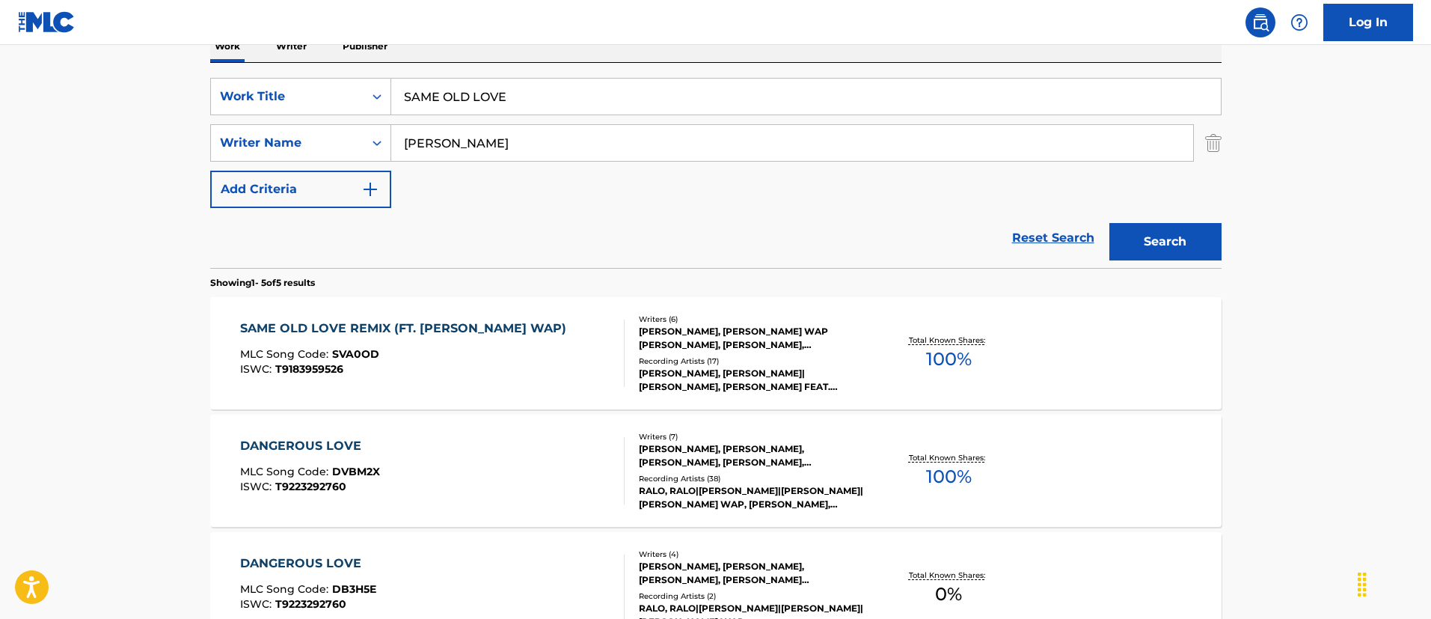
click at [554, 84] on input "SAME OLD LOVE" at bounding box center [806, 97] width 830 height 36
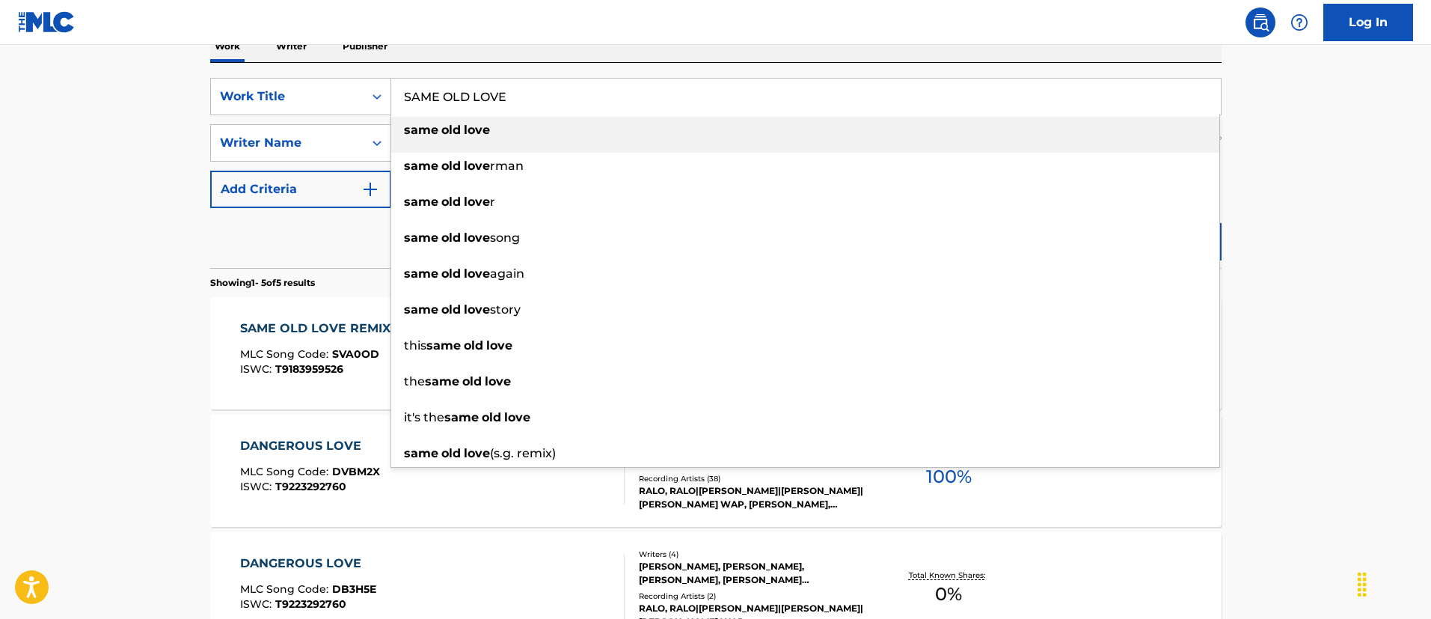
paste input "RICH OFF GRASS"
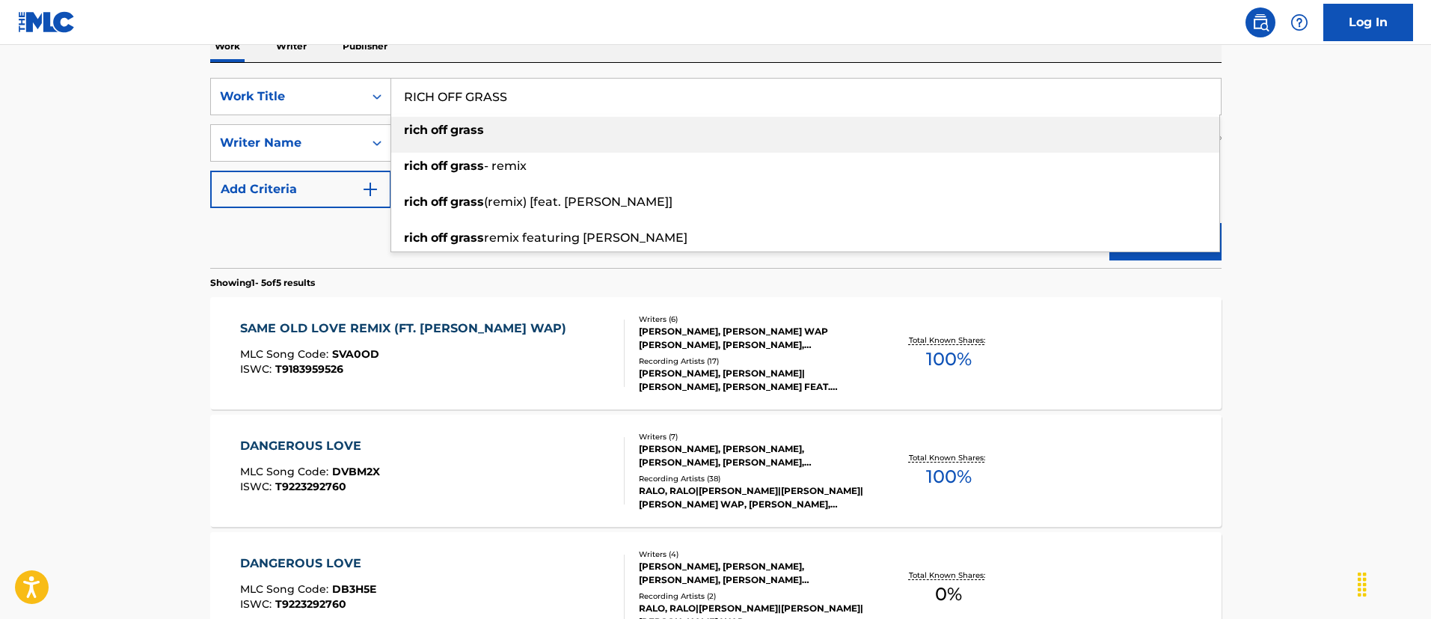
type input "RICH OFF GRASS"
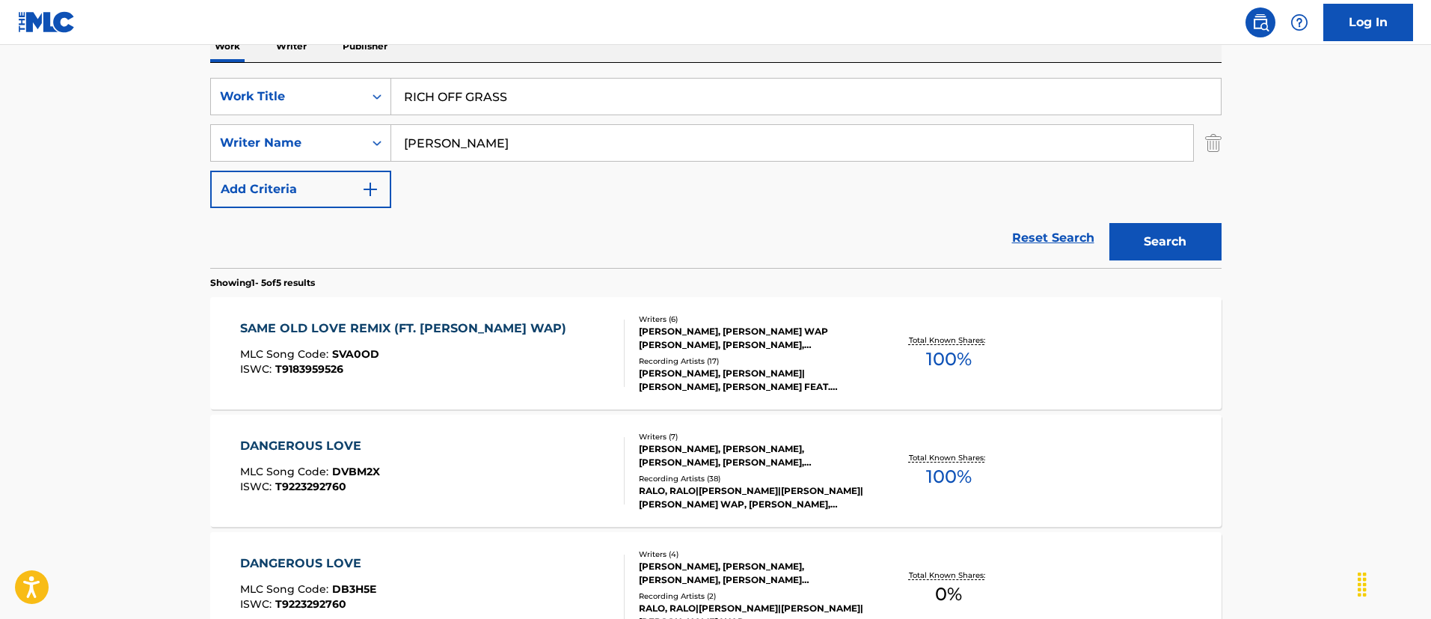
click at [128, 129] on main "The MLC Public Work Search The accuracy and completeness of The MLC's data is d…" at bounding box center [715, 373] width 1431 height 1167
click at [647, 129] on input "[PERSON_NAME]" at bounding box center [792, 143] width 802 height 36
paste input "[PERSON_NAME] RESHIRD"
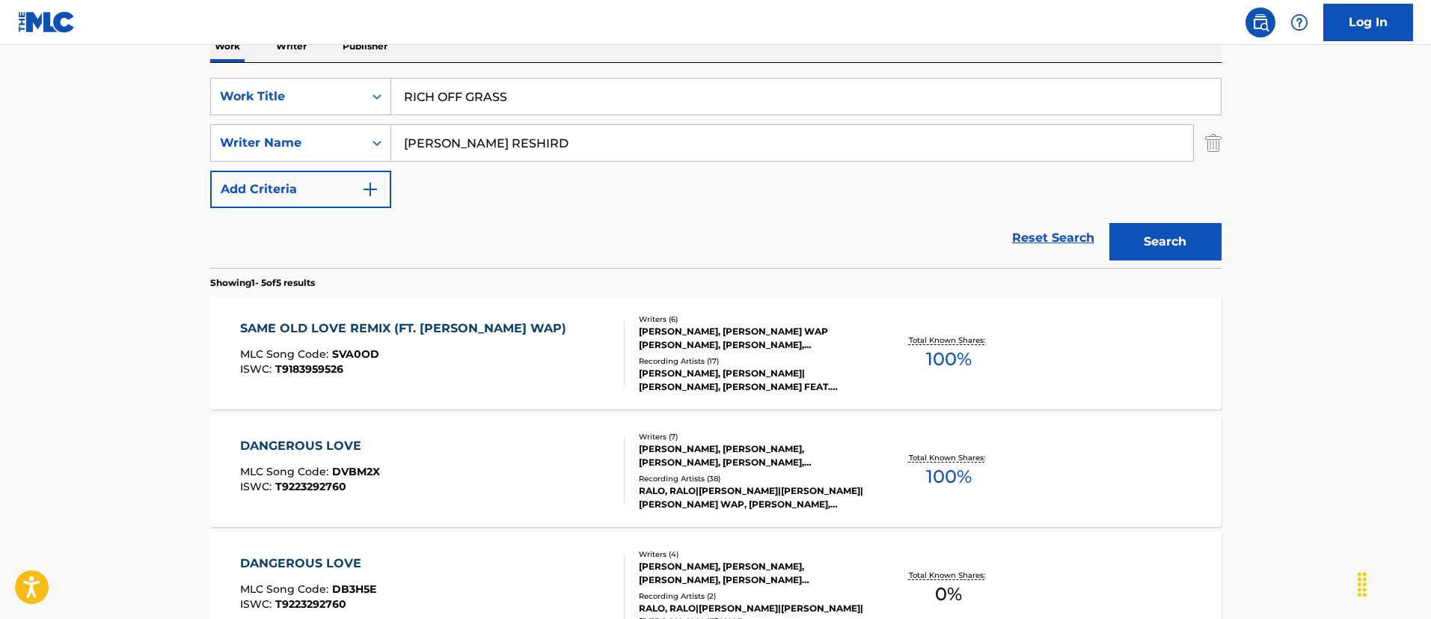
type input "[PERSON_NAME] RESHIRD"
click at [1109, 223] on button "Search" at bounding box center [1165, 241] width 112 height 37
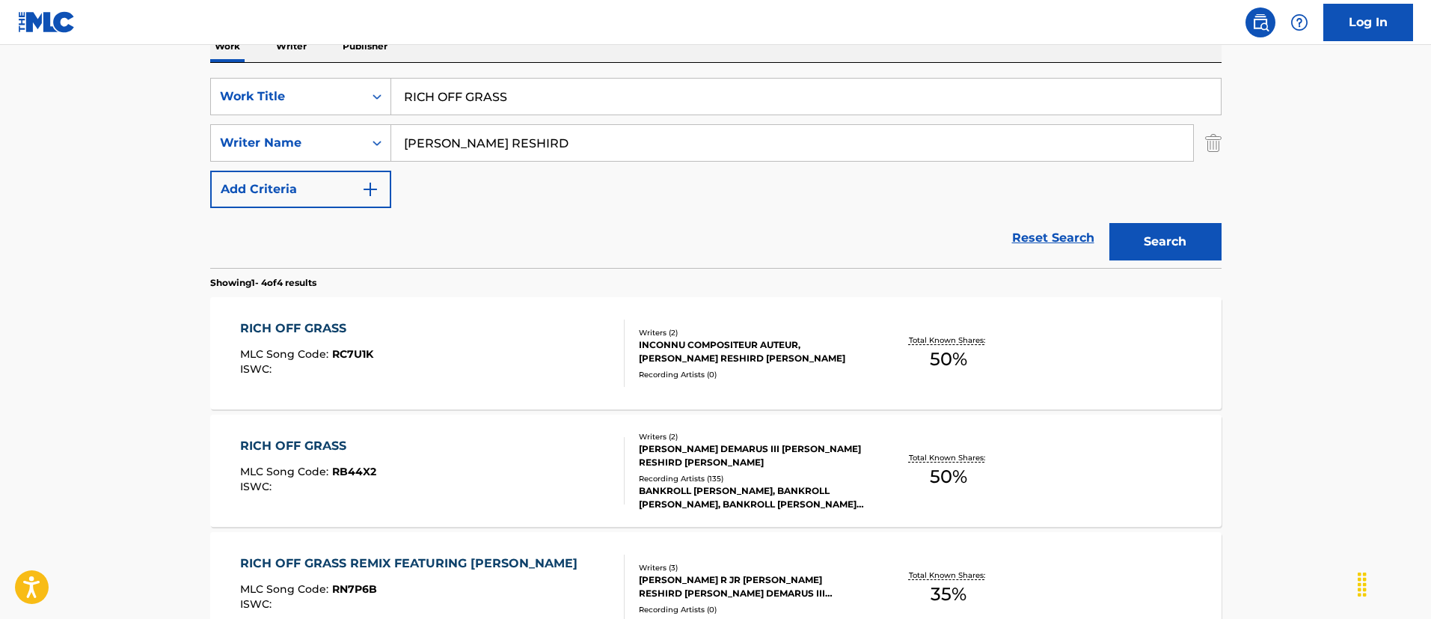
click at [450, 364] on div "RICH OFF GRASS MLC Song Code : RC7U1K ISWC :" at bounding box center [432, 352] width 384 height 67
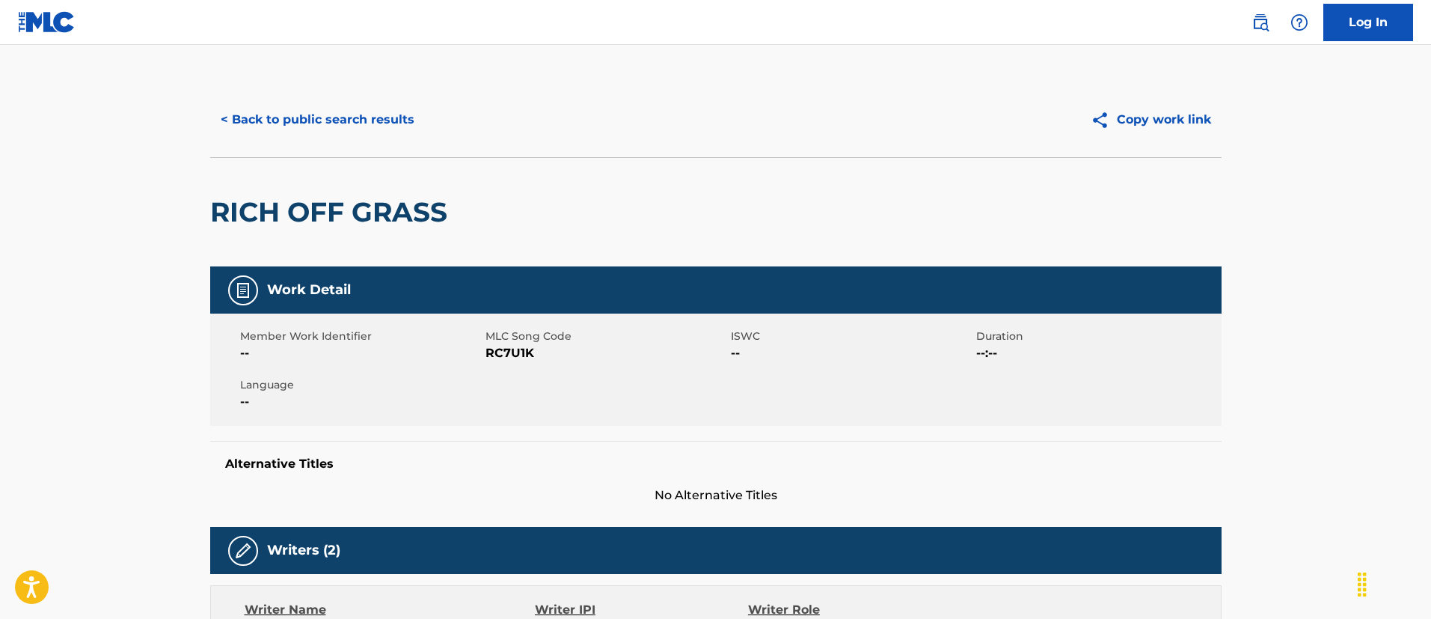
click at [384, 120] on button "< Back to public search results" at bounding box center [317, 119] width 215 height 37
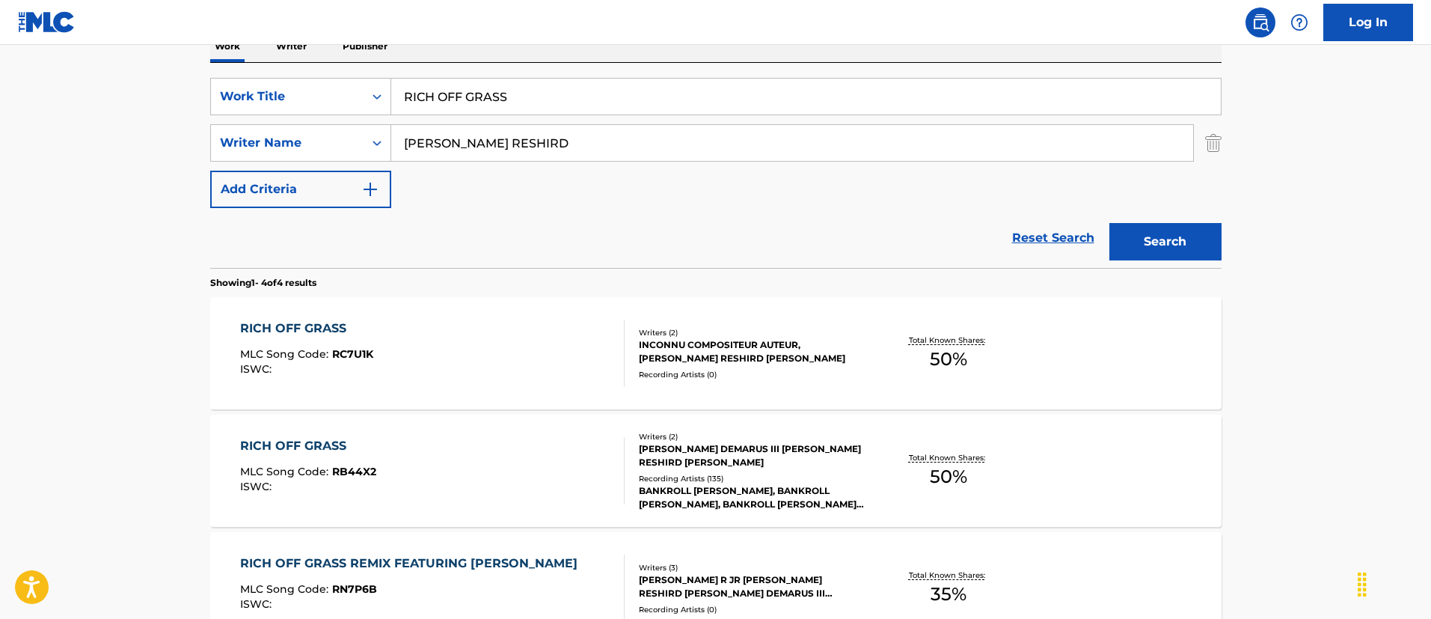
click at [551, 100] on input "RICH OFF GRASS" at bounding box center [806, 97] width 830 height 36
paste input "SALT"
type input "SALT"
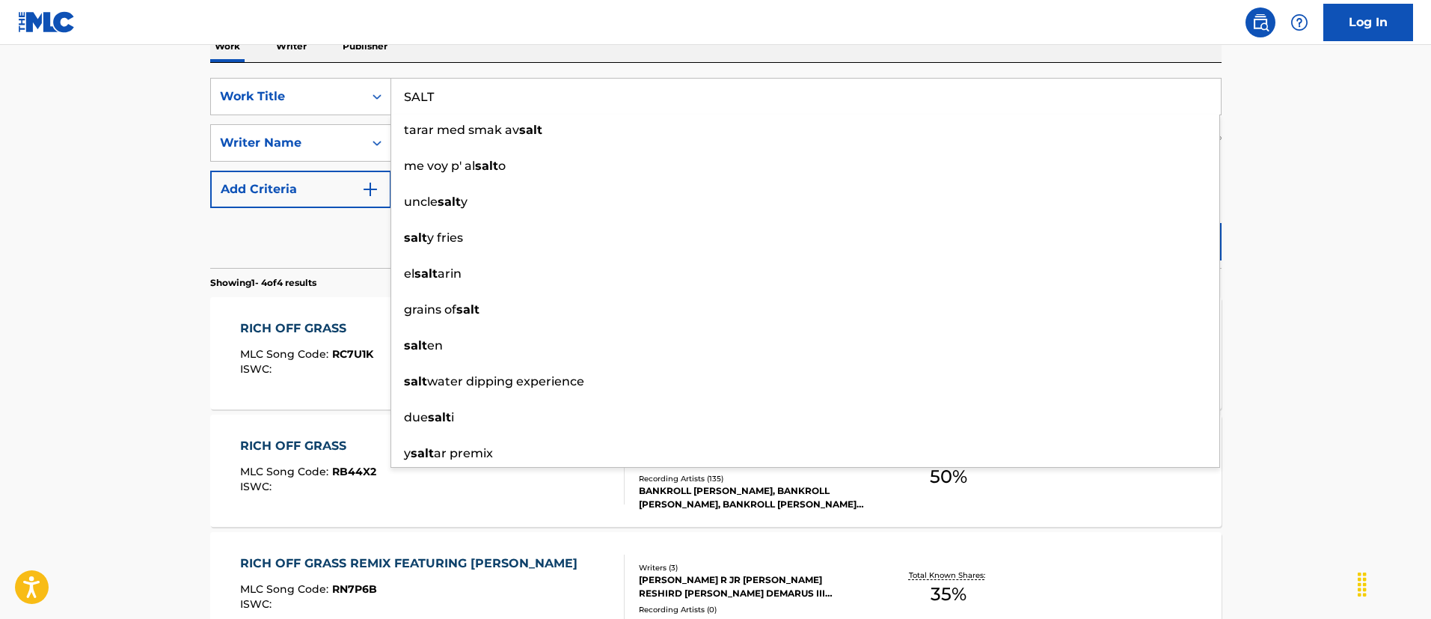
click at [138, 230] on main "The MLC Public Work Search The accuracy and completeness of The MLC's data is d…" at bounding box center [715, 315] width 1431 height 1050
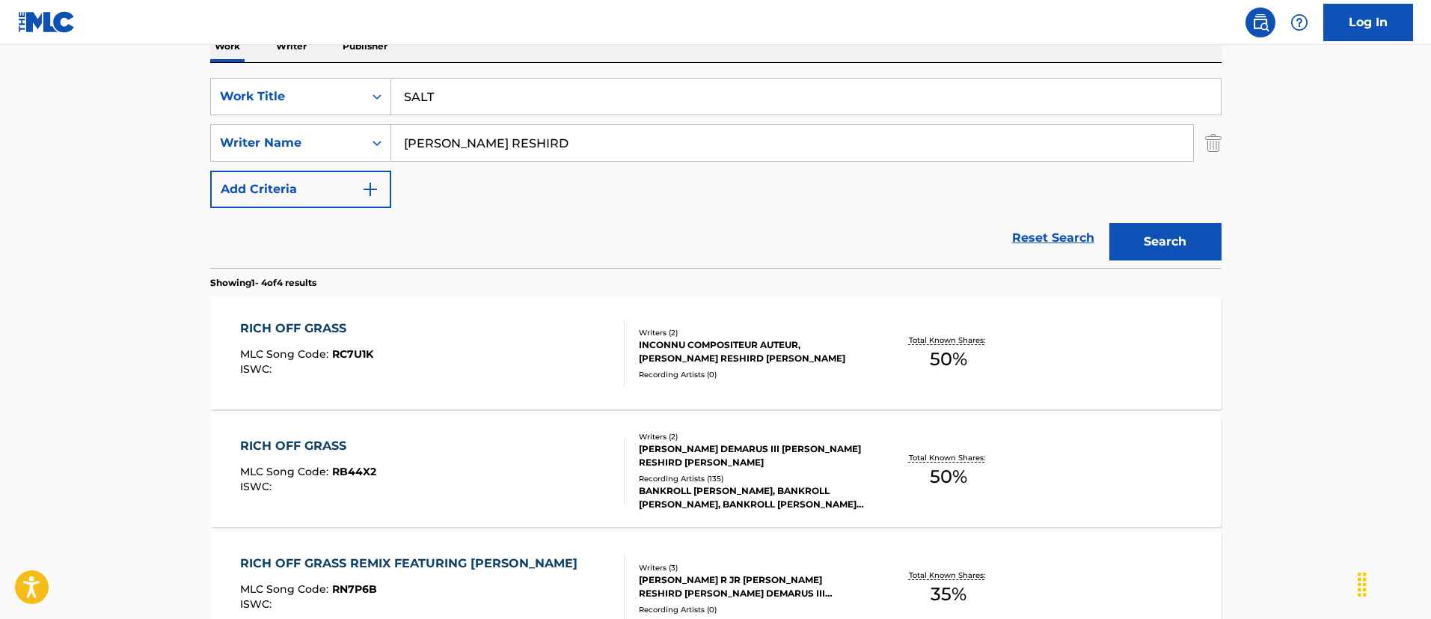
click at [515, 132] on input "[PERSON_NAME] RESHIRD" at bounding box center [792, 143] width 802 height 36
paste input "[PERSON_NAME] [PERSON_NAME]"
type input "[PERSON_NAME] [PERSON_NAME]"
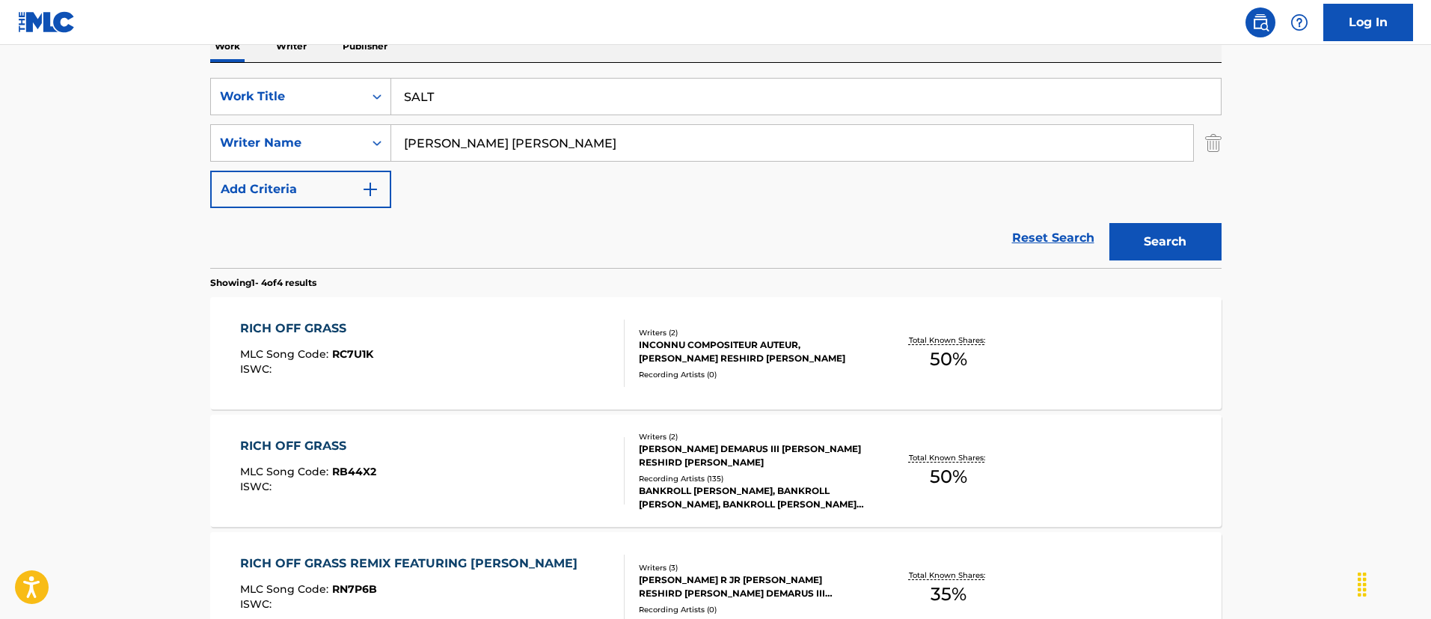
click at [1109, 223] on button "Search" at bounding box center [1165, 241] width 112 height 37
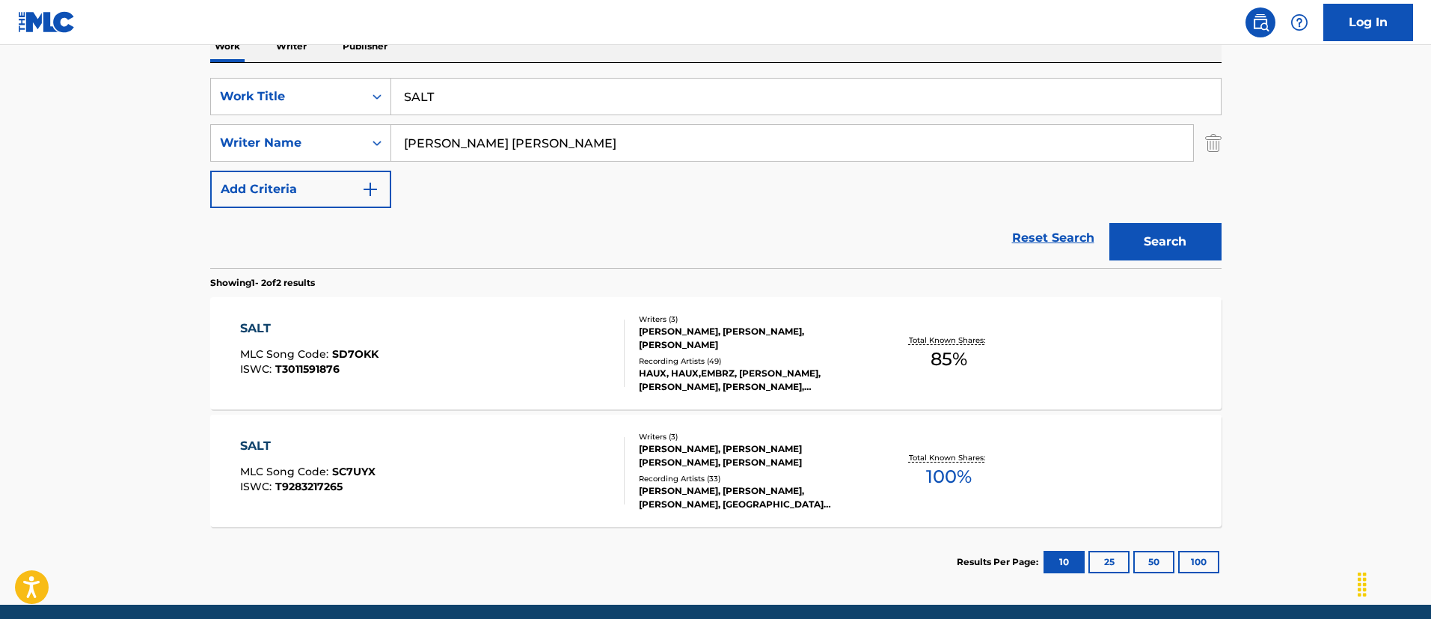
click at [524, 340] on div "SALT MLC Song Code : SD7OKK ISWC : T3011591876" at bounding box center [432, 352] width 384 height 67
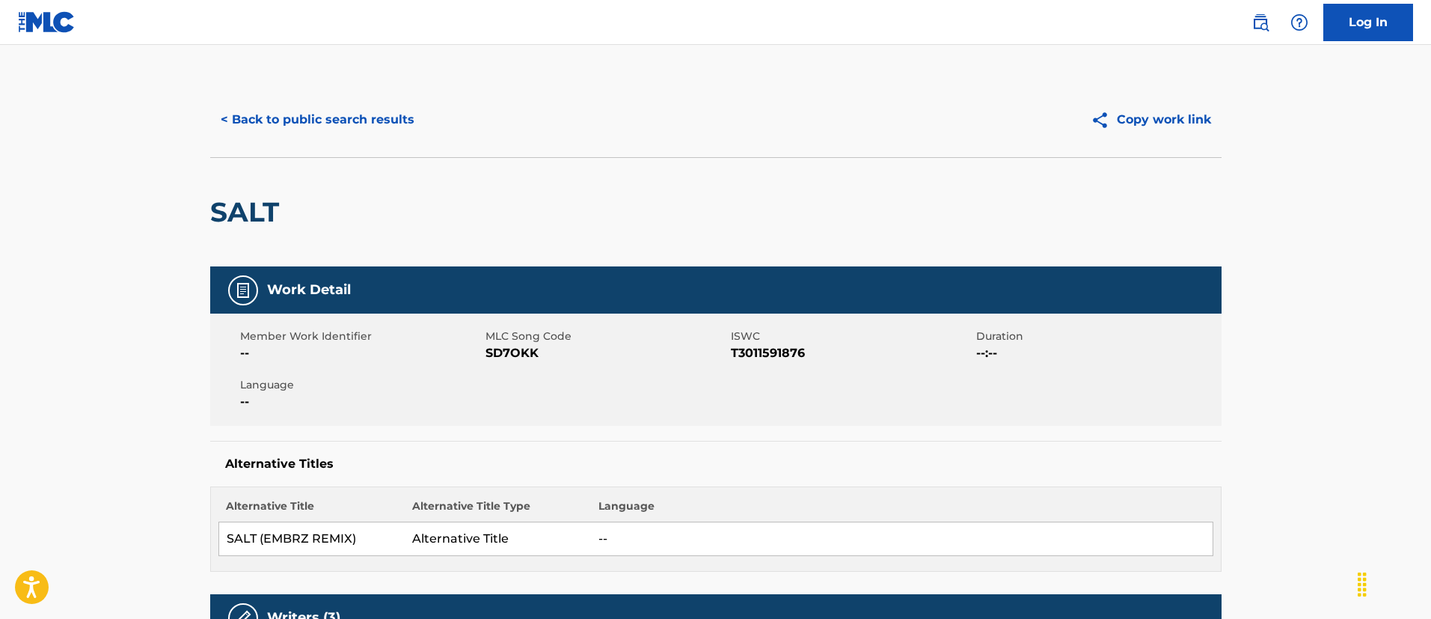
drag, startPoint x: 325, startPoint y: 128, endPoint x: 408, endPoint y: 130, distance: 83.1
click at [323, 129] on button "< Back to public search results" at bounding box center [317, 119] width 215 height 37
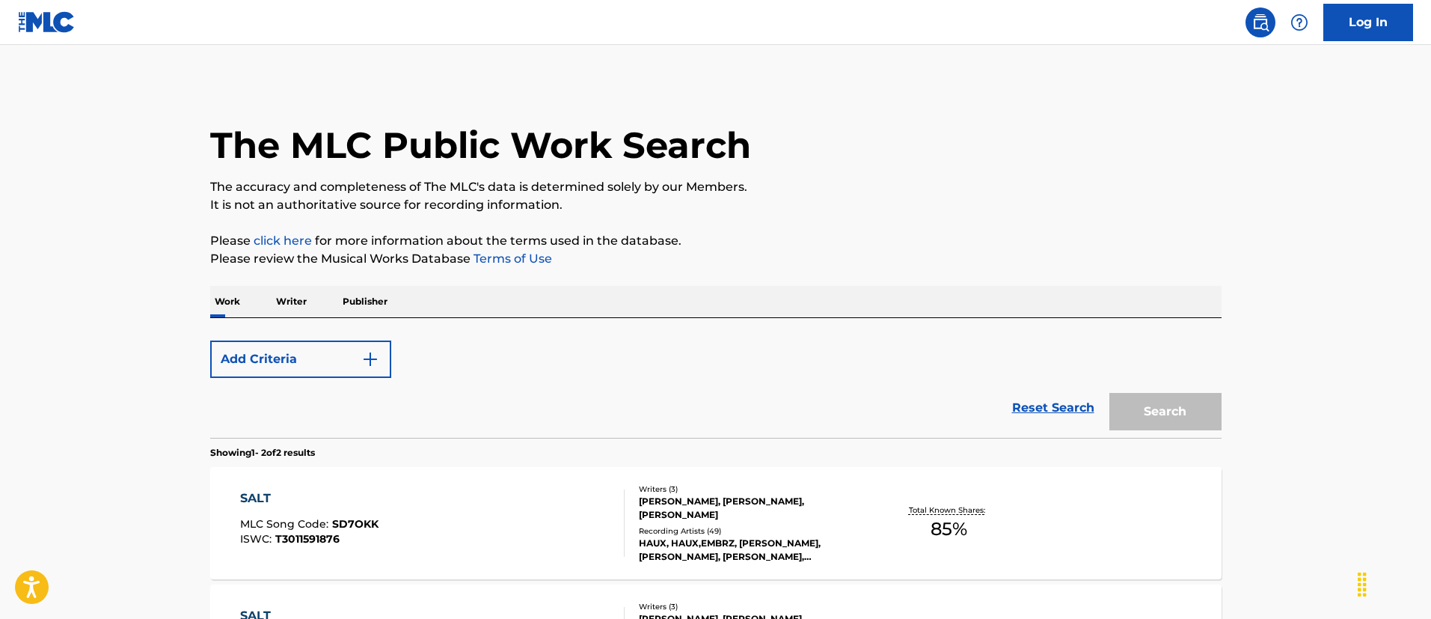
scroll to position [227, 0]
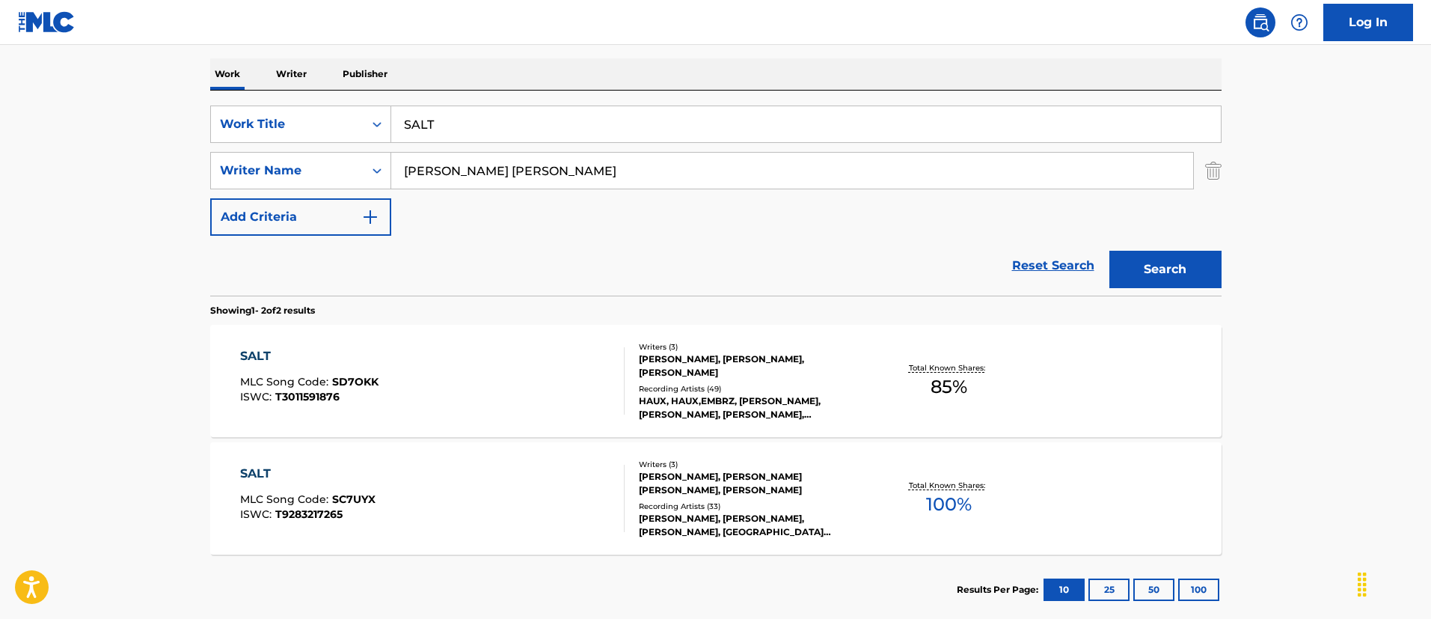
click at [527, 129] on input "SALT" at bounding box center [806, 124] width 830 height 36
paste input "Masayume Chasing"
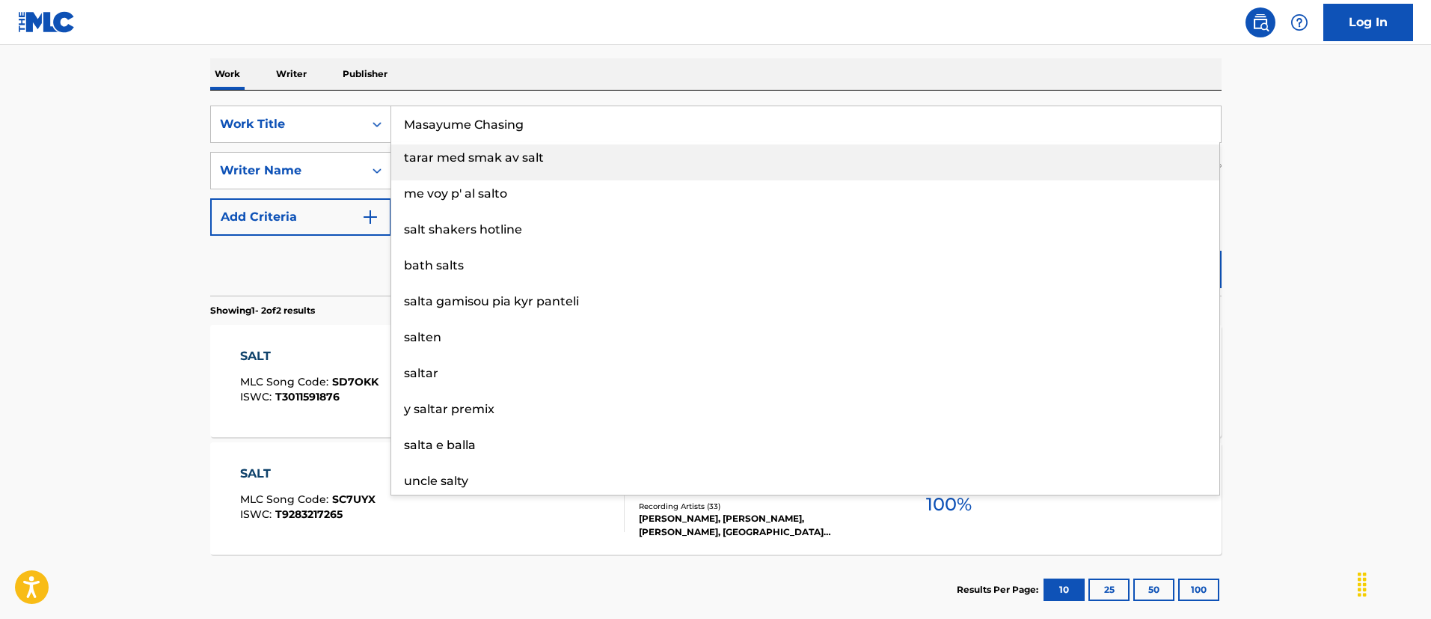
type input "Masayume Chasing"
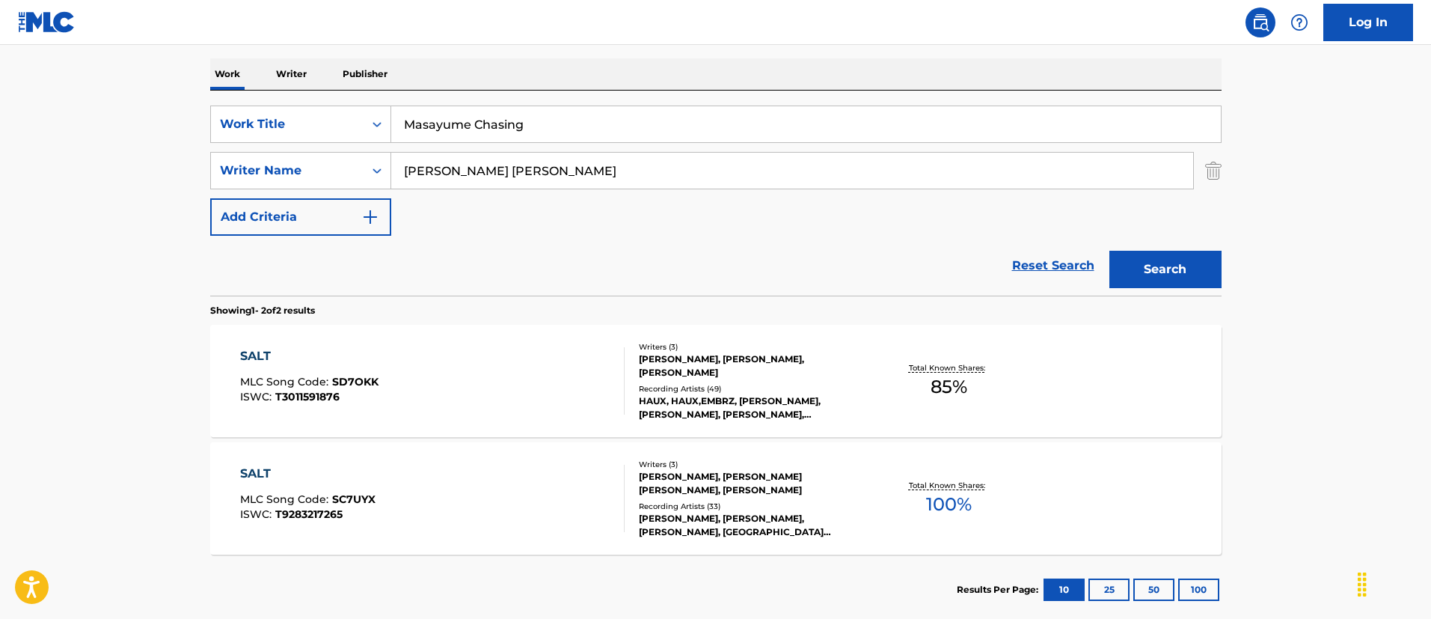
click at [159, 150] on main "The MLC Public Work Search The accuracy and completeness of The MLC's data is d…" at bounding box center [715, 224] width 1431 height 815
click at [592, 177] on input "[PERSON_NAME] [PERSON_NAME]" at bounding box center [792, 171] width 802 height 36
paste input "[PERSON_NAME]"
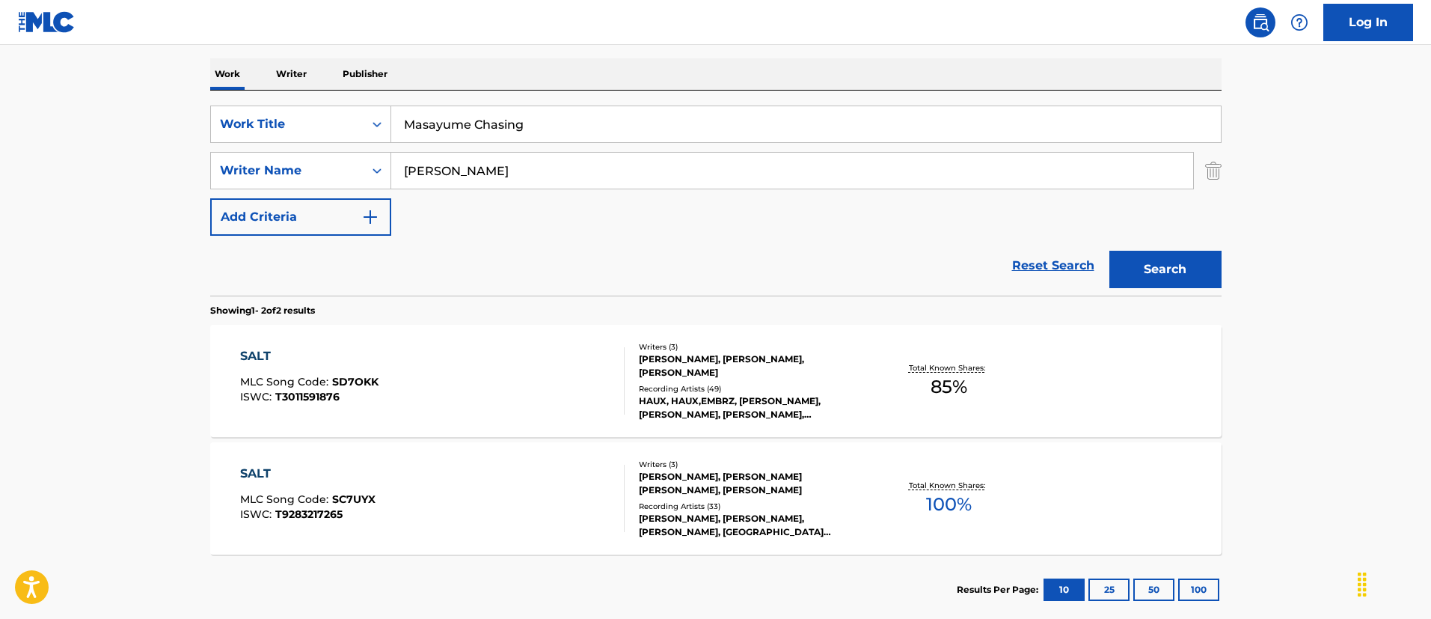
type input "[PERSON_NAME]"
click at [1109, 251] on button "Search" at bounding box center [1165, 269] width 112 height 37
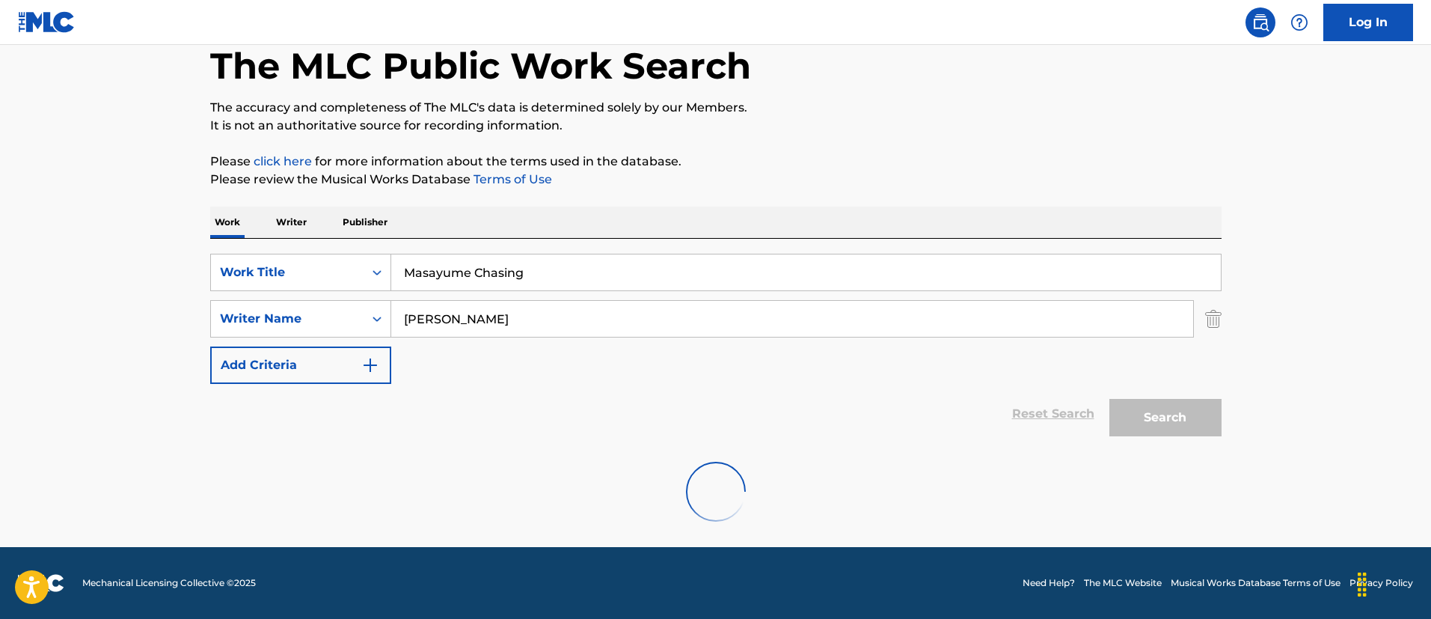
scroll to position [195, 0]
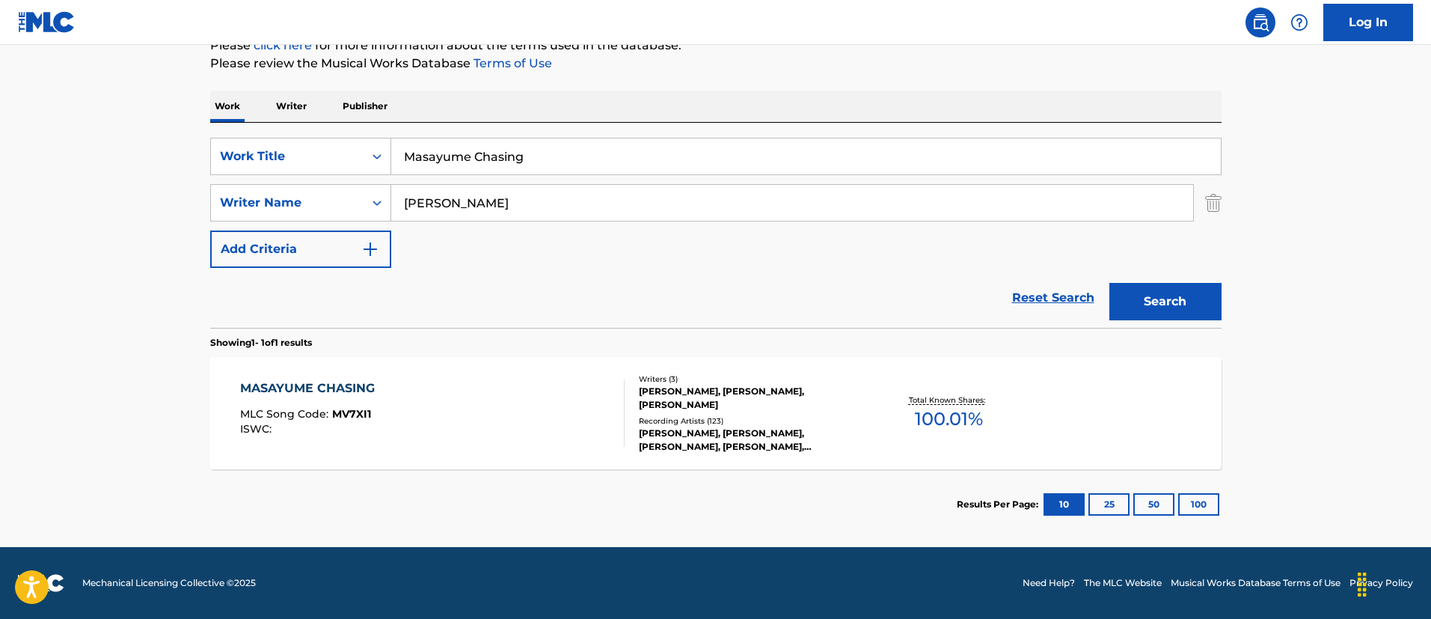
click at [607, 423] on div "MASAYUME CHASING MLC Song Code : MV7XI1 ISWC :" at bounding box center [432, 412] width 384 height 67
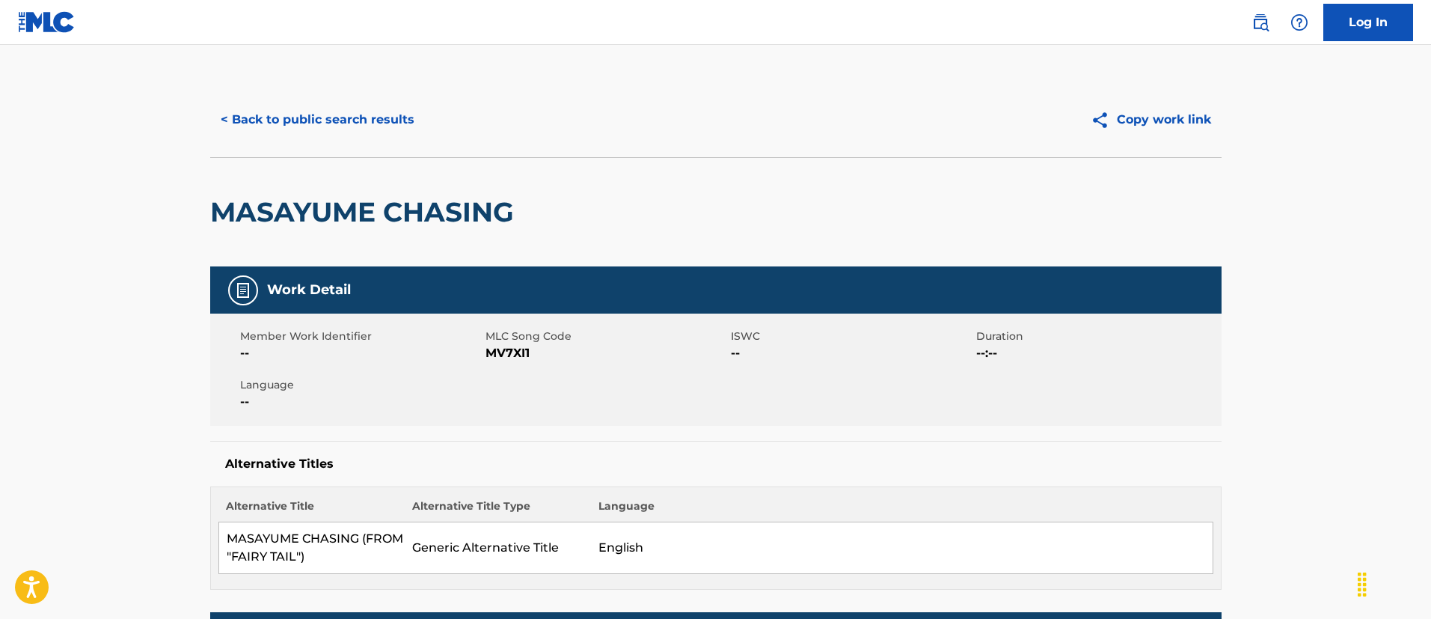
click at [338, 104] on button "< Back to public search results" at bounding box center [317, 119] width 215 height 37
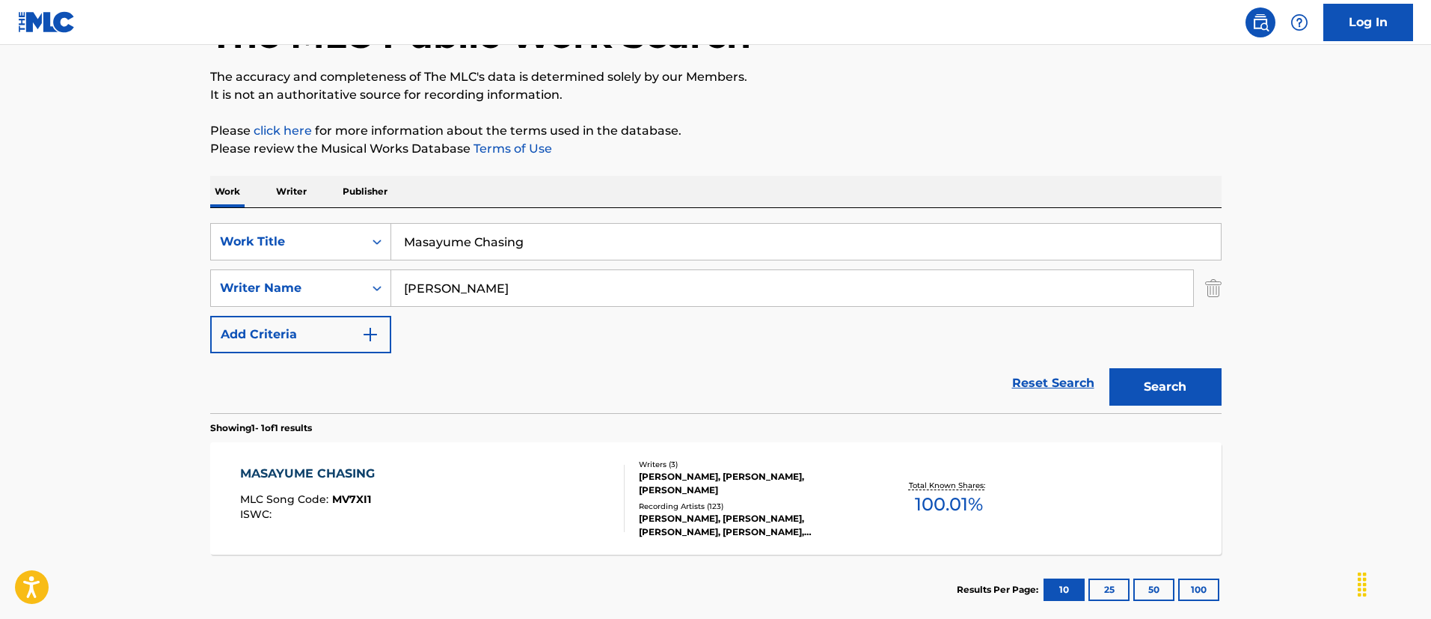
click at [561, 281] on input "[PERSON_NAME]" at bounding box center [792, 288] width 802 height 36
paste input "[PERSON_NAME]"
type input "[PERSON_NAME]"
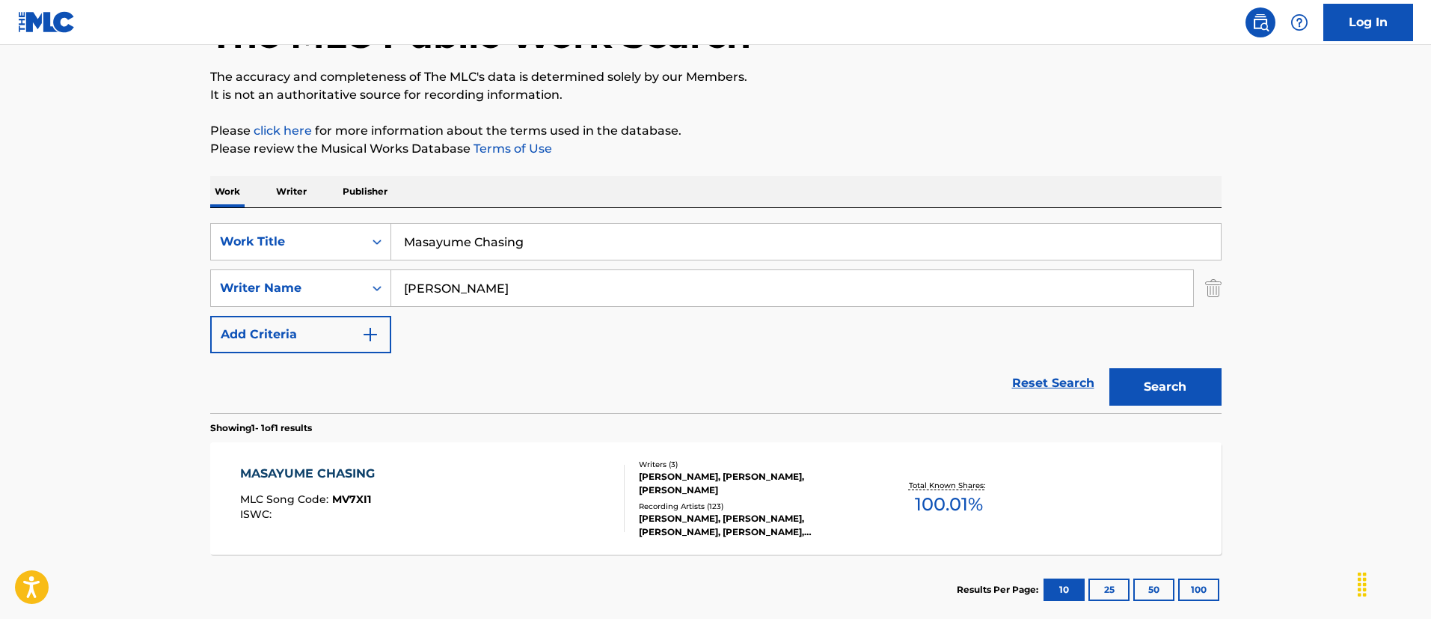
click at [1156, 375] on button "Search" at bounding box center [1165, 386] width 112 height 37
click at [637, 436] on section "MASAYUME CHASING MLC Song Code : MV7XI1 ISWC : Writers ( 3 ) [PERSON_NAME], [PE…" at bounding box center [715, 495] width 1011 height 120
click at [639, 468] on div "Writers ( 3 )" at bounding box center [752, 464] width 226 height 11
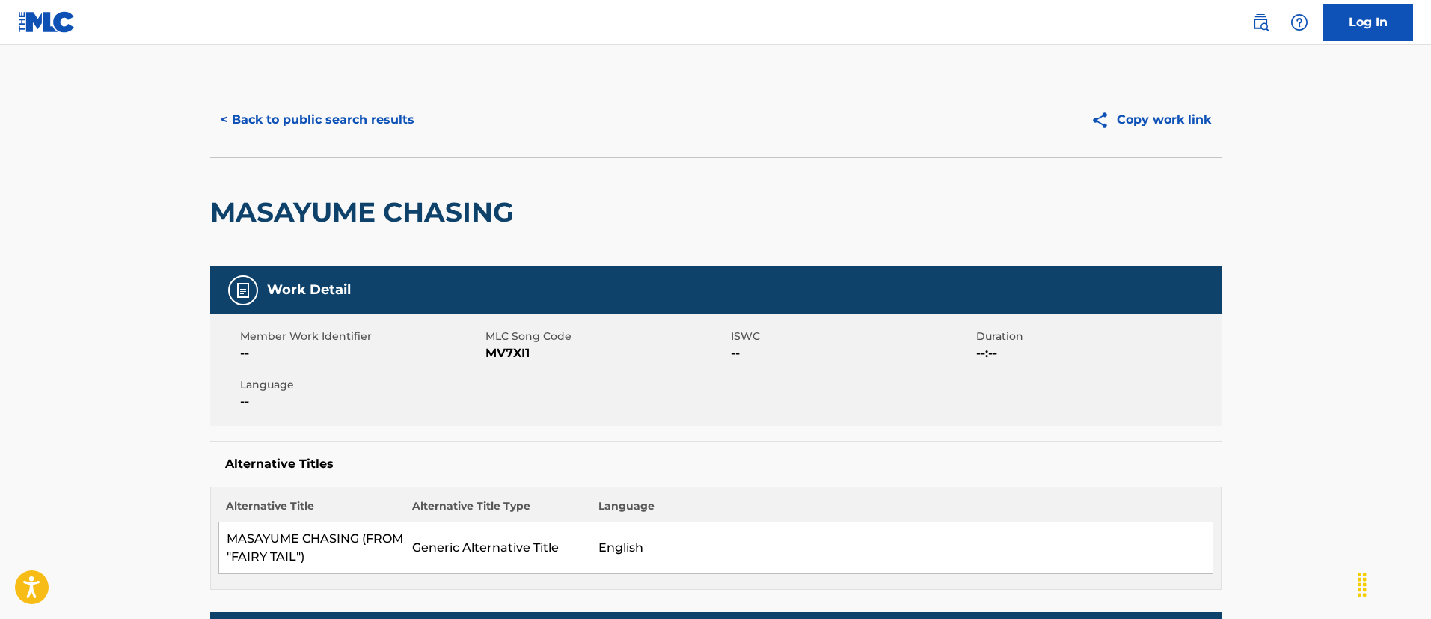
drag, startPoint x: 352, startPoint y: 95, endPoint x: 350, endPoint y: 149, distance: 53.9
click at [350, 105] on div "< Back to public search results Copy work link" at bounding box center [715, 119] width 1011 height 75
click at [350, 149] on div "< Back to public search results Copy work link" at bounding box center [715, 119] width 1011 height 75
click at [362, 138] on div "< Back to public search results Copy work link" at bounding box center [715, 119] width 1011 height 75
click at [385, 123] on button "< Back to public search results" at bounding box center [317, 119] width 215 height 37
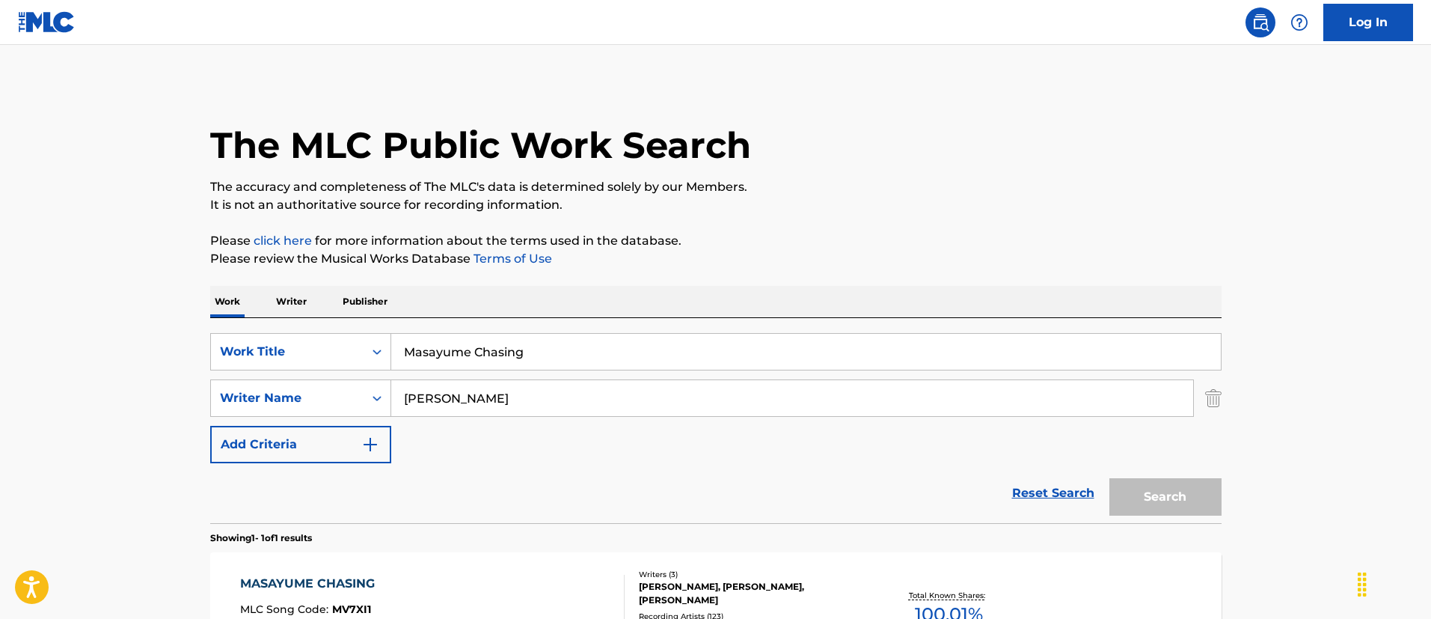
scroll to position [110, 0]
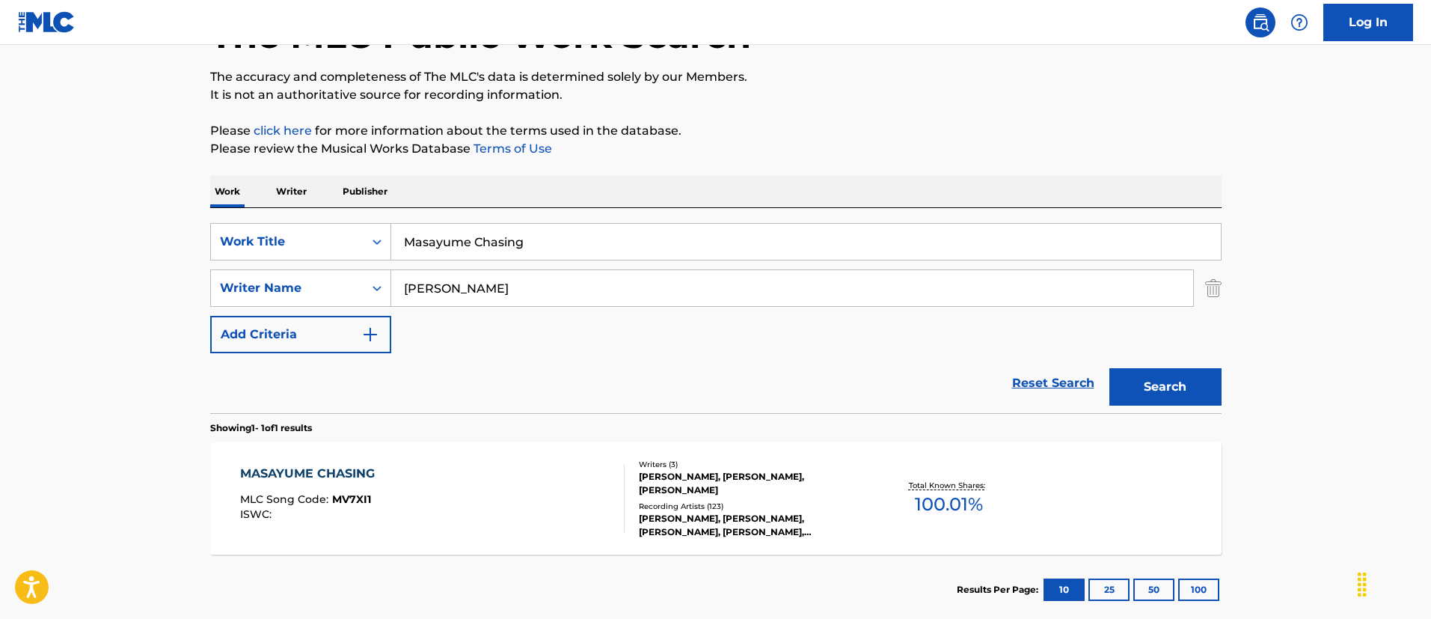
click at [555, 233] on input "Masayume Chasing" at bounding box center [806, 242] width 830 height 36
paste input "PREE"
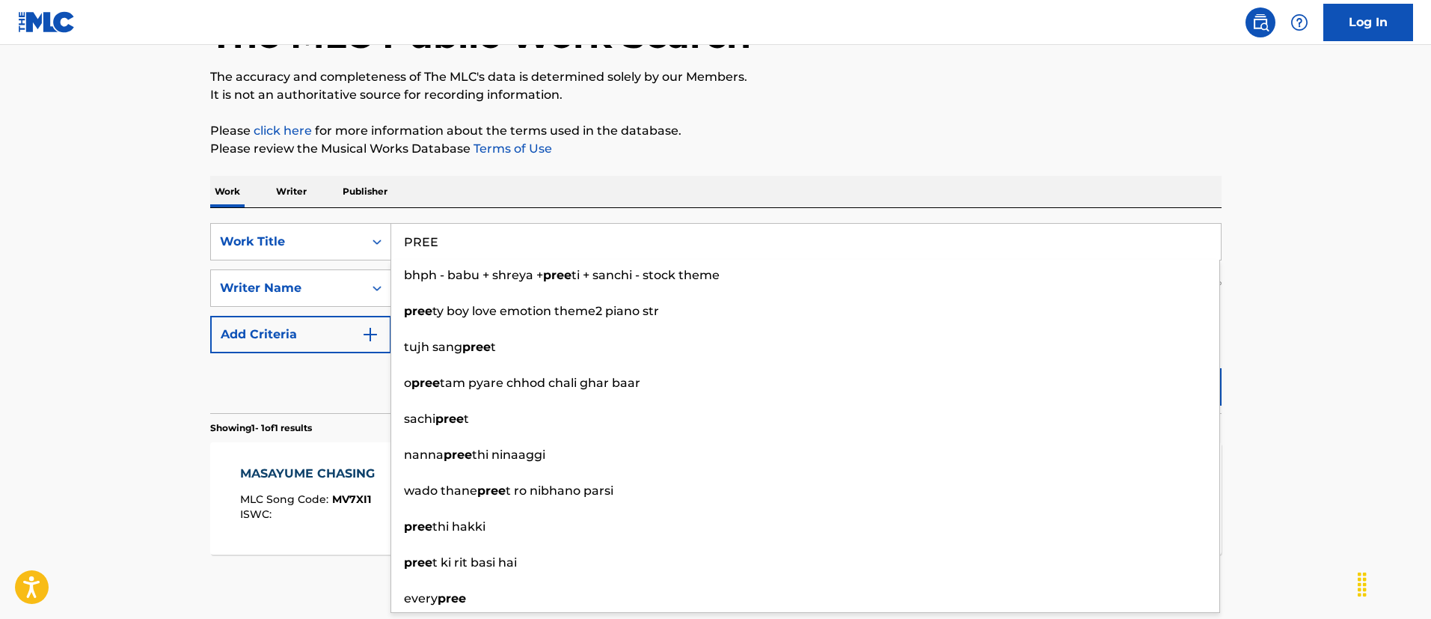
type input "PREE"
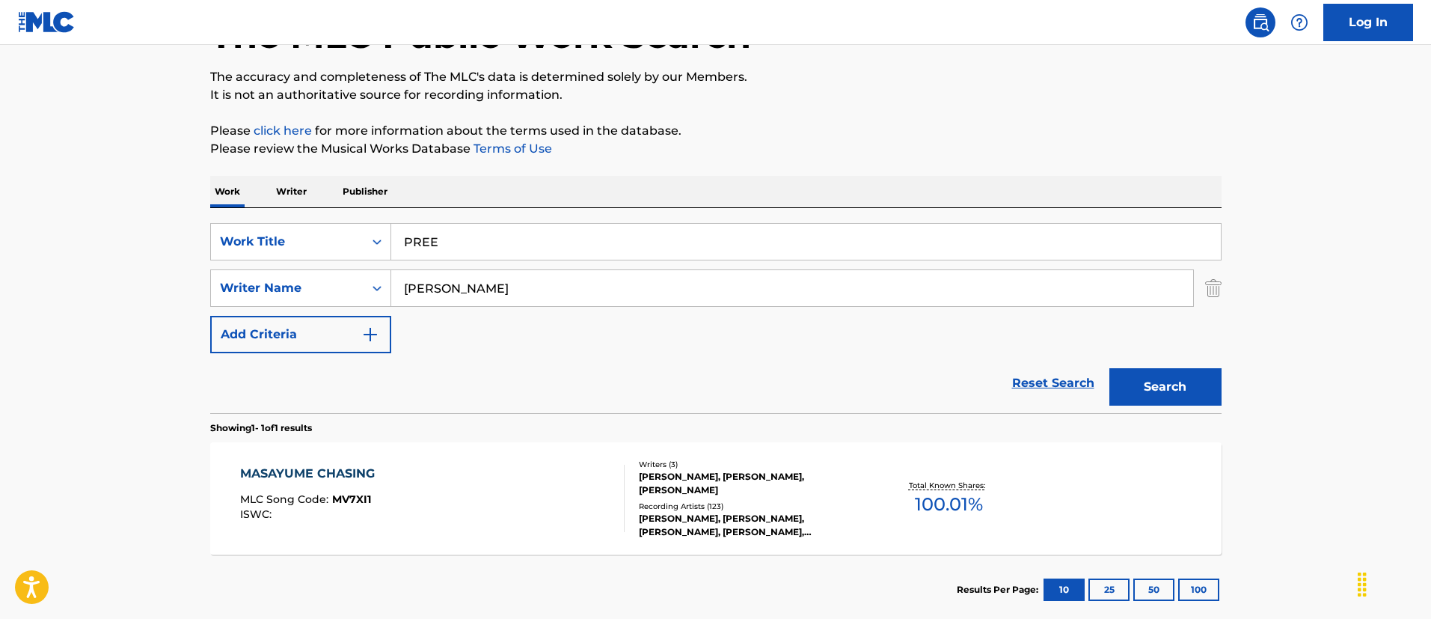
click at [114, 267] on main "The MLC Public Work Search The accuracy and completeness of The MLC's data is d…" at bounding box center [715, 283] width 1431 height 697
click at [533, 278] on input "[PERSON_NAME]" at bounding box center [792, 288] width 802 height 36
paste input "[PERSON_NAME] [PERSON_NAME]"
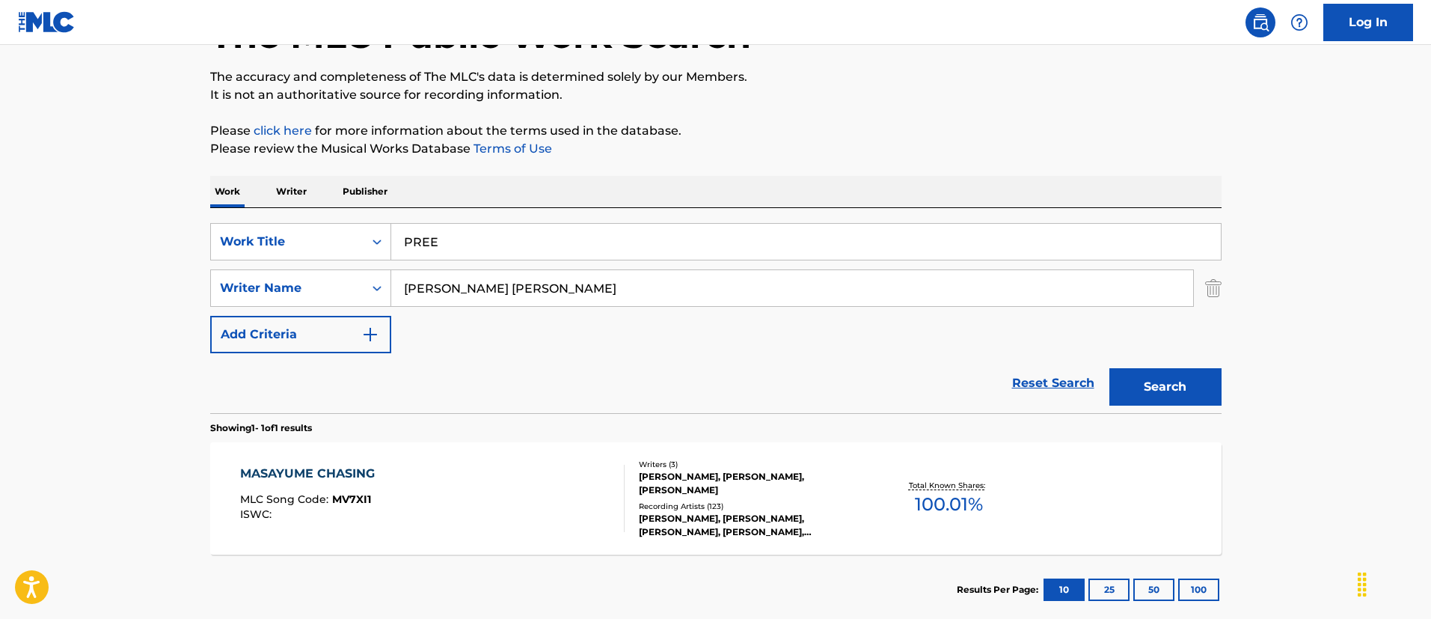
type input "[PERSON_NAME] [PERSON_NAME]"
click at [1207, 389] on button "Search" at bounding box center [1165, 386] width 112 height 37
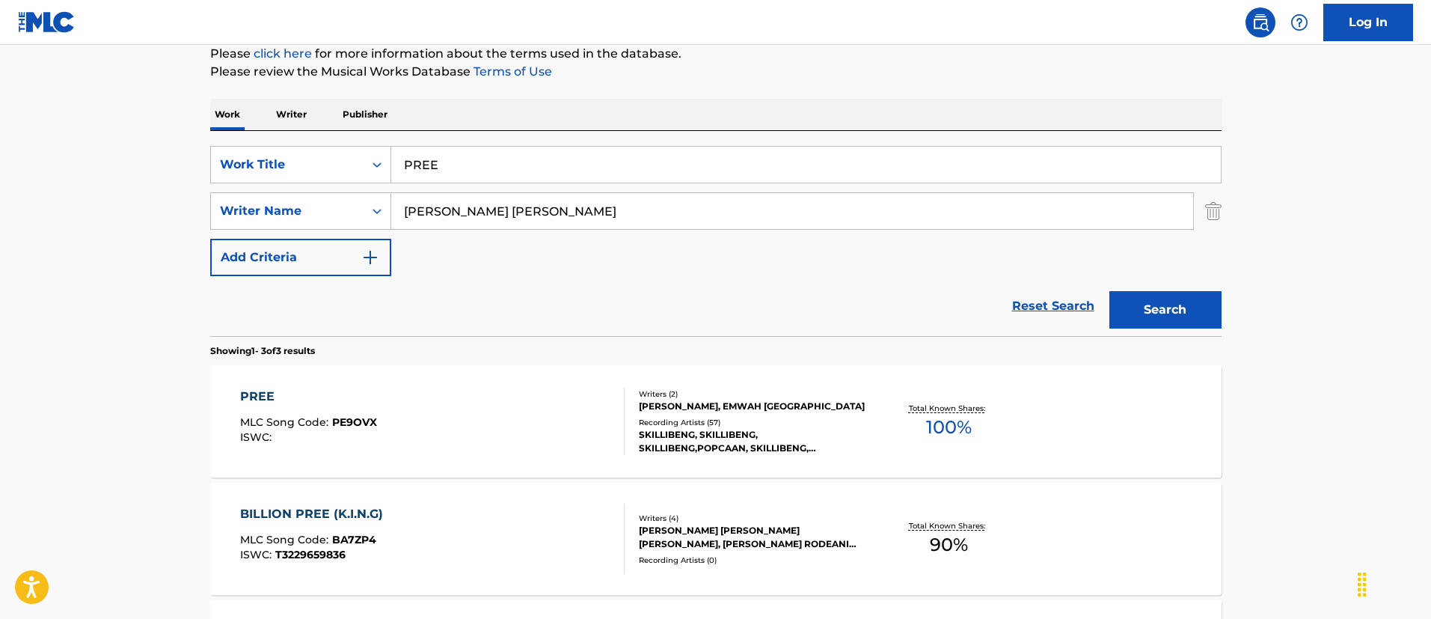
scroll to position [222, 0]
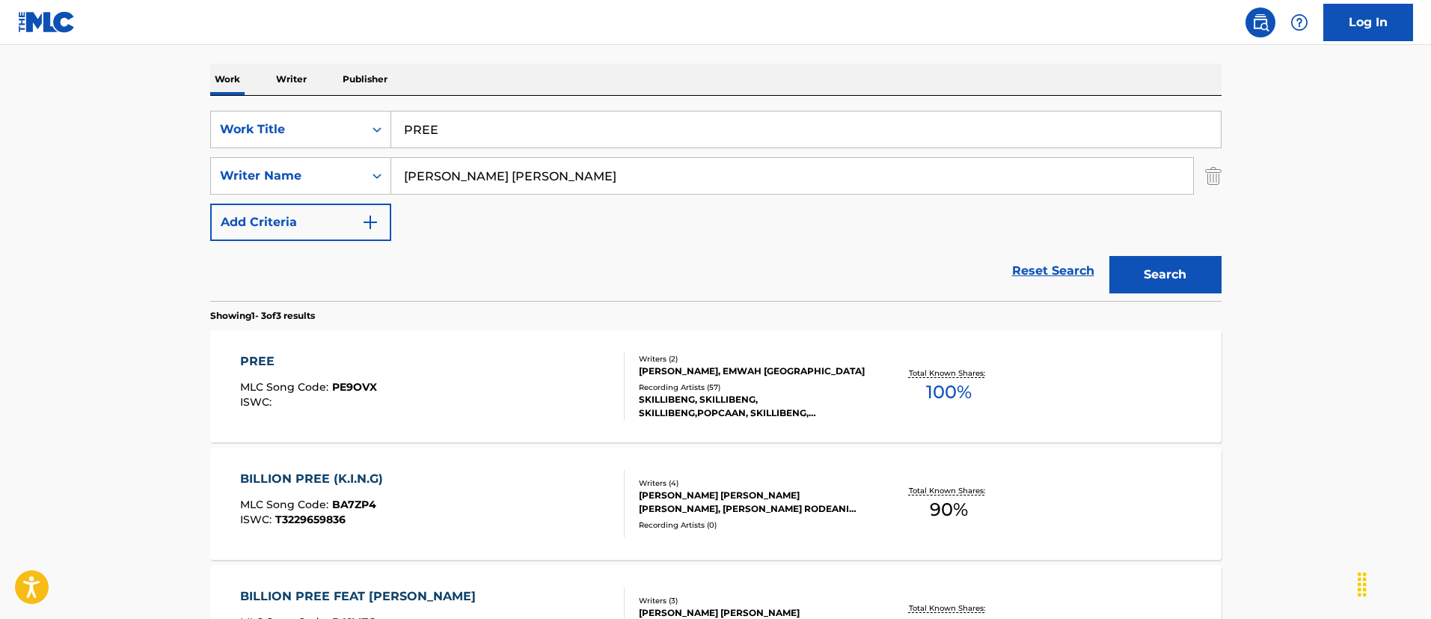
click at [521, 392] on div "PREE MLC Song Code : PE9OVX ISWC :" at bounding box center [432, 385] width 384 height 67
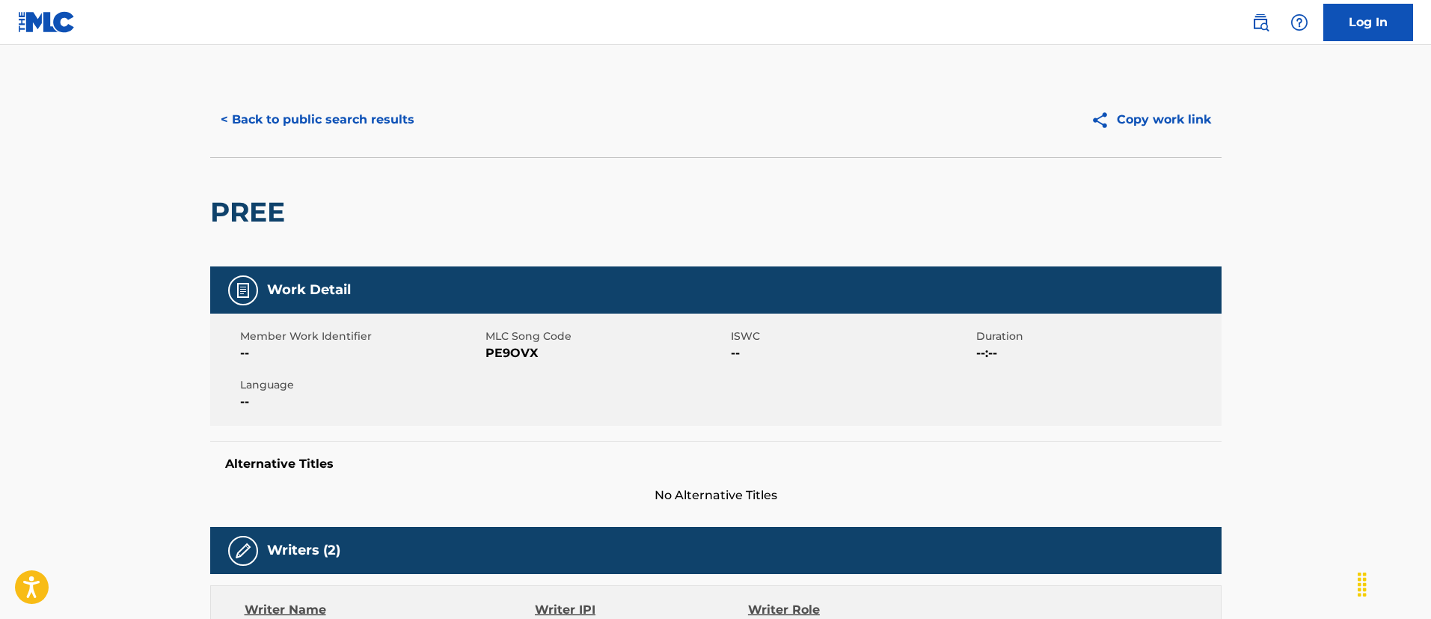
click at [309, 106] on button "< Back to public search results" at bounding box center [317, 119] width 215 height 37
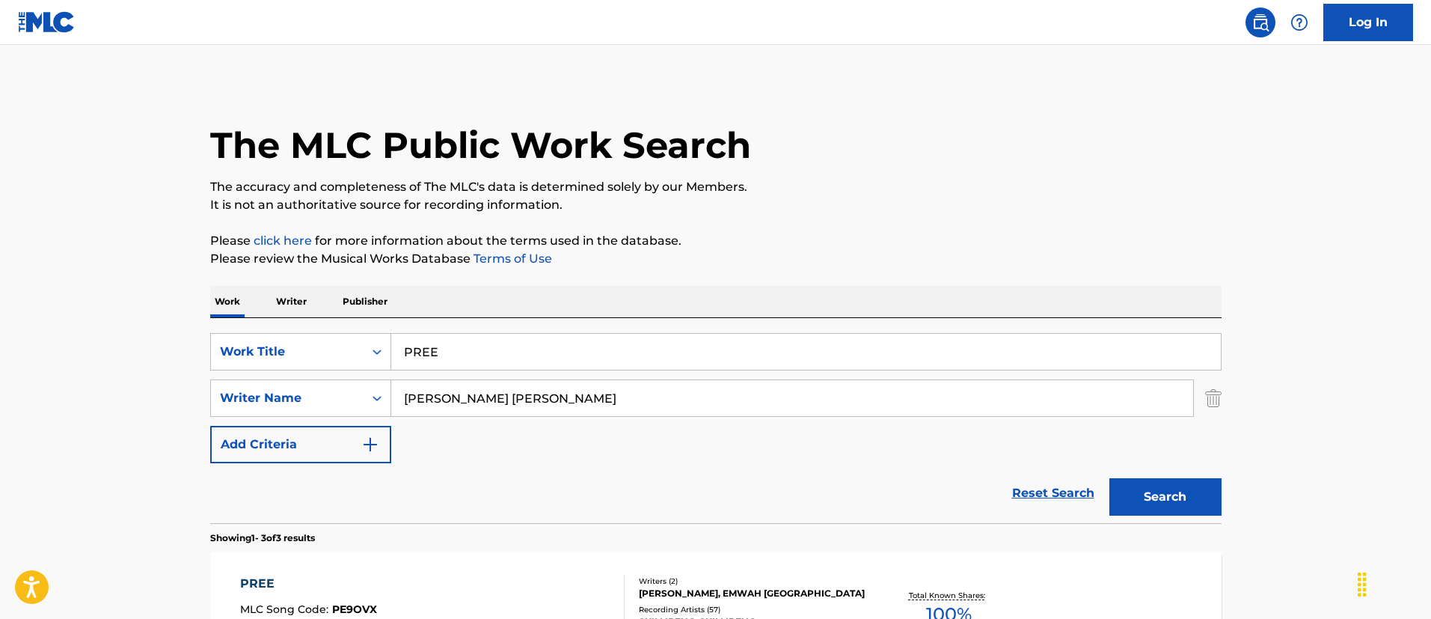
scroll to position [222, 0]
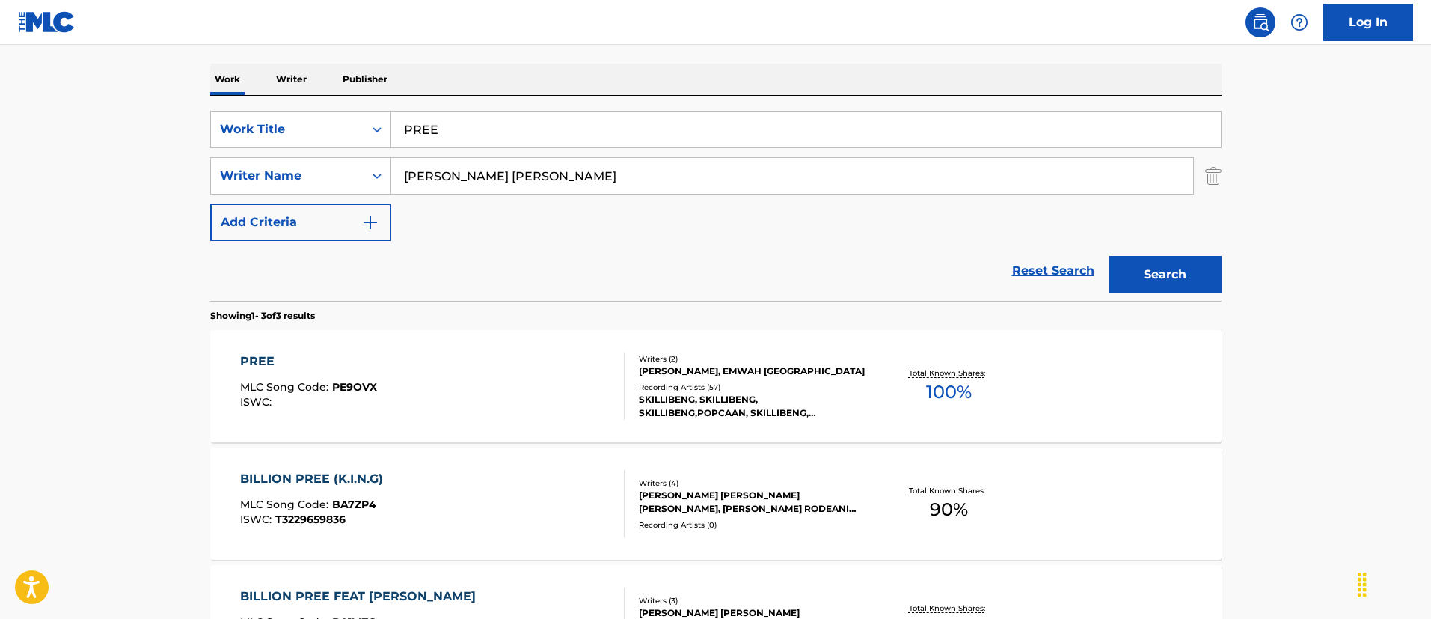
click at [647, 189] on input "[PERSON_NAME] [PERSON_NAME]" at bounding box center [792, 176] width 802 height 36
paste input "[PERSON_NAME] [PERSON_NAME]"
type input "[PERSON_NAME] [PERSON_NAME]"
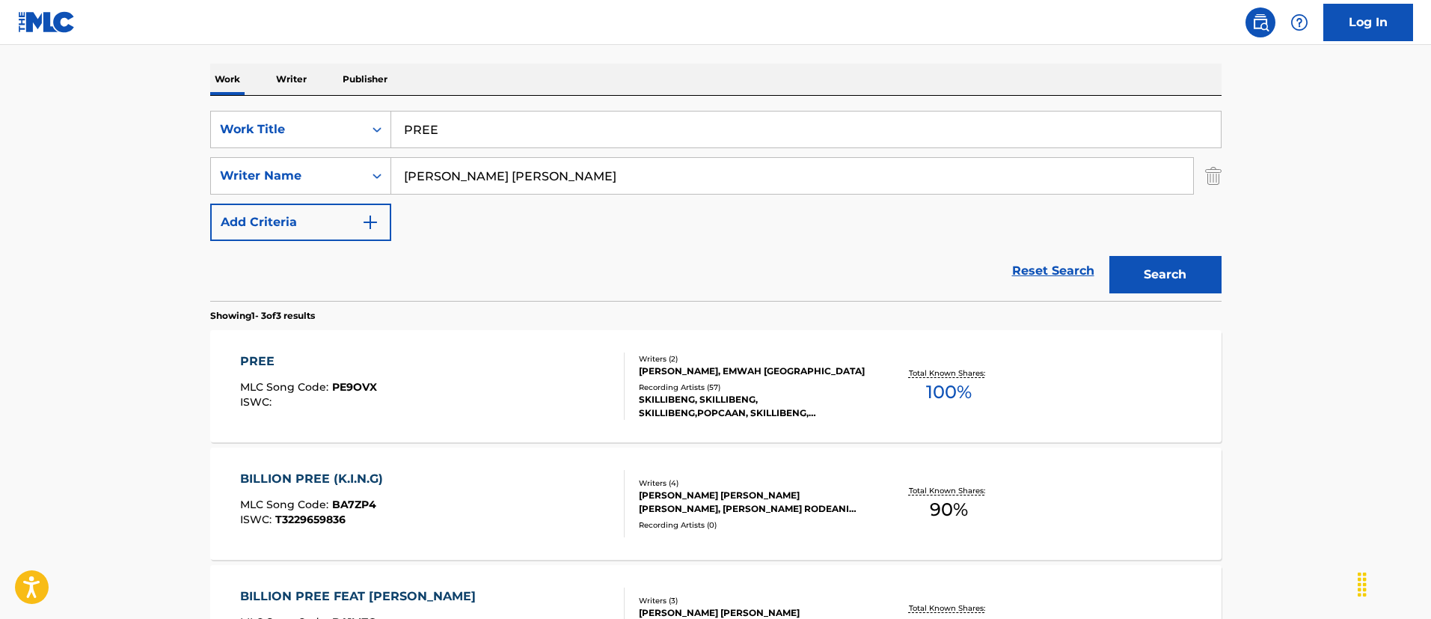
click at [566, 151] on div "SearchWithCriteriac21c3f95-663d-466d-9866-bb8495586ad2 Work Title PREE SearchWi…" at bounding box center [715, 176] width 1011 height 130
click at [564, 138] on input "PREE" at bounding box center [806, 129] width 830 height 36
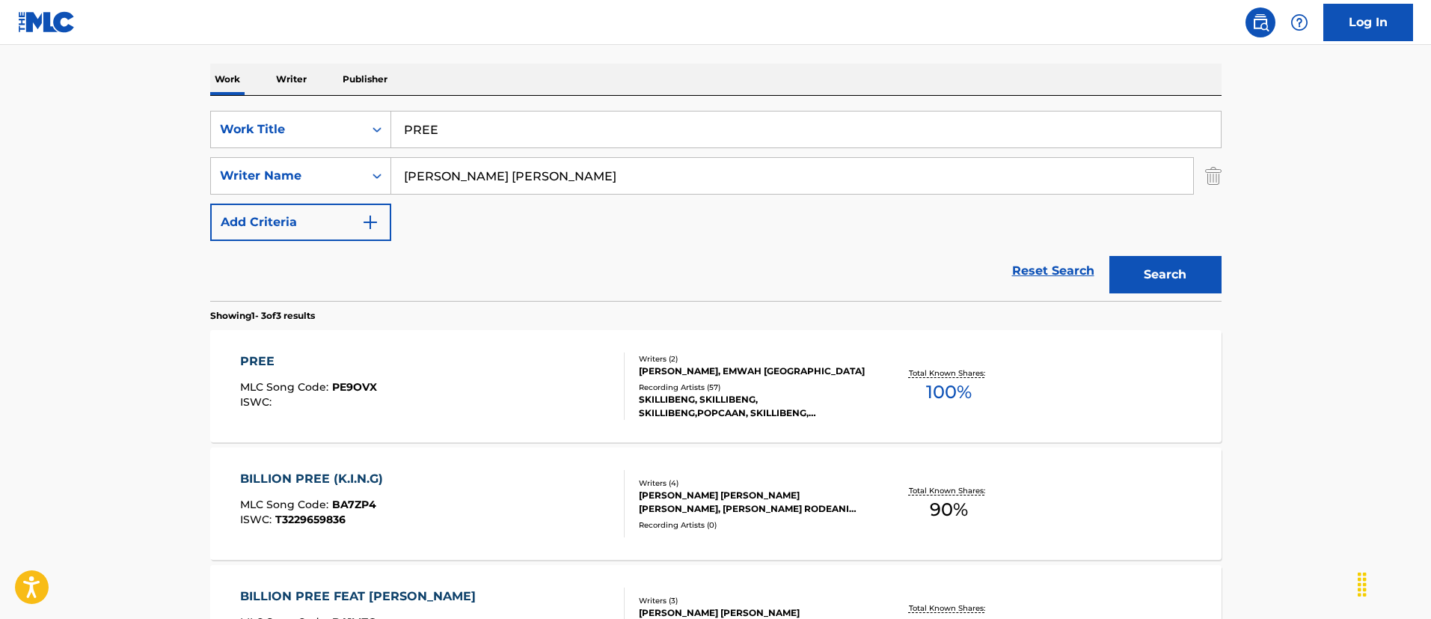
paste input "WAITING FOR YOU"
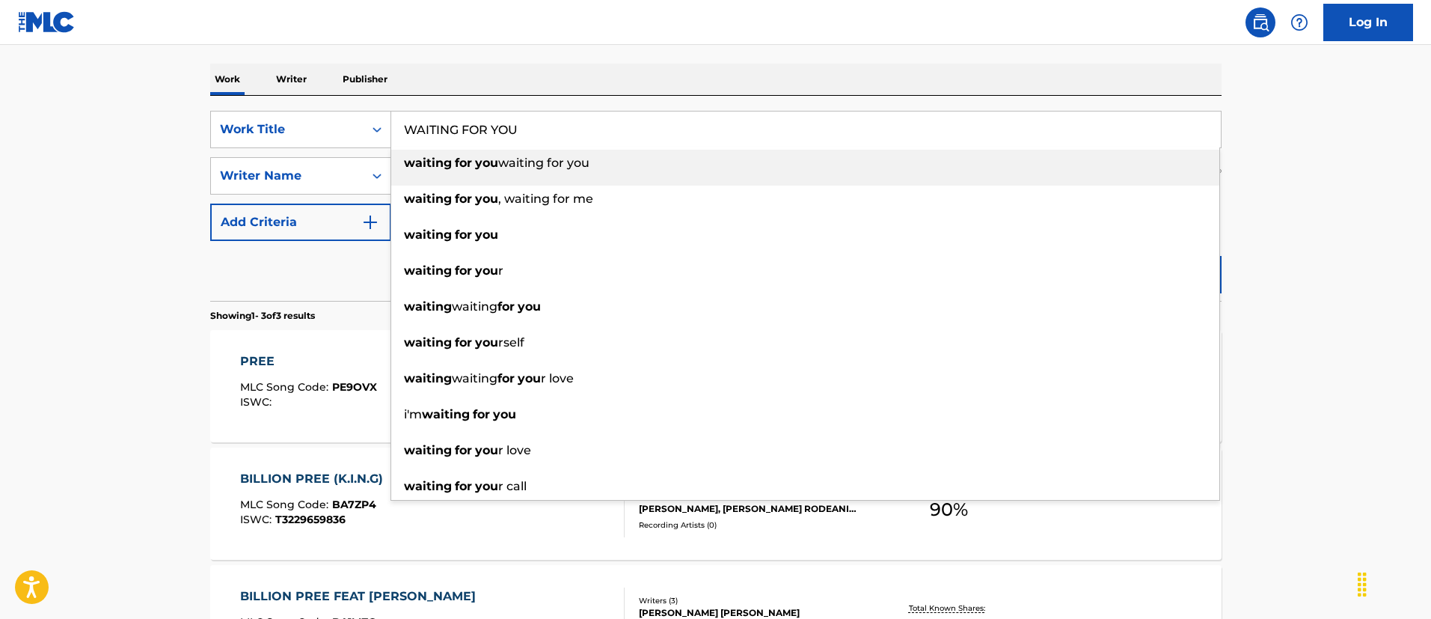
type input "WAITING FOR YOU"
click at [1263, 199] on main "The MLC Public Work Search The accuracy and completeness of The MLC's data is d…" at bounding box center [715, 289] width 1431 height 932
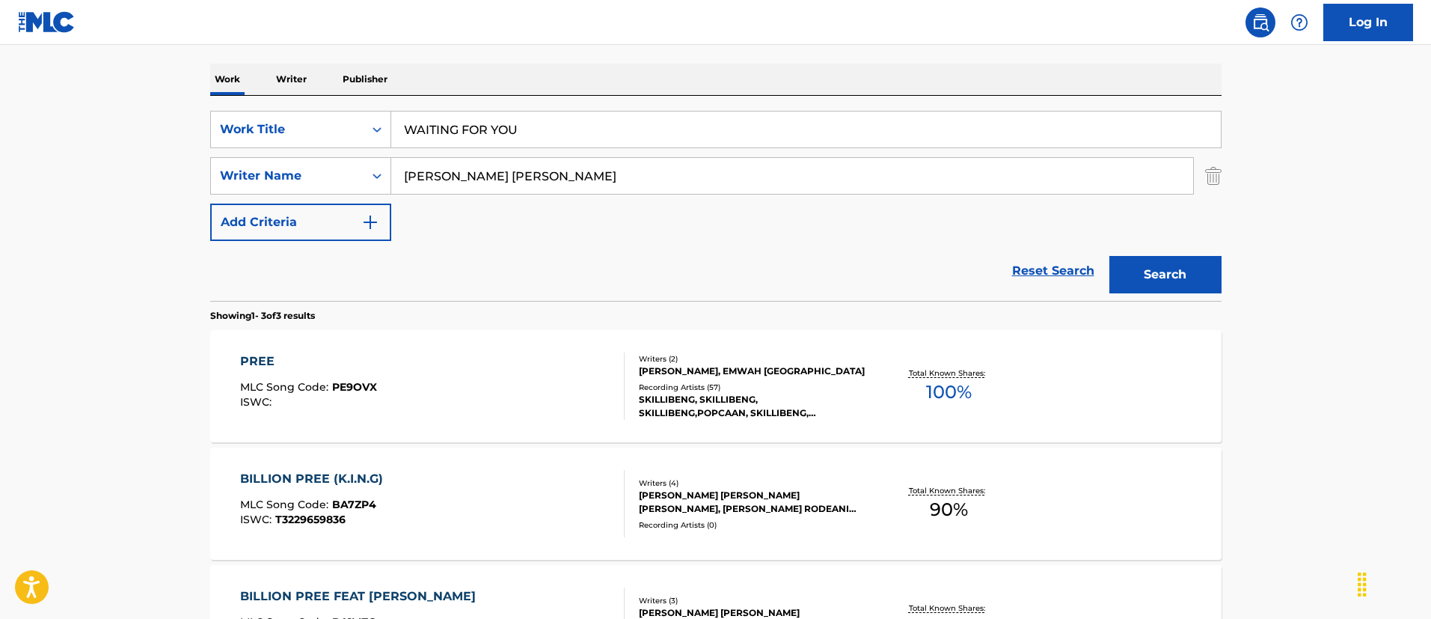
click at [1164, 282] on button "Search" at bounding box center [1165, 274] width 112 height 37
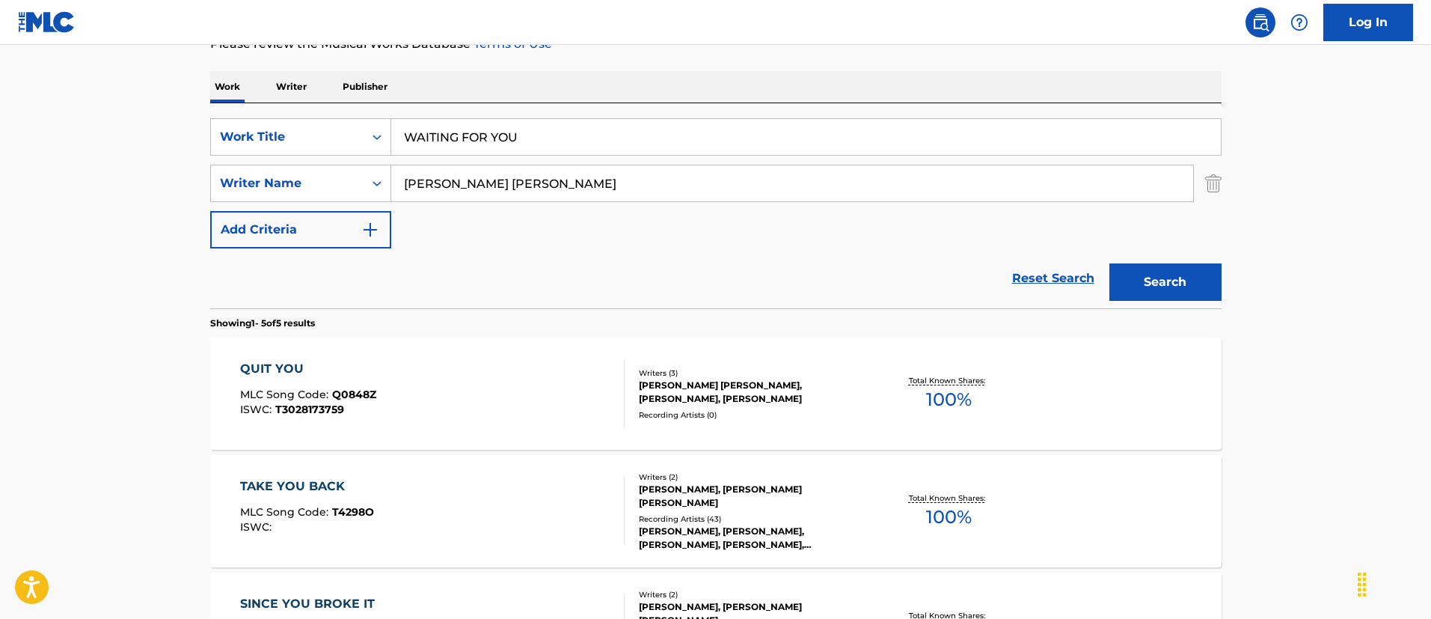
scroll to position [110, 0]
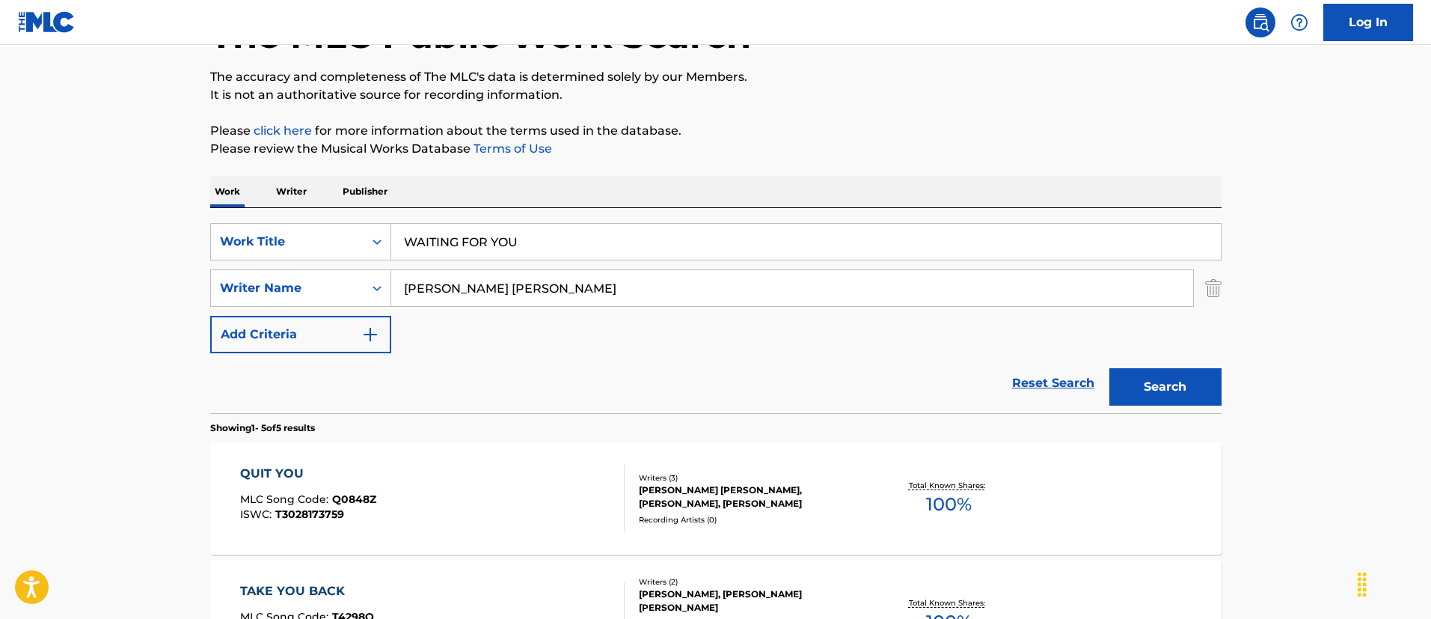
click at [528, 294] on input "[PERSON_NAME] [PERSON_NAME]" at bounding box center [792, 288] width 802 height 36
paste input "WAITING FOR YOU"
click at [496, 294] on input "[PERSON_NAME] [PERSON_NAME]" at bounding box center [792, 288] width 802 height 36
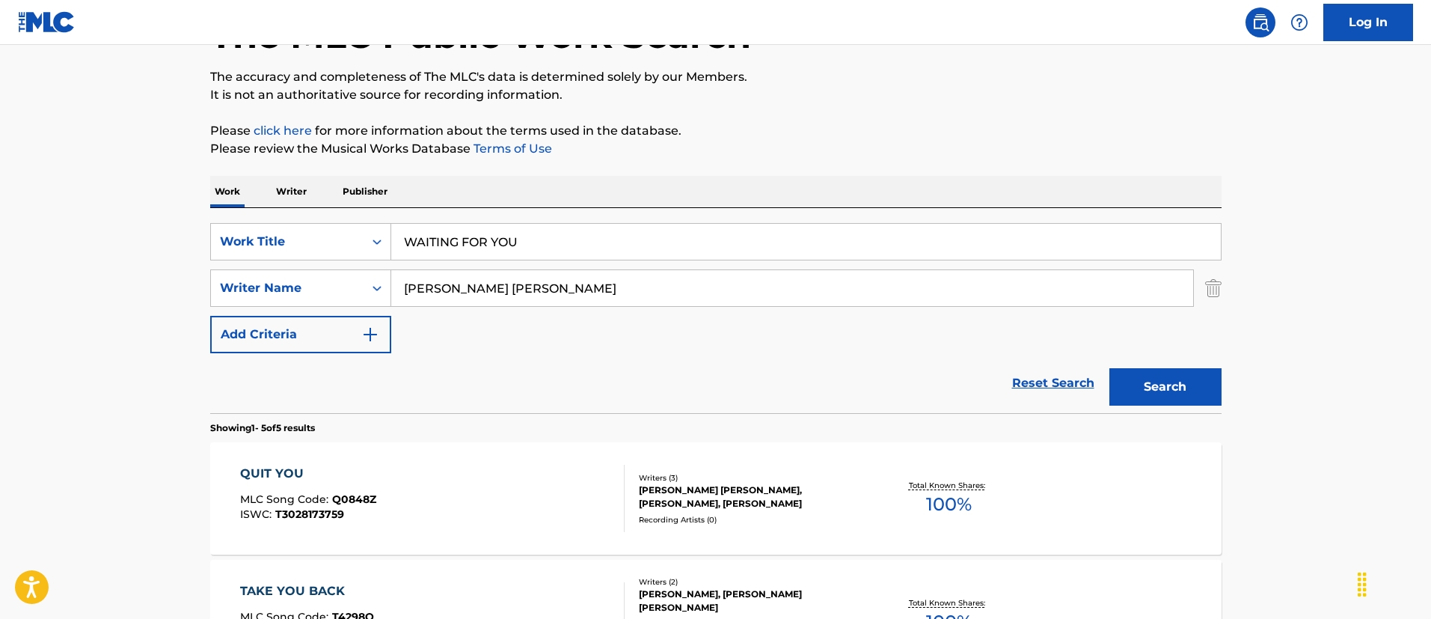
click at [496, 294] on input "[PERSON_NAME] [PERSON_NAME]" at bounding box center [792, 288] width 802 height 36
paste input "[PERSON_NAME]"
type input "[PERSON_NAME]"
click at [1109, 368] on button "Search" at bounding box center [1165, 386] width 112 height 37
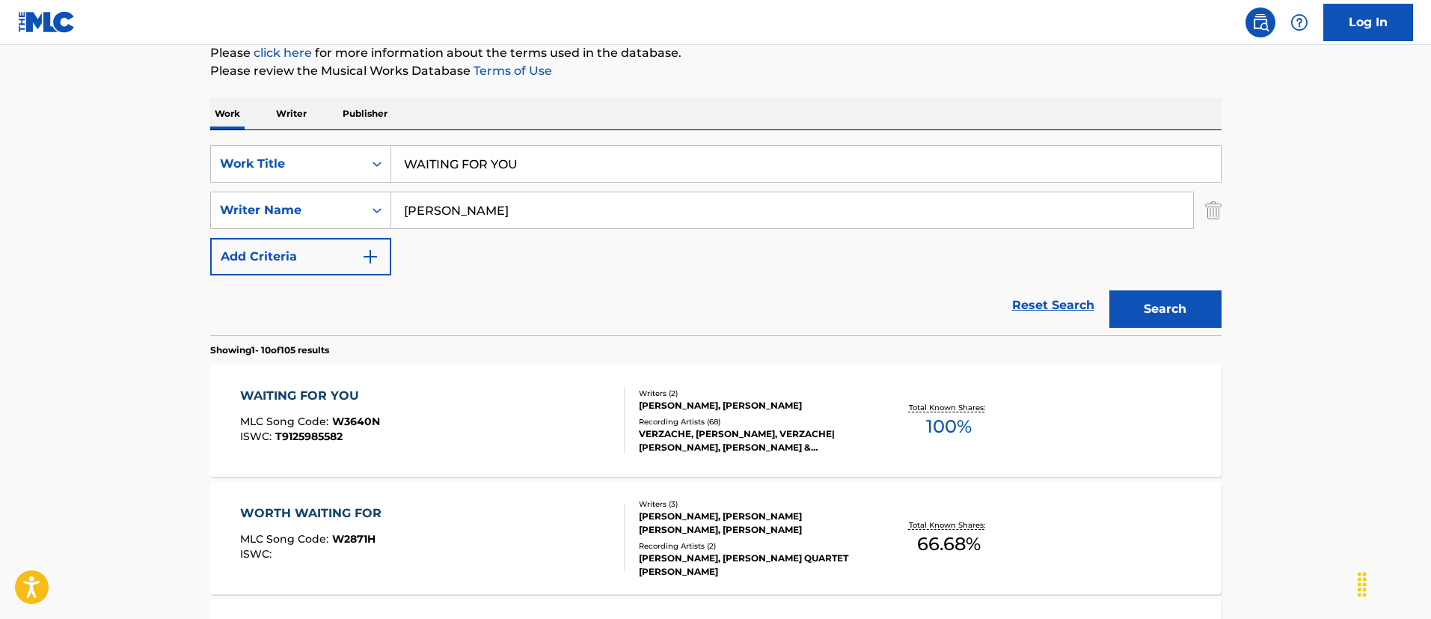
scroll to position [222, 0]
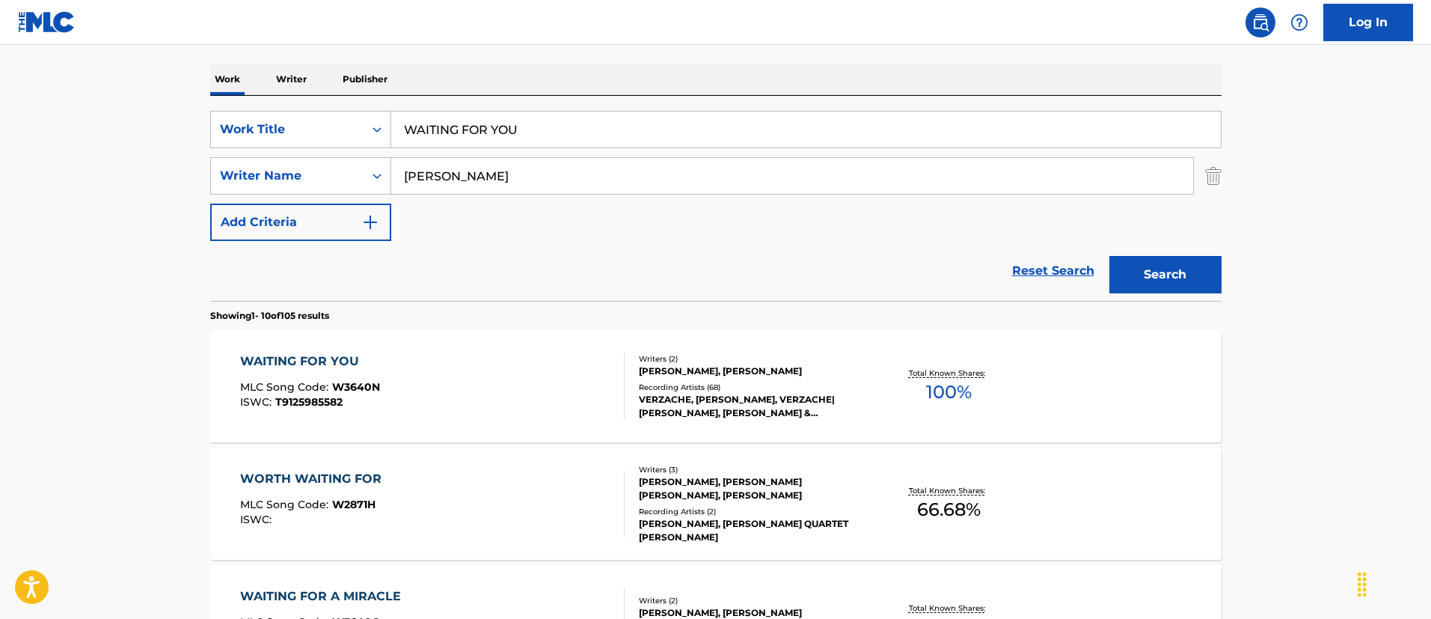
click at [482, 360] on div "WAITING FOR YOU MLC Song Code : W3640N ISWC : T9125985582" at bounding box center [432, 385] width 384 height 67
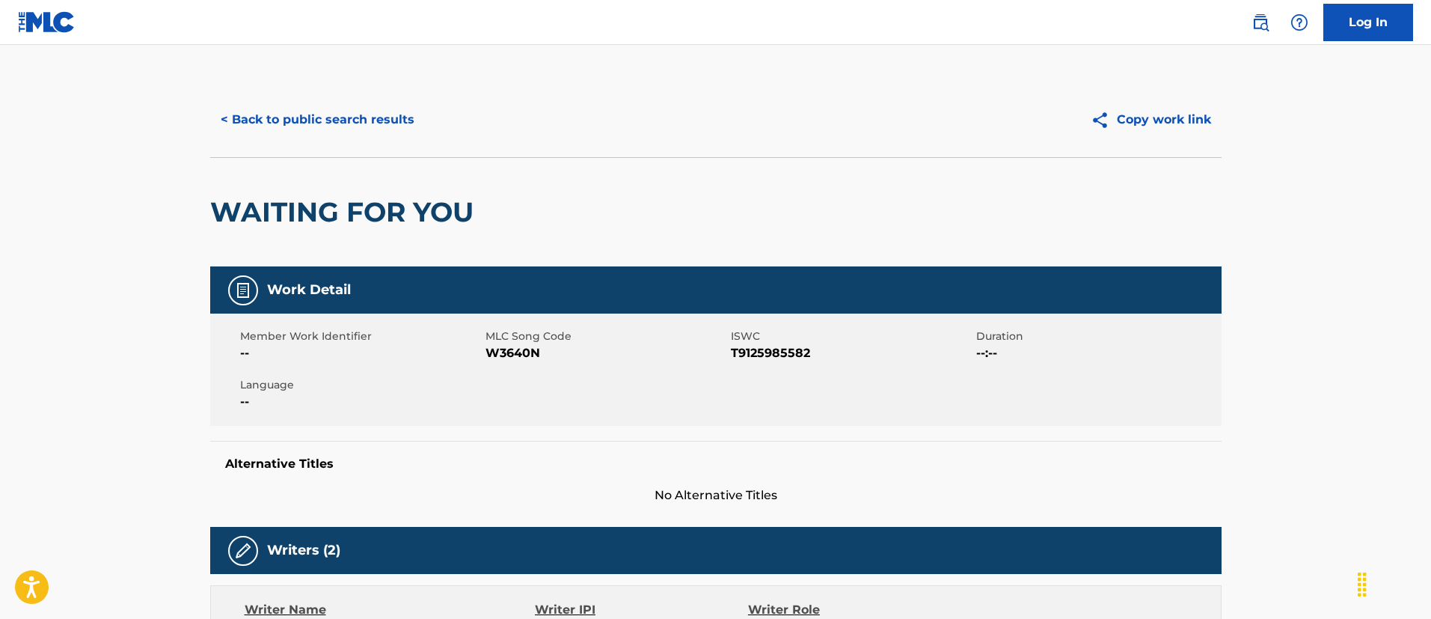
click at [393, 125] on button "< Back to public search results" at bounding box center [317, 119] width 215 height 37
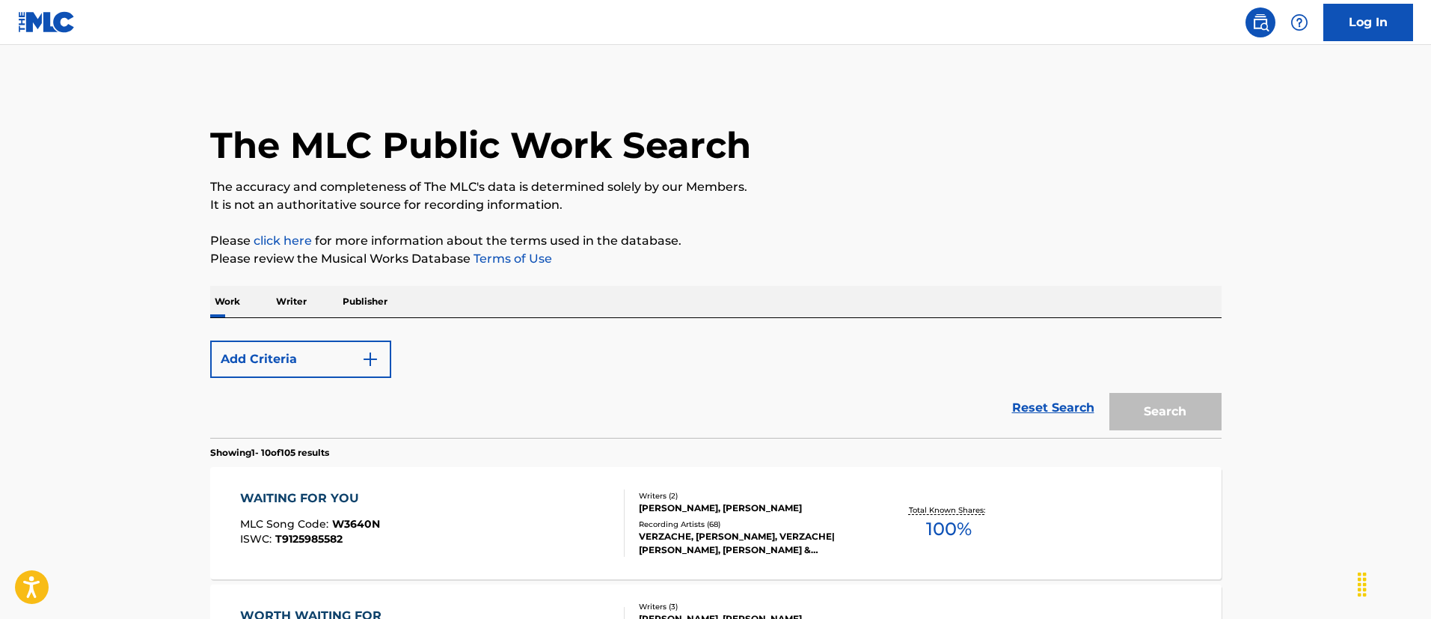
scroll to position [222, 0]
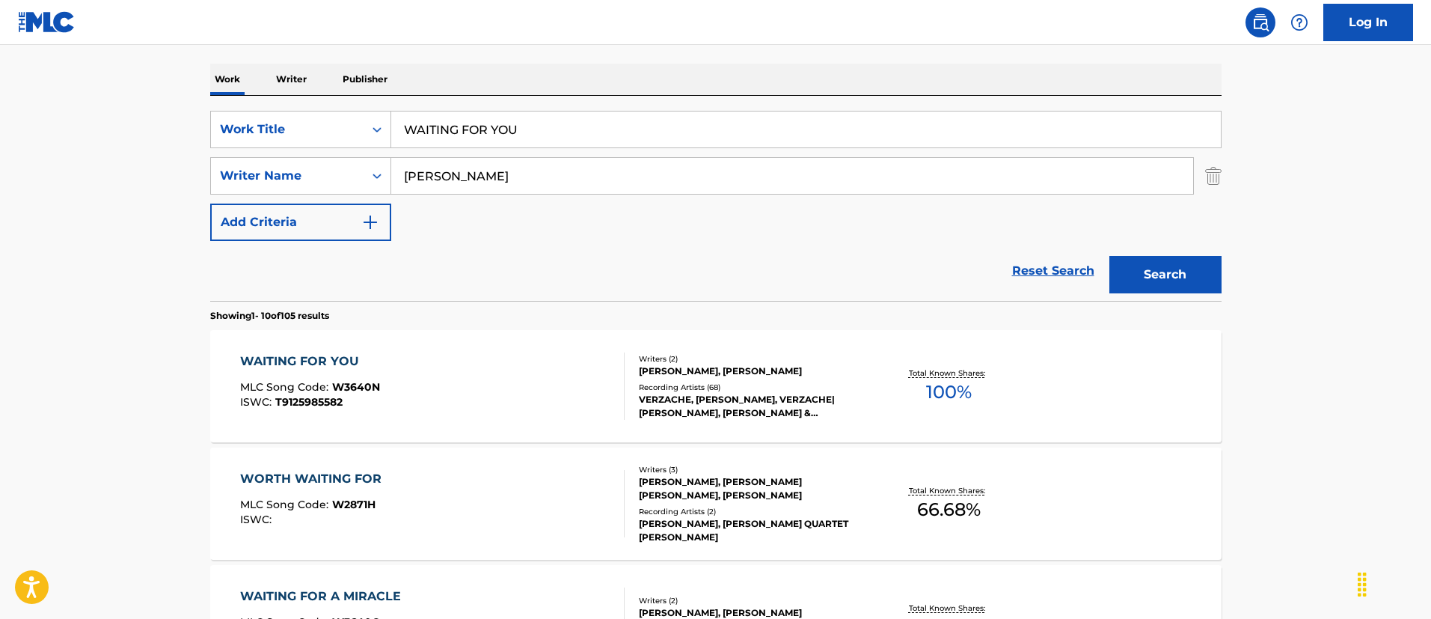
click at [502, 131] on input "WAITING FOR YOU" at bounding box center [806, 129] width 830 height 36
paste input "Heart Skips A Beat"
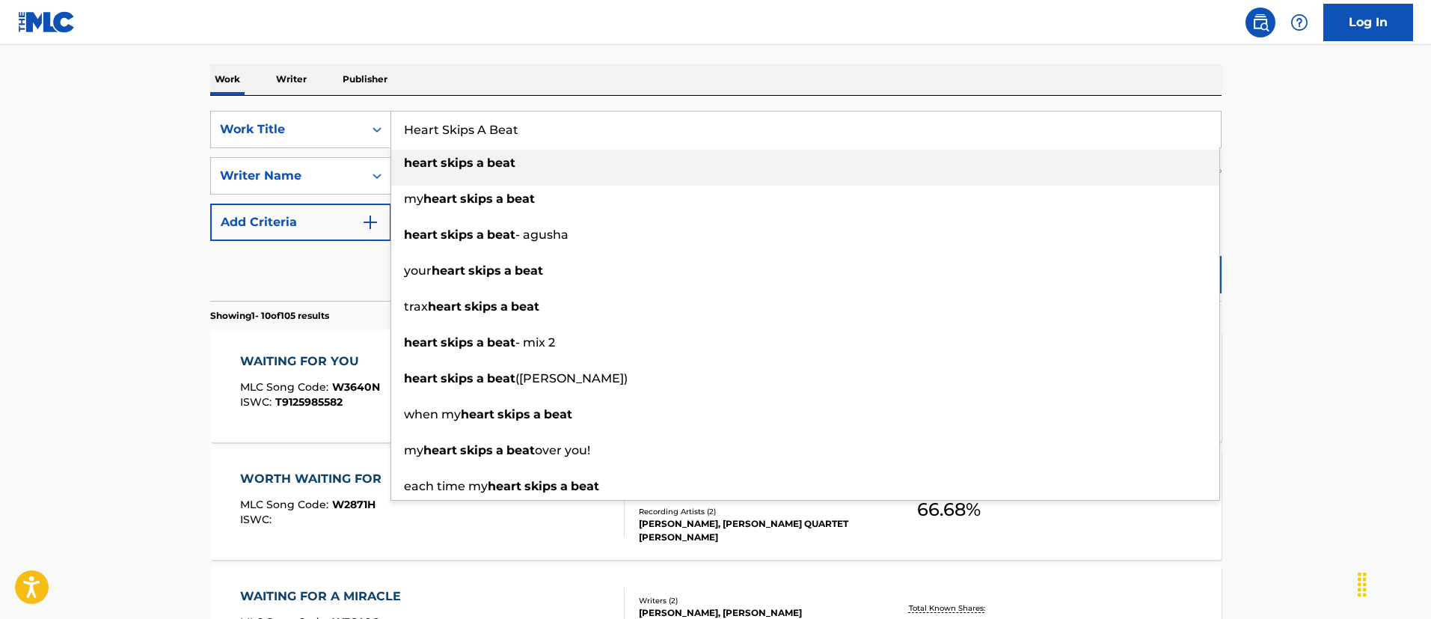
type input "Heart Skips A Beat"
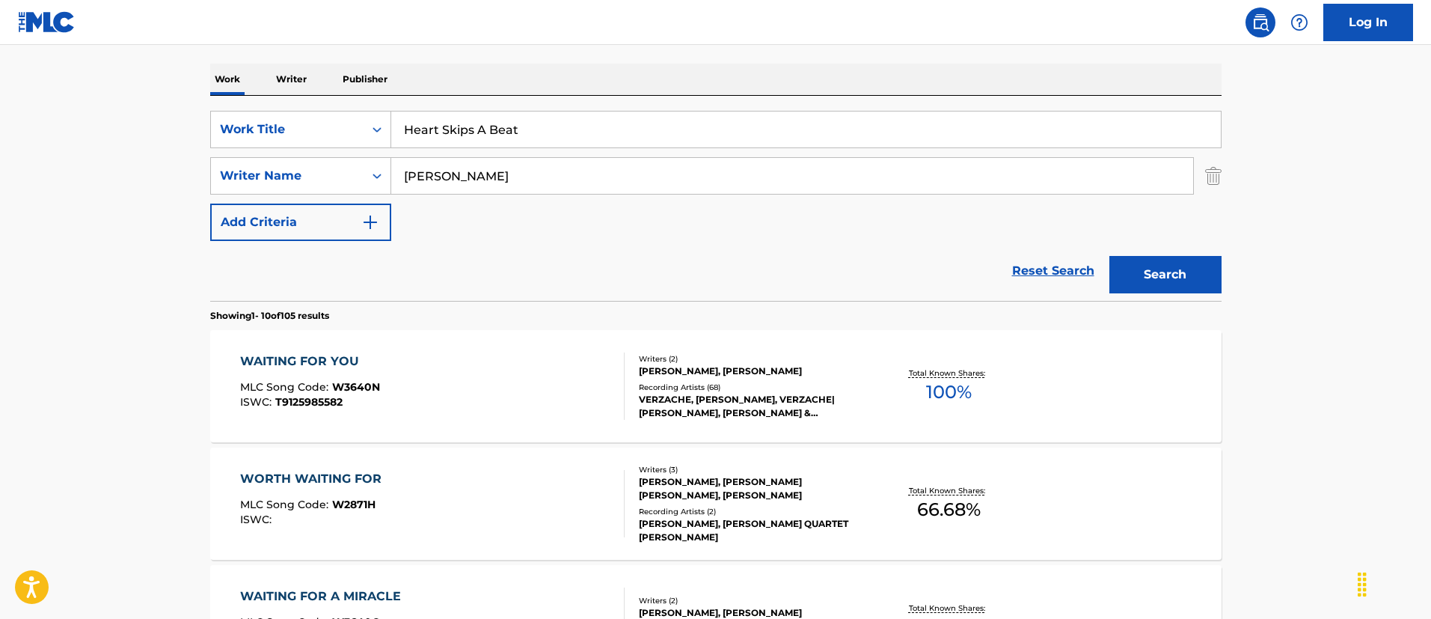
click at [527, 165] on input "[PERSON_NAME]" at bounding box center [792, 176] width 802 height 36
paste input "[PERSON_NAME]"
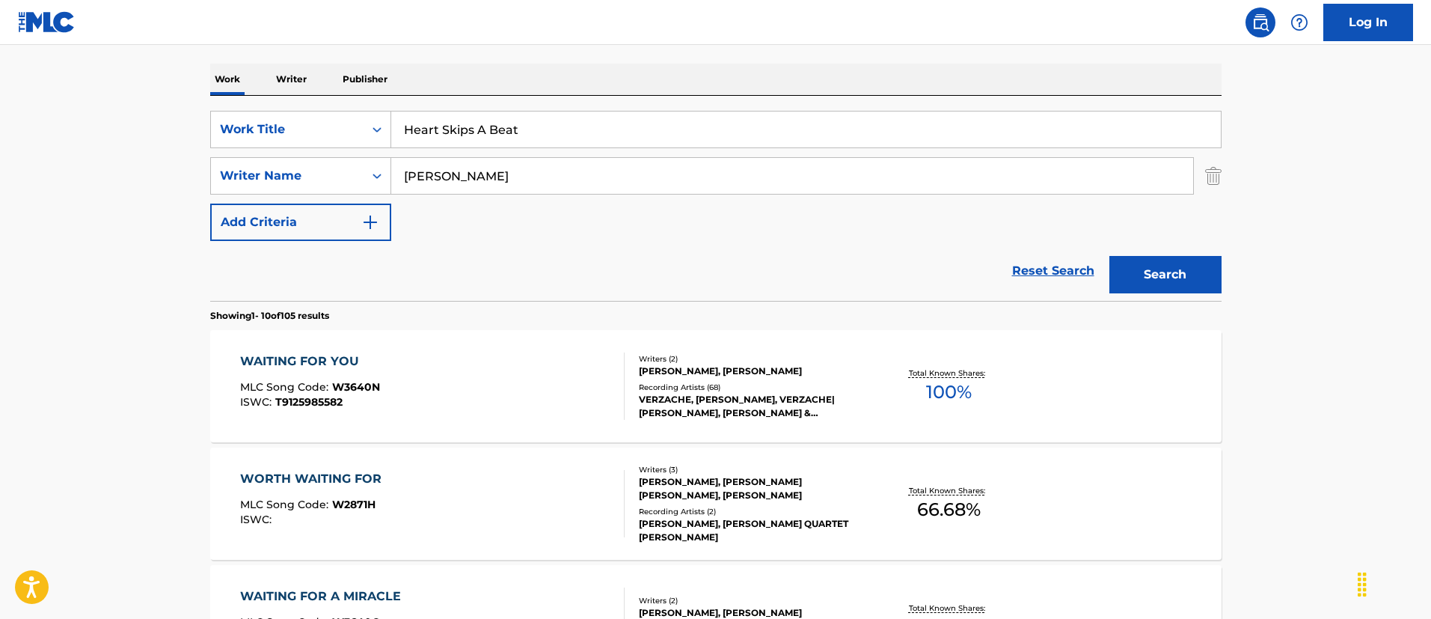
type input "[PERSON_NAME]"
click at [1148, 281] on button "Search" at bounding box center [1165, 274] width 112 height 37
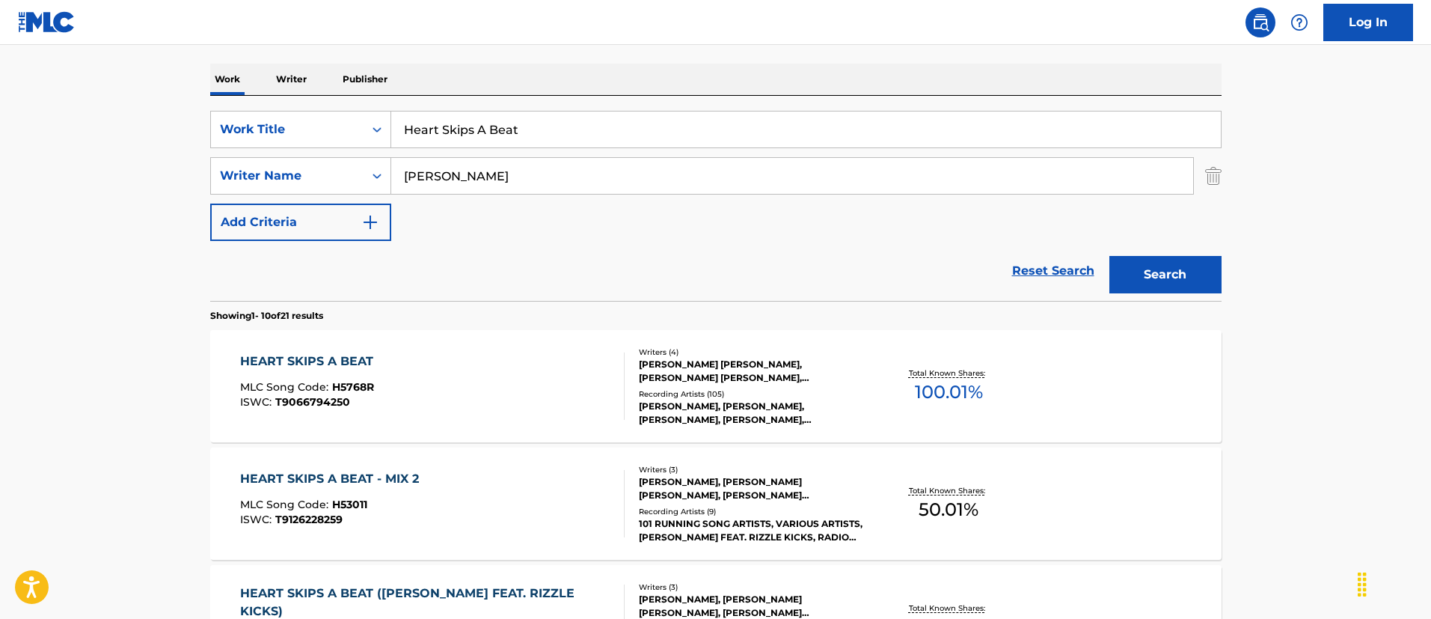
click at [560, 111] on input "Heart Skips A Beat" at bounding box center [806, 129] width 830 height 36
click at [559, 123] on input "Heart Skips A Beat" at bounding box center [806, 129] width 830 height 36
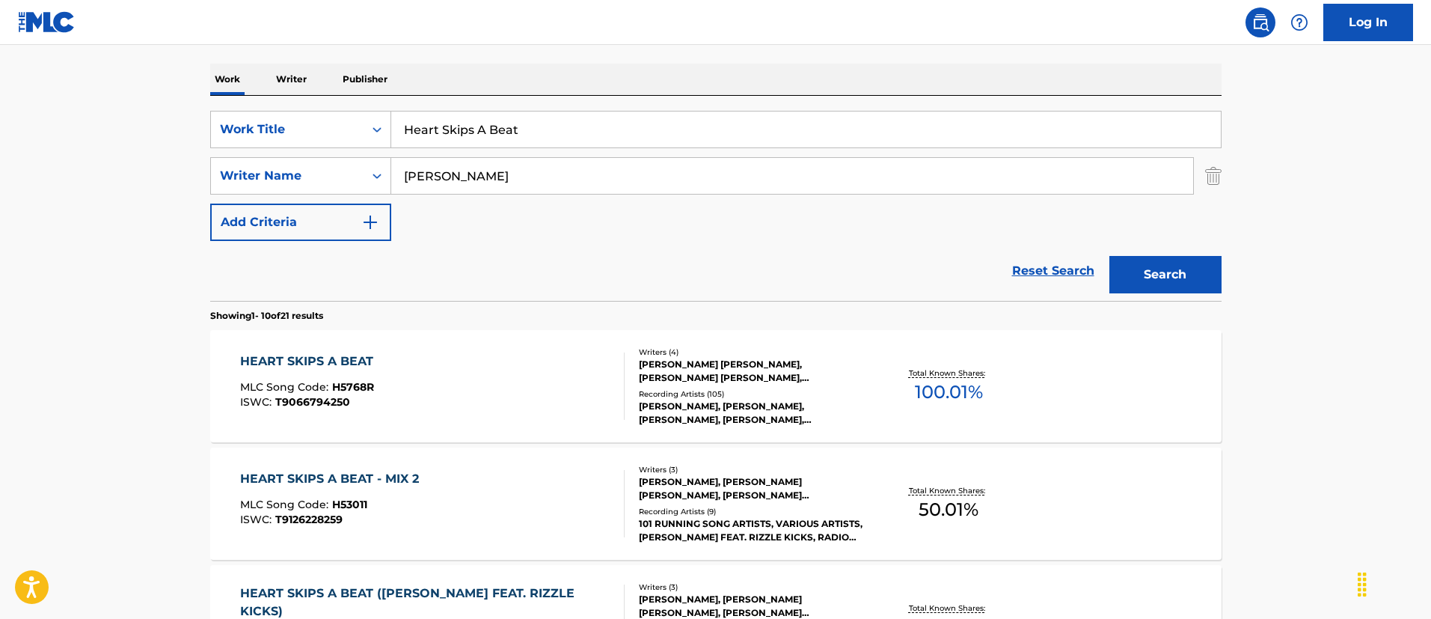
paste input "Wildest Dreams"
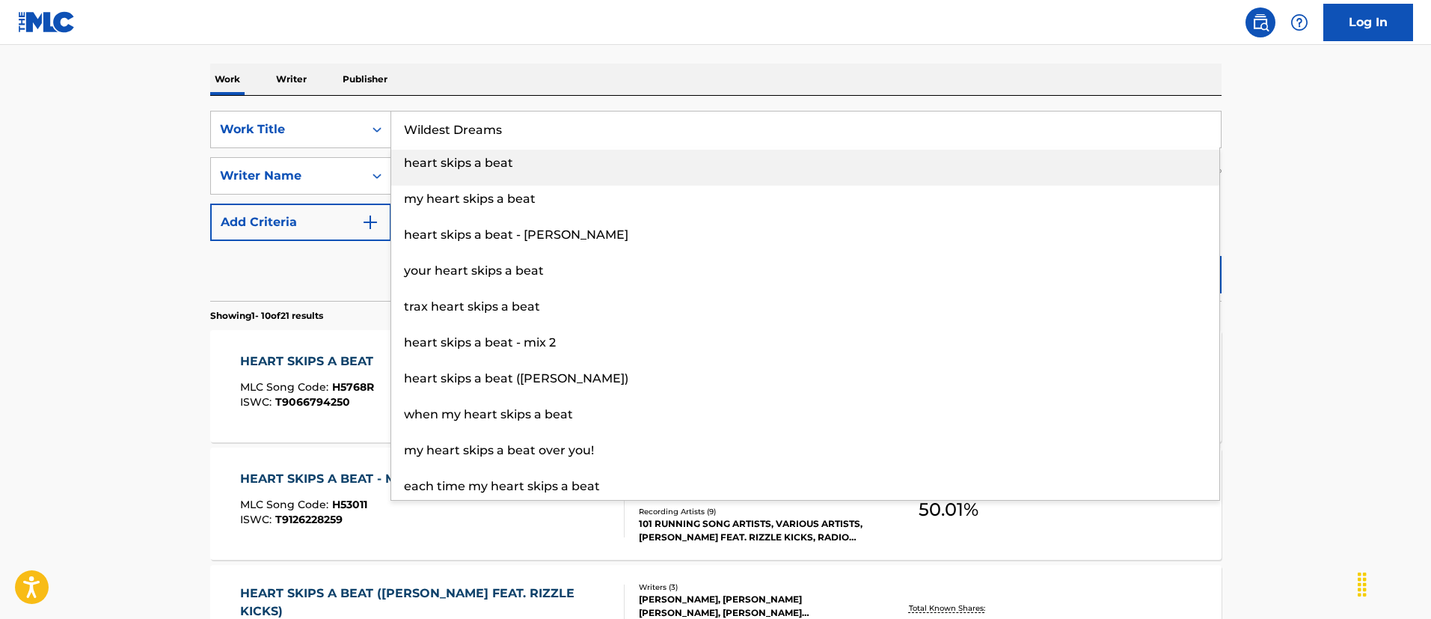
type input "Wildest Dreams"
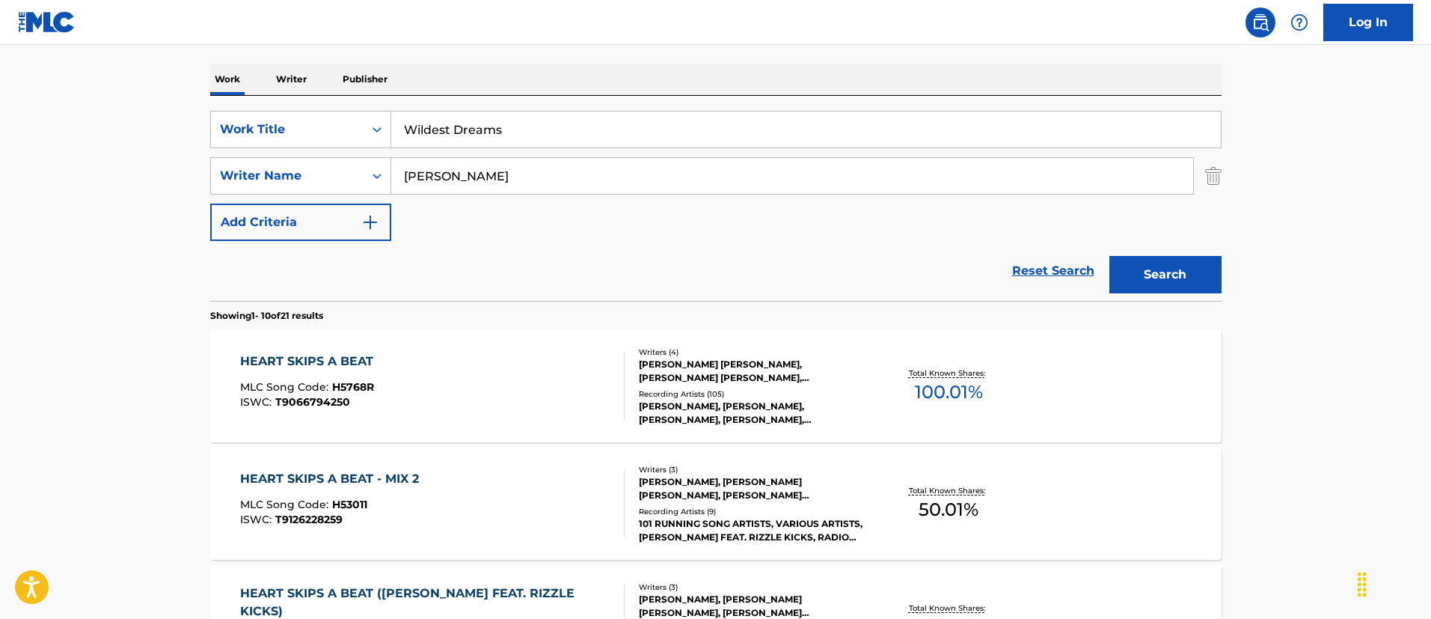
click at [479, 177] on input "[PERSON_NAME]" at bounding box center [792, 176] width 802 height 36
paste input "[PERSON_NAME]"
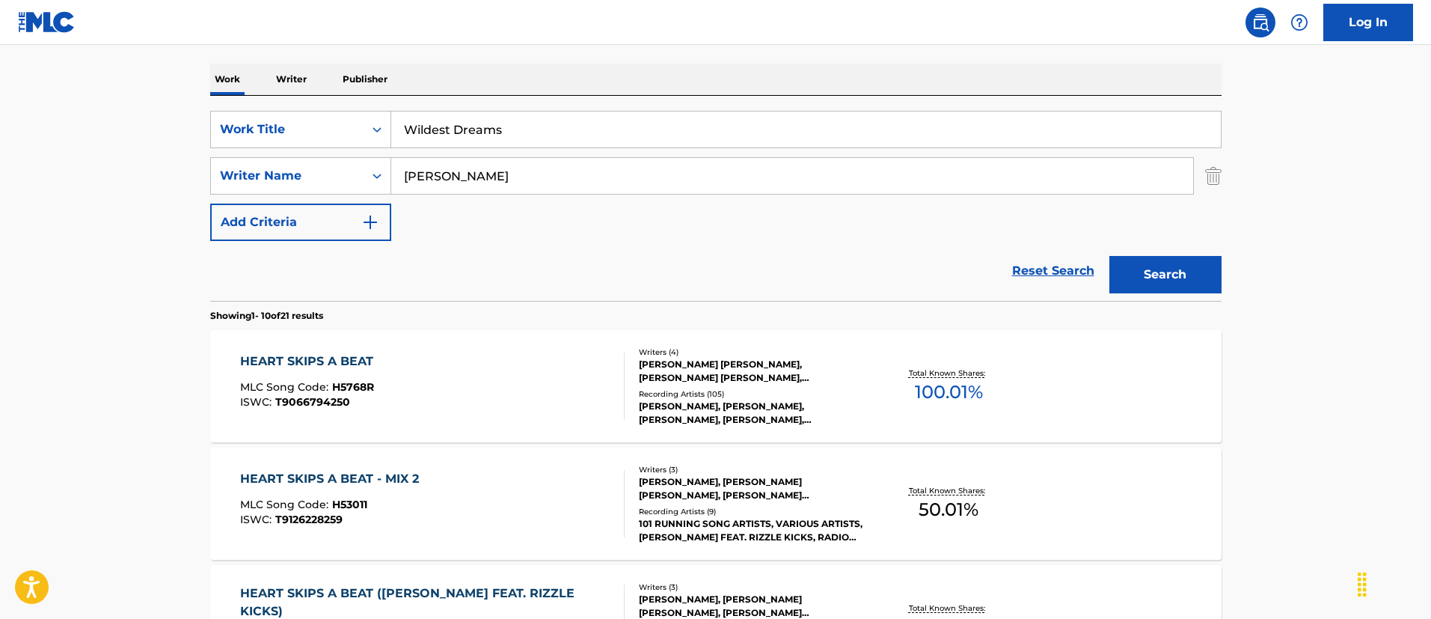
click at [1109, 256] on button "Search" at bounding box center [1165, 274] width 112 height 37
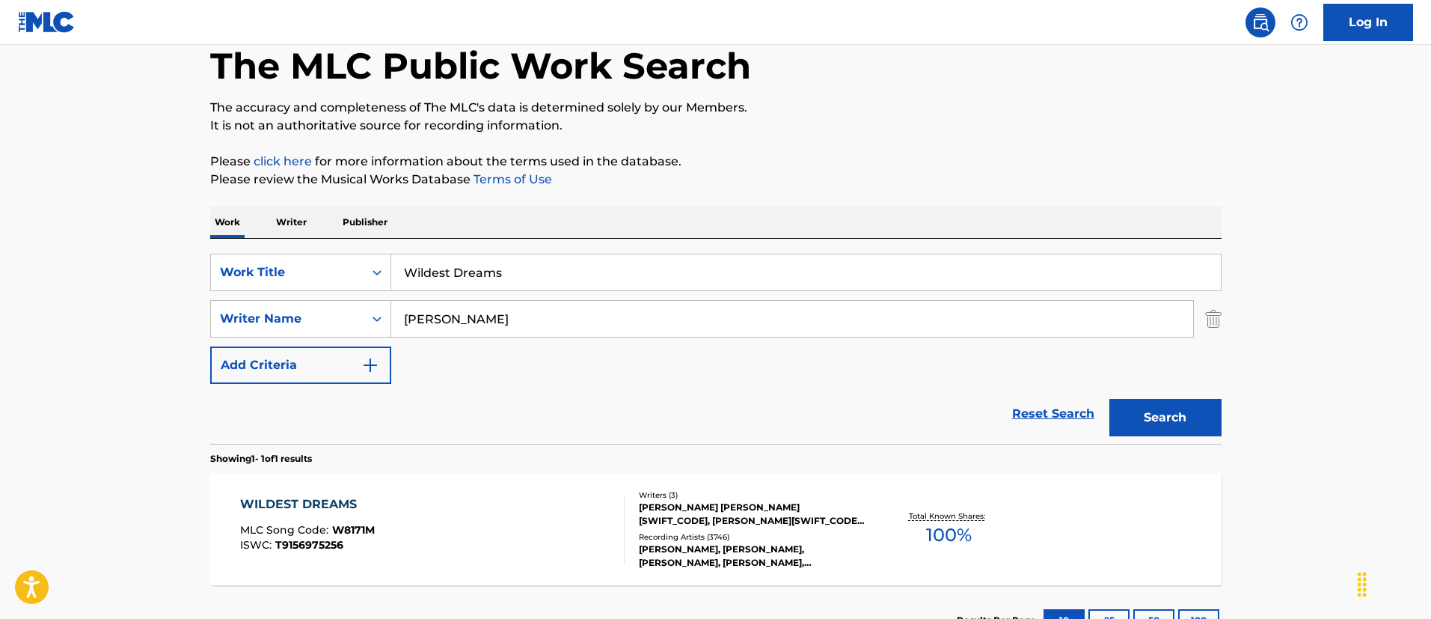
scroll to position [195, 0]
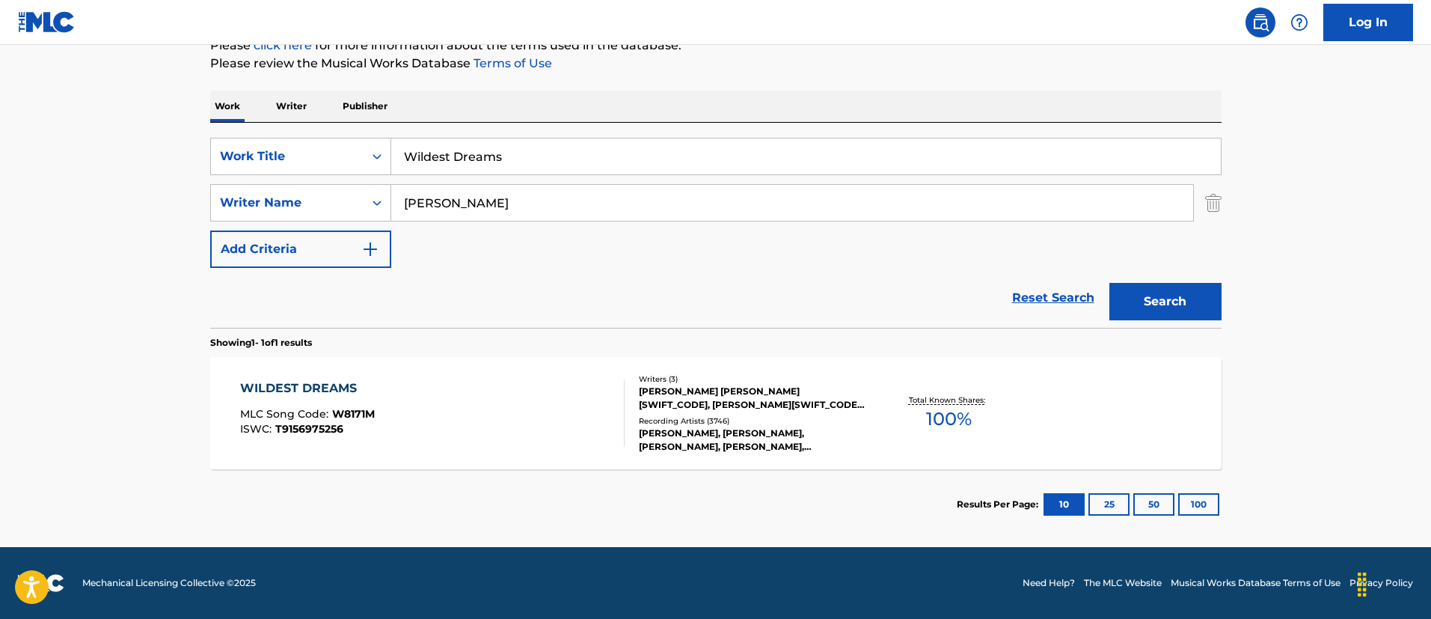
click at [621, 203] on input "[PERSON_NAME]" at bounding box center [792, 203] width 802 height 36
paste input "[PERSON_NAME]"
click at [1197, 302] on button "Search" at bounding box center [1165, 301] width 112 height 37
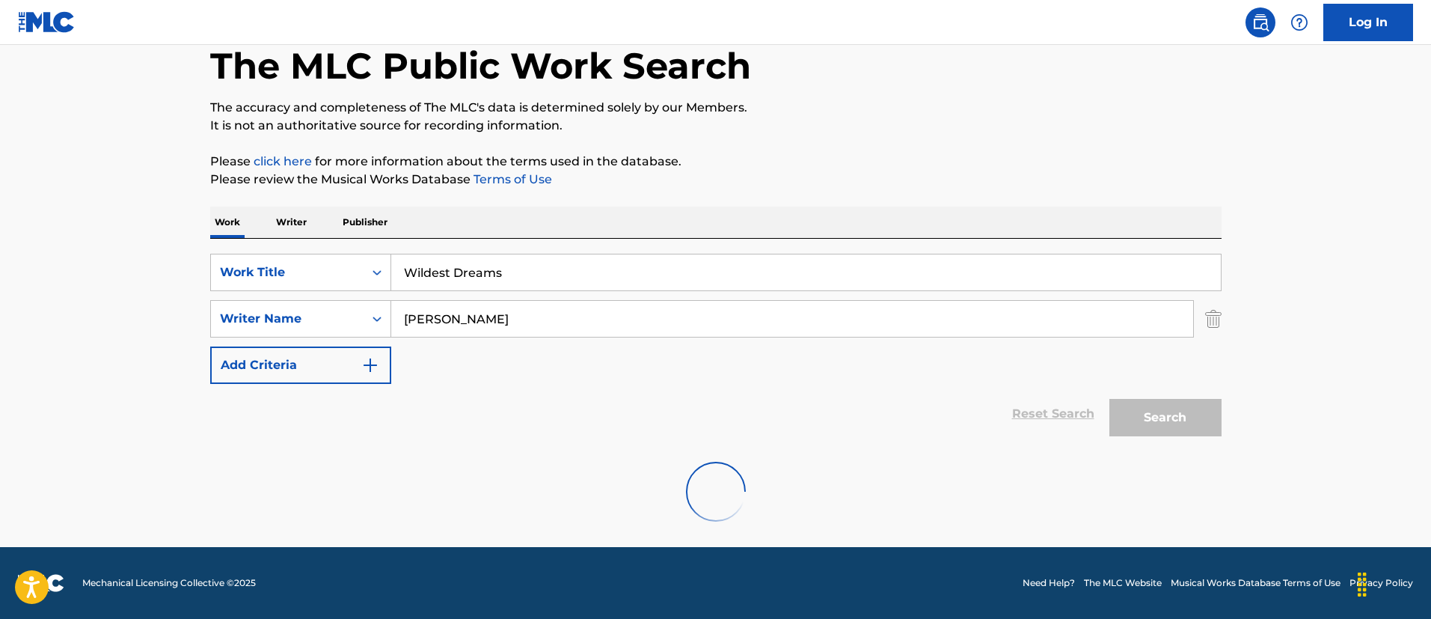
scroll to position [31, 0]
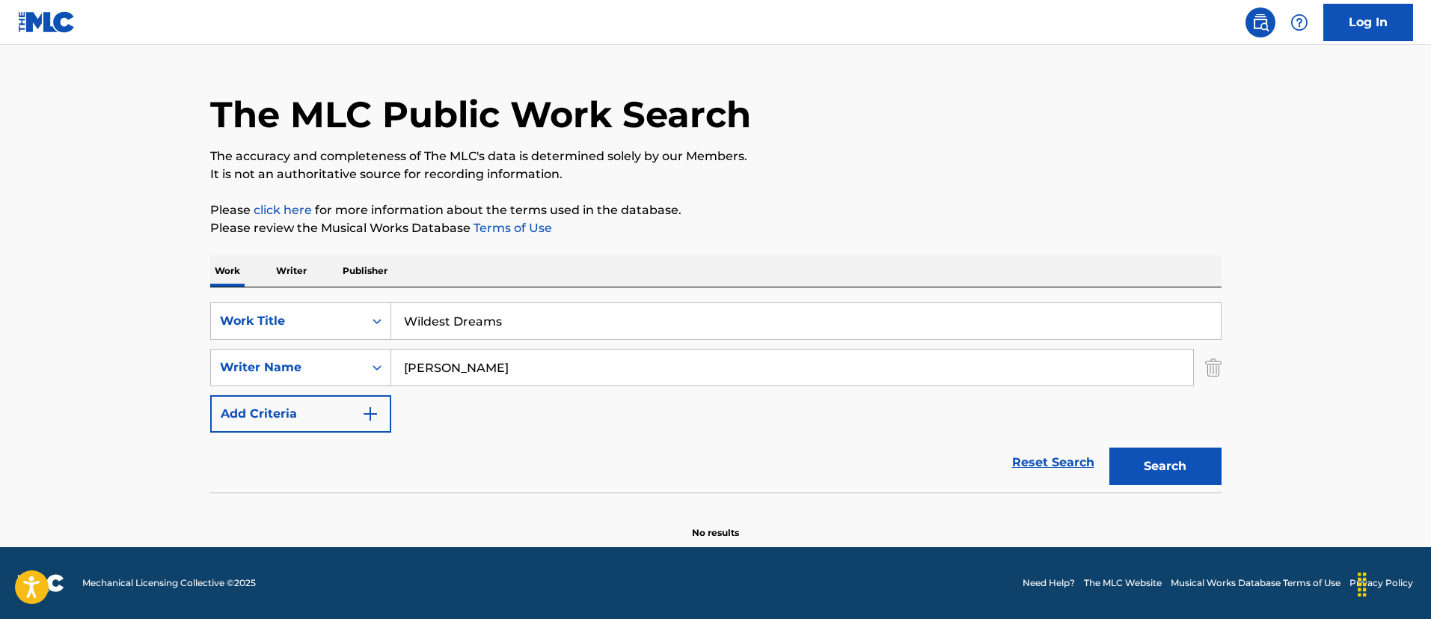
click at [616, 351] on input "[PERSON_NAME]" at bounding box center [792, 367] width 802 height 36
paste input "[PERSON_NAME] [PERSON_NAME]"
click at [1109, 447] on button "Search" at bounding box center [1165, 465] width 112 height 37
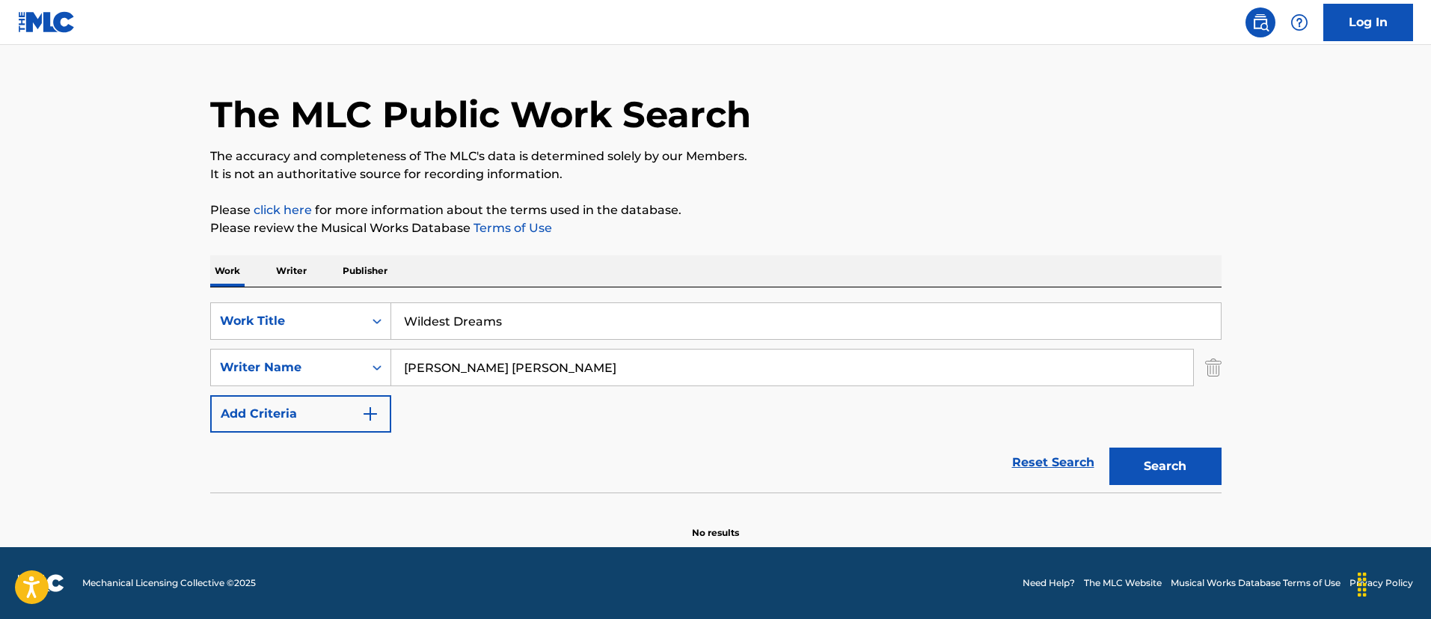
click at [560, 365] on input "[PERSON_NAME] [PERSON_NAME]" at bounding box center [792, 367] width 802 height 36
paste input "[PERSON_NAME]"
type input "[PERSON_NAME] [PERSON_NAME]"
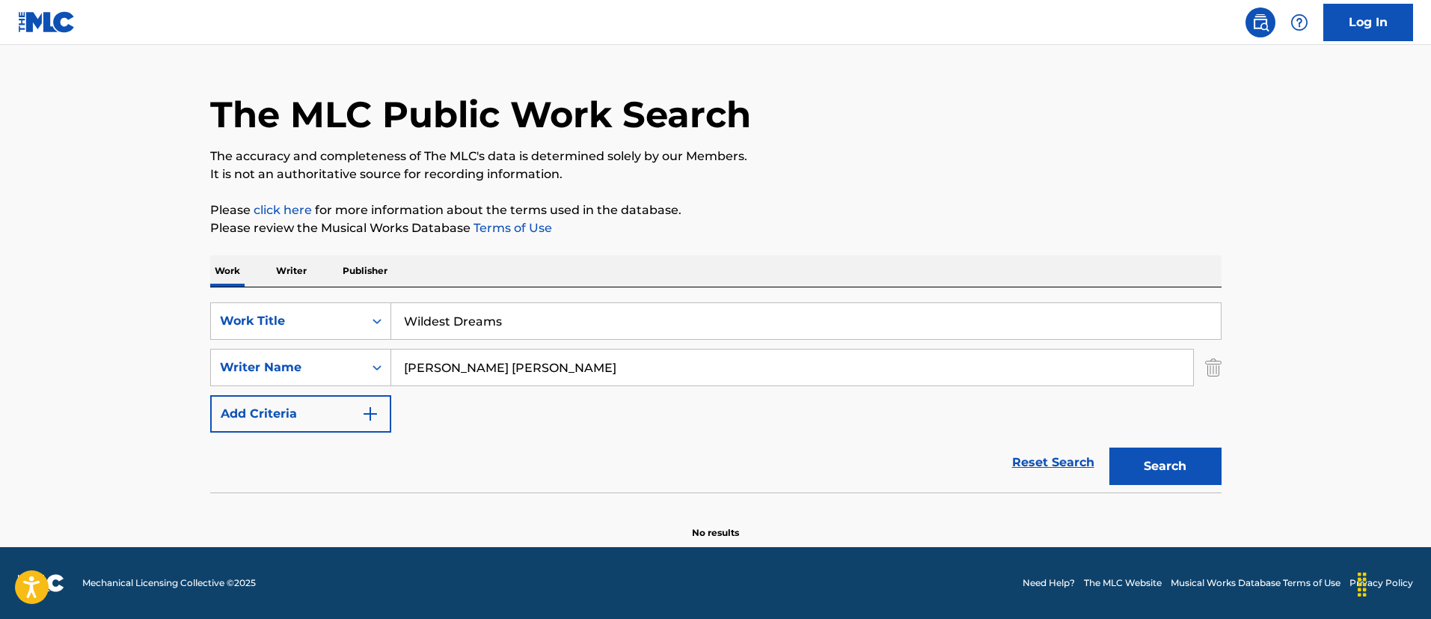
click at [1109, 447] on button "Search" at bounding box center [1165, 465] width 112 height 37
click at [538, 332] on input "Wildest Dreams" at bounding box center [806, 321] width 830 height 36
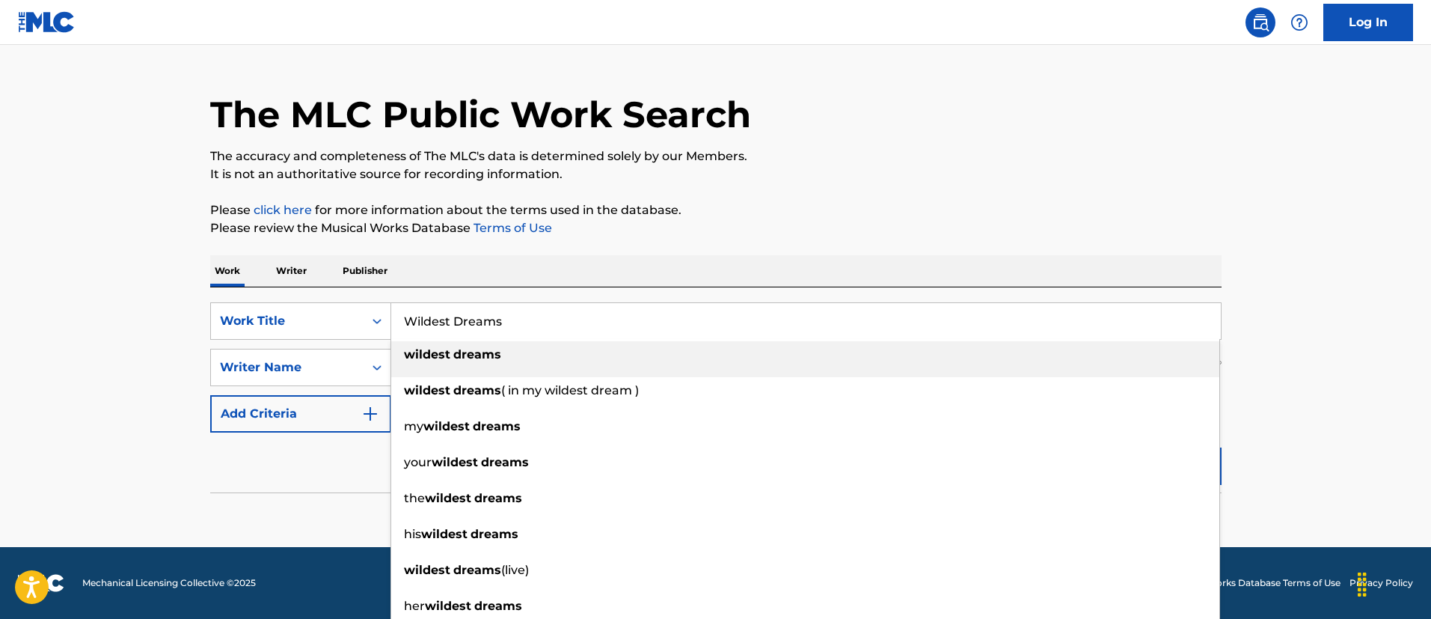
click at [538, 332] on input "Wildest Dreams" at bounding box center [806, 321] width 830 height 36
paste input "COMPUTER LOVE"
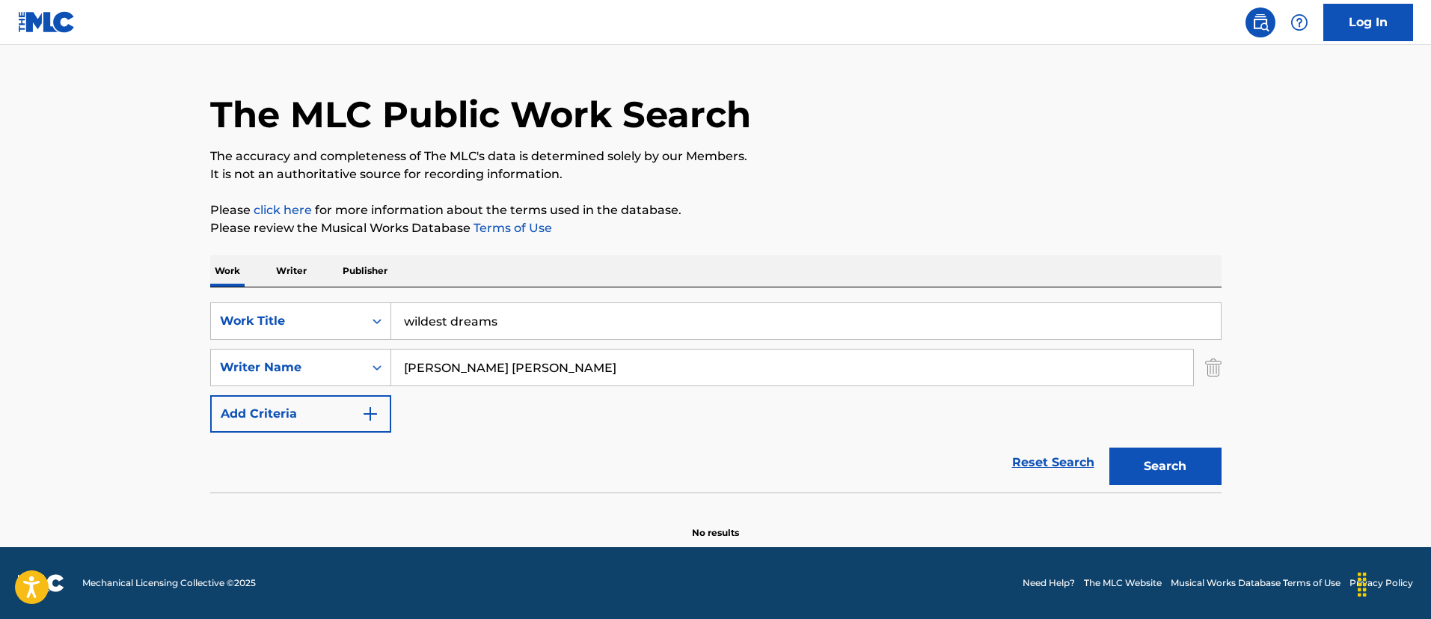
click at [865, 225] on p "Please review the Musical Works Database Terms of Use" at bounding box center [715, 228] width 1011 height 18
click at [434, 314] on input "wildest dreams" at bounding box center [806, 321] width 830 height 36
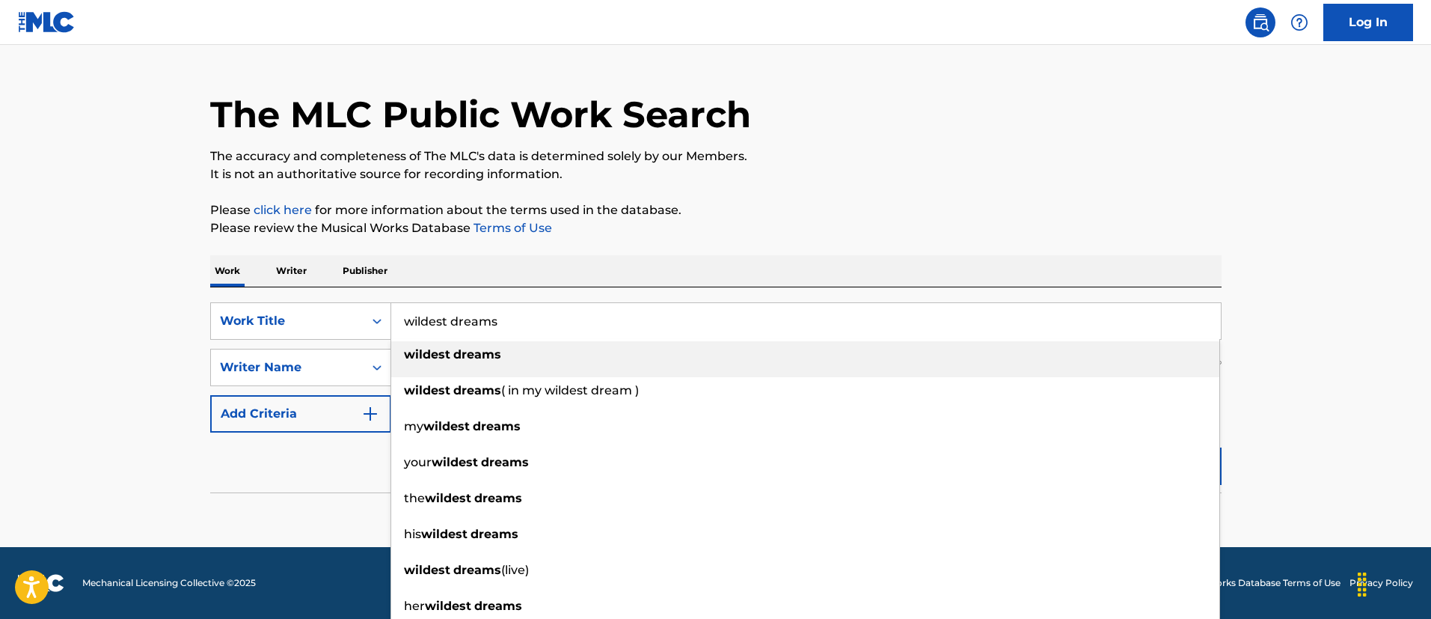
click at [434, 314] on input "wildest dreams" at bounding box center [806, 321] width 830 height 36
paste input "COMPUTER LOVE"
type input "COMPUTER LOVE"
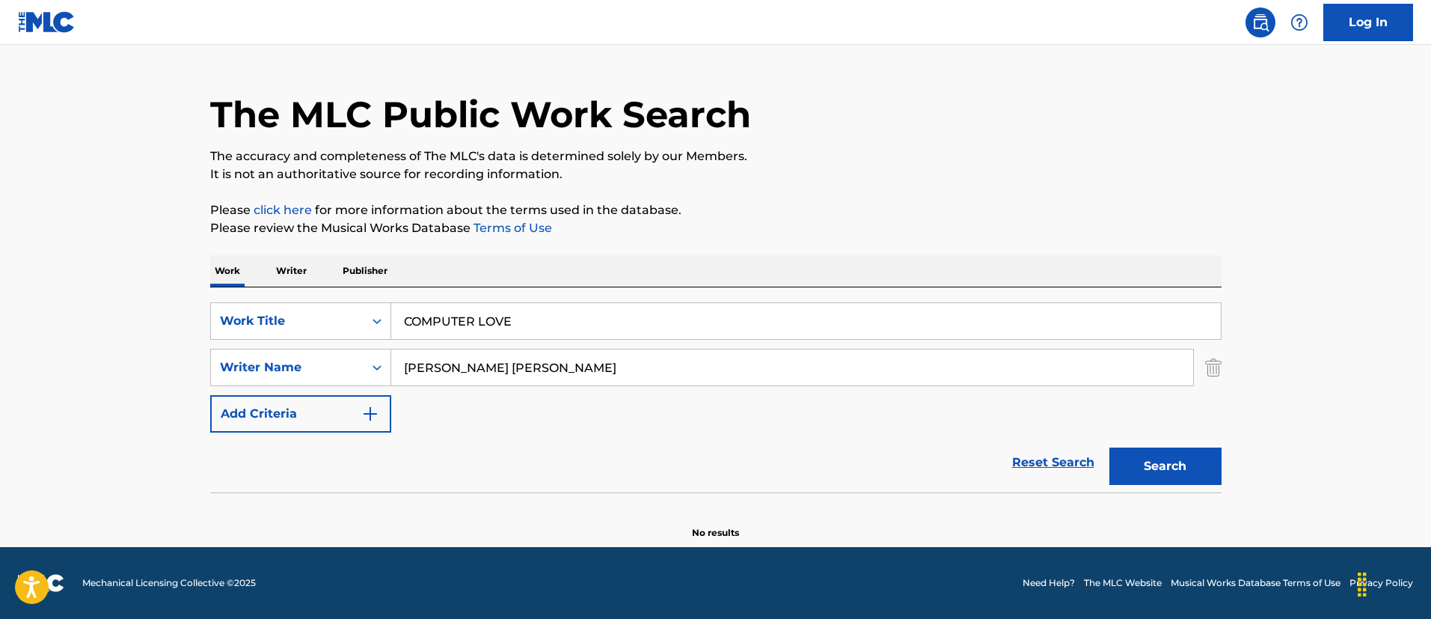
click at [932, 217] on p "Please click here for more information about the terms used in the database." at bounding box center [715, 210] width 1011 height 18
click at [1216, 497] on section at bounding box center [715, 496] width 1011 height 8
click at [1189, 468] on button "Search" at bounding box center [1165, 465] width 112 height 37
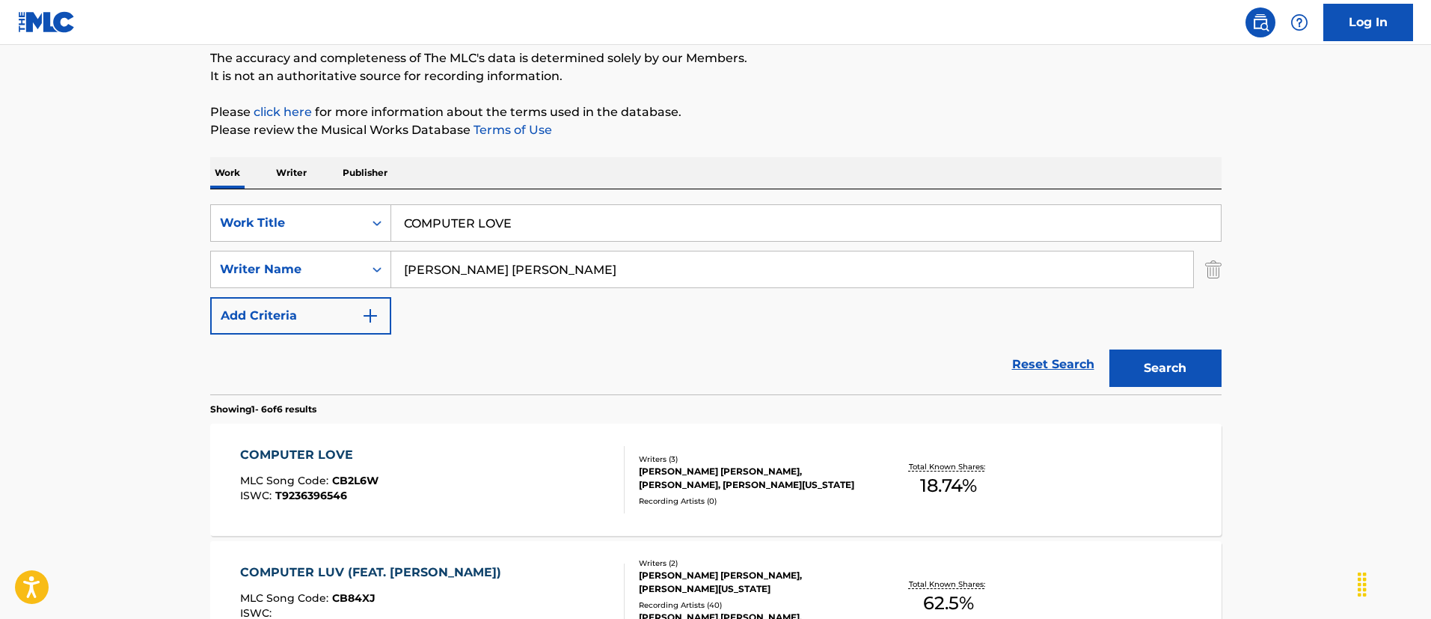
scroll to position [255, 0]
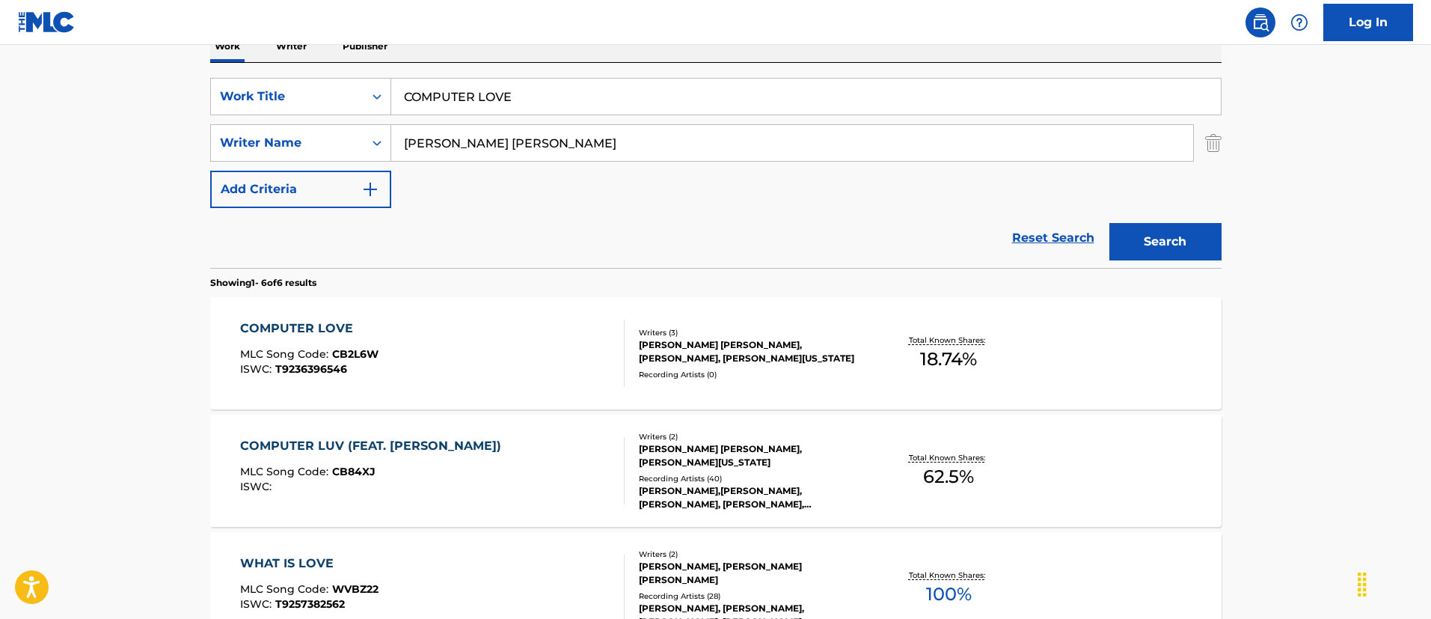
click at [497, 347] on div "COMPUTER LOVE MLC Song Code : CB2L6W ISWC : T9236396546" at bounding box center [432, 352] width 384 height 67
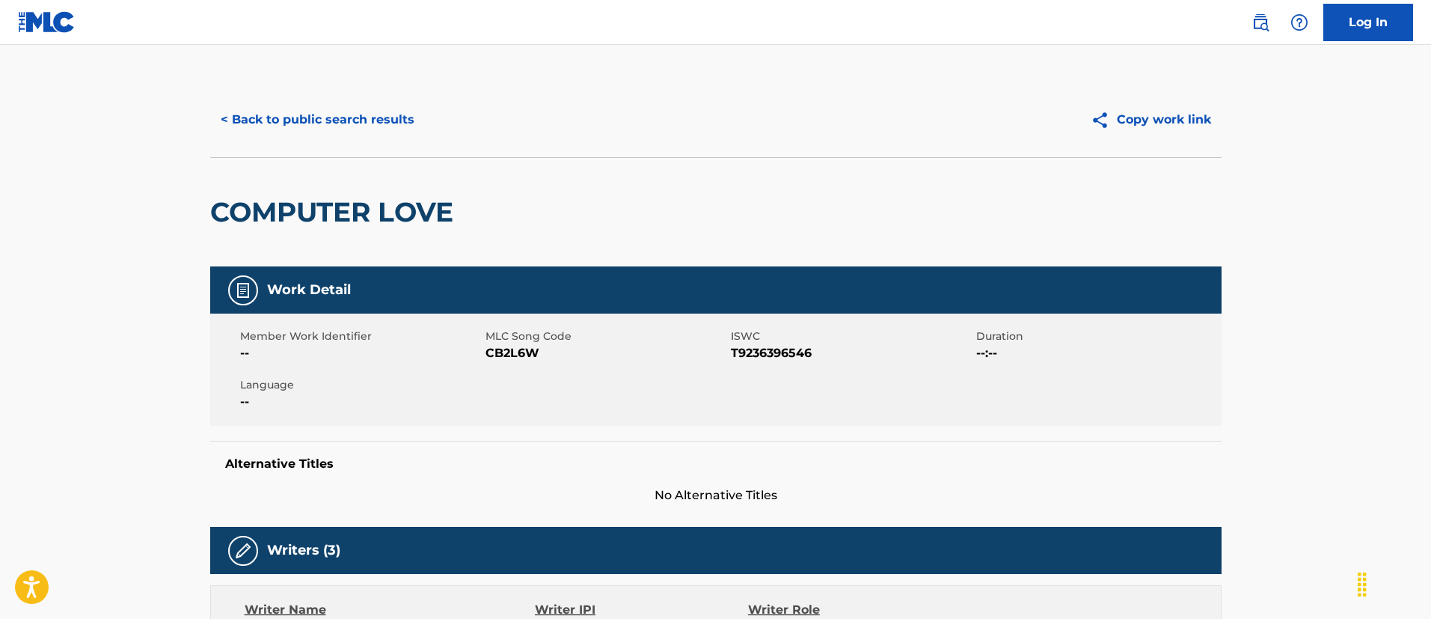
click at [373, 120] on button "< Back to public search results" at bounding box center [317, 119] width 215 height 37
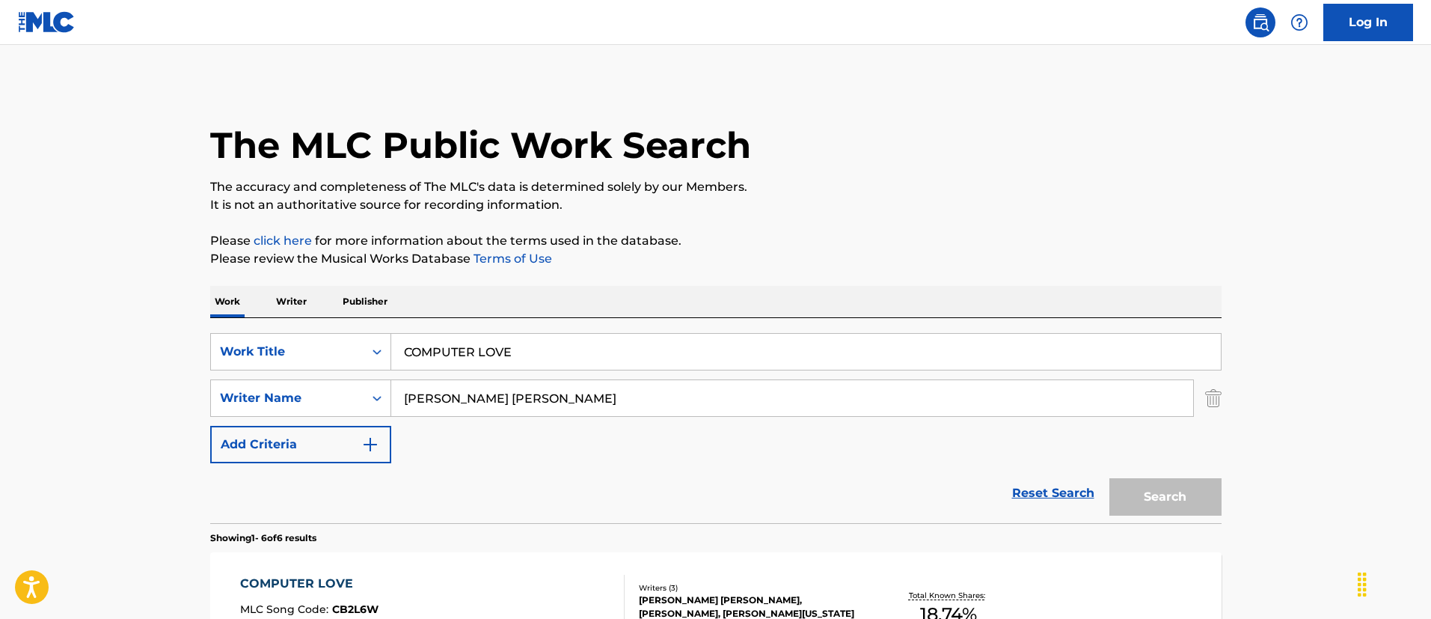
scroll to position [255, 0]
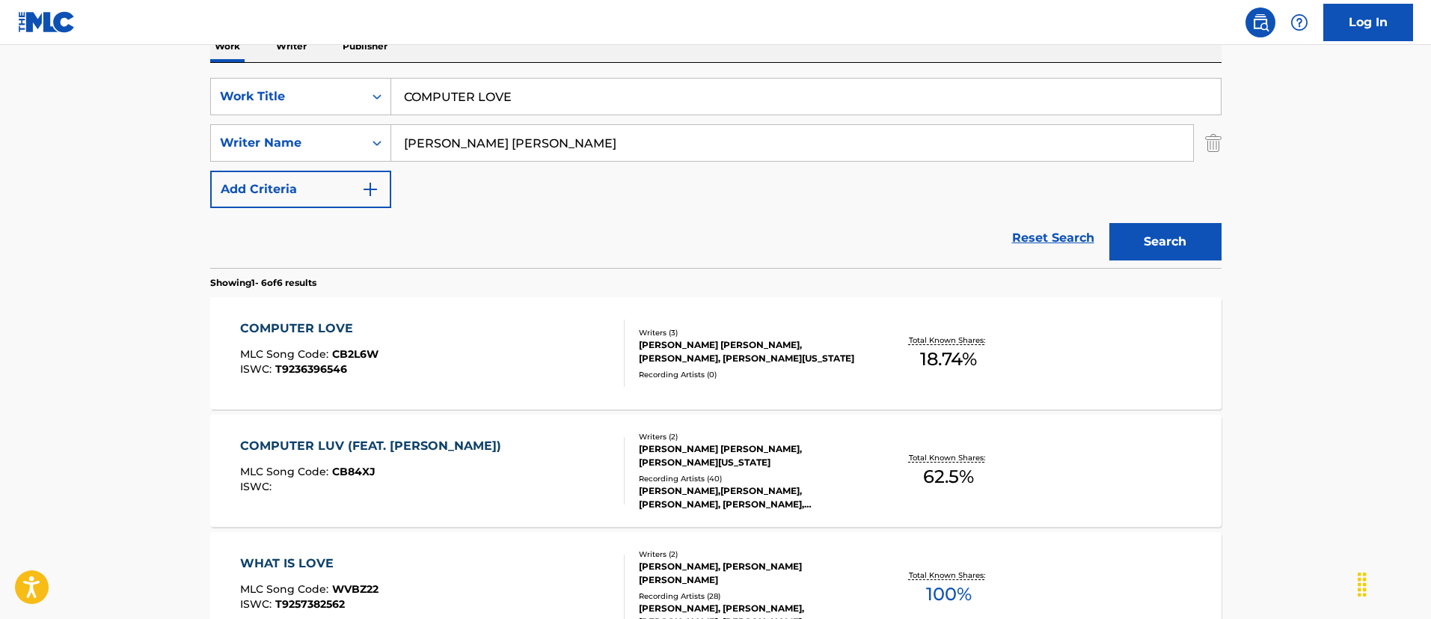
click at [567, 91] on input "COMPUTER LOVE" at bounding box center [806, 97] width 830 height 36
paste input "Seeming Like It"
type input "Seeming Like It"
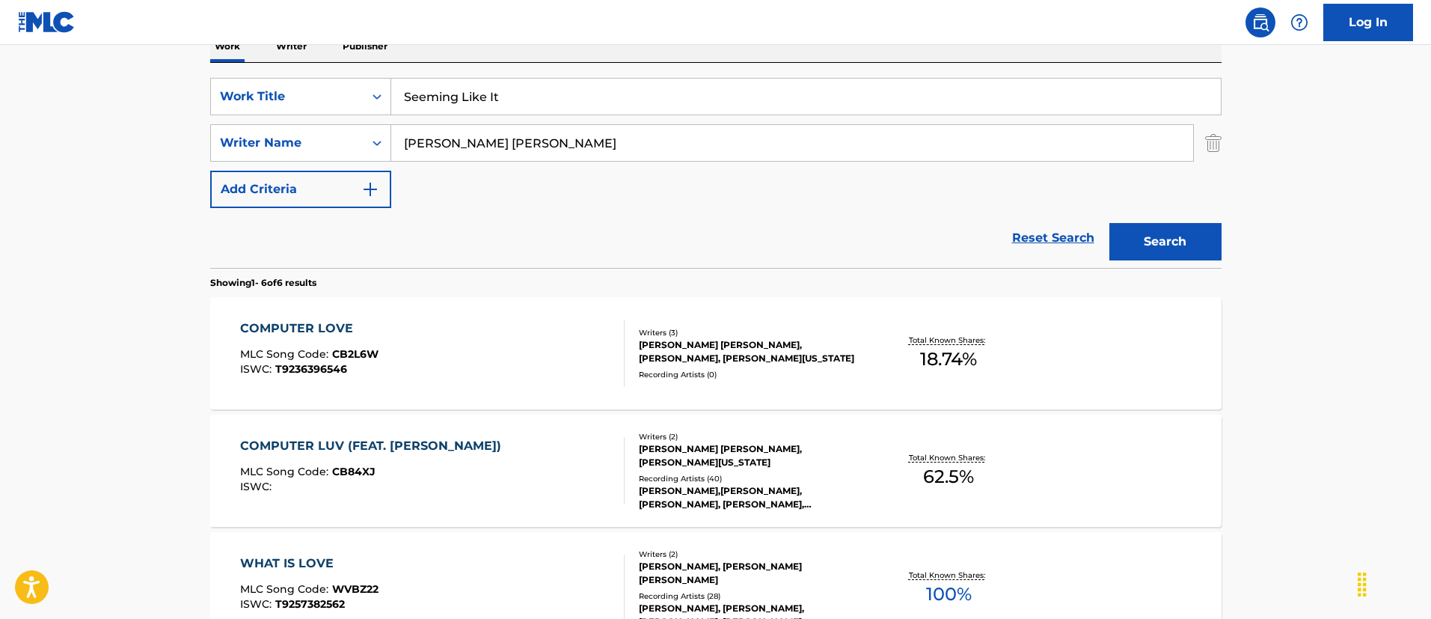
click at [458, 153] on input "[PERSON_NAME] [PERSON_NAME]" at bounding box center [792, 143] width 802 height 36
paste input "[PERSON_NAME] [PERSON_NAME]"
type input "[PERSON_NAME] [PERSON_NAME]"
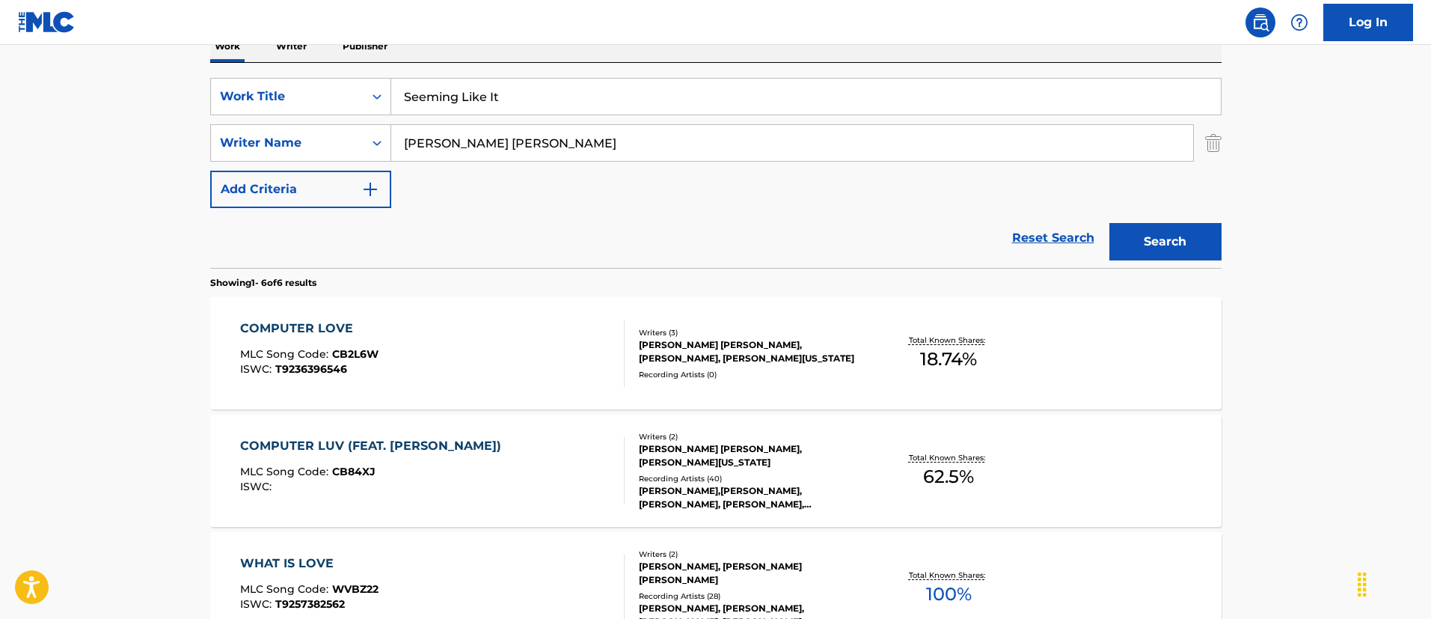
click at [1109, 223] on button "Search" at bounding box center [1165, 241] width 112 height 37
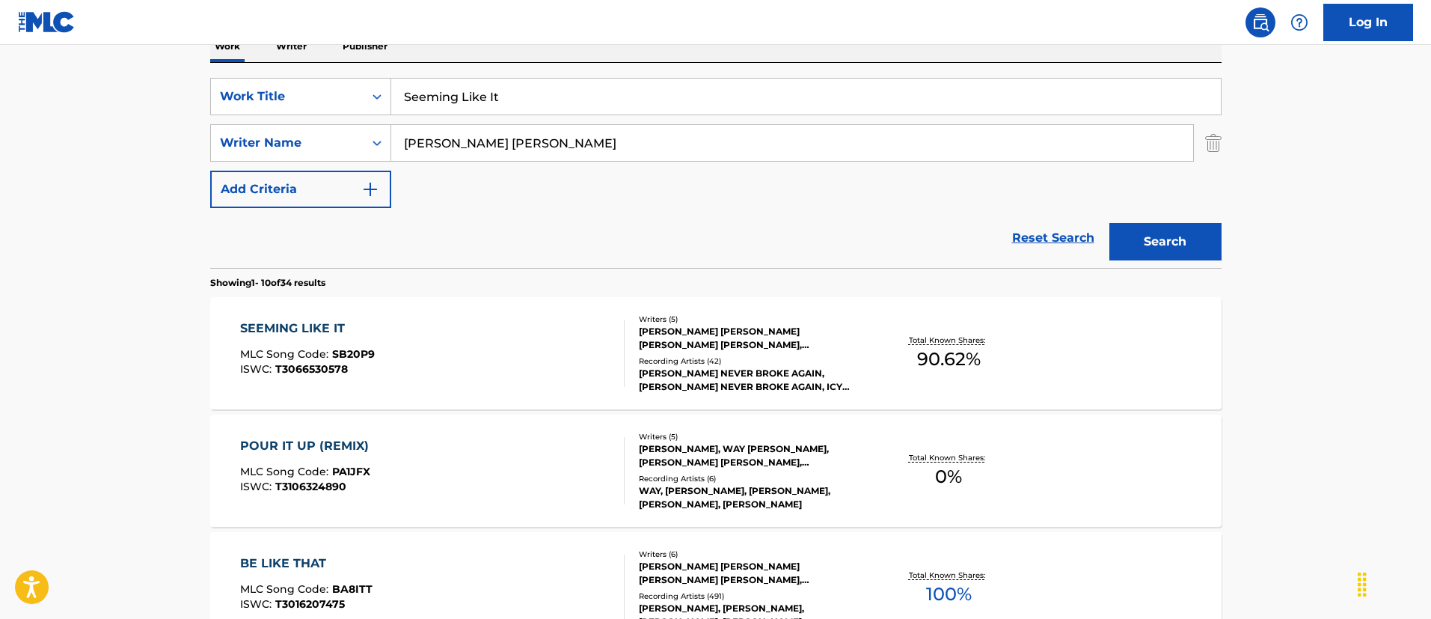
click at [493, 349] on div "SEEMING LIKE IT MLC Song Code : SB20P9 ISWC : T3066530578" at bounding box center [432, 352] width 384 height 67
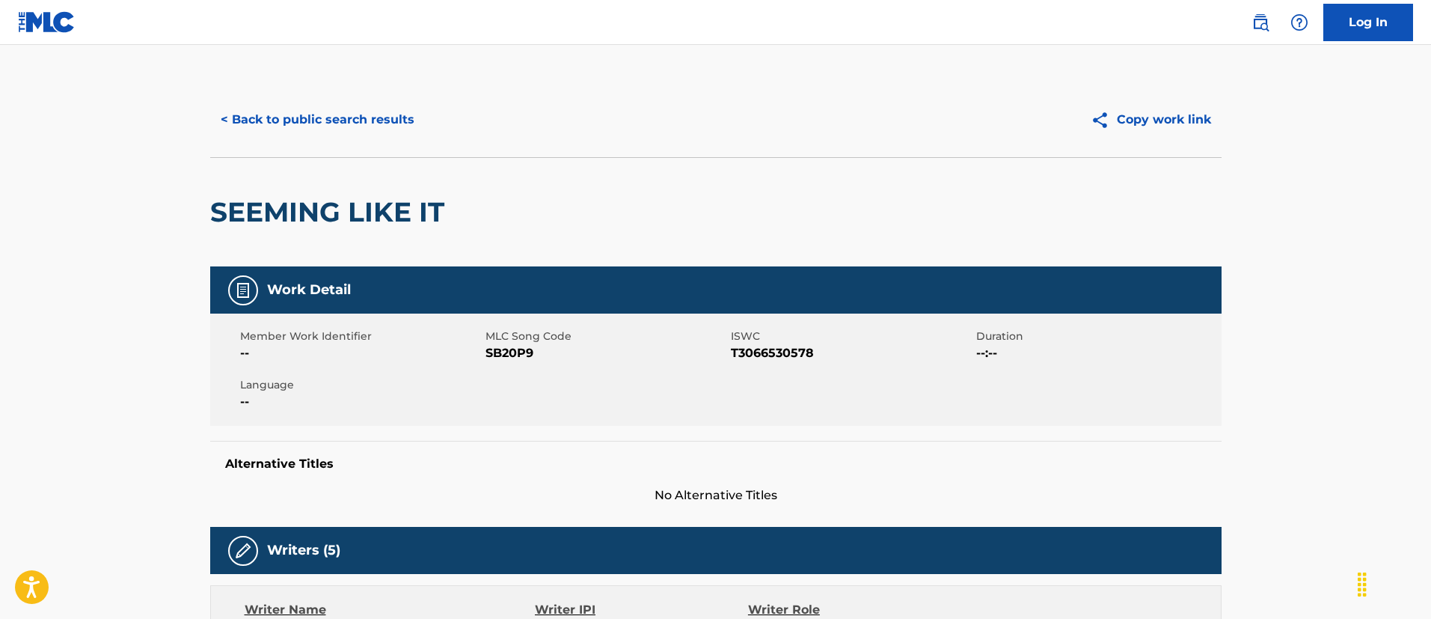
click at [346, 118] on button "< Back to public search results" at bounding box center [317, 119] width 215 height 37
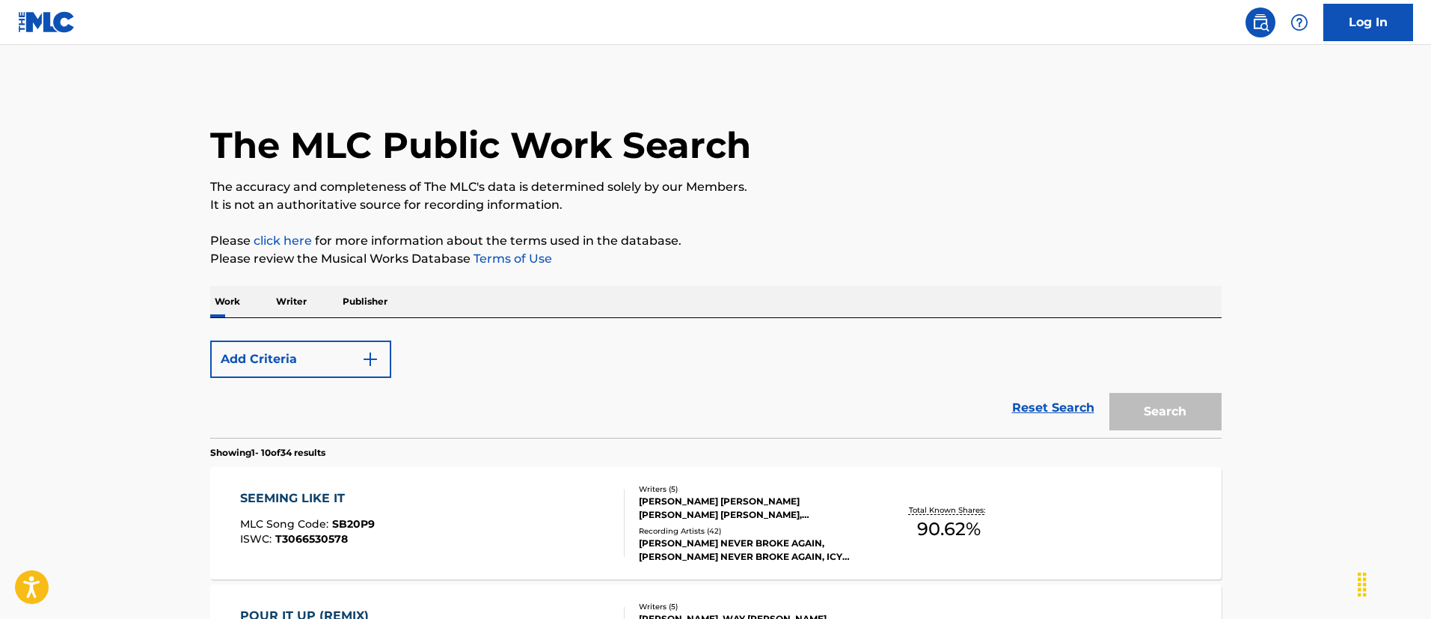
scroll to position [255, 0]
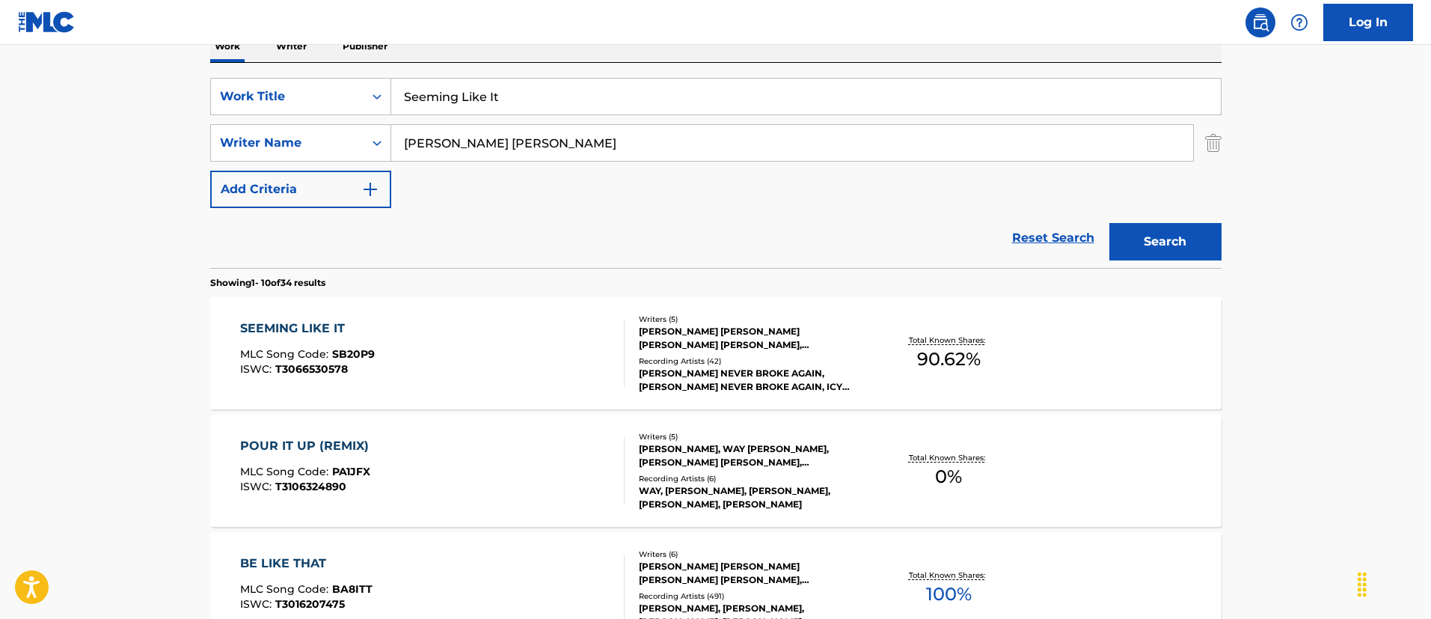
click at [554, 94] on input "Seeming Like It" at bounding box center [806, 97] width 830 height 36
paste input "Kung Fu"
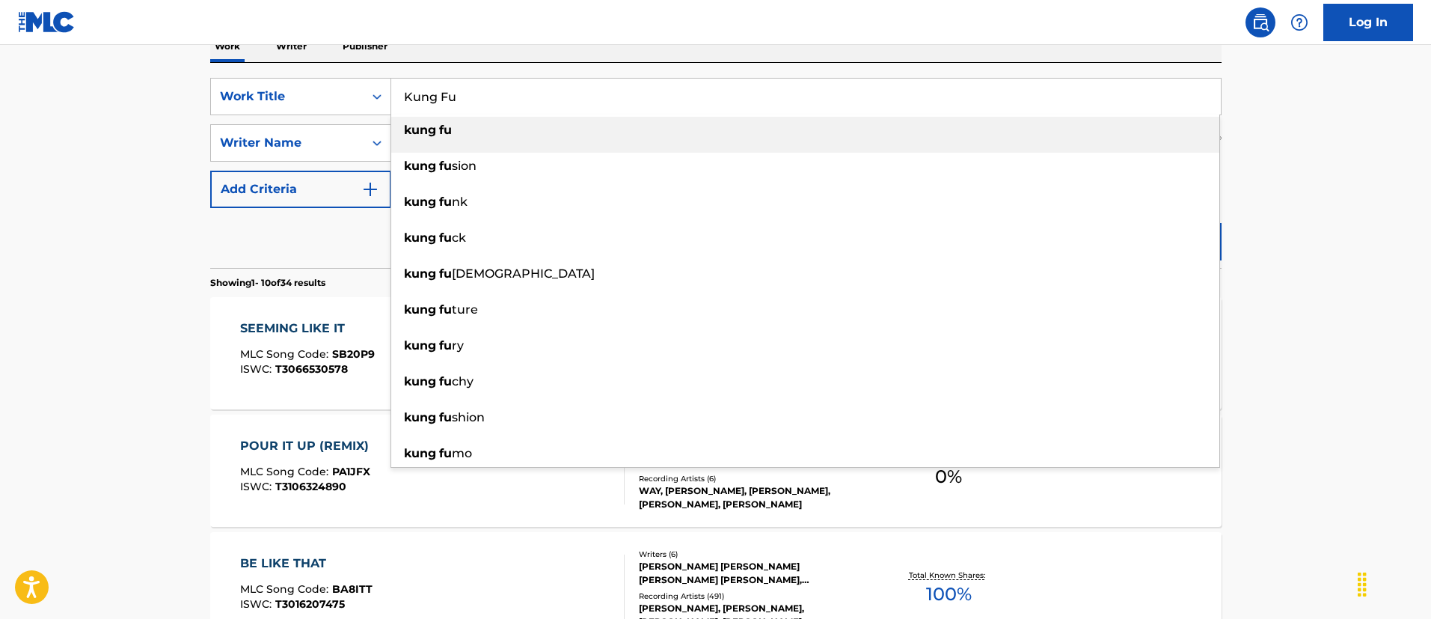
click at [631, 134] on div "kung fu" at bounding box center [805, 130] width 828 height 27
type input "kung fu"
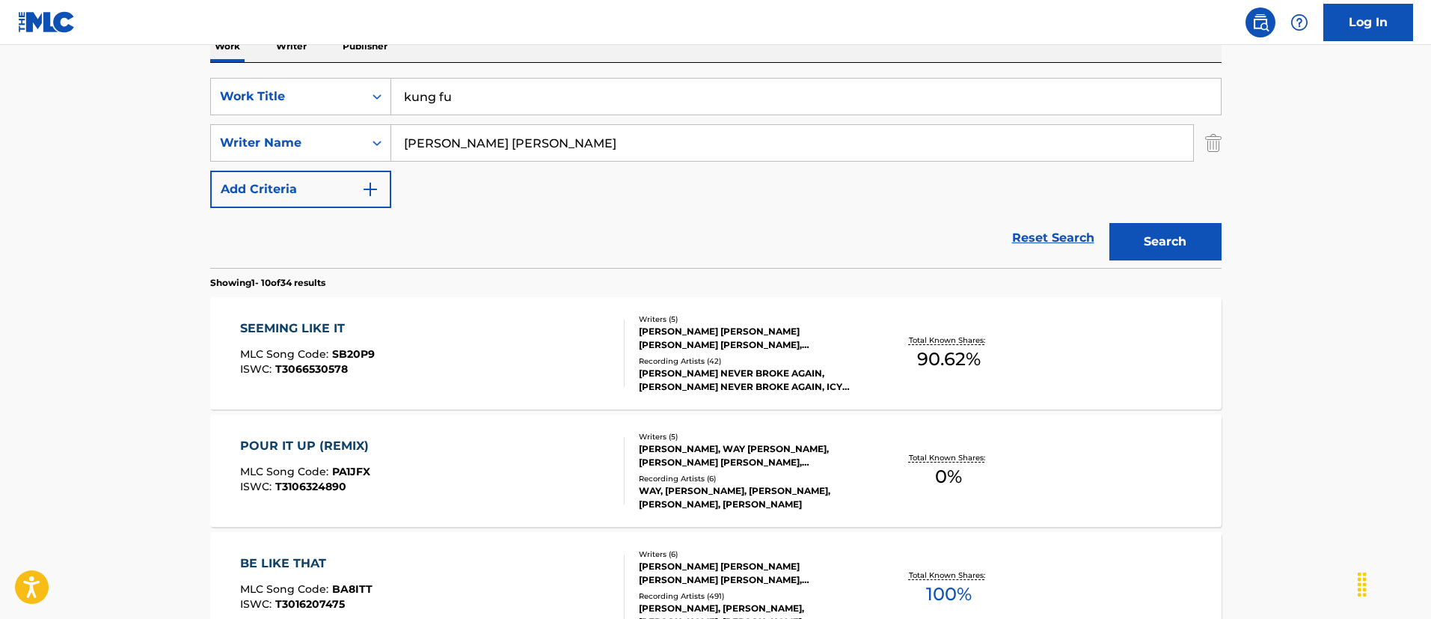
click at [525, 131] on input "[PERSON_NAME] [PERSON_NAME]" at bounding box center [792, 143] width 802 height 36
paste input "[PERSON_NAME]"
click at [1109, 223] on button "Search" at bounding box center [1165, 241] width 112 height 37
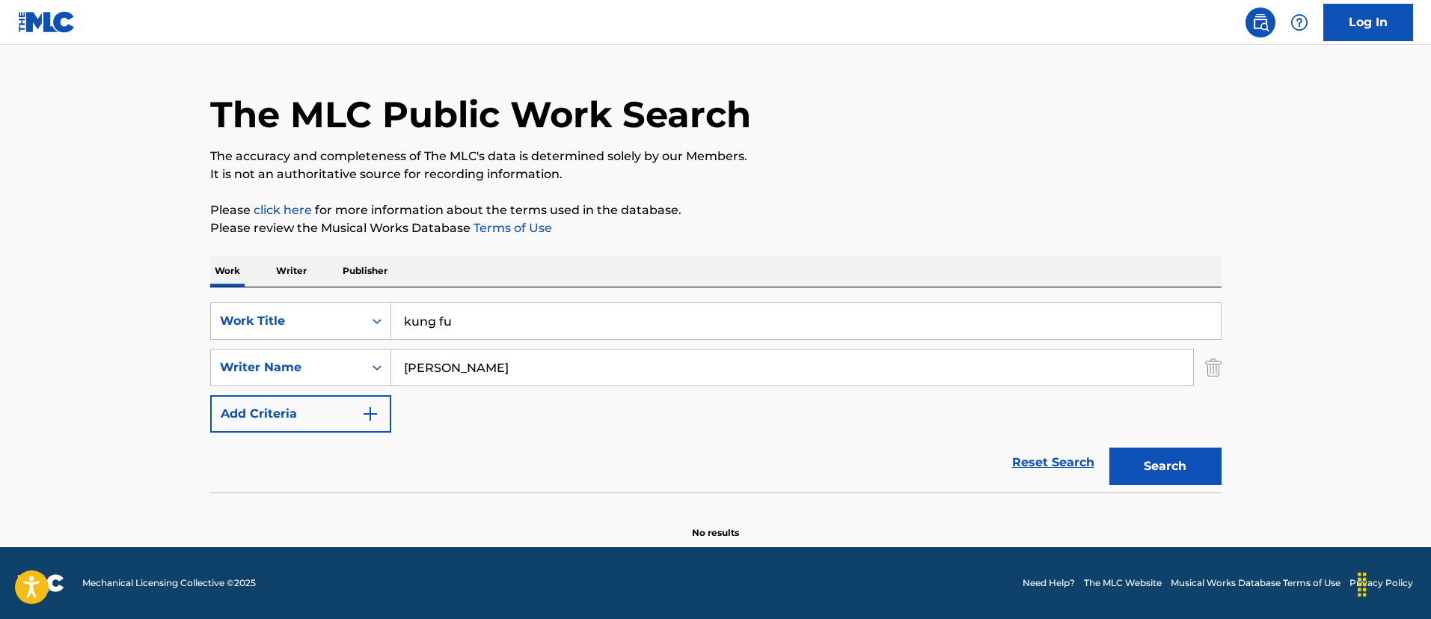
scroll to position [31, 0]
click at [626, 365] on input "[PERSON_NAME]" at bounding box center [792, 367] width 802 height 36
paste input "LAIDI SALIASI"
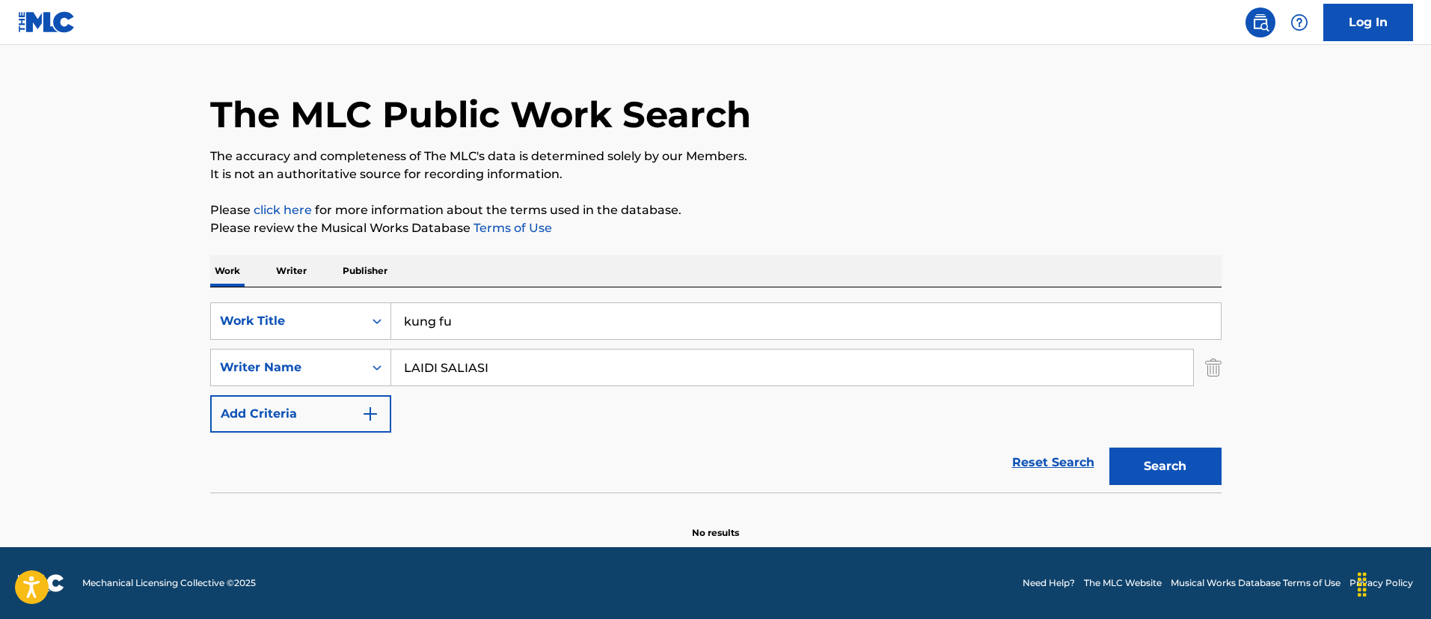
type input "LAIDI SALIASI"
click at [1109, 447] on button "Search" at bounding box center [1165, 465] width 112 height 37
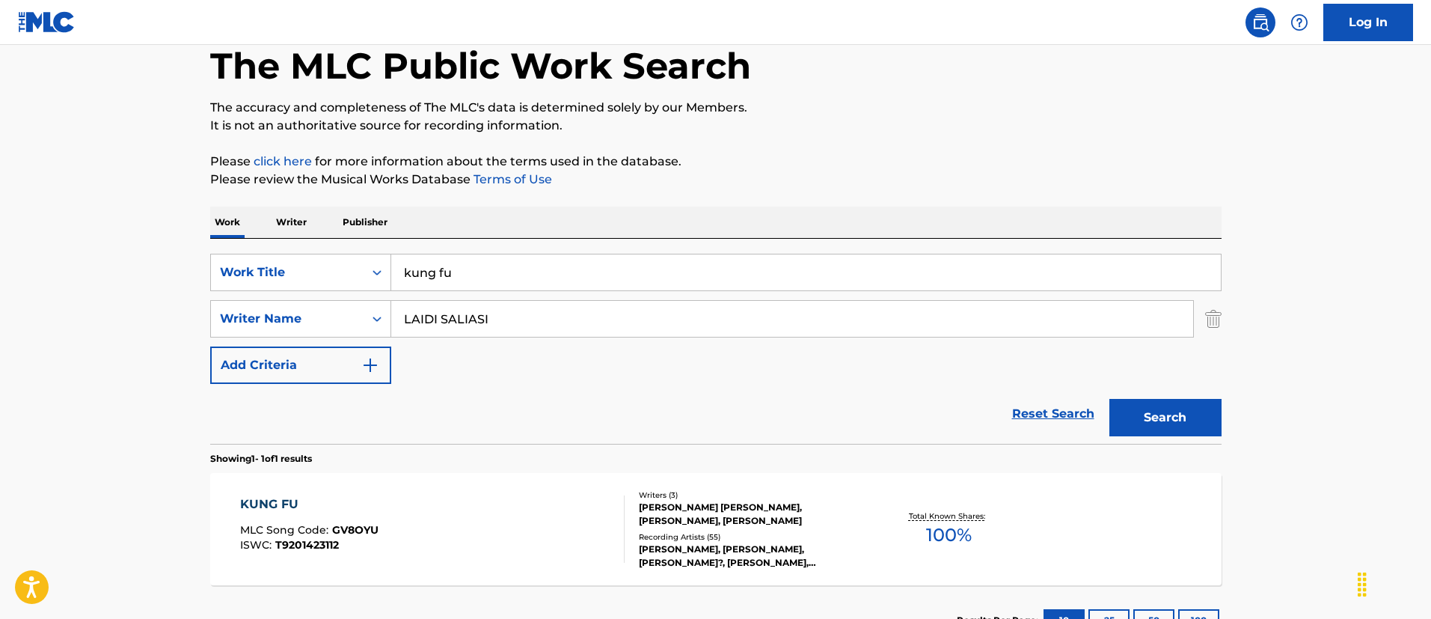
scroll to position [195, 0]
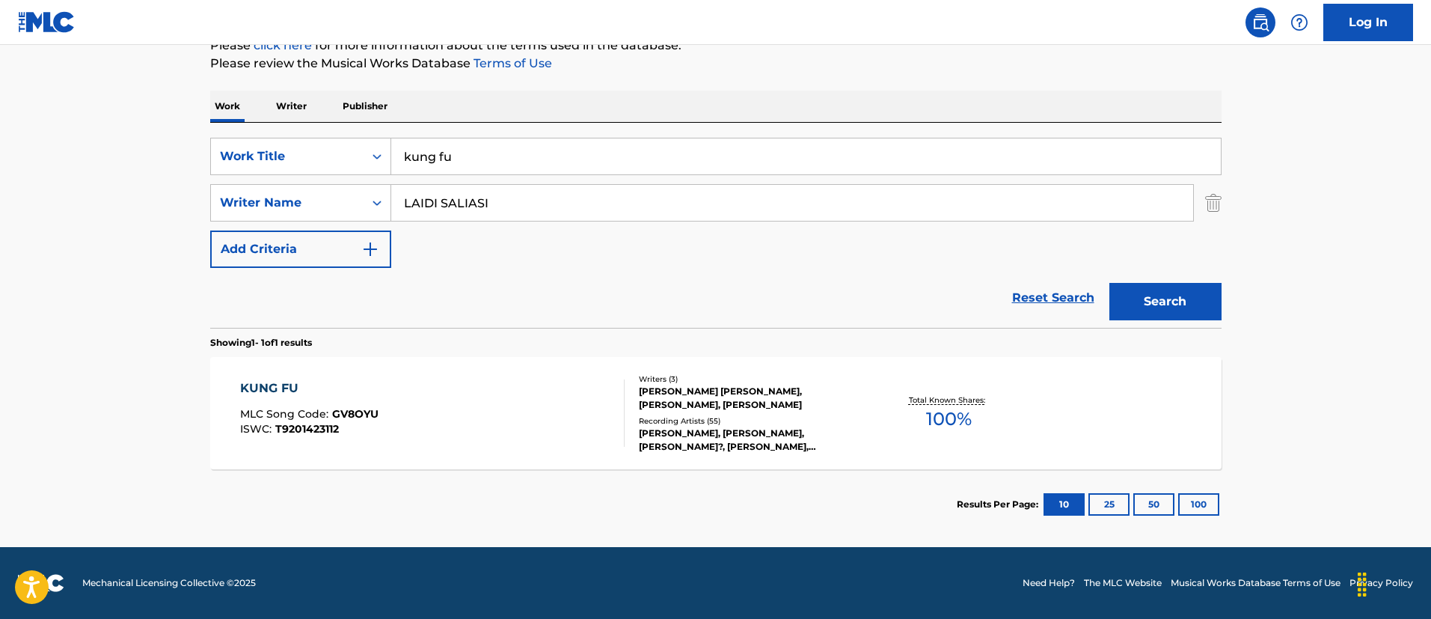
click at [519, 191] on input "LAIDI SALIASI" at bounding box center [792, 203] width 802 height 36
click at [519, 190] on input "LAIDI SALIASI" at bounding box center [792, 203] width 802 height 36
click at [1109, 283] on button "Search" at bounding box center [1165, 301] width 112 height 37
click at [564, 434] on div "KUNG FU MLC Song Code : GV8OYU ISWC : T9201423112" at bounding box center [432, 412] width 384 height 67
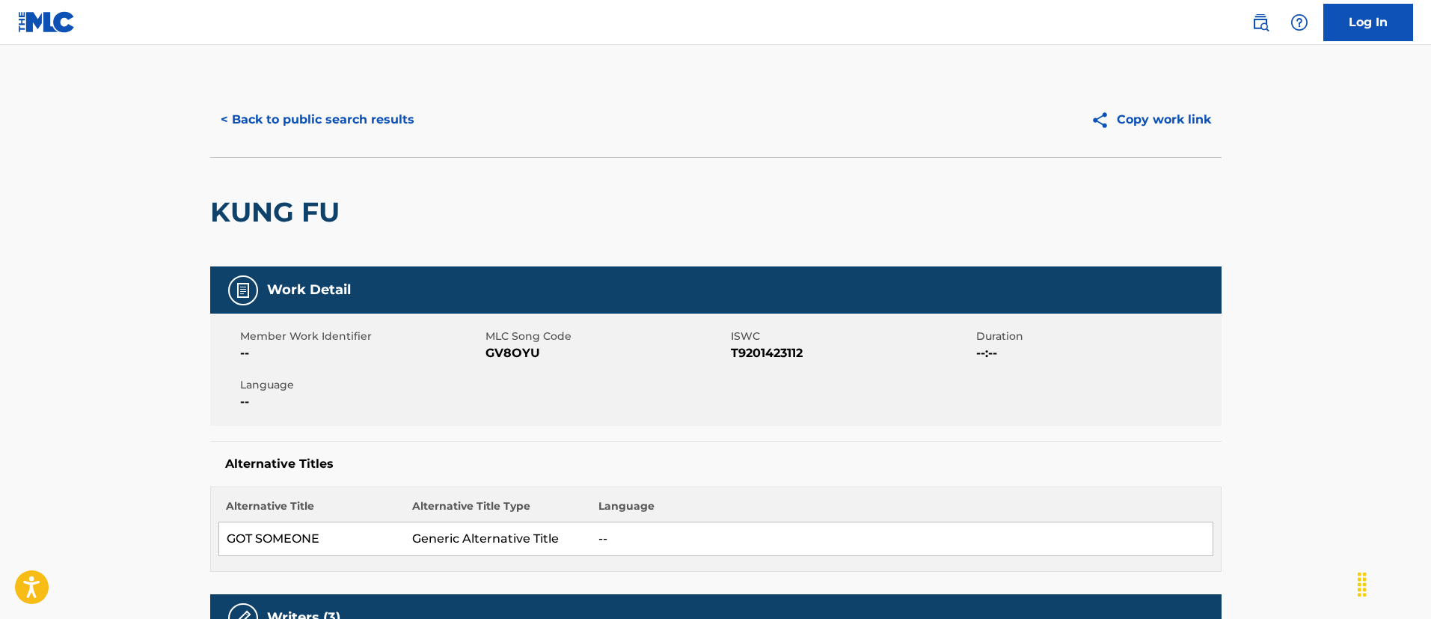
click at [337, 114] on button "< Back to public search results" at bounding box center [317, 119] width 215 height 37
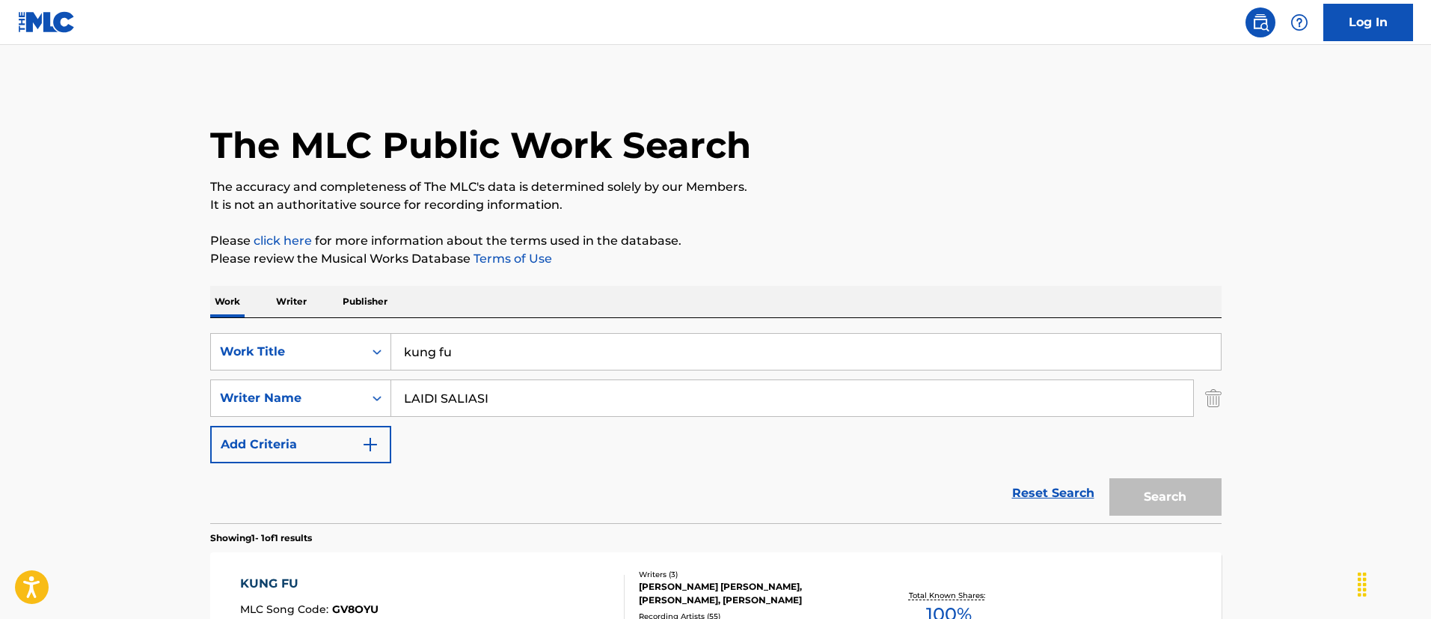
scroll to position [110, 0]
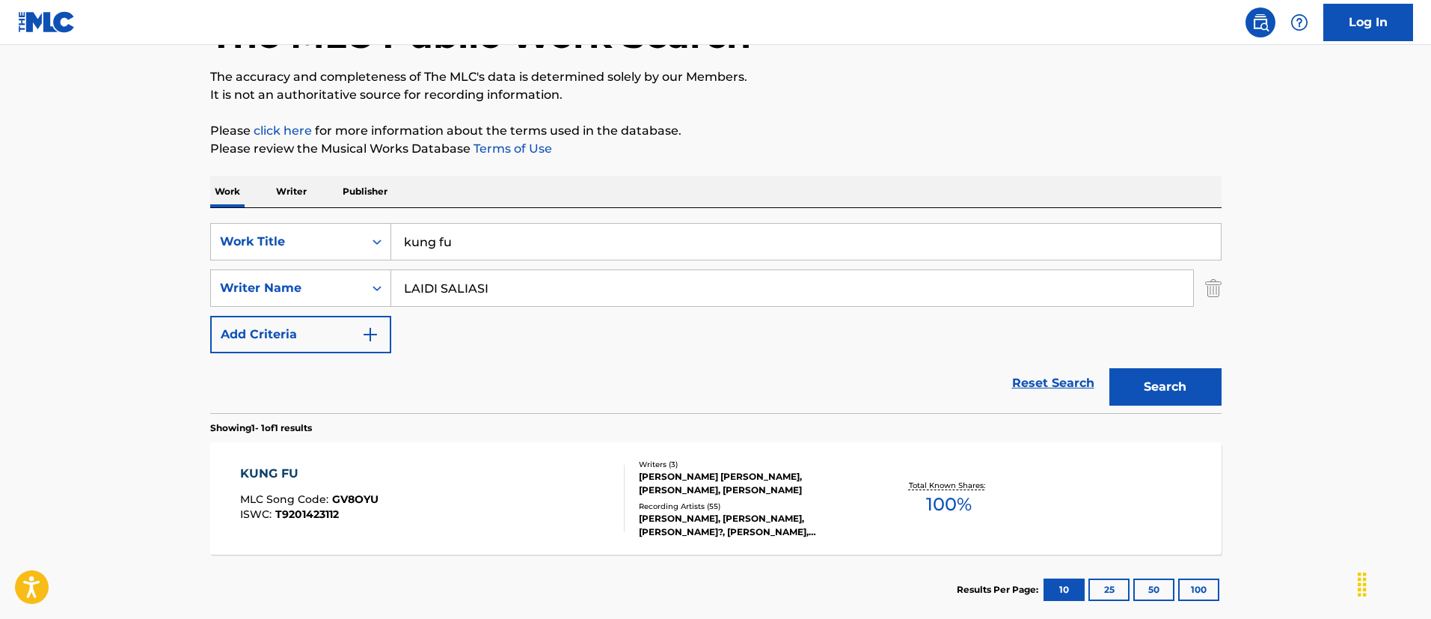
click at [554, 244] on input "kung fu" at bounding box center [806, 242] width 830 height 36
paste input "Feel Right"
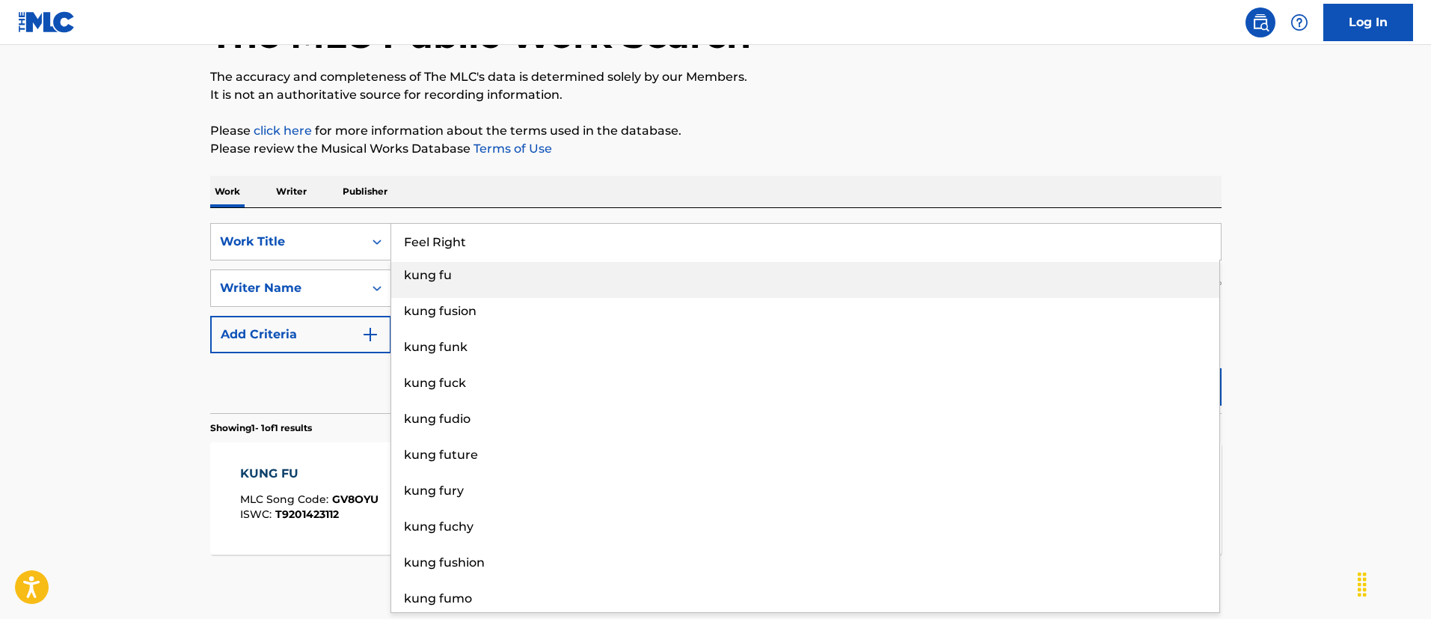
type input "Feel Right"
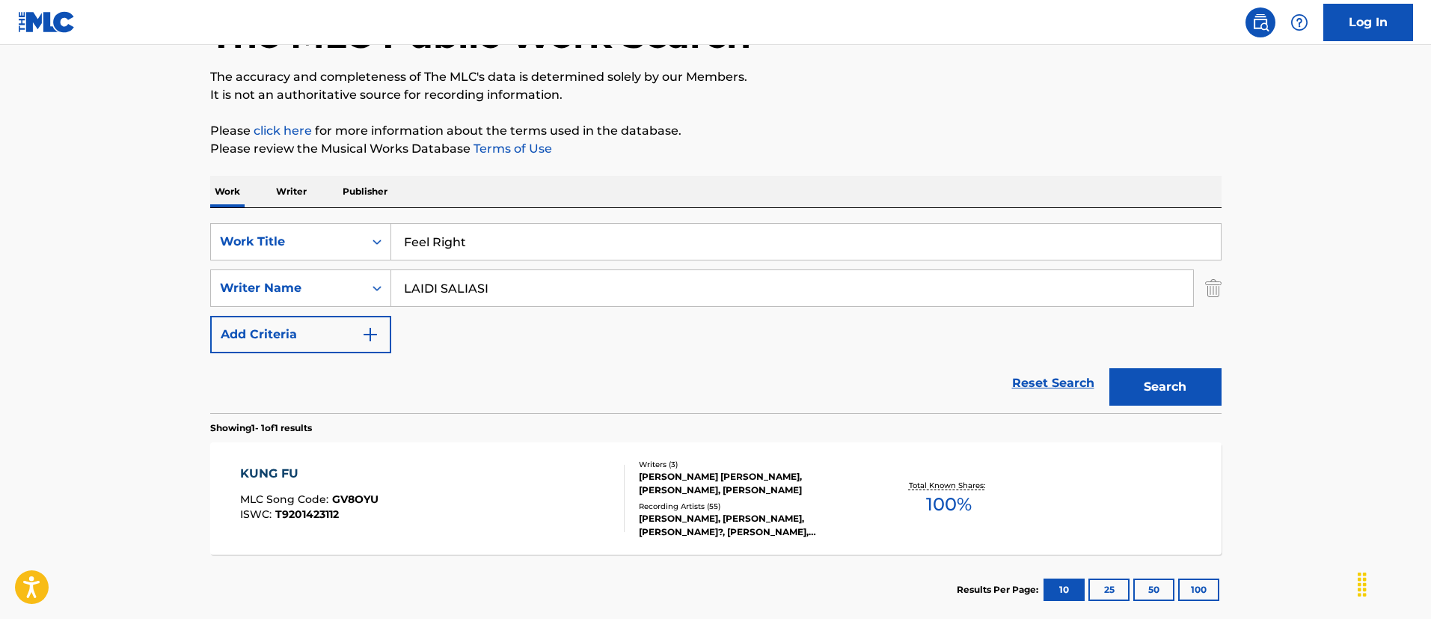
click at [19, 245] on main "The MLC Public Work Search The accuracy and completeness of The MLC's data is d…" at bounding box center [715, 283] width 1431 height 697
click at [471, 286] on input "LAIDI SALIASI" at bounding box center [792, 288] width 802 height 36
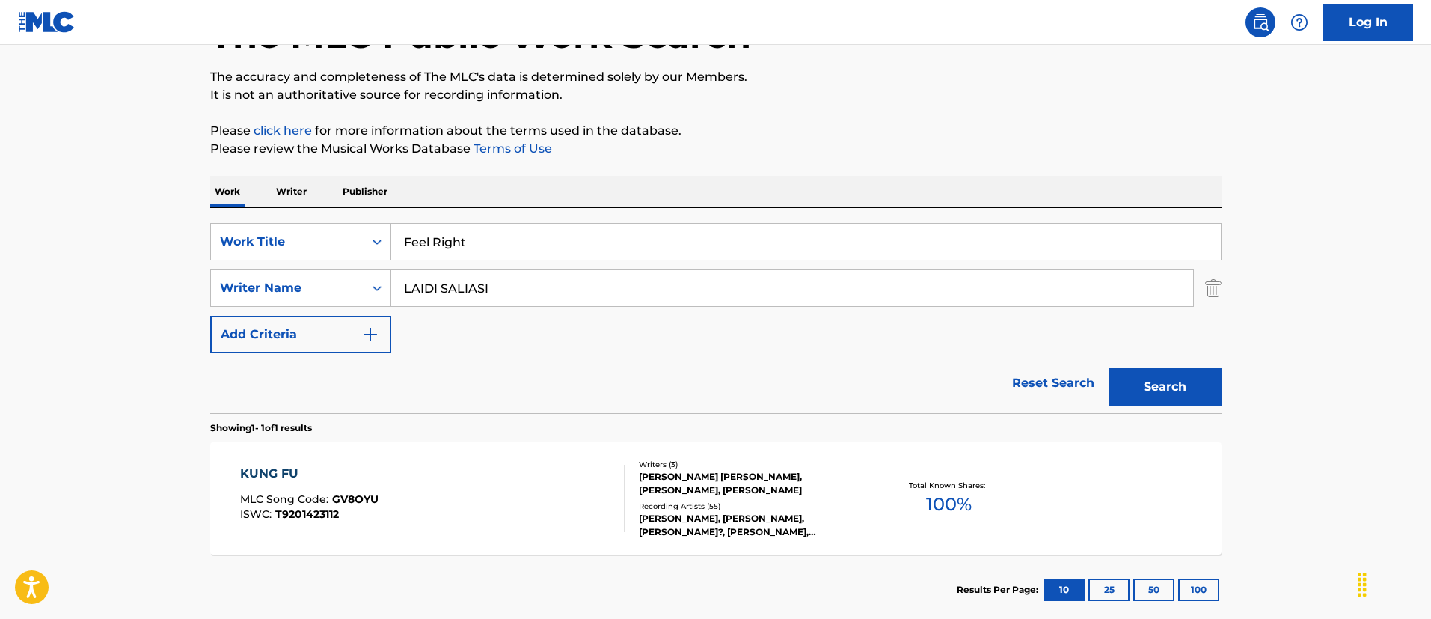
click at [471, 286] on input "LAIDI SALIASI" at bounding box center [792, 288] width 802 height 36
paste input "[PERSON_NAME]"
type input "[PERSON_NAME]"
click at [1109, 368] on button "Search" at bounding box center [1165, 386] width 112 height 37
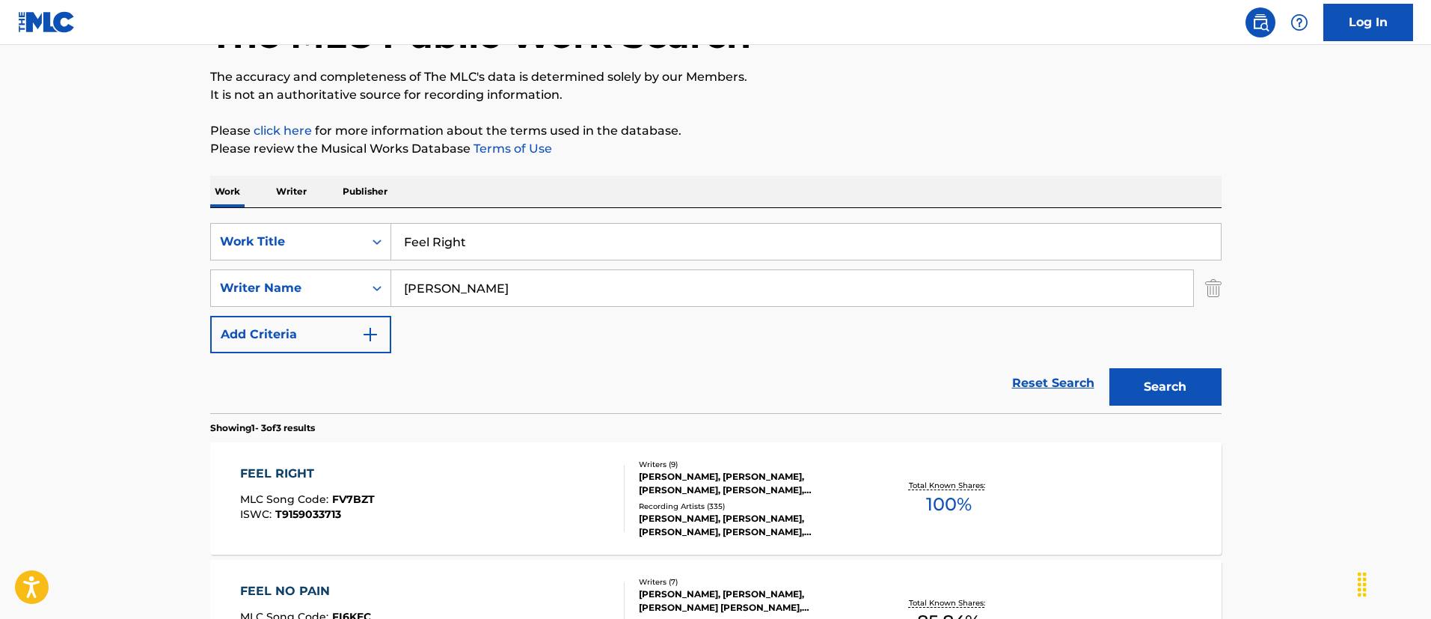
click at [609, 476] on div "FEEL RIGHT MLC Song Code : FV7BZT ISWC : T9159033713" at bounding box center [432, 498] width 384 height 67
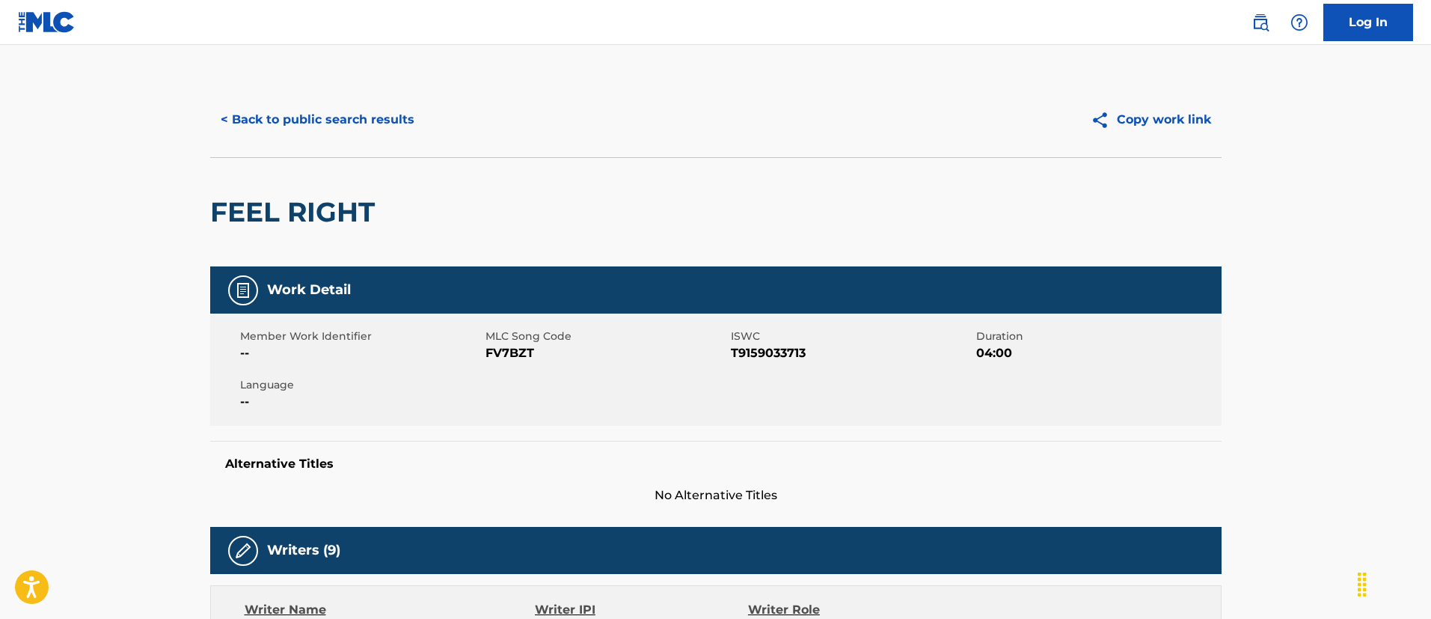
click at [382, 98] on div "< Back to public search results Copy work link" at bounding box center [715, 119] width 1011 height 75
click at [382, 109] on button "< Back to public search results" at bounding box center [317, 119] width 215 height 37
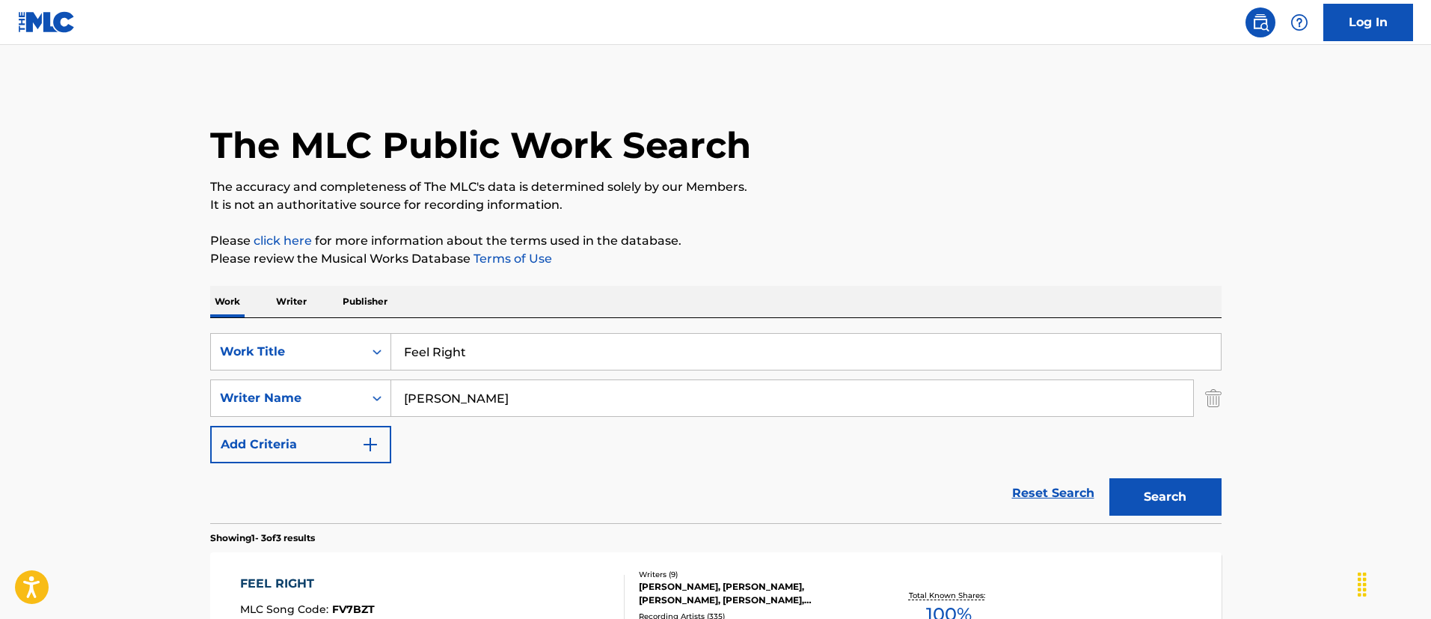
scroll to position [110, 0]
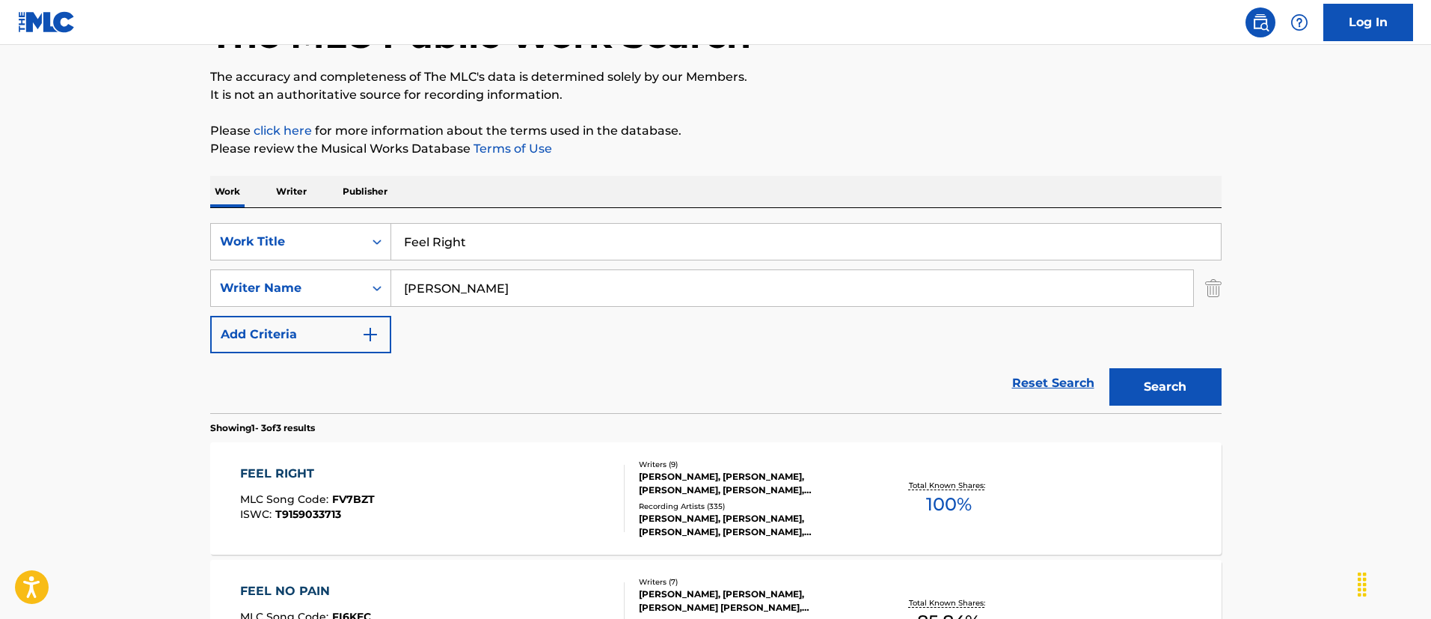
click at [605, 266] on div "SearchWithCriteriac21c3f95-663d-466d-9866-bb8495586ad2 Work Title Feel Right Se…" at bounding box center [715, 288] width 1011 height 130
click at [607, 257] on input "Feel Right" at bounding box center [806, 242] width 830 height 36
paste input "ZZR Music LLC"
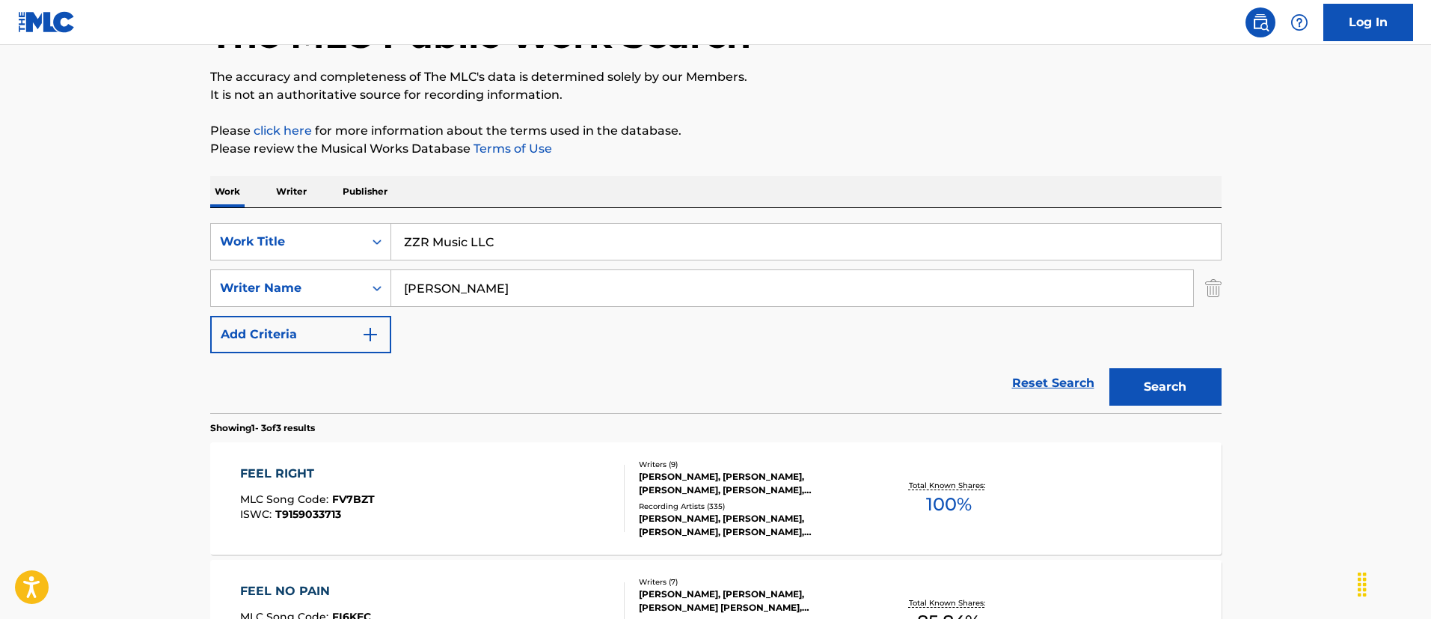
type input "ZZR Music LLC"
click at [628, 289] on input "[PERSON_NAME]" at bounding box center [792, 288] width 802 height 36
paste input "[PERSON_NAME]"
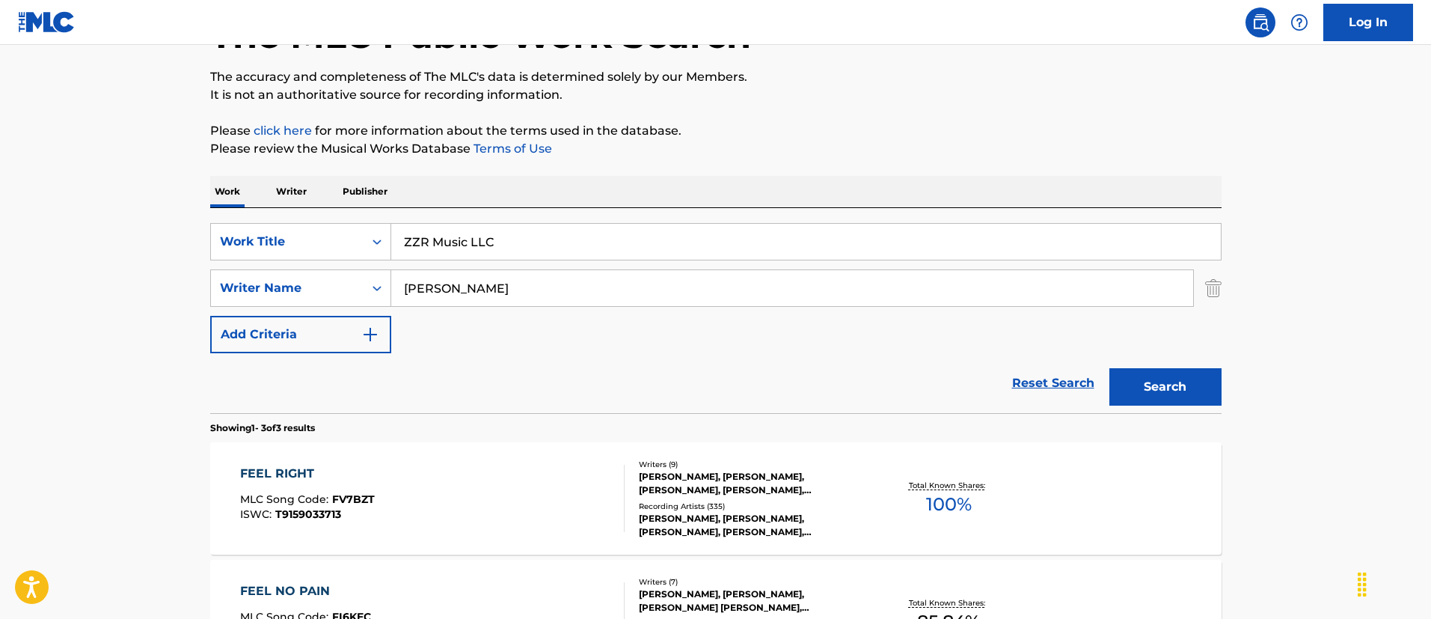
type input "[PERSON_NAME]"
click at [1109, 368] on button "Search" at bounding box center [1165, 386] width 112 height 37
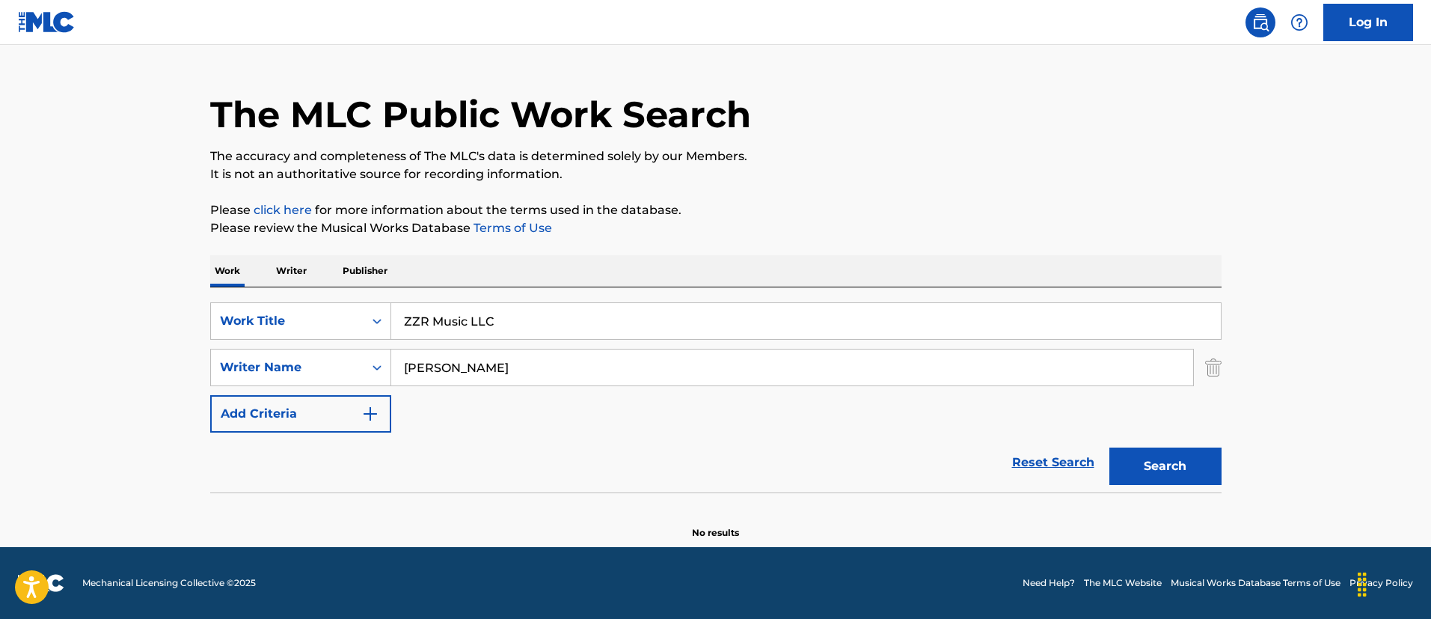
scroll to position [31, 0]
click at [509, 335] on input "ZZR Music LLC" at bounding box center [806, 321] width 830 height 36
paste input "BE MY LOVER"
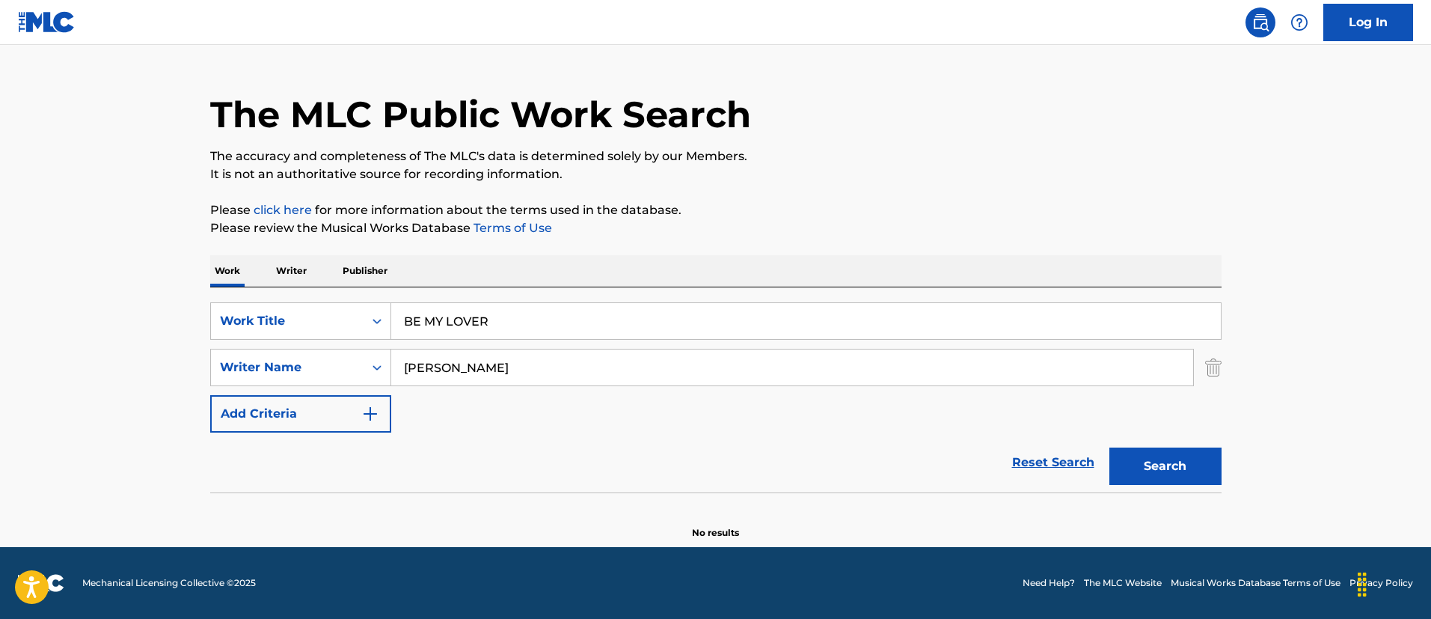
type input "BE MY LOVER"
click at [1109, 447] on button "Search" at bounding box center [1165, 465] width 112 height 37
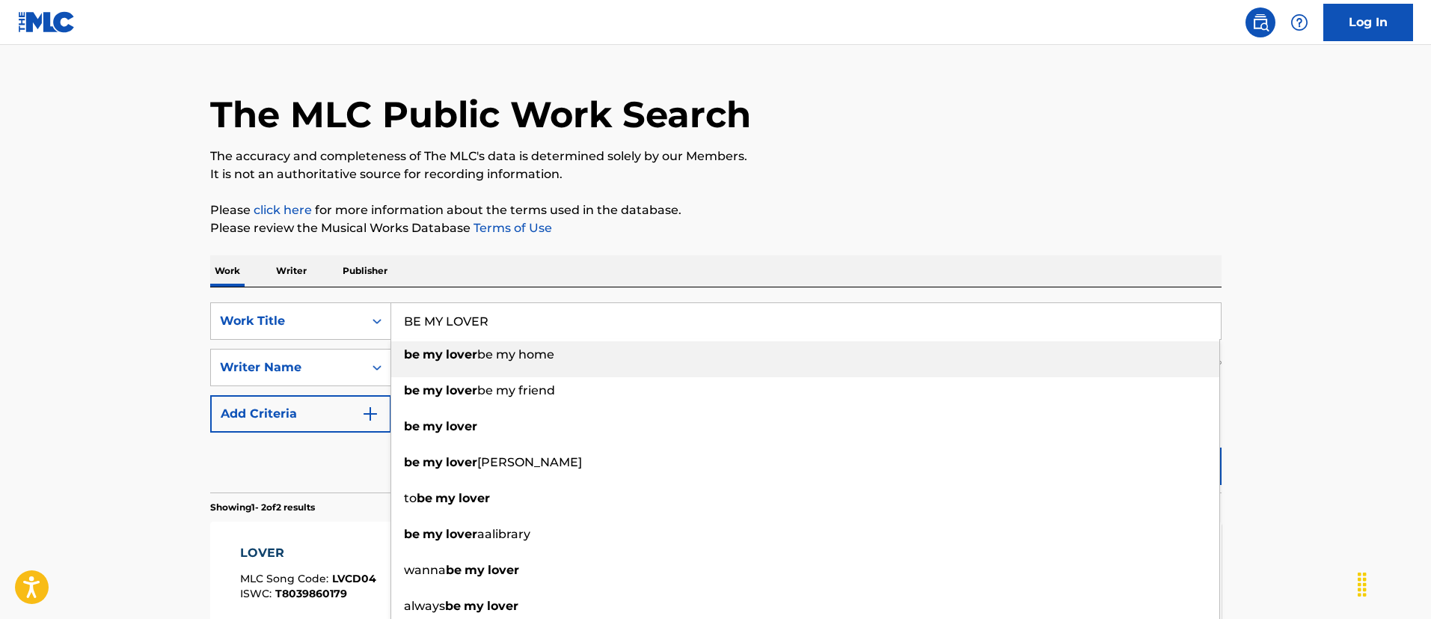
scroll to position [143, 0]
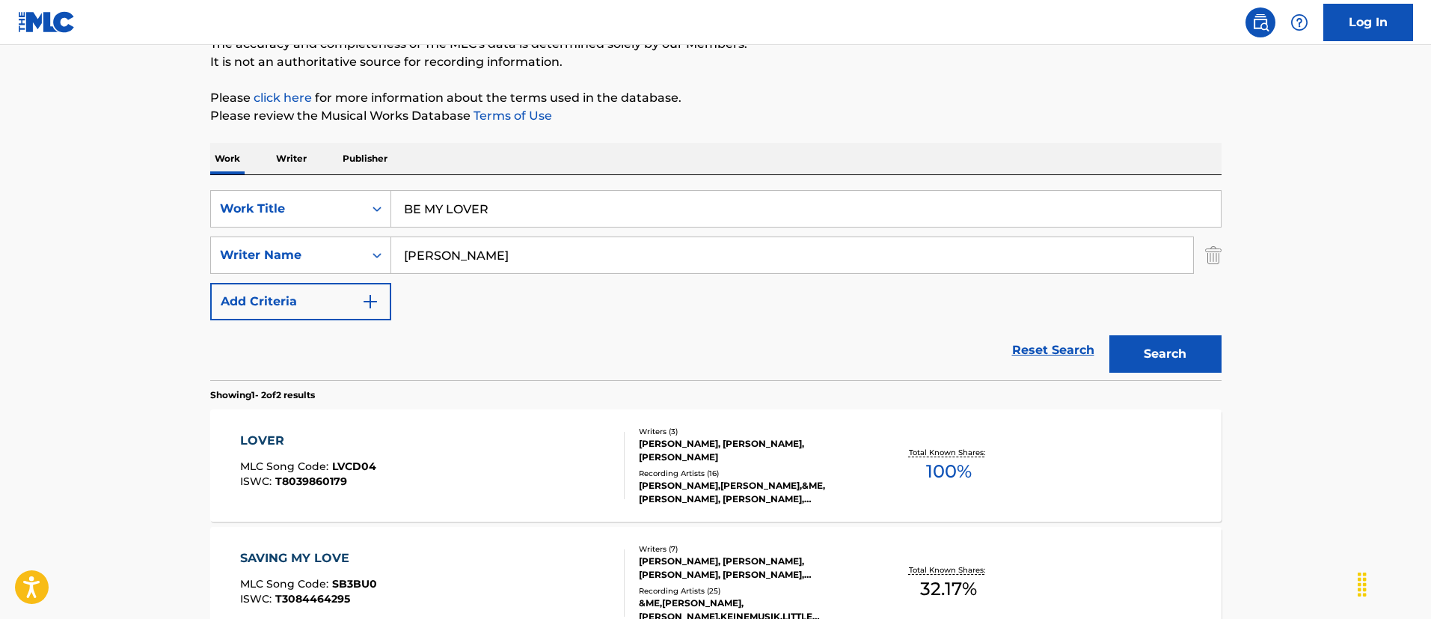
click at [0, 438] on main "The MLC Public Work Search The accuracy and completeness of The MLC's data is d…" at bounding box center [715, 309] width 1431 height 815
drag, startPoint x: 435, startPoint y: 238, endPoint x: 346, endPoint y: 238, distance: 89.0
click at [346, 238] on div "SearchWithCriteria4167ed8b-188e-4386-8afd-8cffdeb4c97a Writer Name [PERSON_NAME]" at bounding box center [715, 254] width 1011 height 37
click at [570, 447] on div "LOVER MLC Song Code : LVCD04 ISWC : T8039860179" at bounding box center [432, 465] width 384 height 67
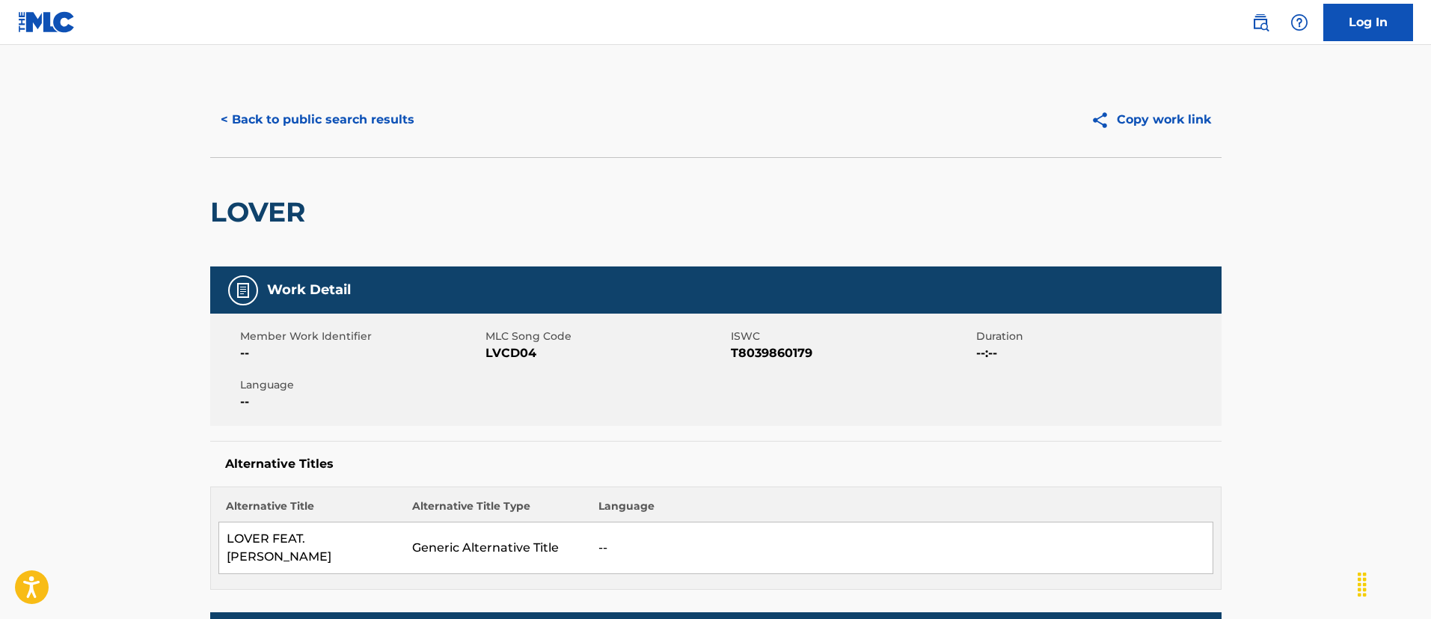
click at [290, 128] on button "< Back to public search results" at bounding box center [317, 119] width 215 height 37
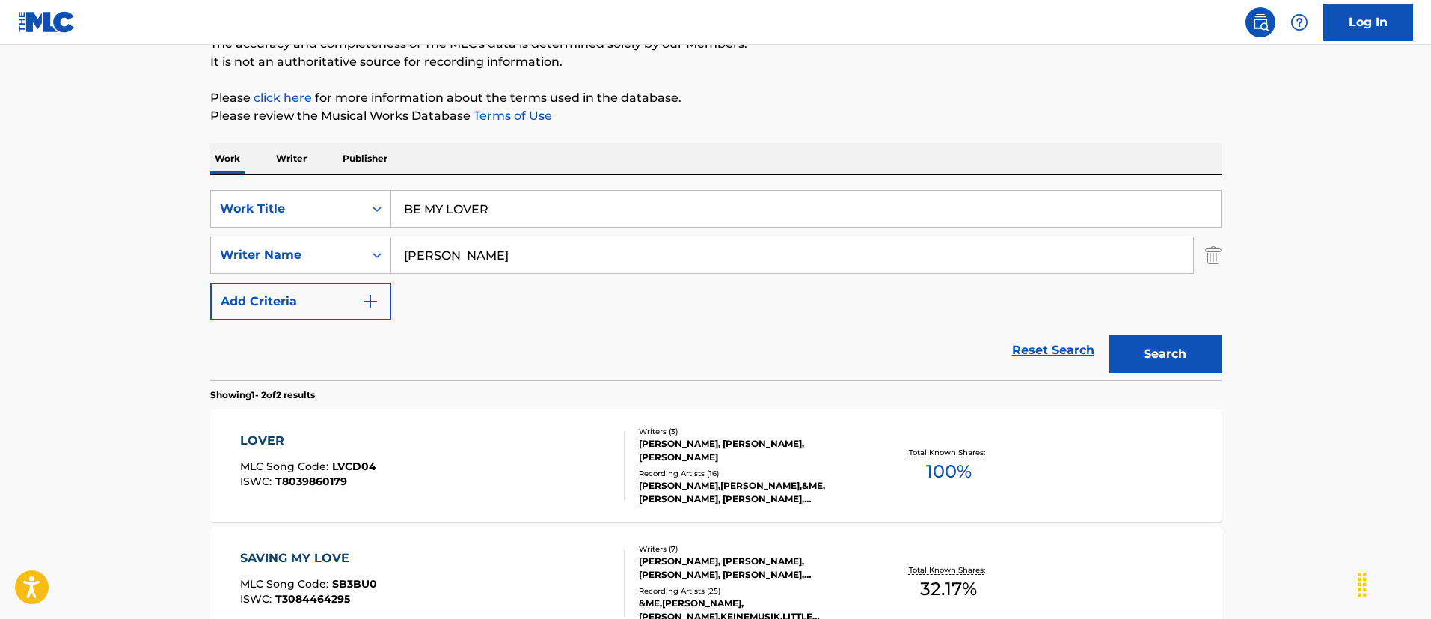
click at [540, 244] on input "[PERSON_NAME]" at bounding box center [792, 255] width 802 height 36
click at [543, 244] on input "[PERSON_NAME]" at bounding box center [792, 255] width 802 height 36
paste input "[PERSON_NAME]"
click at [543, 244] on input "[PERSON_NAME]" at bounding box center [792, 255] width 802 height 36
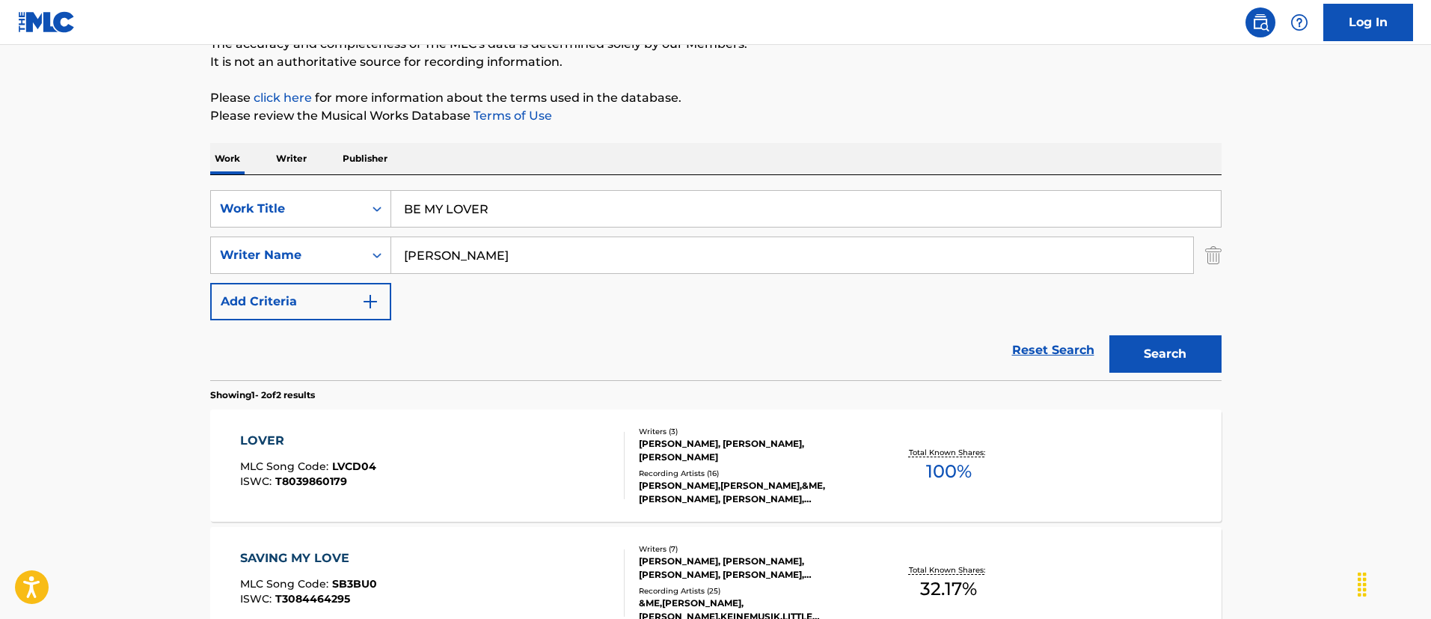
click at [543, 244] on input "[PERSON_NAME]" at bounding box center [792, 255] width 802 height 36
paste input "Search Form"
type input "[PERSON_NAME]"
click at [1109, 335] on button "Search" at bounding box center [1165, 353] width 112 height 37
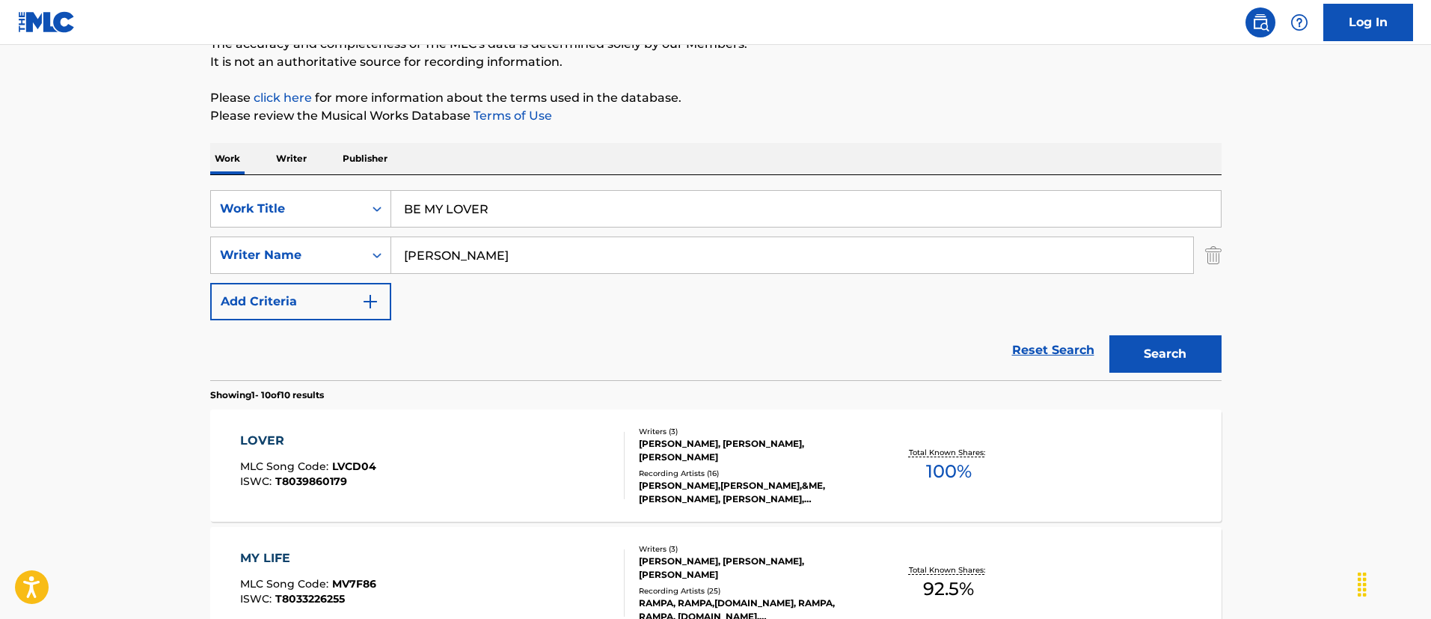
click at [515, 442] on div "LOVER MLC Song Code : LVCD04 ISWC : T8039860179" at bounding box center [432, 465] width 384 height 67
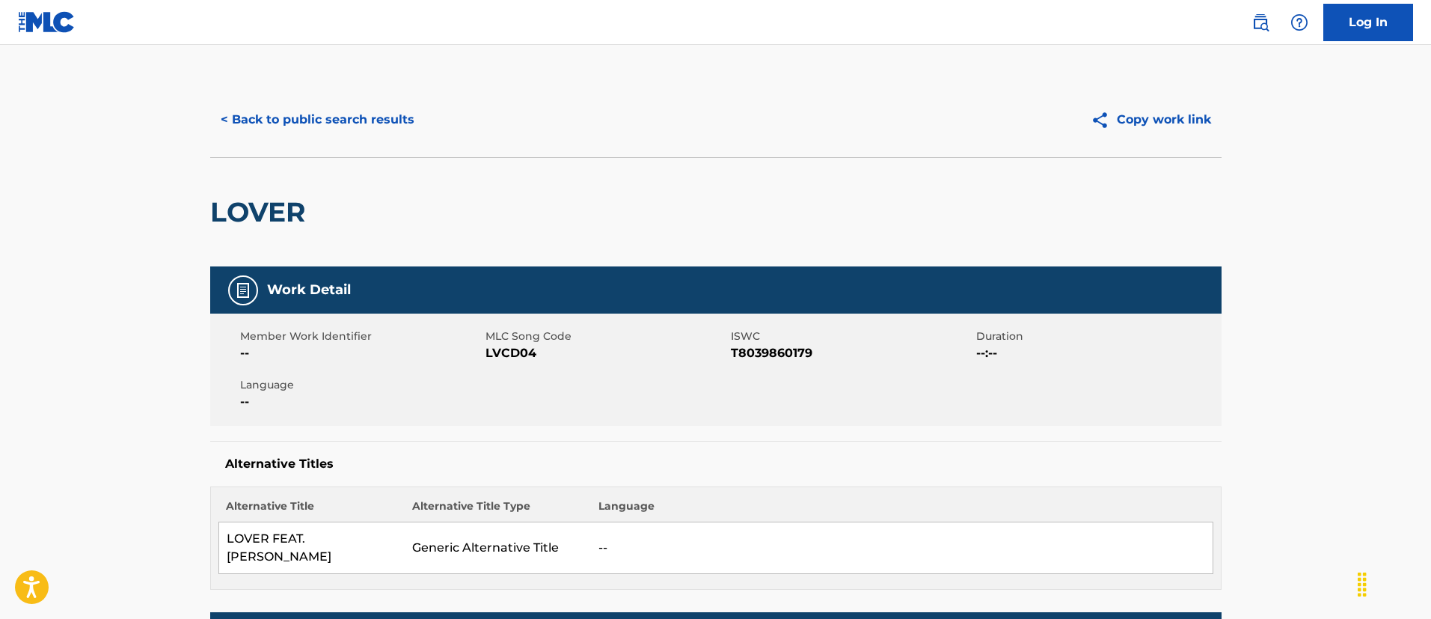
click at [338, 127] on button "< Back to public search results" at bounding box center [317, 119] width 215 height 37
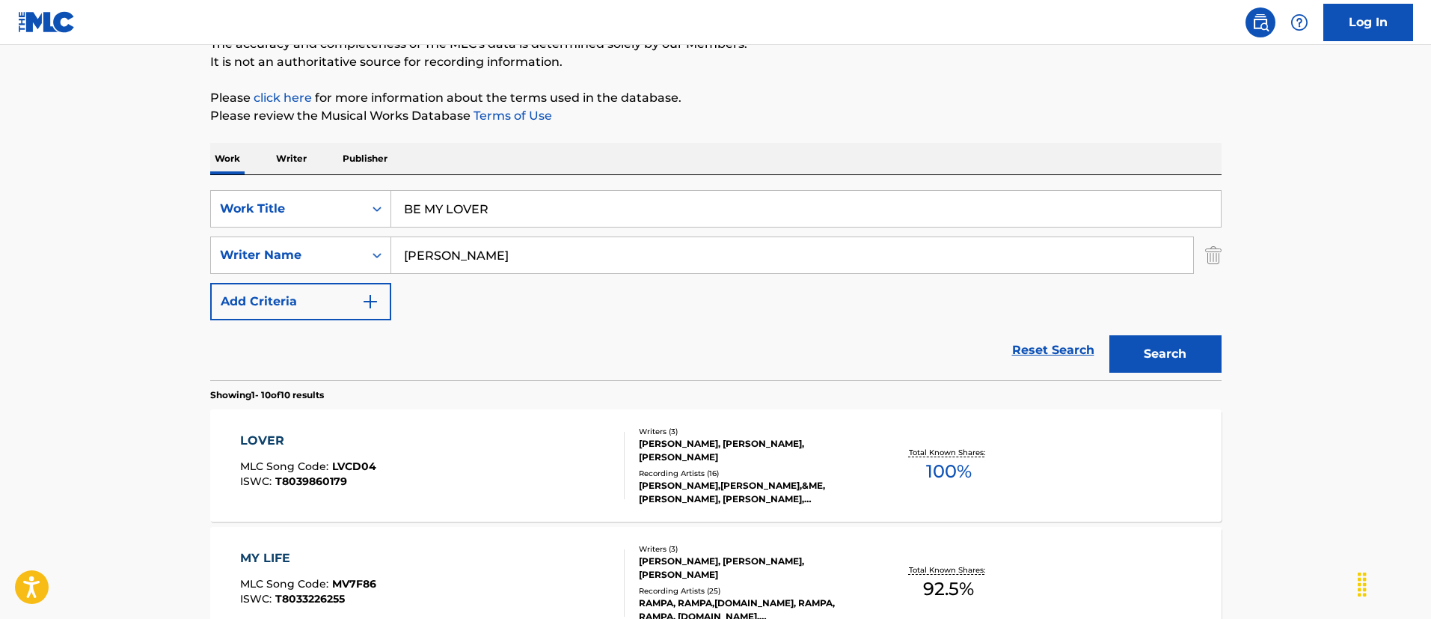
click at [550, 194] on input "BE MY LOVER" at bounding box center [806, 209] width 830 height 36
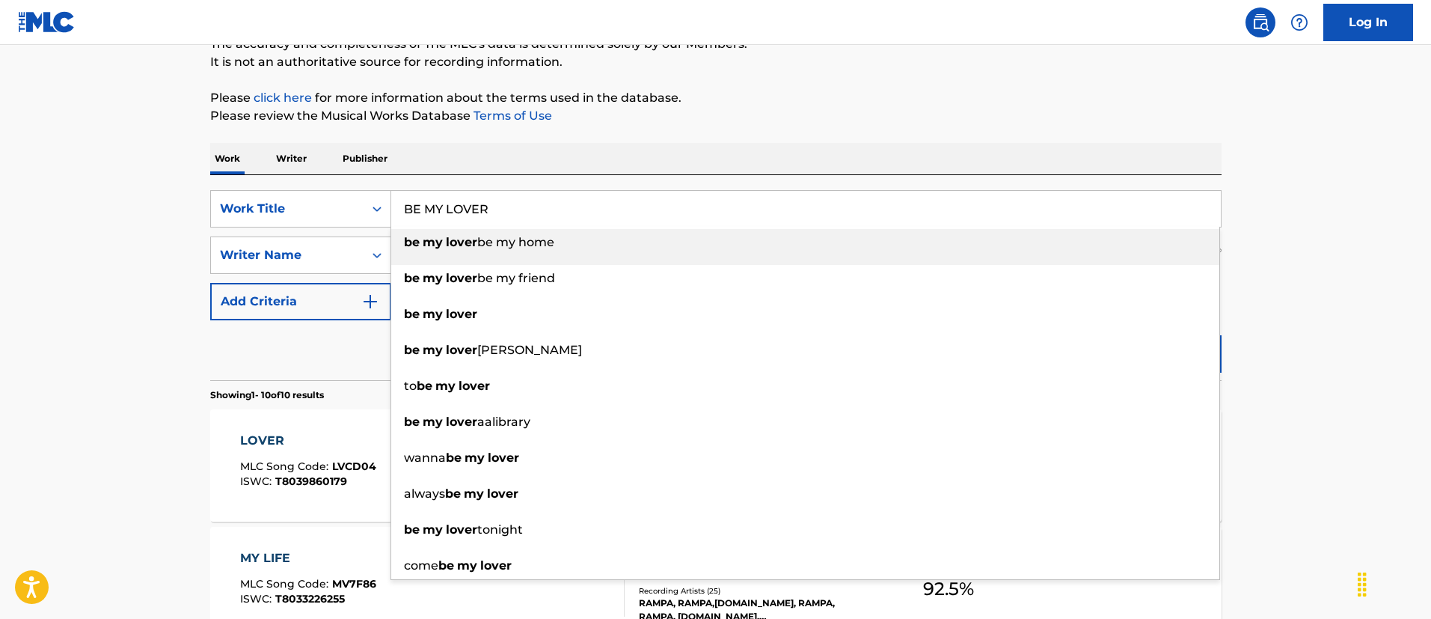
paste input "CANDYMAN"
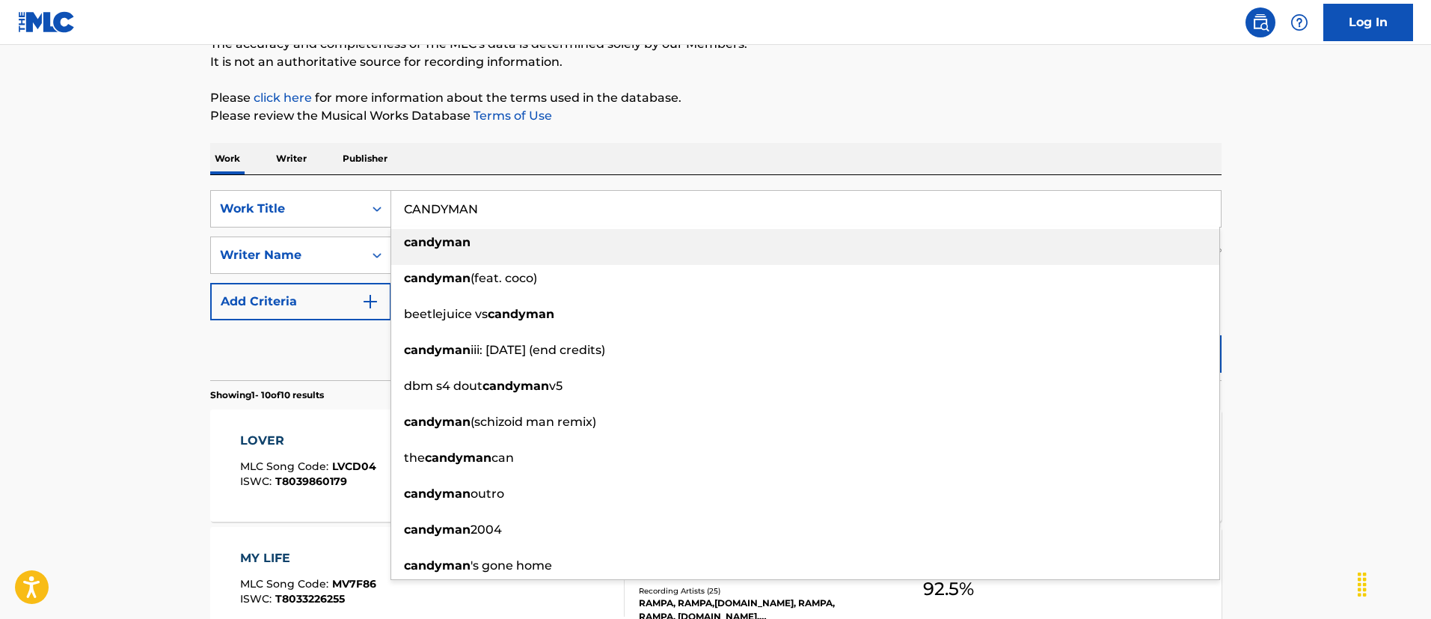
drag, startPoint x: 691, startPoint y: 215, endPoint x: 613, endPoint y: 265, distance: 92.1
click at [660, 252] on div "candyman" at bounding box center [805, 242] width 828 height 27
type input "candyman"
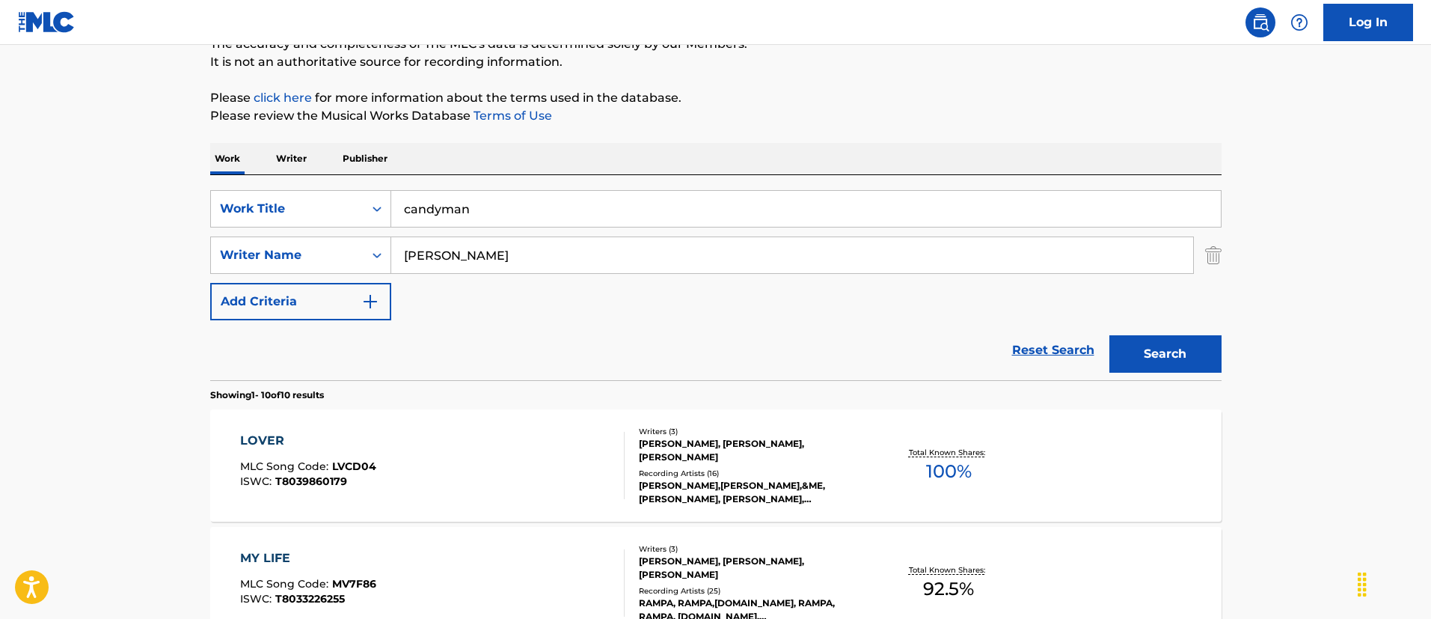
click at [511, 245] on input "[PERSON_NAME]" at bounding box center [792, 255] width 802 height 36
paste input "[PERSON_NAME]"
click at [1109, 335] on button "Search" at bounding box center [1165, 353] width 112 height 37
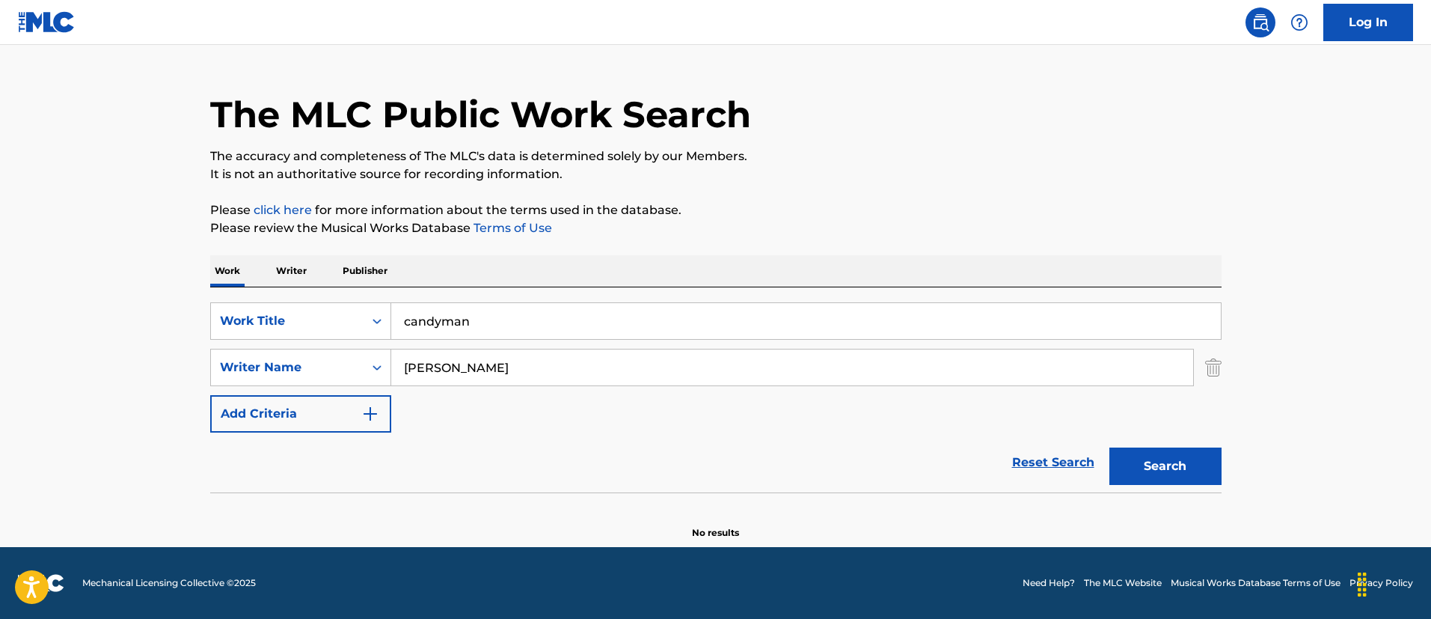
scroll to position [31, 0]
click at [574, 362] on input "[PERSON_NAME]" at bounding box center [792, 367] width 802 height 36
paste input "FOLAYAN KUNEREDE"
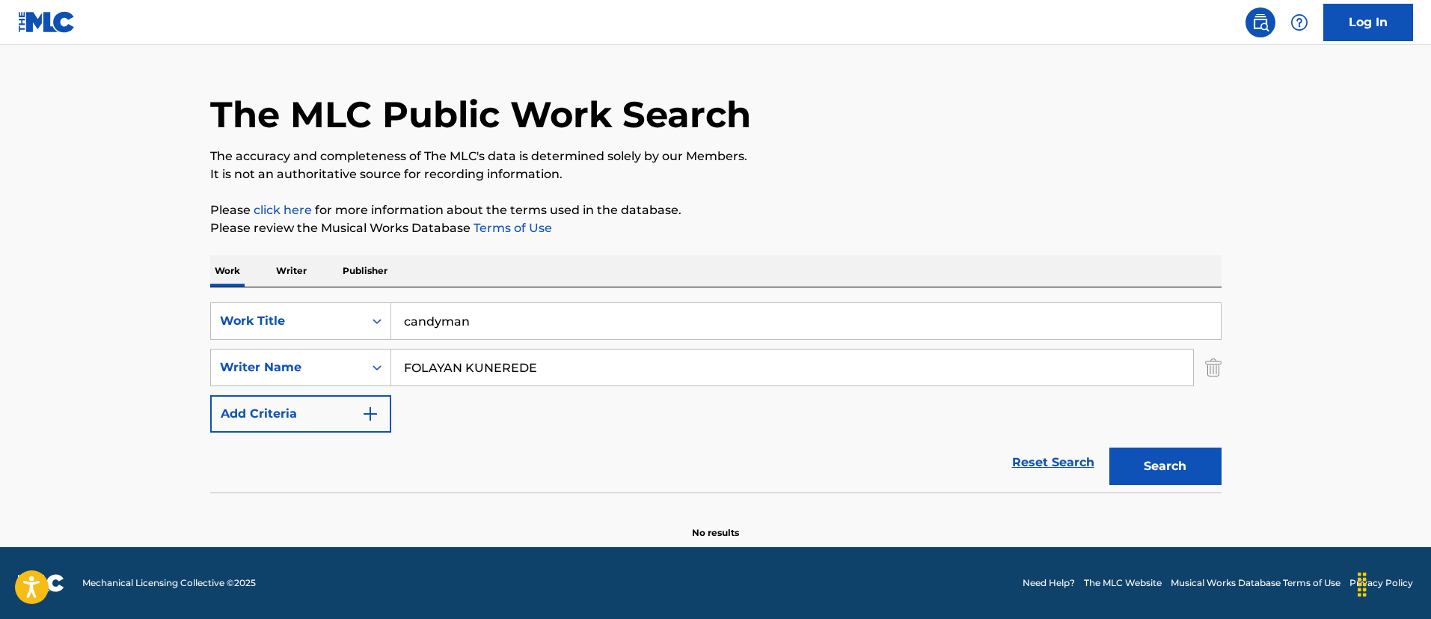
click at [1109, 447] on button "Search" at bounding box center [1165, 465] width 112 height 37
click at [579, 364] on input "FOLAYAN KUNEREDE" at bounding box center [792, 367] width 802 height 36
paste input "[PERSON_NAME]"
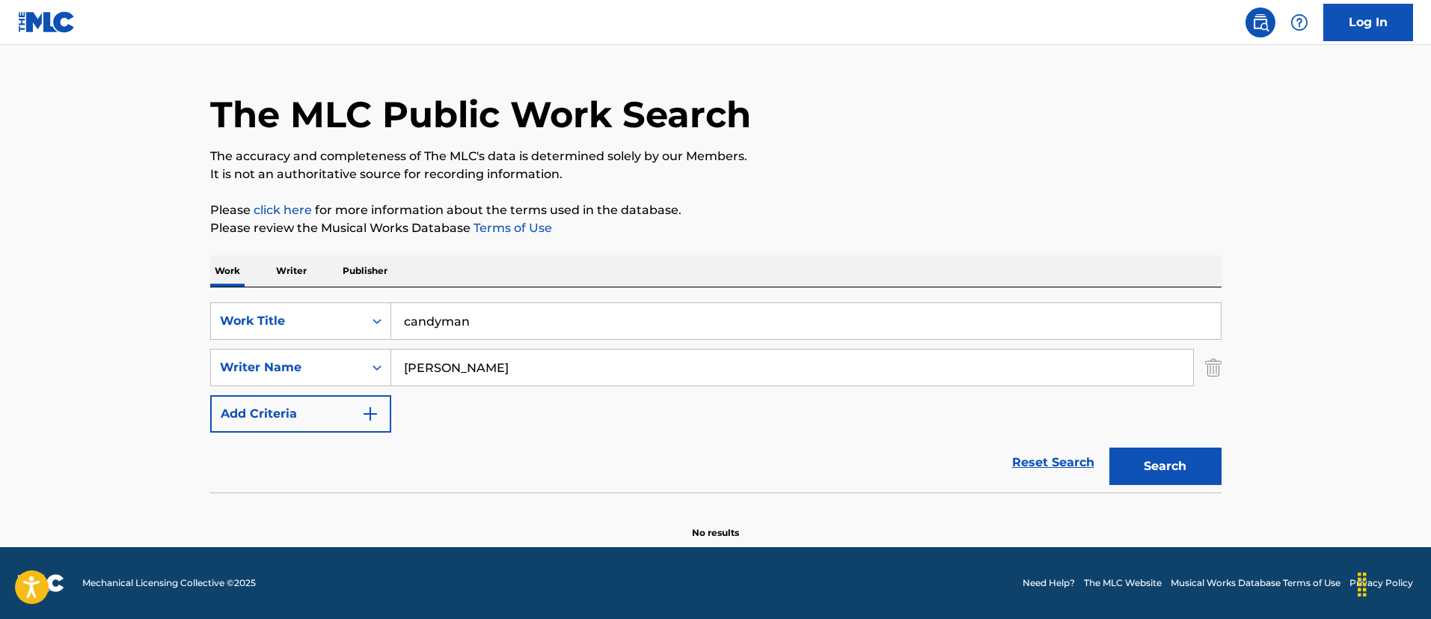
type input "[PERSON_NAME]"
click at [1109, 447] on button "Search" at bounding box center [1165, 465] width 112 height 37
click at [441, 316] on input "candyman" at bounding box center [806, 321] width 830 height 36
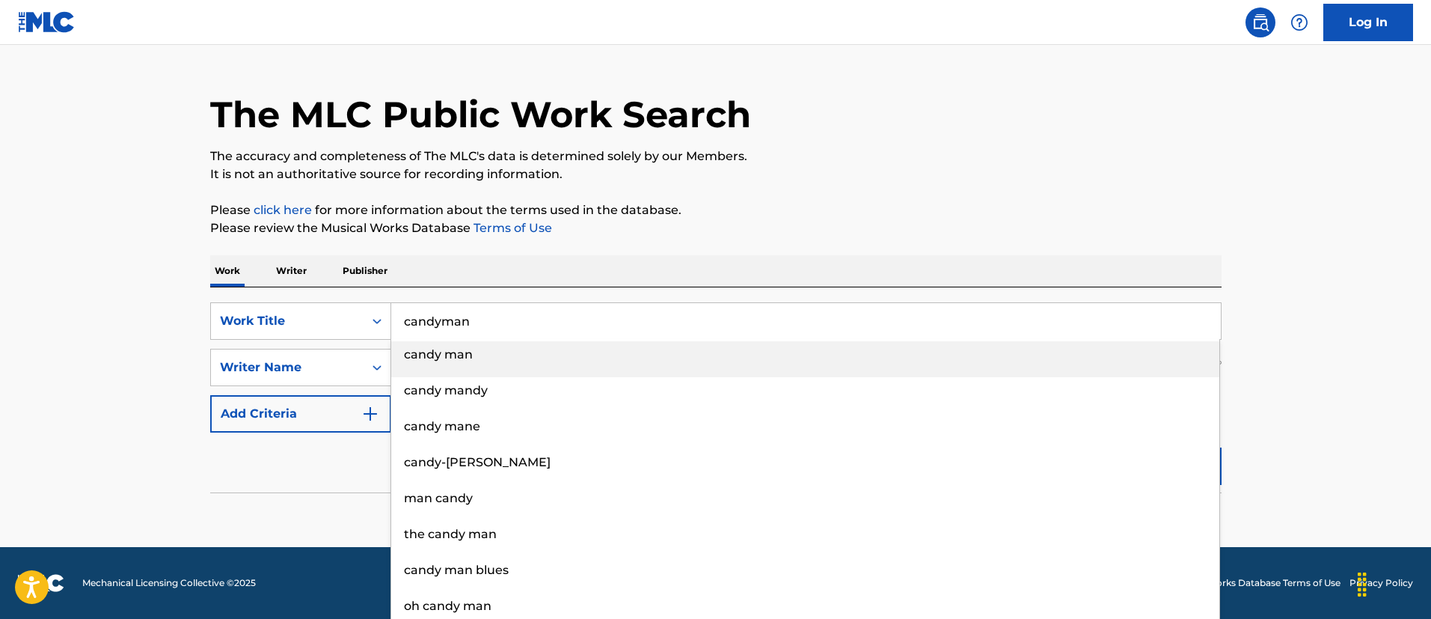
click at [444, 319] on input "candyman" at bounding box center [806, 321] width 830 height 36
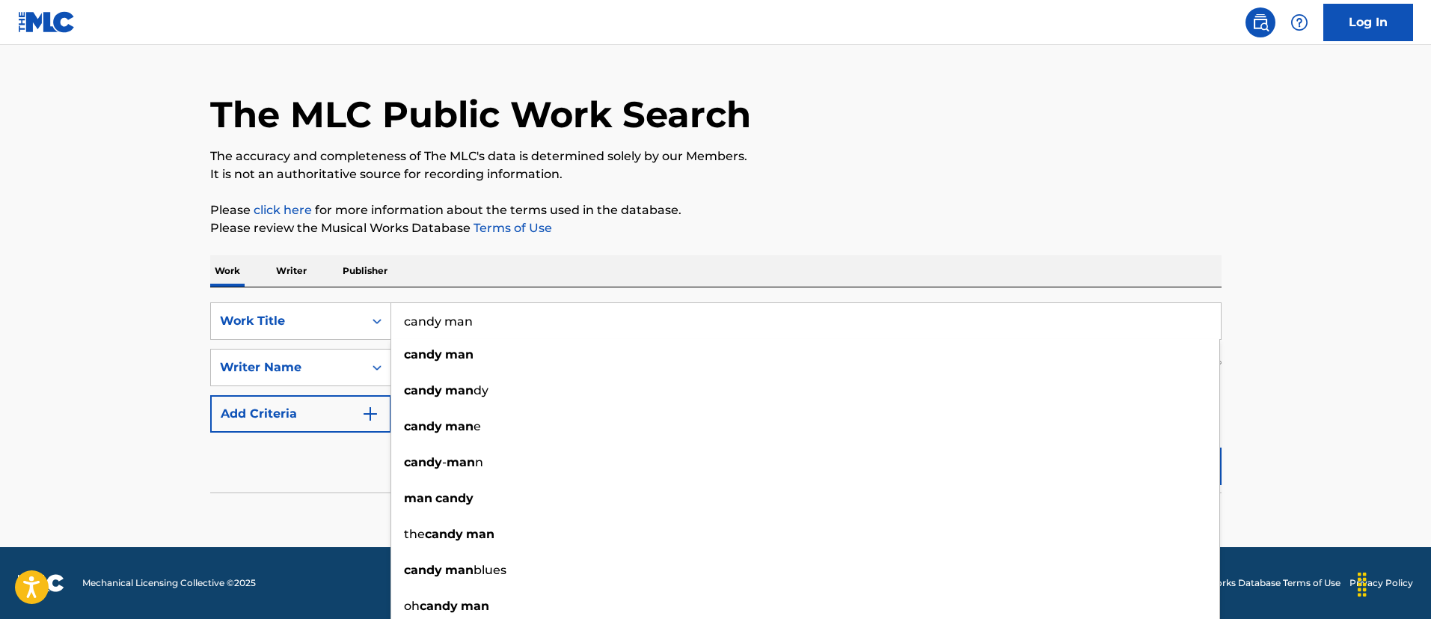
click at [572, 326] on input "candy man" at bounding box center [806, 321] width 830 height 36
paste input "Paper Trail"
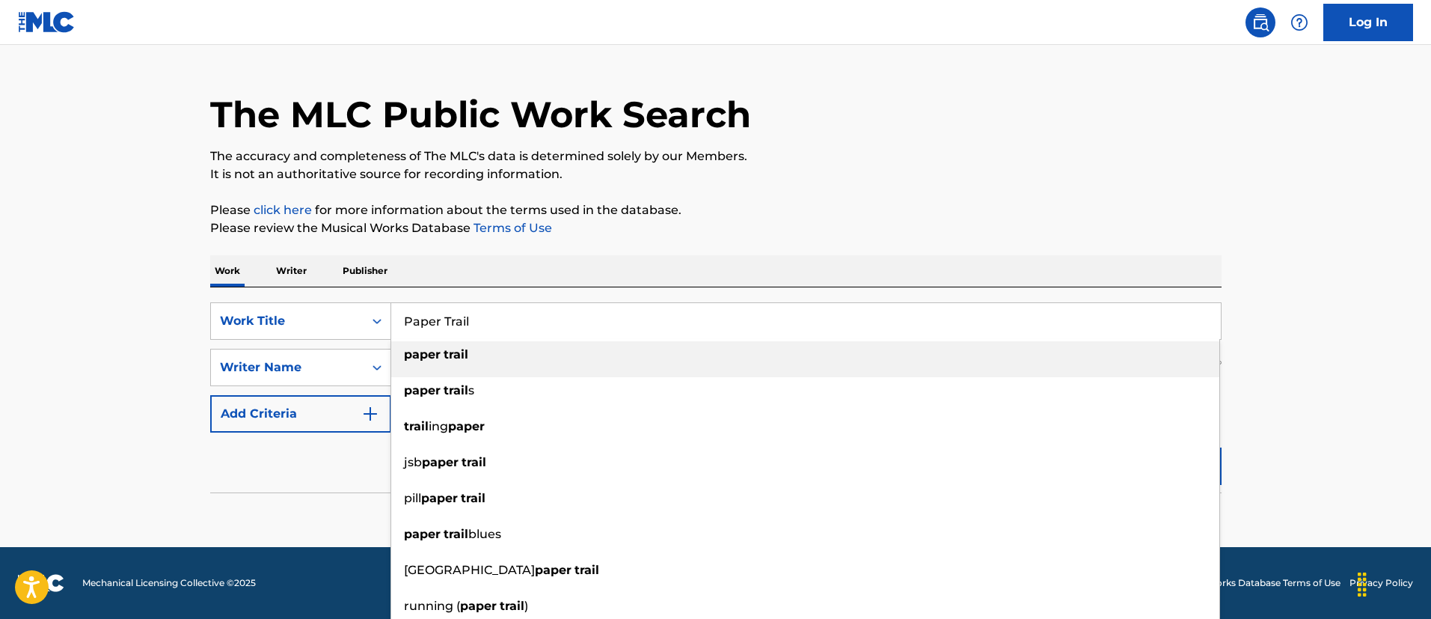
type input "Paper Trail"
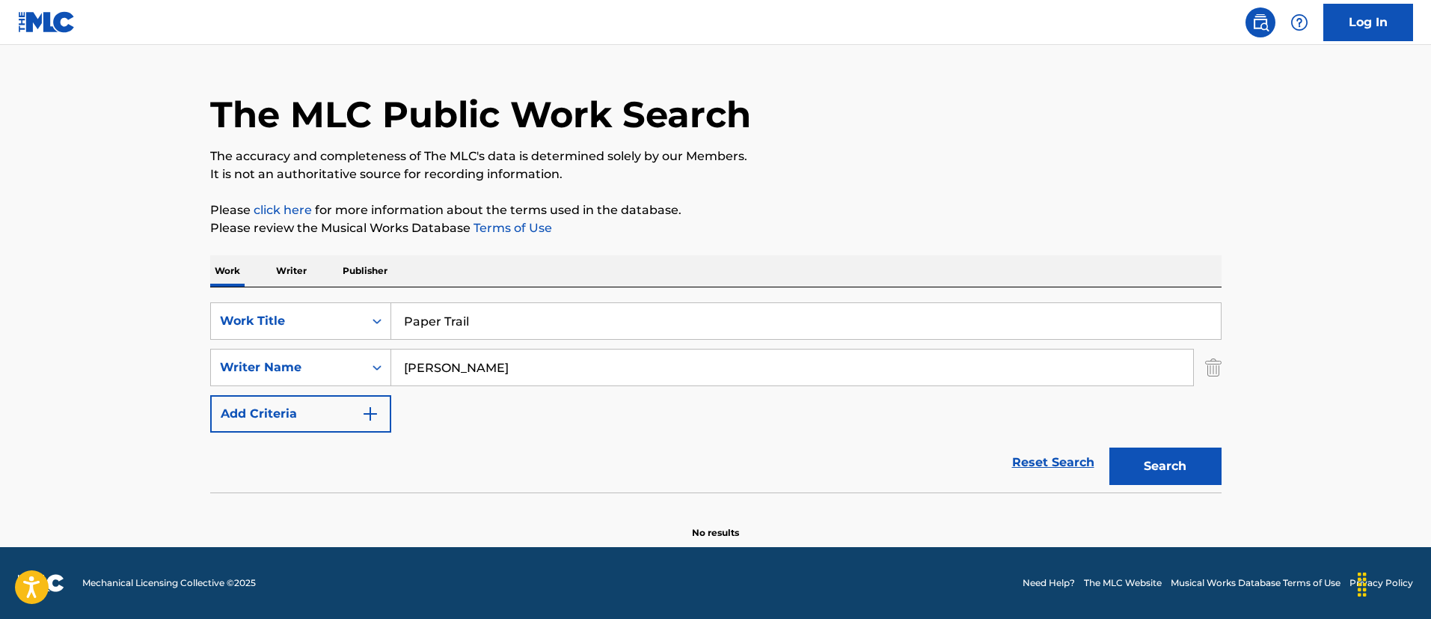
click at [154, 297] on main "The MLC Public Work Search The accuracy and completeness of The MLC's data is d…" at bounding box center [715, 280] width 1431 height 533
click at [545, 365] on input "[PERSON_NAME]" at bounding box center [792, 367] width 802 height 36
paste input "[PERSON_NAME]"
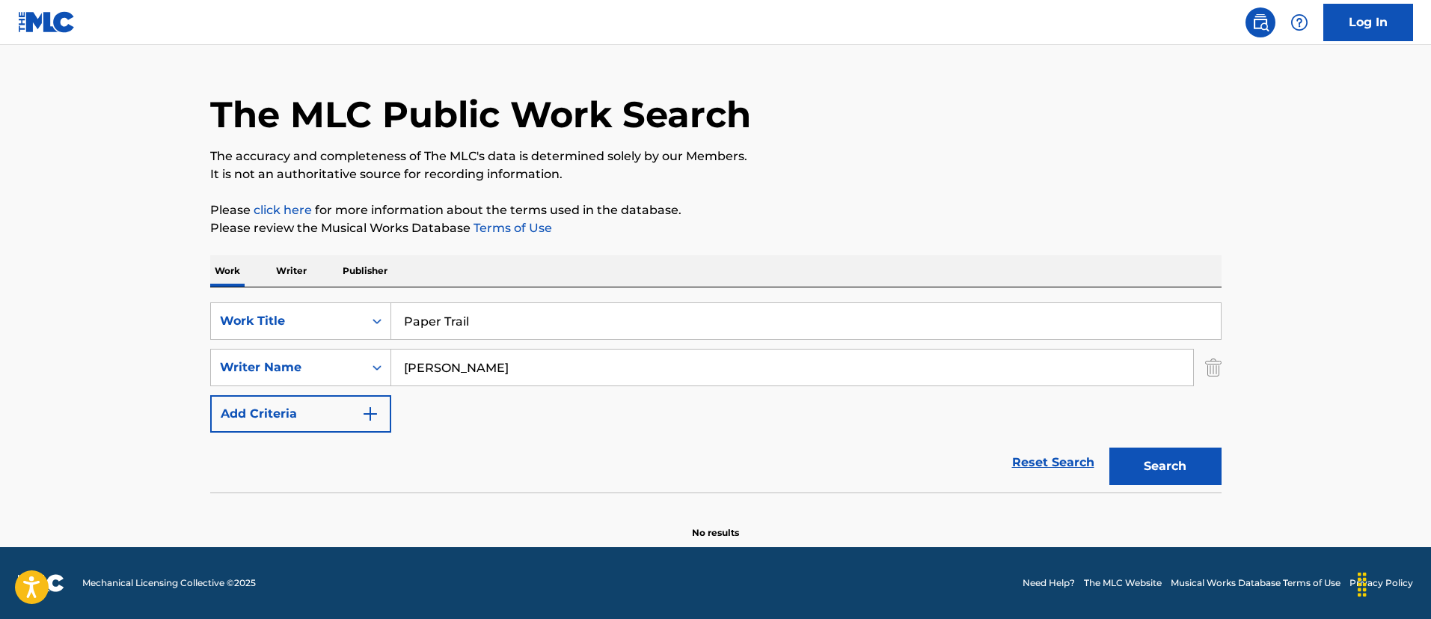
click at [1109, 447] on button "Search" at bounding box center [1165, 465] width 112 height 37
click at [513, 364] on input "[PERSON_NAME]" at bounding box center [792, 367] width 802 height 36
paste input "[PERSON_NAME]"
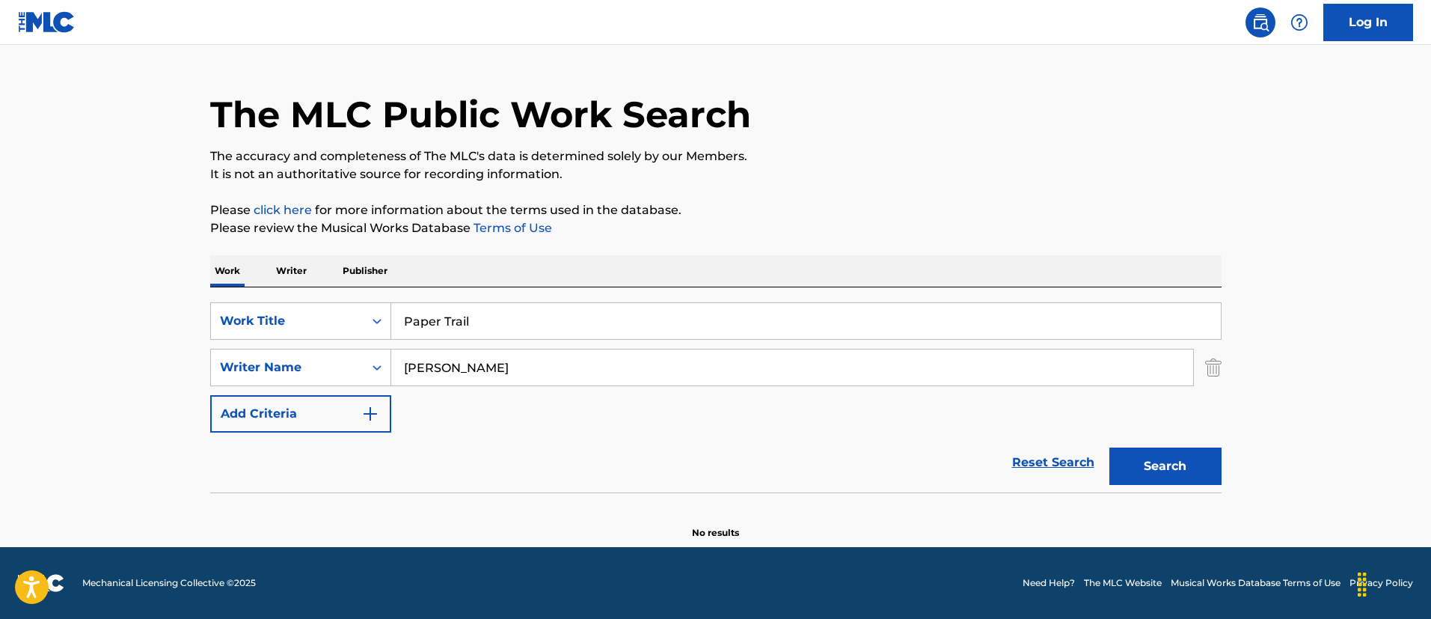
type input "[PERSON_NAME]"
click at [452, 321] on input "Paper Trail" at bounding box center [806, 321] width 830 height 36
paste input "STEREO"
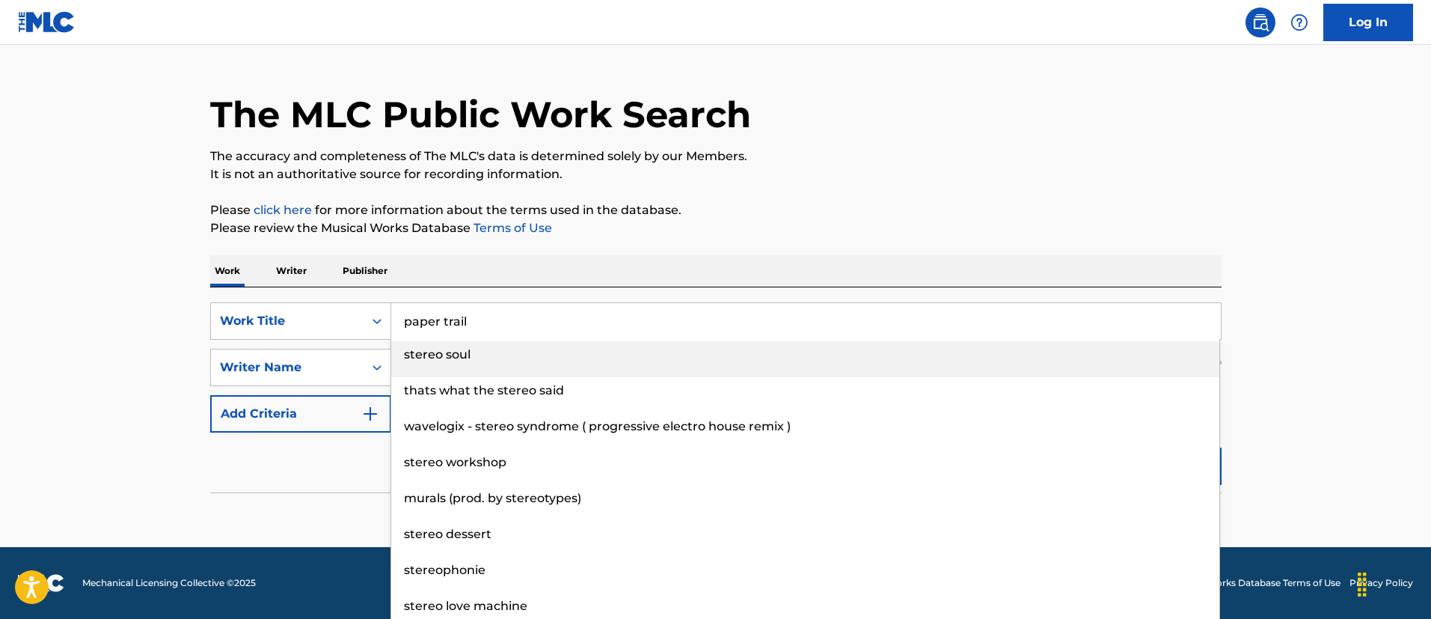
click at [491, 316] on input "paper trail" at bounding box center [806, 321] width 830 height 36
paste input "STEREO"
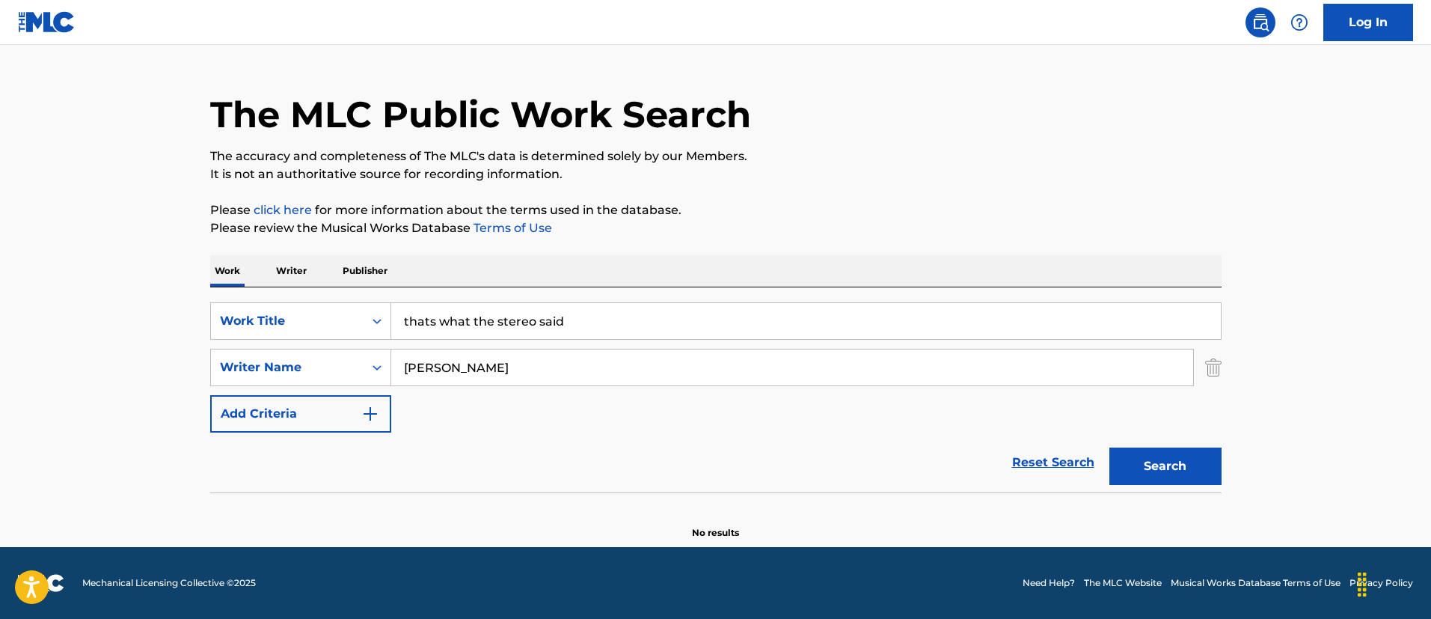
click at [491, 316] on input "thats what the stereo said" at bounding box center [806, 321] width 830 height 36
paste input "STEREO"
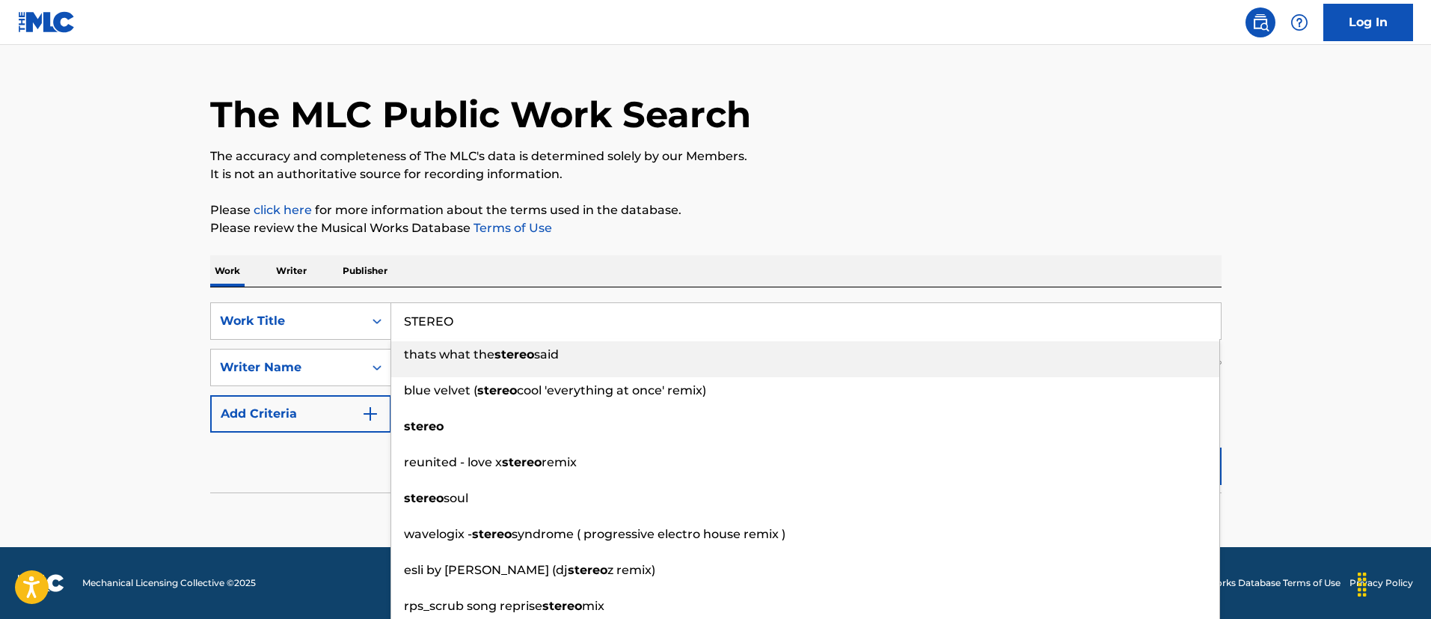
click at [821, 174] on p "It is not an authoritative source for recording information." at bounding box center [715, 174] width 1011 height 18
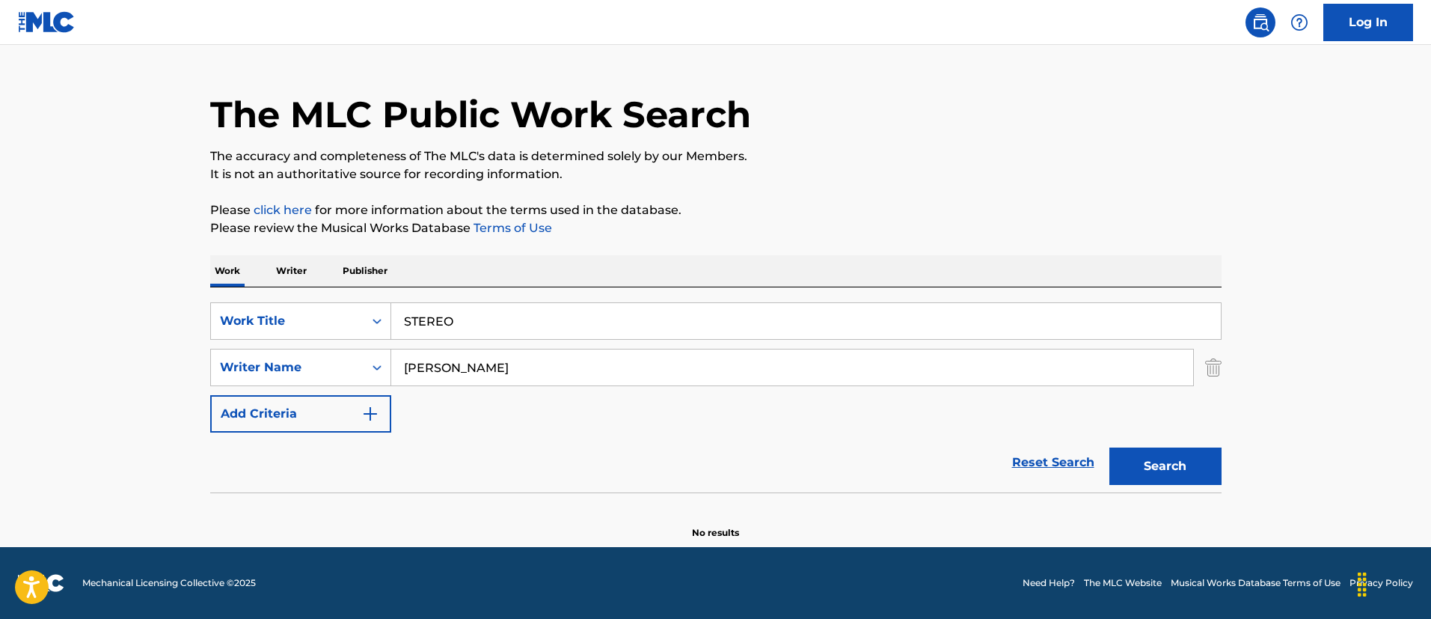
click at [1149, 474] on button "Search" at bounding box center [1165, 465] width 112 height 37
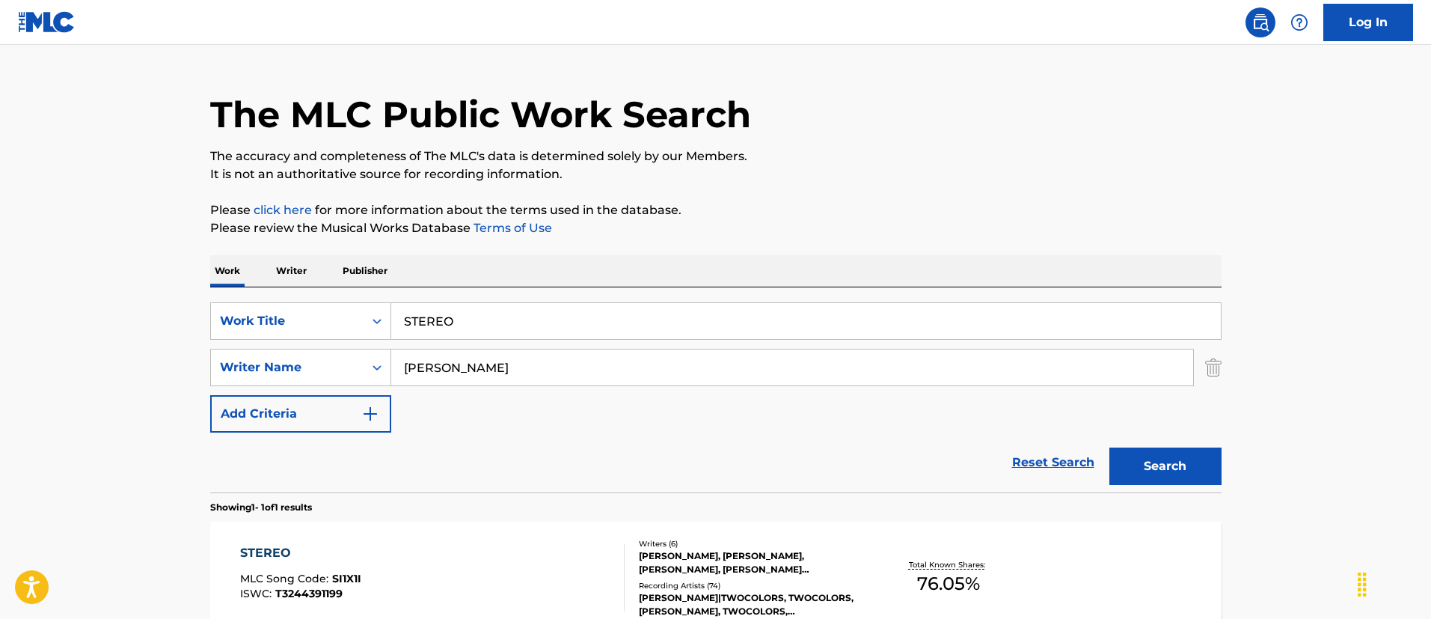
click at [447, 308] on input "STEREO" at bounding box center [806, 321] width 830 height 36
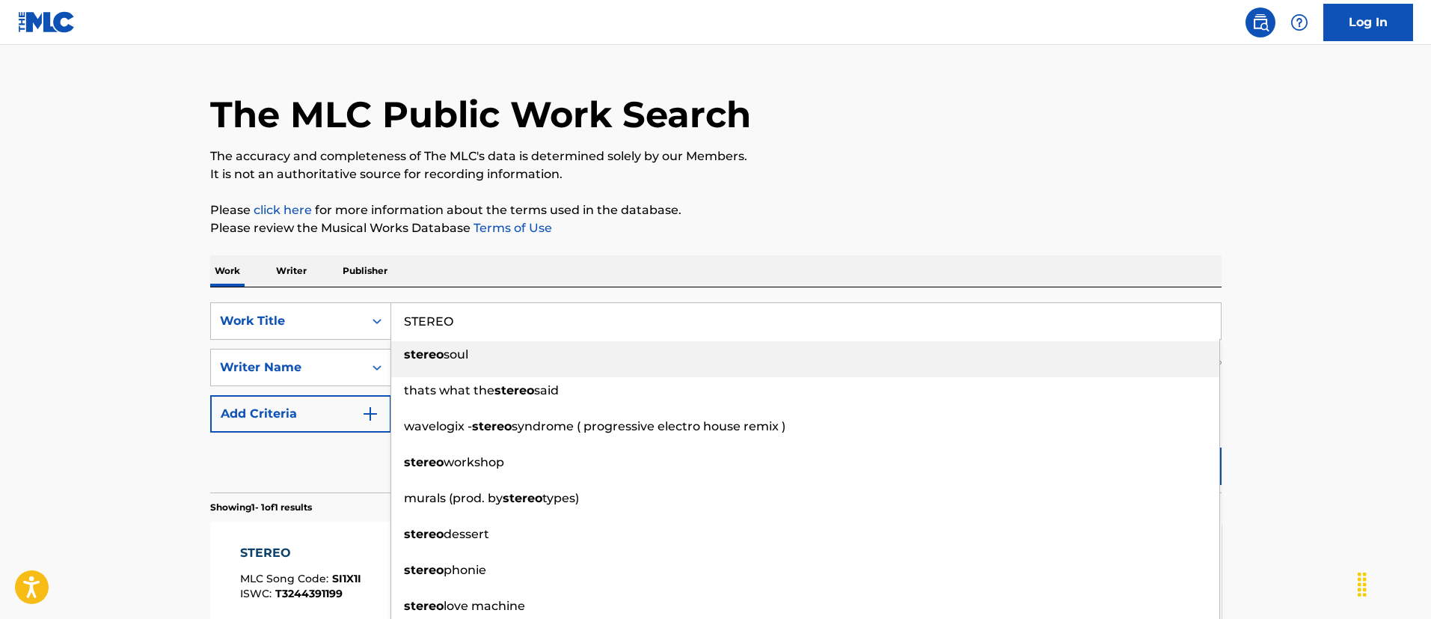
click at [447, 308] on input "STEREO" at bounding box center [806, 321] width 830 height 36
paste input "KOOKIE DIAMOND GMBH"
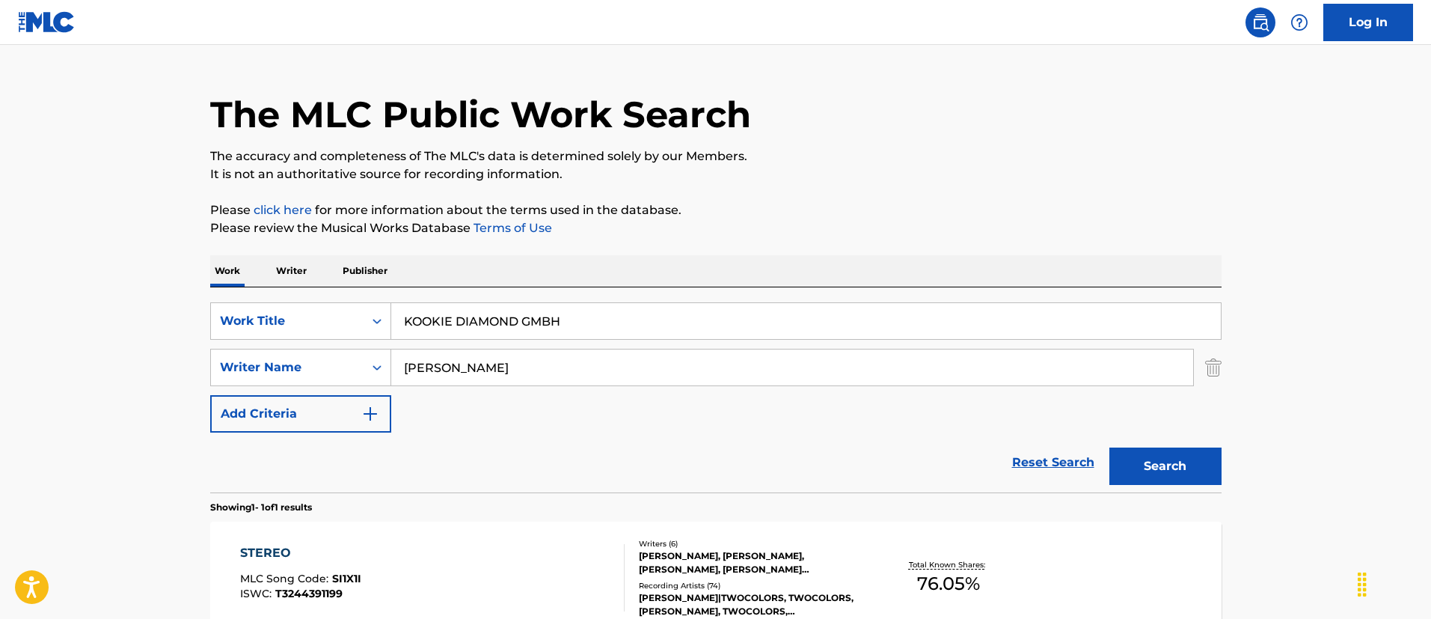
type input "KOOKIE DIAMOND GMBH"
click at [504, 365] on input "[PERSON_NAME]" at bounding box center [792, 367] width 802 height 36
paste input "[PERSON_NAME]"
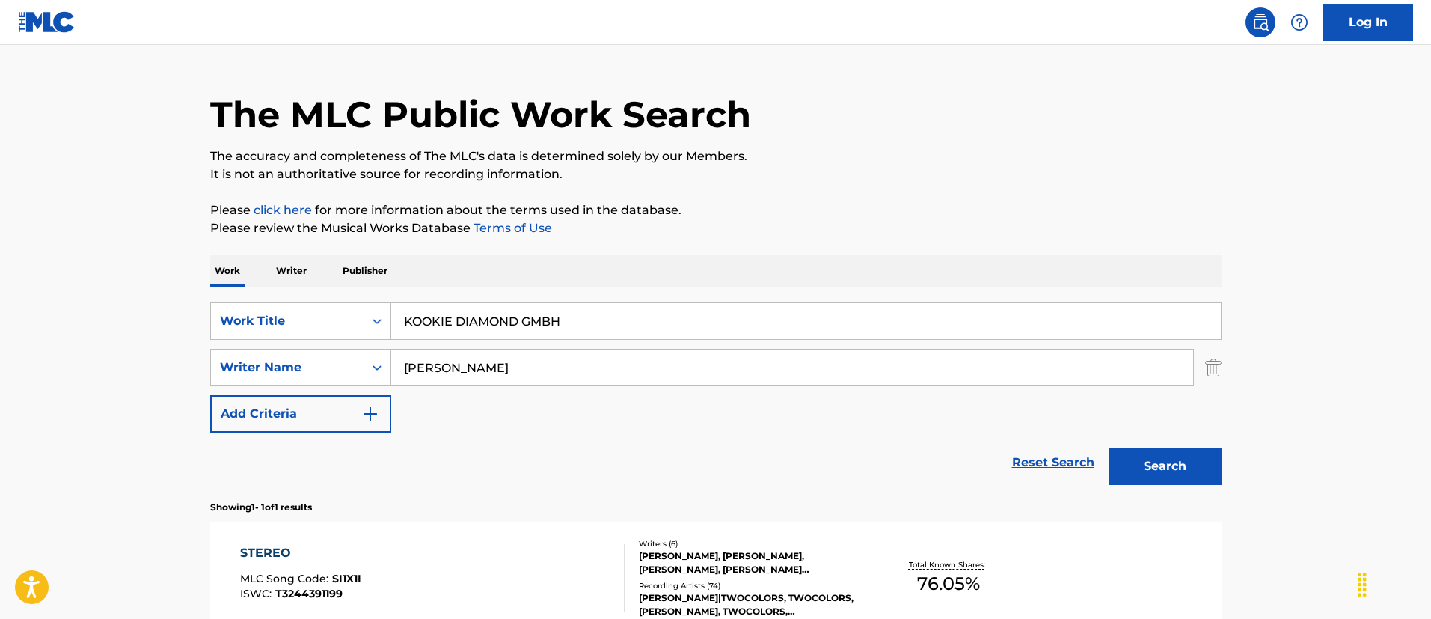
click at [1109, 447] on button "Search" at bounding box center [1165, 465] width 112 height 37
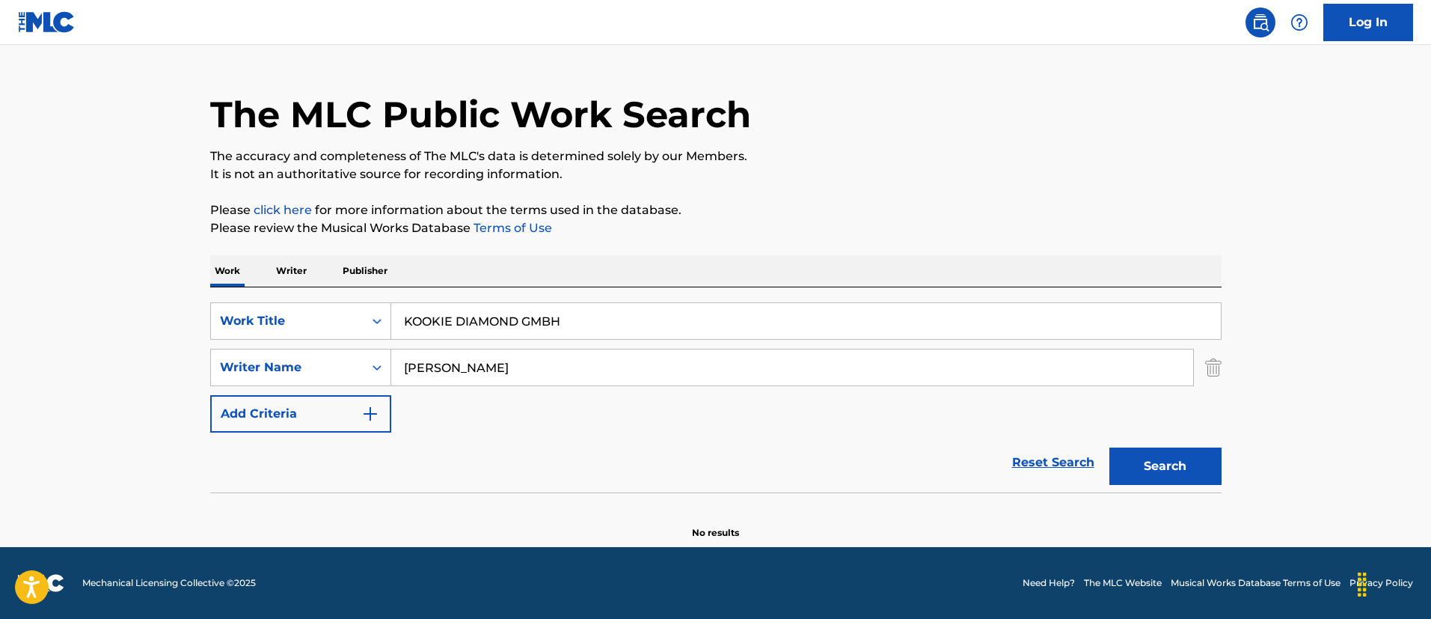
click at [555, 367] on input "[PERSON_NAME]" at bounding box center [792, 367] width 802 height 36
paste input "[PERSON_NAME]"
type input "[PERSON_NAME]"
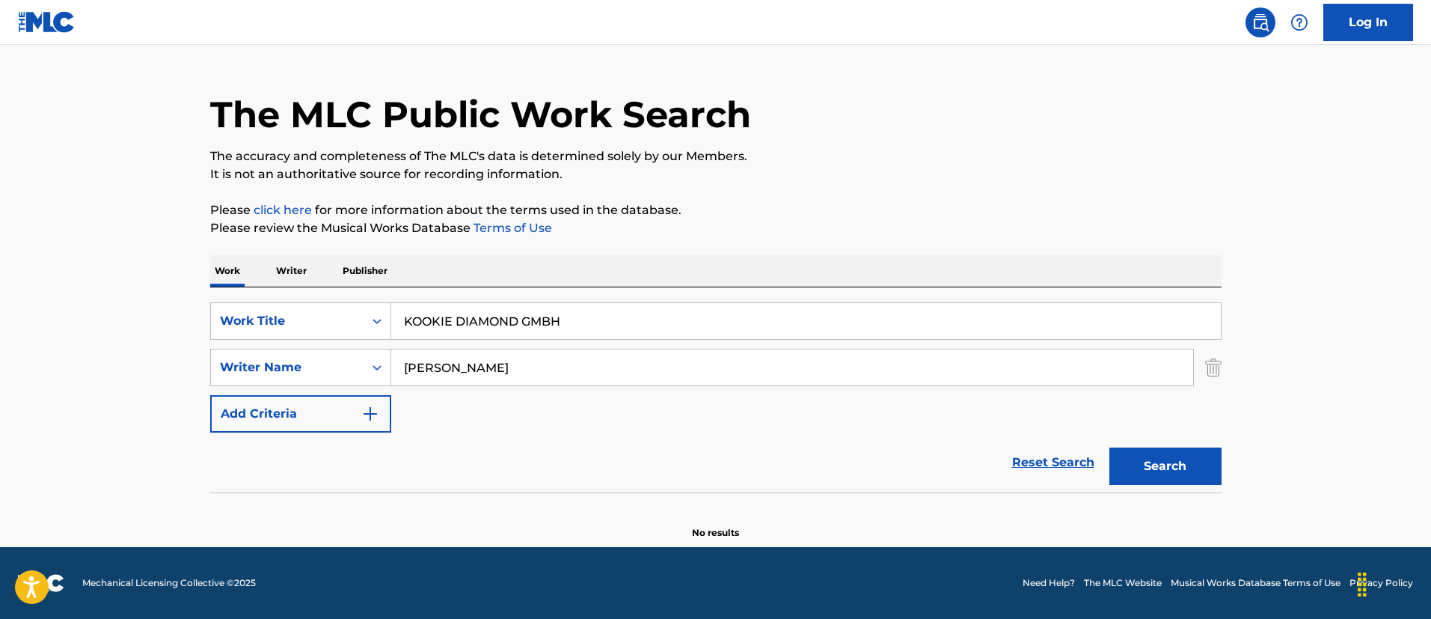
click at [1109, 447] on button "Search" at bounding box center [1165, 465] width 112 height 37
click at [644, 353] on input "[PERSON_NAME]" at bounding box center [792, 367] width 802 height 36
drag, startPoint x: 521, startPoint y: 316, endPoint x: 624, endPoint y: 330, distance: 104.1
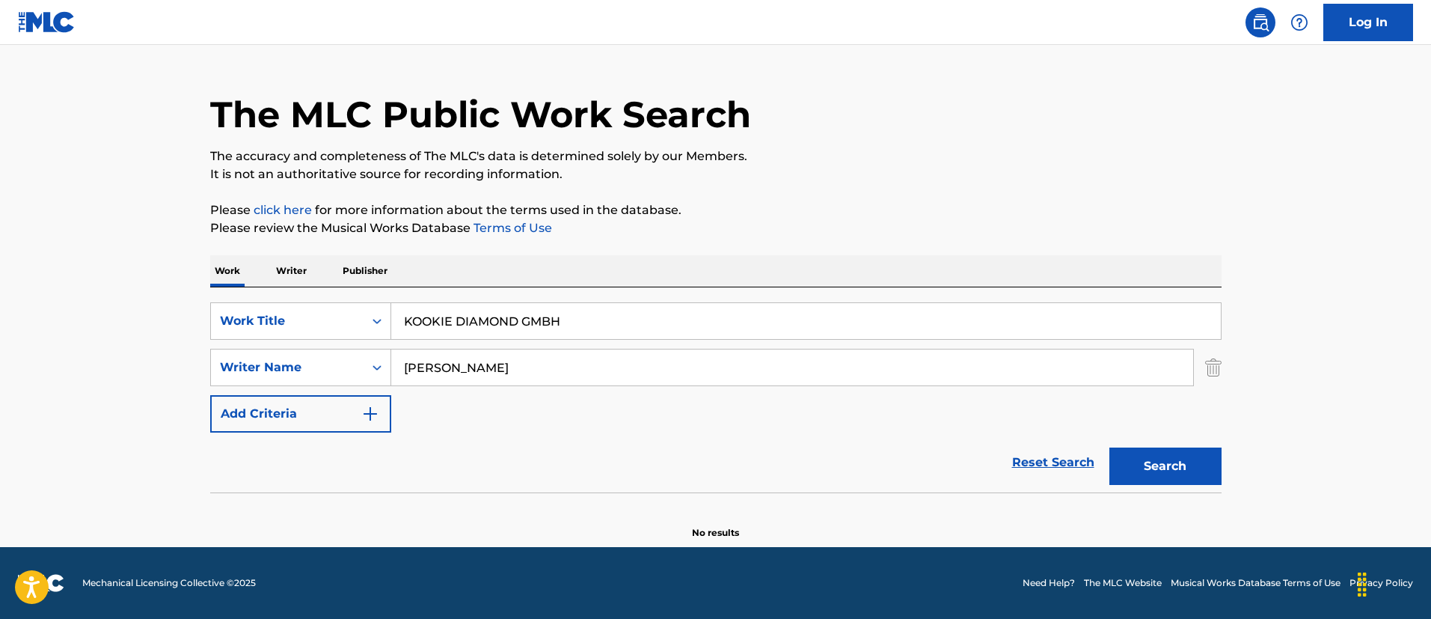
click at [624, 330] on input "KOOKIE DIAMOND GMBH" at bounding box center [806, 321] width 830 height 36
type input "KOOKIE DIAMOND"
click at [586, 361] on input "[PERSON_NAME]" at bounding box center [792, 367] width 802 height 36
click at [1109, 447] on button "Search" at bounding box center [1165, 465] width 112 height 37
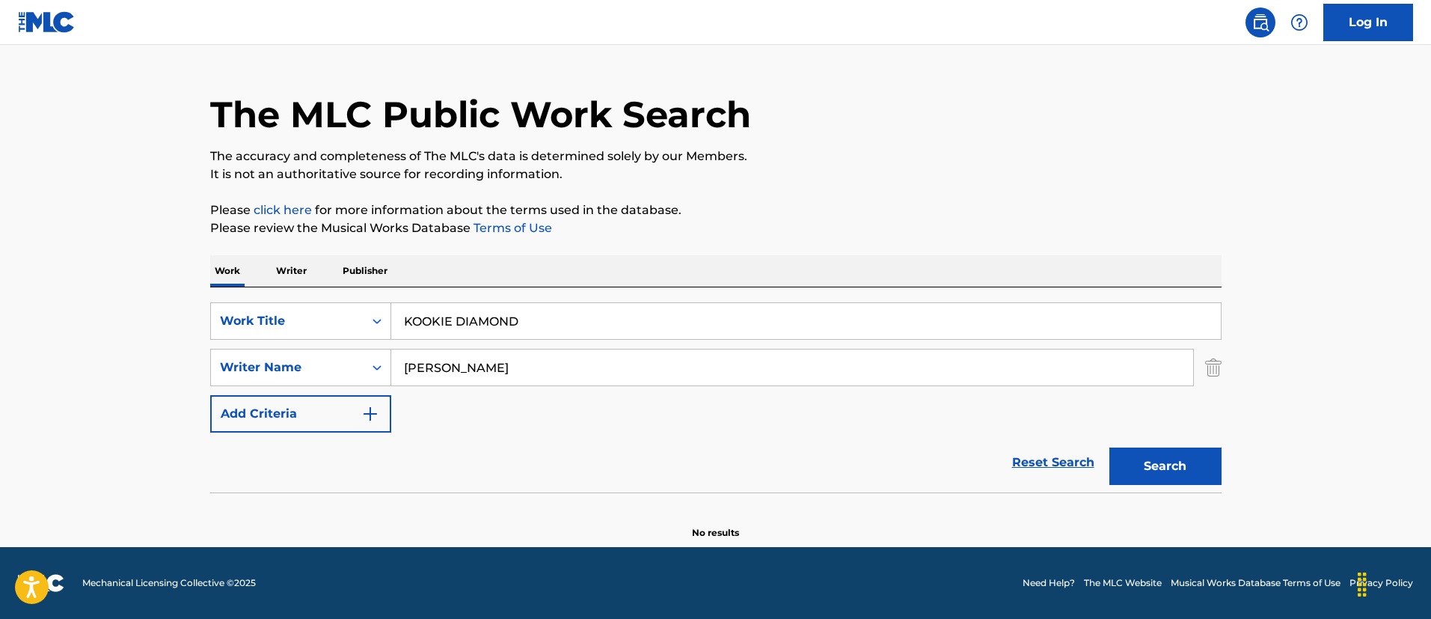
click at [643, 374] on input "[PERSON_NAME]" at bounding box center [792, 367] width 802 height 36
paste input "[PERSON_NAME]"
type input "[PERSON_NAME]"
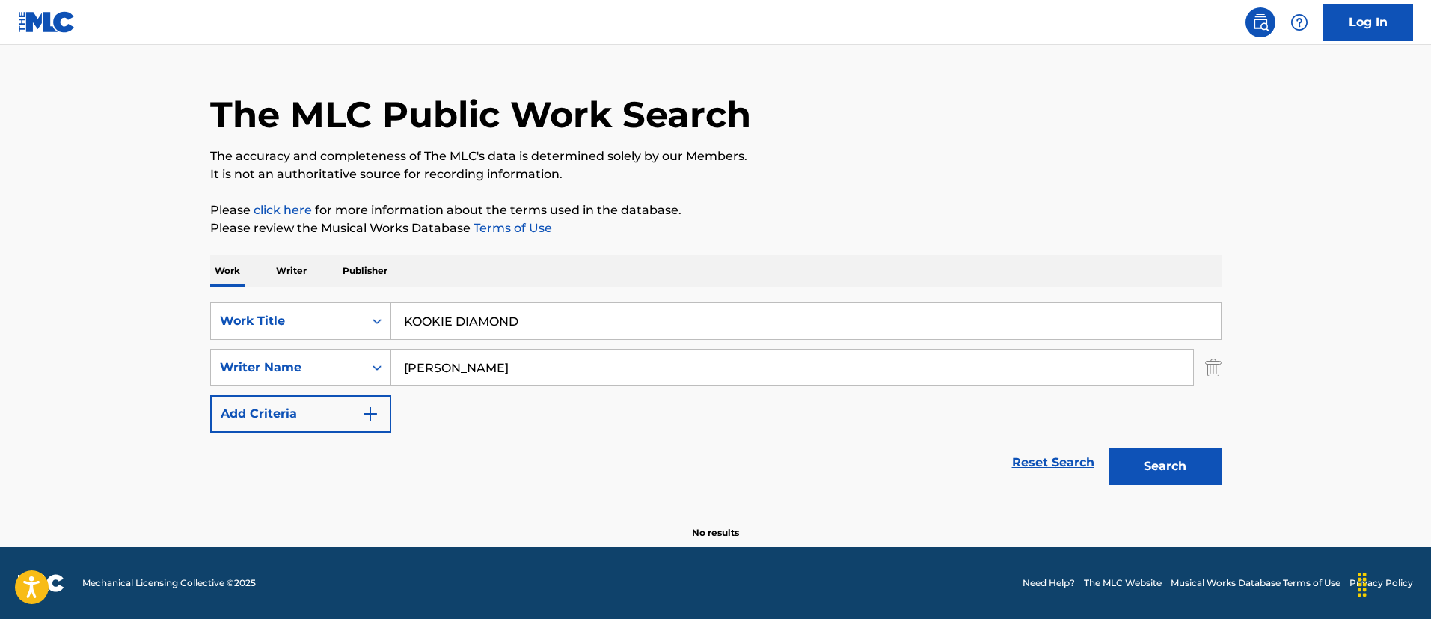
click at [1109, 447] on button "Search" at bounding box center [1165, 465] width 112 height 37
click at [438, 334] on input "KOOKIE DIAMOND" at bounding box center [806, 321] width 830 height 36
paste input "DRUGI BRZEG"
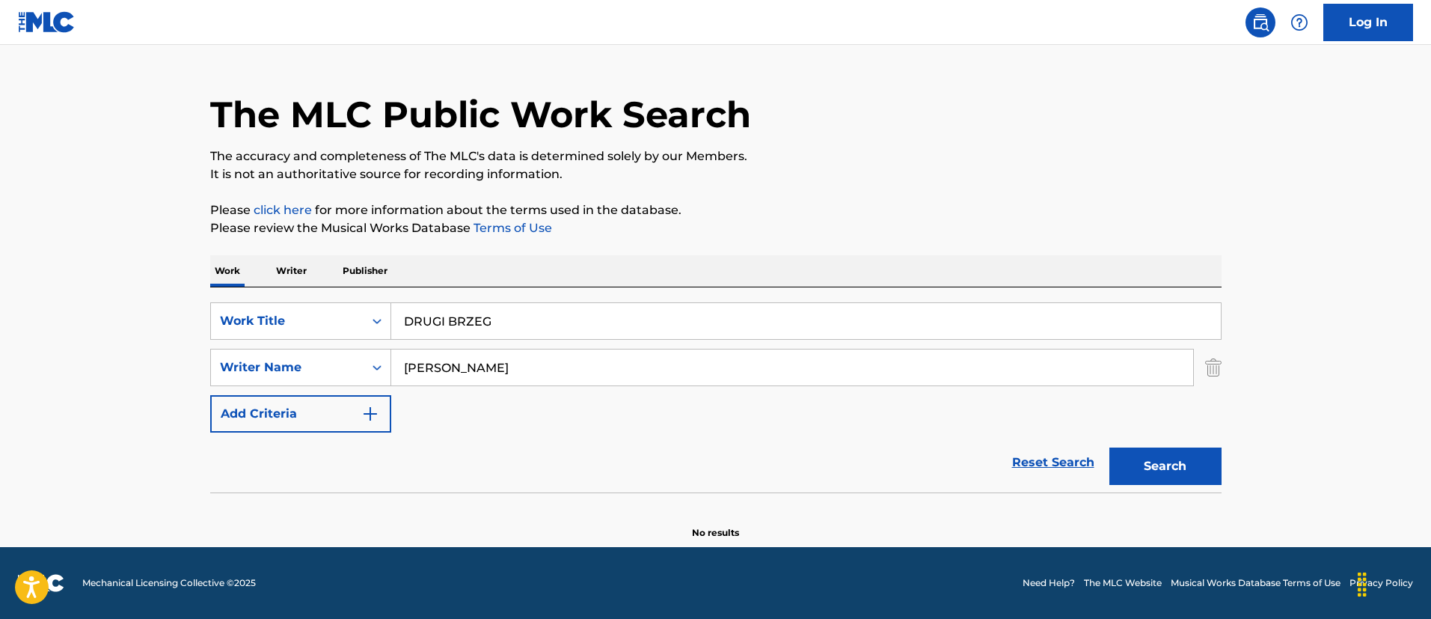
type input "DRUGI BRZEG"
click at [1109, 447] on button "Search" at bounding box center [1165, 465] width 112 height 37
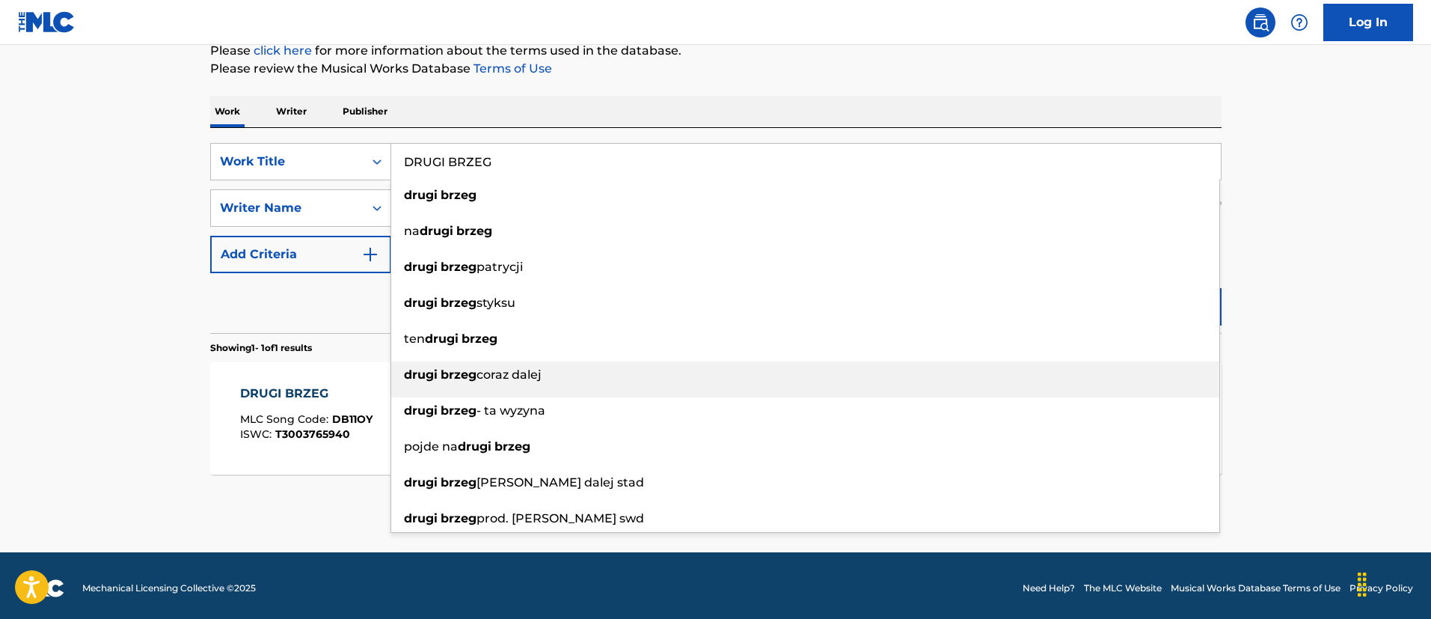
scroll to position [195, 0]
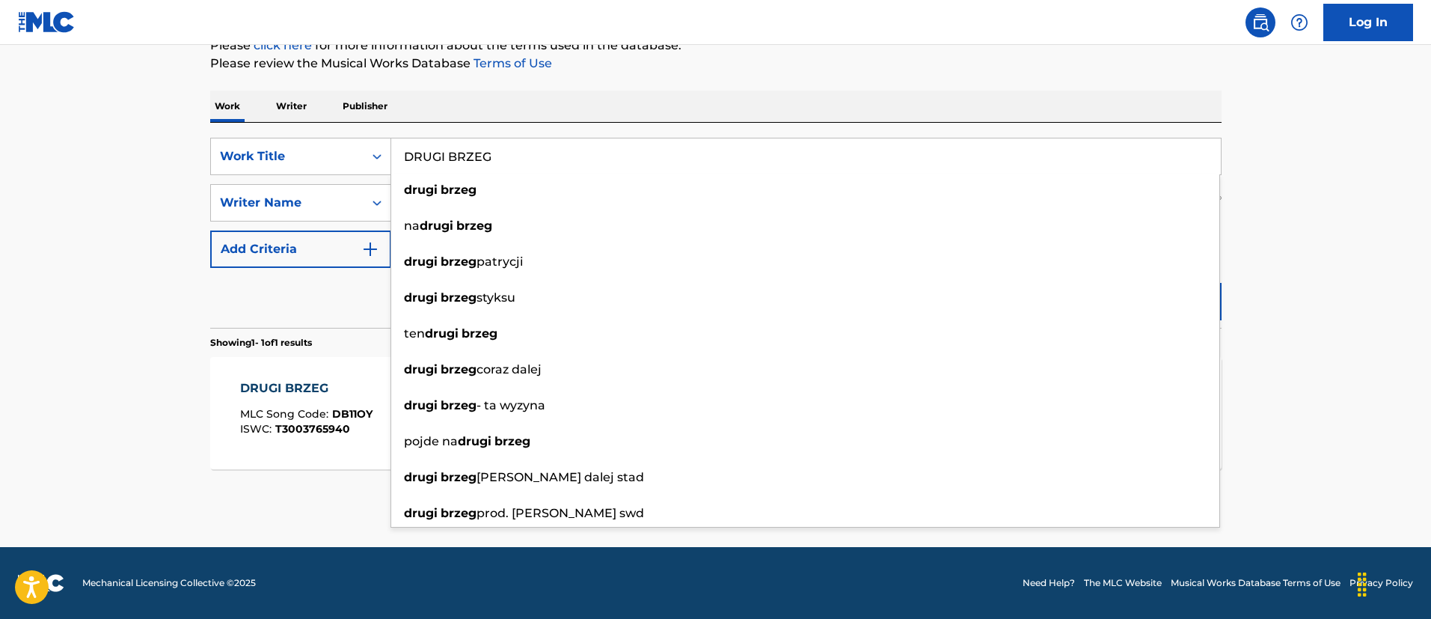
drag, startPoint x: 35, startPoint y: 337, endPoint x: 62, endPoint y: 354, distance: 31.6
click at [34, 337] on main "The MLC Public Work Search The accuracy and completeness of The MLC's data is d…" at bounding box center [715, 198] width 1431 height 697
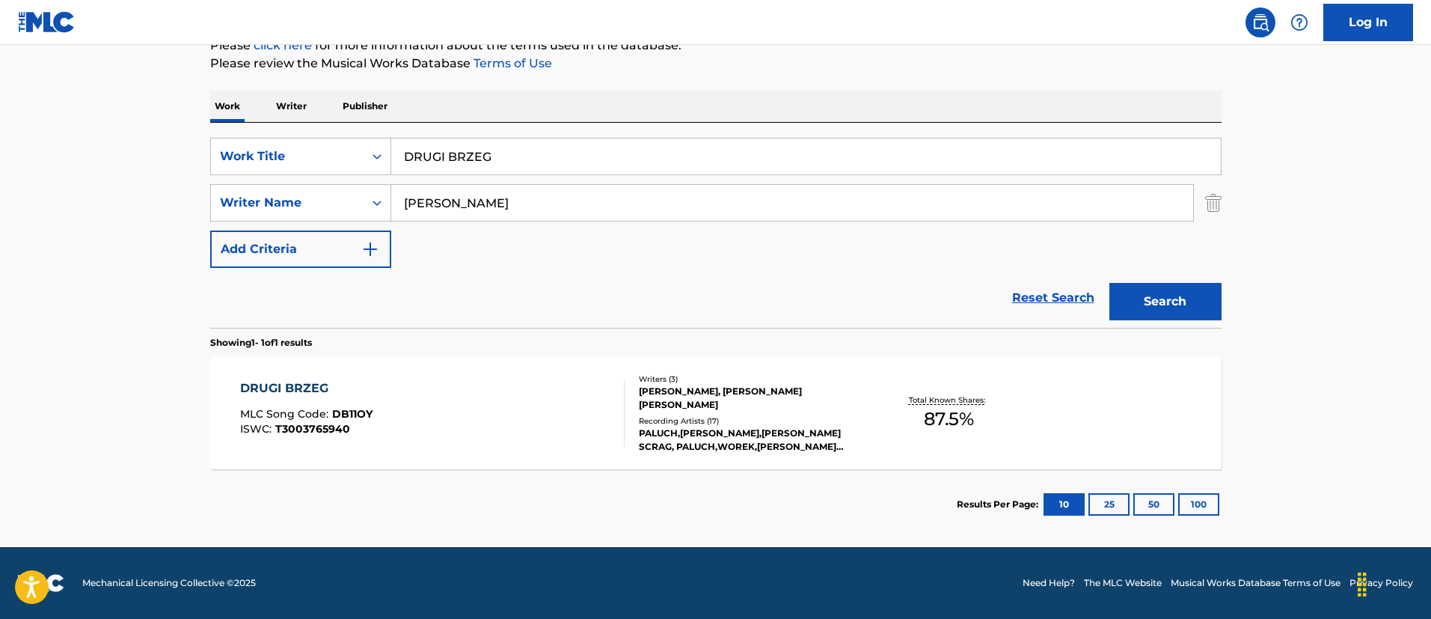
click at [358, 435] on div "DRUGI BRZEG MLC Song Code : DB11OY ISWC : T3003765940" at bounding box center [306, 412] width 132 height 67
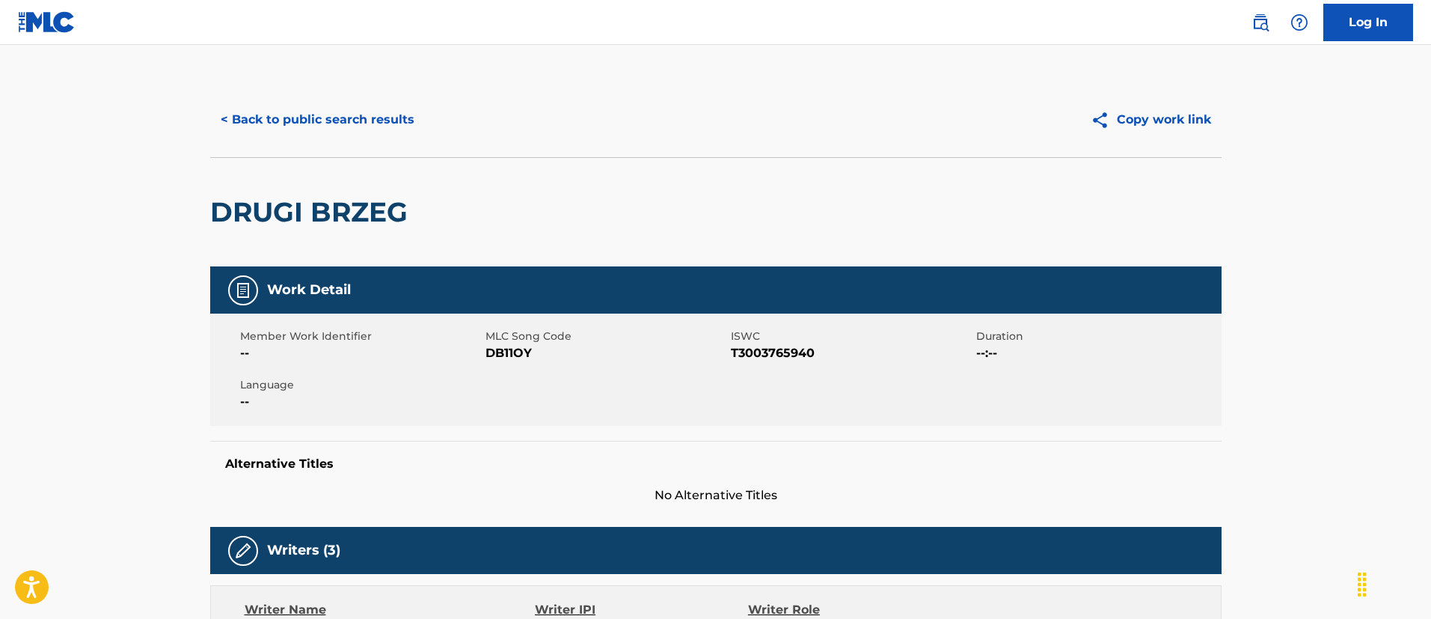
click at [393, 127] on button "< Back to public search results" at bounding box center [317, 119] width 215 height 37
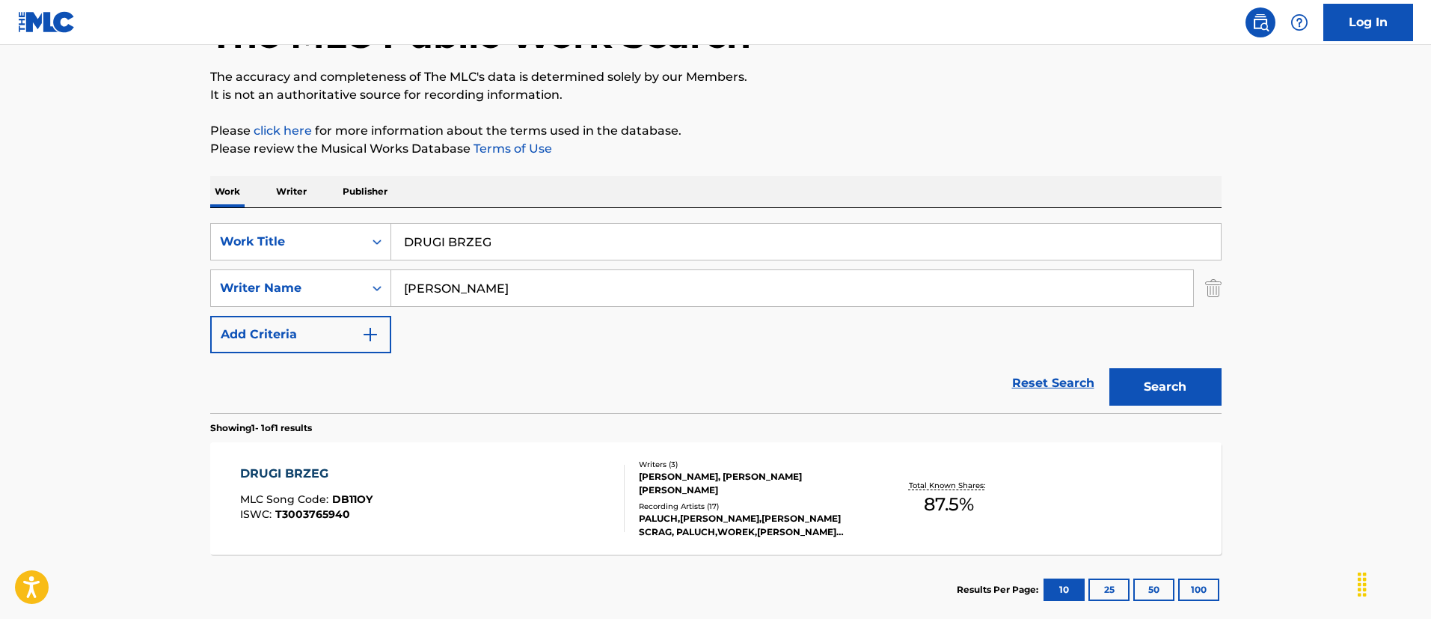
click at [503, 230] on input "DRUGI BRZEG" at bounding box center [806, 242] width 830 height 36
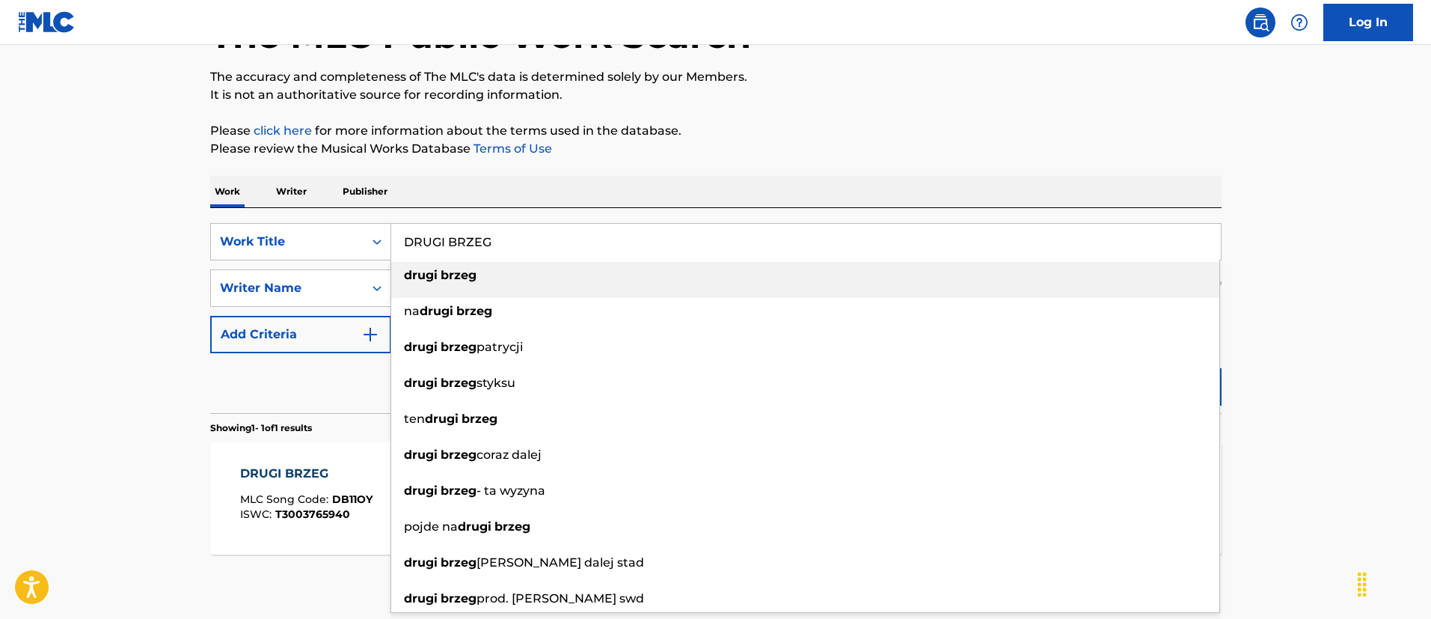
click at [503, 230] on input "DRUGI BRZEG" at bounding box center [806, 242] width 830 height 36
paste input "AINO"
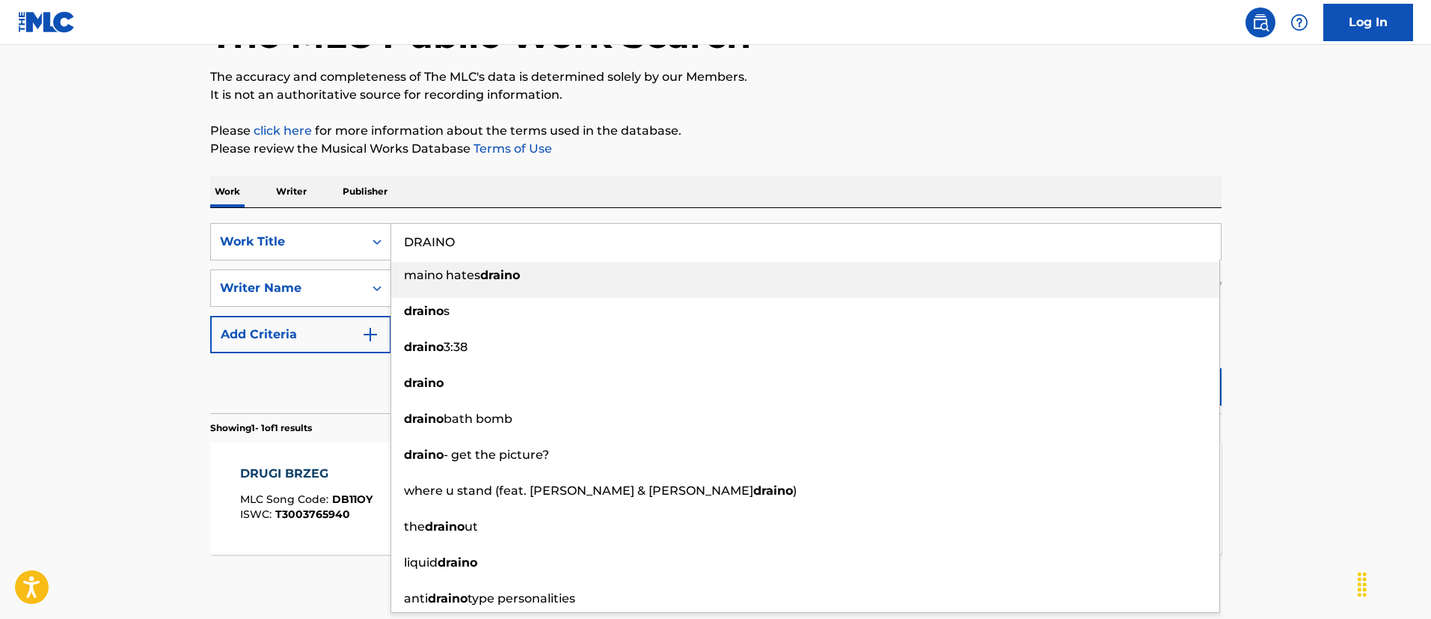
type input "DRAINO"
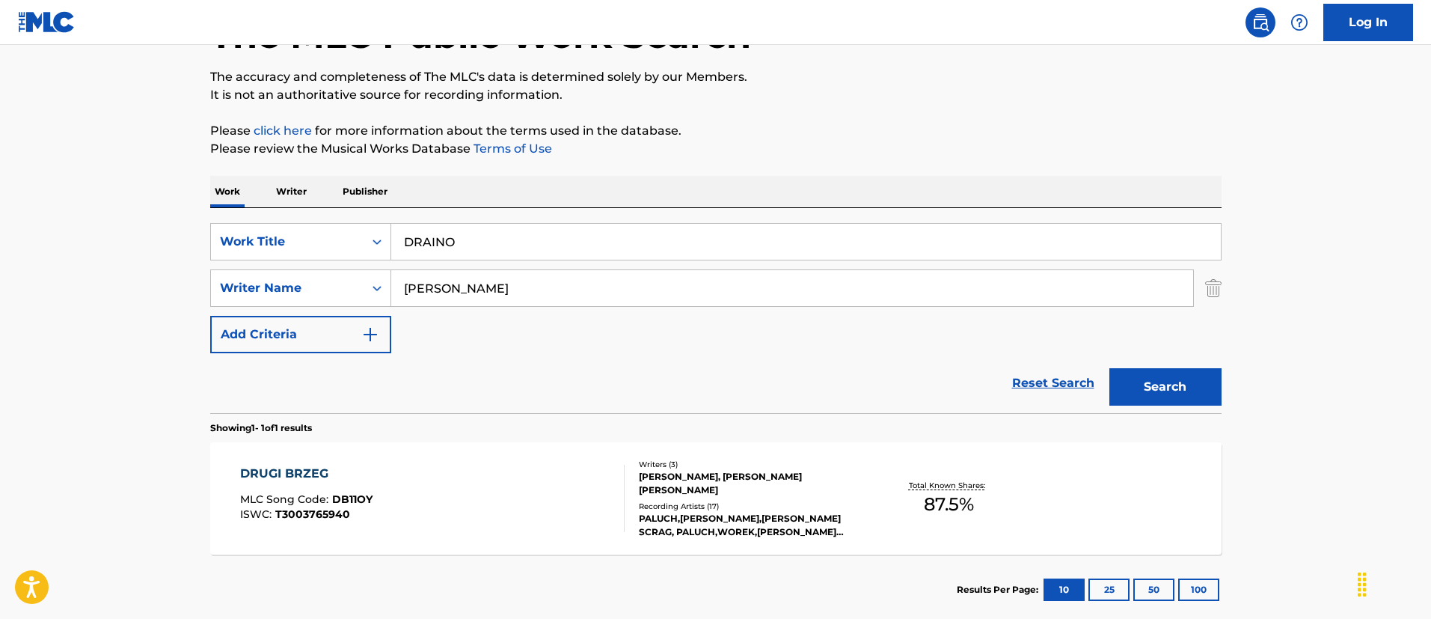
click at [159, 226] on main "The MLC Public Work Search The accuracy and completeness of The MLC's data is d…" at bounding box center [715, 283] width 1431 height 697
click at [432, 292] on input "[PERSON_NAME]" at bounding box center [792, 288] width 802 height 36
paste input "[PERSON_NAME] [PERSON_NAME]"
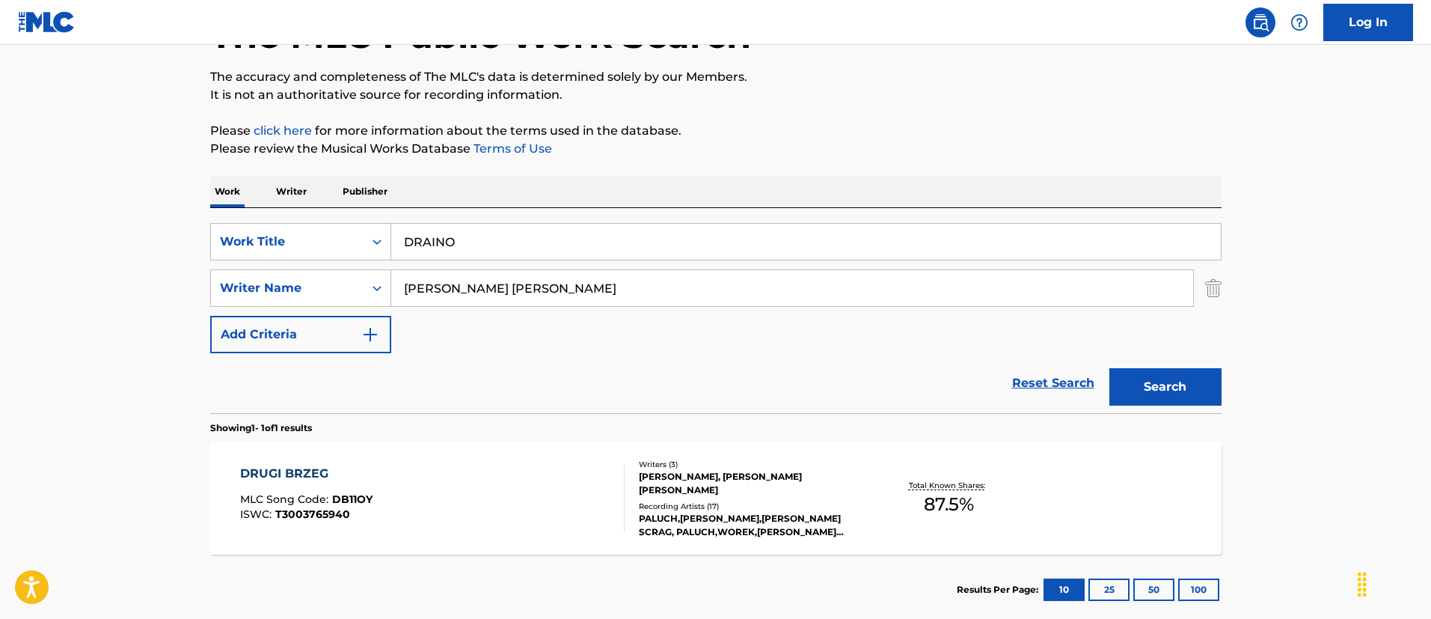
type input "[PERSON_NAME] [PERSON_NAME]"
click at [1109, 368] on button "Search" at bounding box center [1165, 386] width 112 height 37
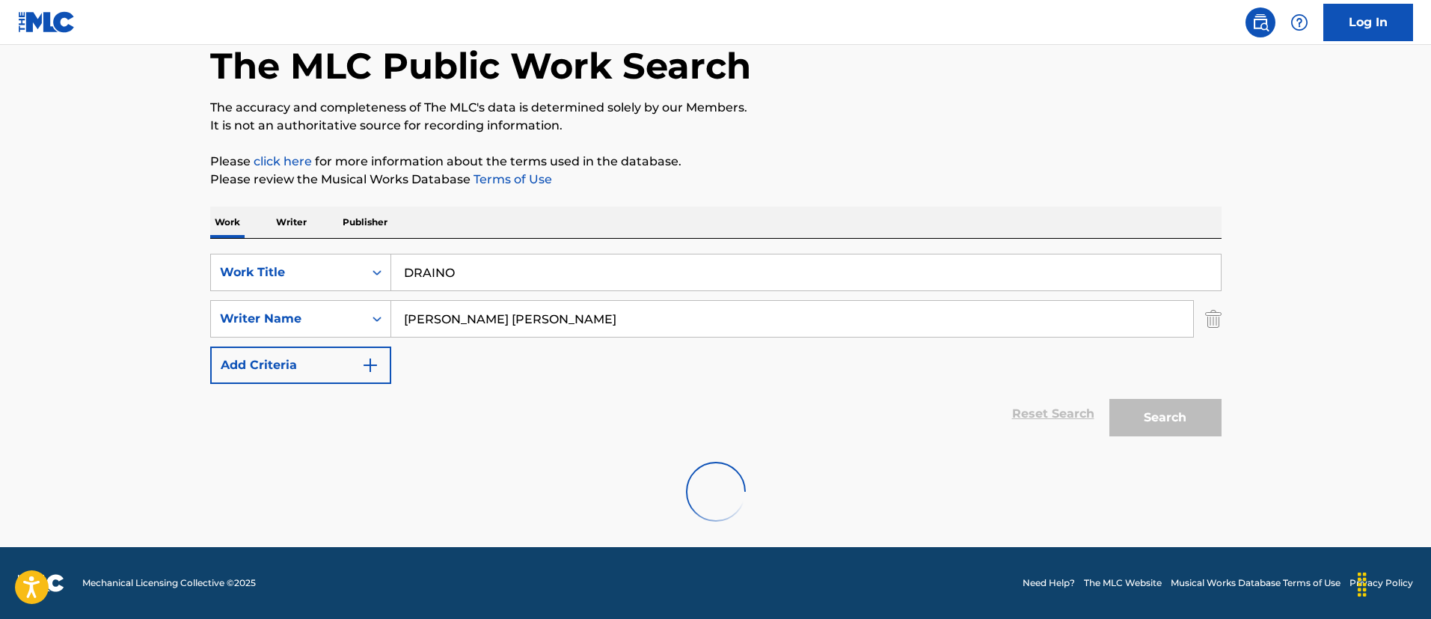
scroll to position [31, 0]
